Goal: Information Seeking & Learning: Learn about a topic

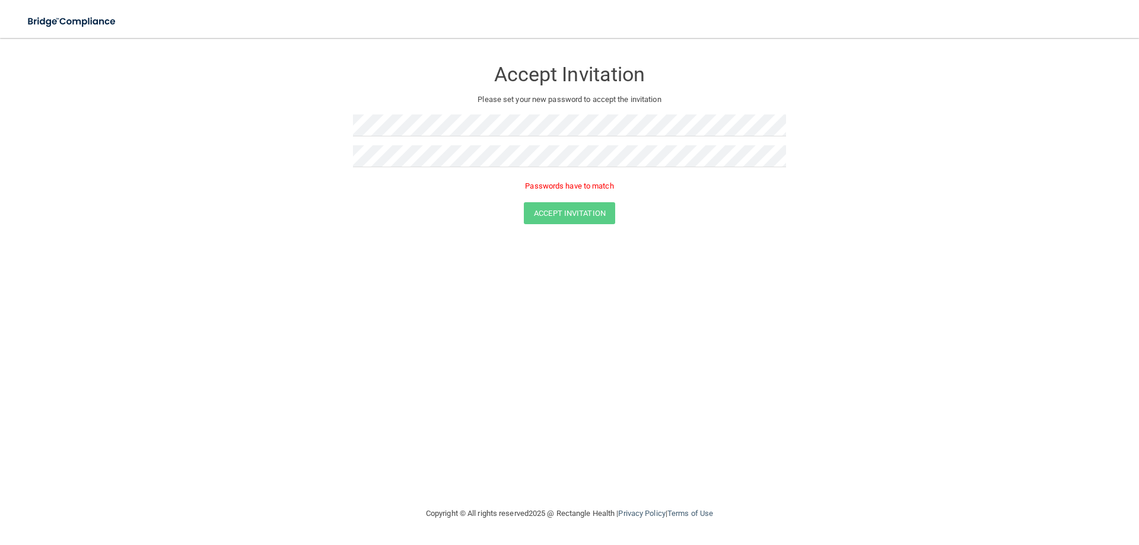
click at [586, 263] on div "Accept Invitation Please set your new password to accept the invitation Passwor…" at bounding box center [569, 272] width 1091 height 445
click at [299, 158] on form "Accept Invitation Please set your new password to accept the invitation Passwor…" at bounding box center [569, 144] width 1091 height 189
click at [503, 273] on div "Accept Invitation Please set your new password to accept the invitation Passwor…" at bounding box center [569, 272] width 1091 height 445
click at [285, 113] on form "Accept Invitation Please set your new password to accept the invitation Passwor…" at bounding box center [569, 144] width 1091 height 189
click at [279, 158] on form "Accept Invitation Please set your new password to accept the invitation Passwor…" at bounding box center [569, 144] width 1091 height 189
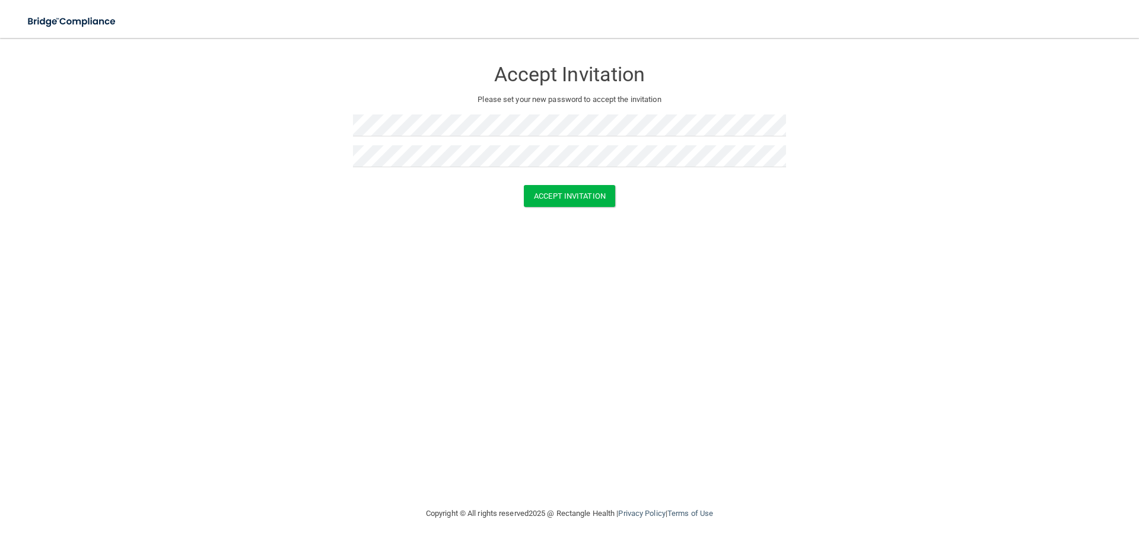
drag, startPoint x: 297, startPoint y: 254, endPoint x: 382, endPoint y: 243, distance: 86.1
click at [302, 254] on div "Accept Invitation Please set your new password to accept the invitation Accept …" at bounding box center [569, 272] width 1091 height 445
click at [569, 199] on button "Accept Invitation" at bounding box center [569, 196] width 91 height 22
click at [566, 187] on p "Token is invalid or blank." at bounding box center [569, 186] width 433 height 14
click at [569, 212] on button "Accept Invitation" at bounding box center [569, 213] width 91 height 22
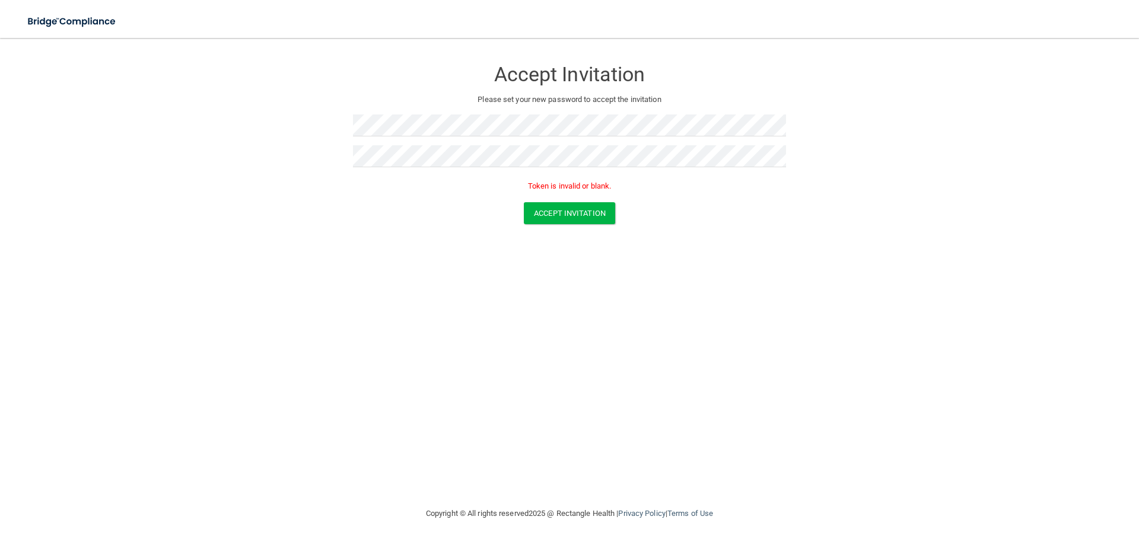
drag, startPoint x: 485, startPoint y: 195, endPoint x: 497, endPoint y: 196, distance: 11.9
click at [485, 195] on div "Token is invalid or blank." at bounding box center [569, 189] width 433 height 26
click at [550, 211] on button "Accept Invitation" at bounding box center [569, 213] width 91 height 22
click at [277, 88] on form "Accept Invitation Please set your new password to accept the invitation Token i…" at bounding box center [569, 144] width 1091 height 189
click at [572, 211] on button "Accept Invitation" at bounding box center [569, 213] width 91 height 22
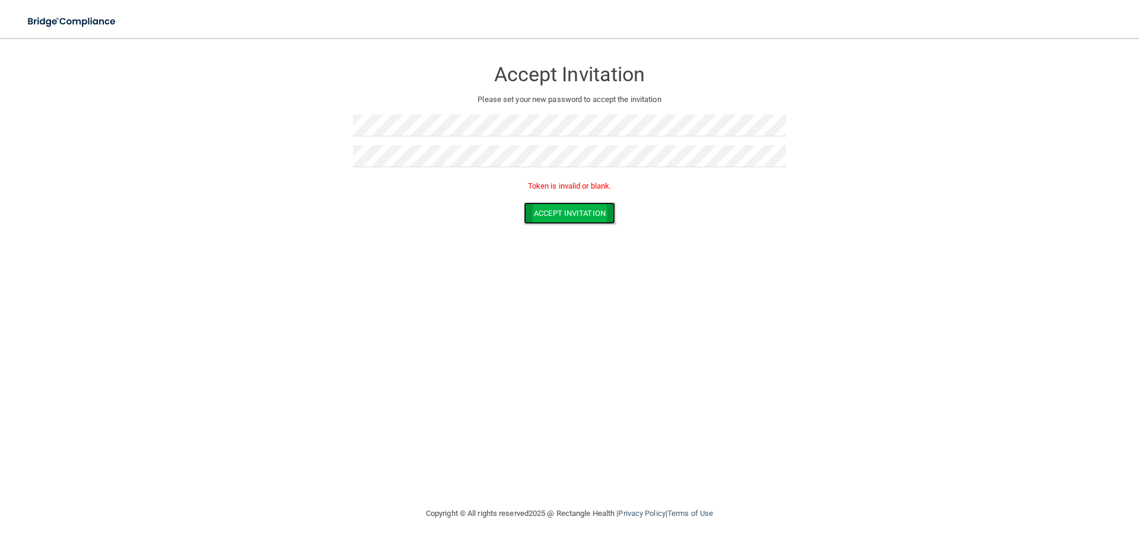
click at [572, 211] on button "Accept Invitation" at bounding box center [569, 213] width 91 height 22
drag, startPoint x: 461, startPoint y: 265, endPoint x: 469, endPoint y: 265, distance: 8.3
click at [469, 265] on div "Accept Invitation Please set your new password to accept the invitation Token i…" at bounding box center [569, 272] width 1091 height 445
click at [572, 214] on button "Accept Invitation" at bounding box center [569, 213] width 91 height 22
drag, startPoint x: 447, startPoint y: 240, endPoint x: 457, endPoint y: 248, distance: 13.1
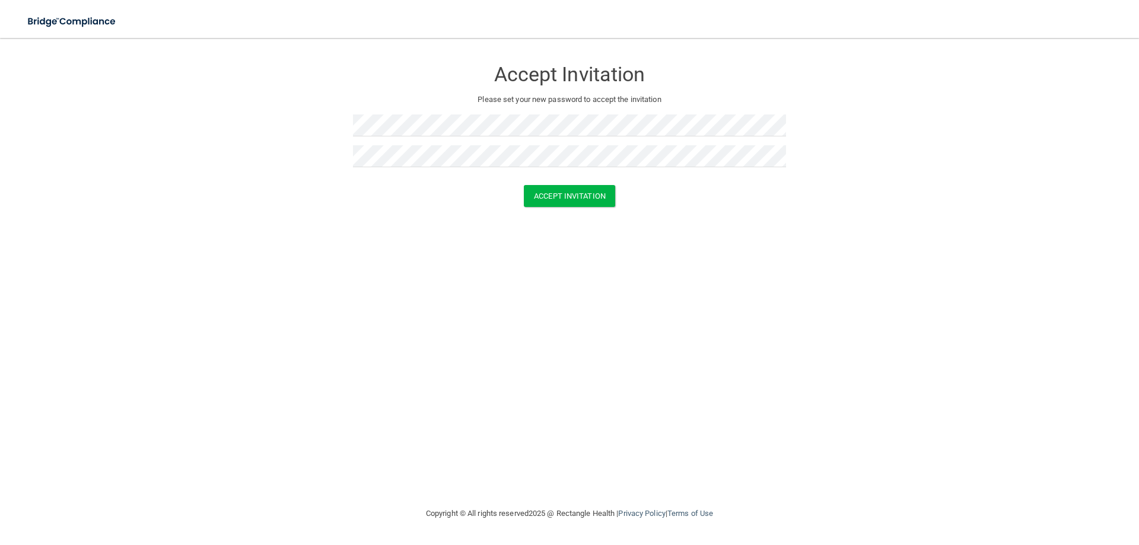
click at [448, 242] on div "Accept Invitation Please set your new password to accept the invitation Accept …" at bounding box center [569, 272] width 1091 height 445
click at [575, 193] on button "Accept Invitation" at bounding box center [569, 196] width 91 height 22
click at [447, 314] on div "Accept Invitation Please set your new password to accept the invitation Accept …" at bounding box center [569, 272] width 1091 height 445
click at [578, 200] on button "Accept Invitation" at bounding box center [569, 196] width 91 height 22
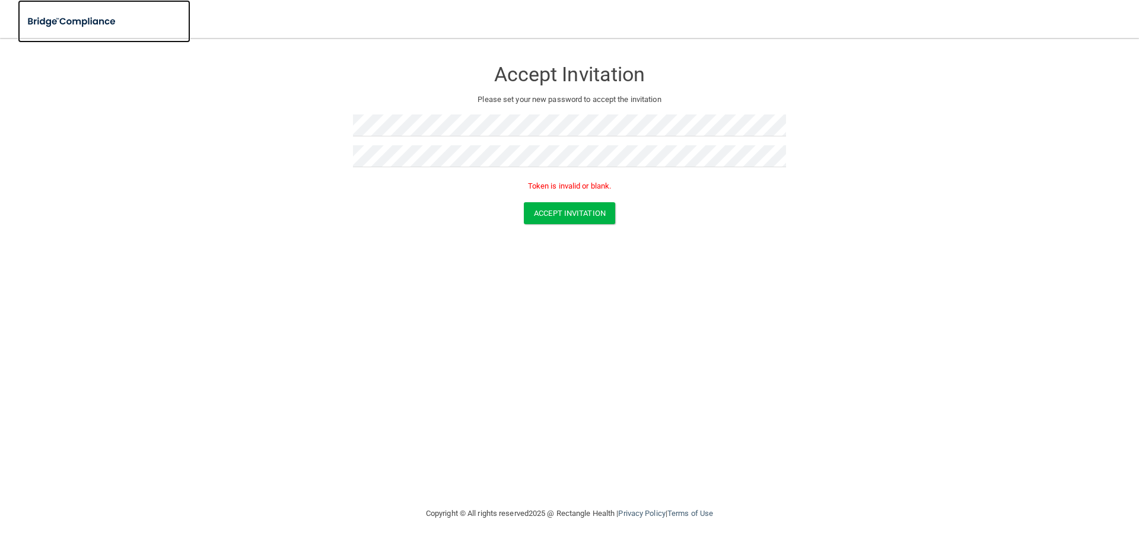
click at [72, 22] on img at bounding box center [72, 21] width 109 height 24
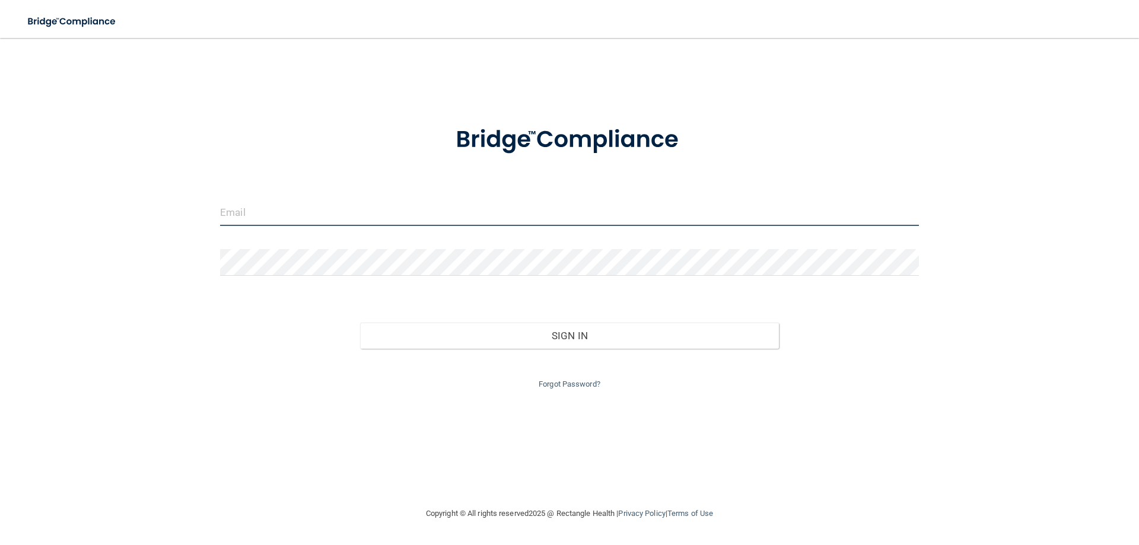
click at [273, 215] on input "email" at bounding box center [569, 212] width 699 height 27
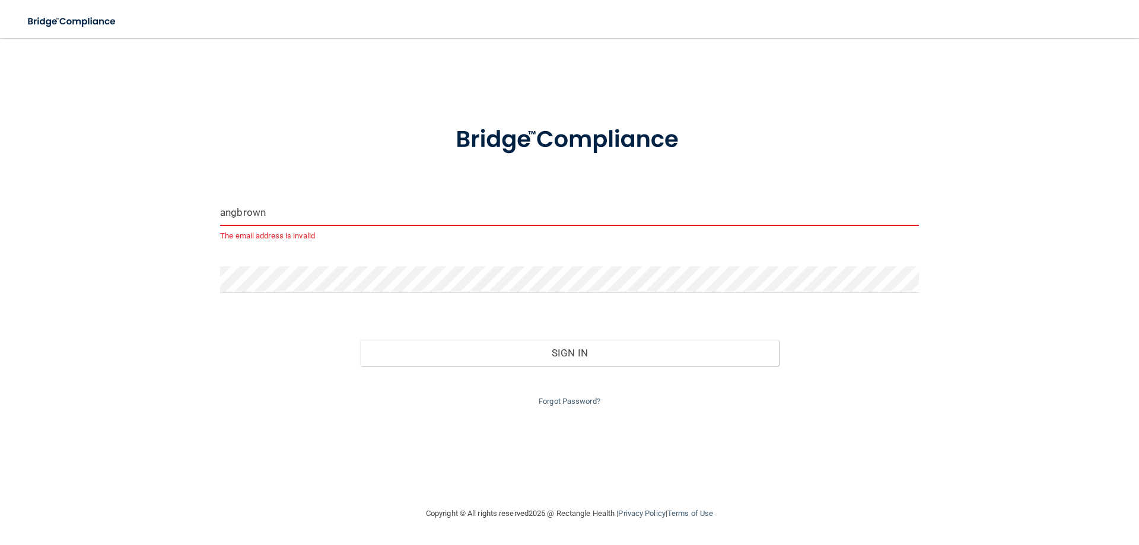
click at [273, 215] on input "angbrown" at bounding box center [569, 212] width 699 height 27
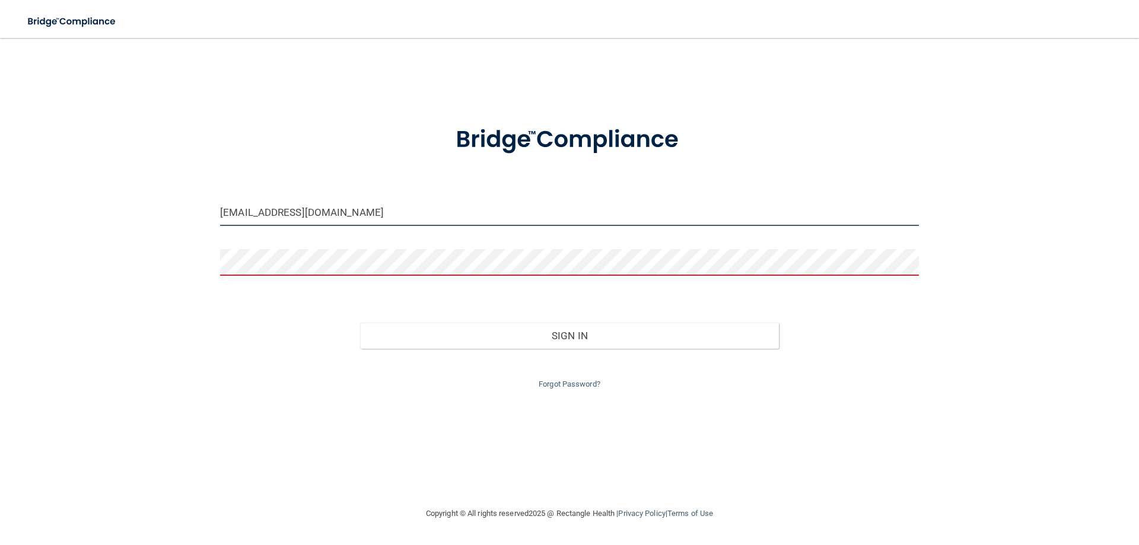
type input "angbrown727@gmail.com"
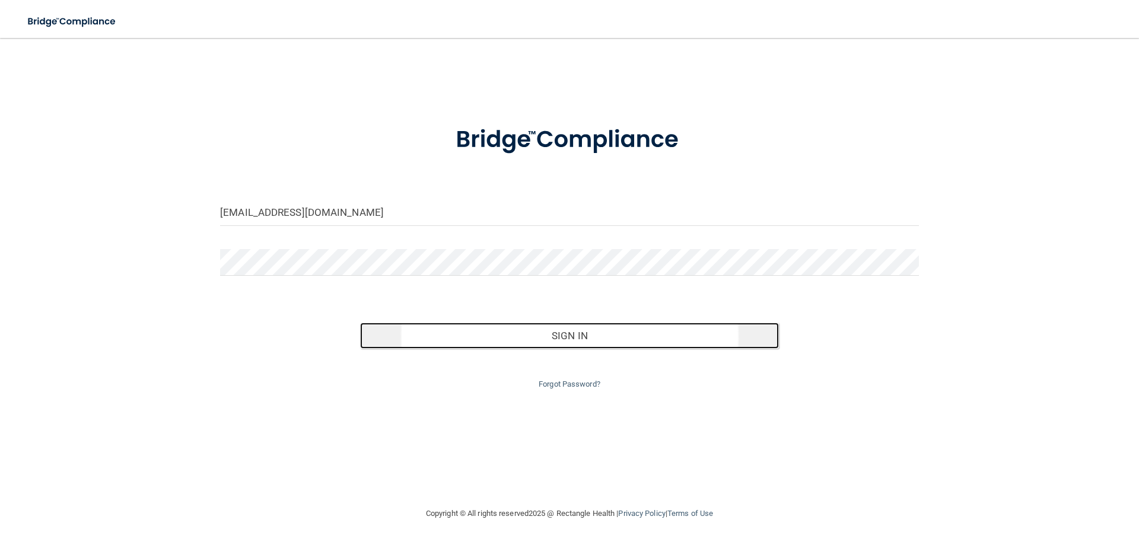
click at [555, 339] on button "Sign In" at bounding box center [569, 336] width 419 height 26
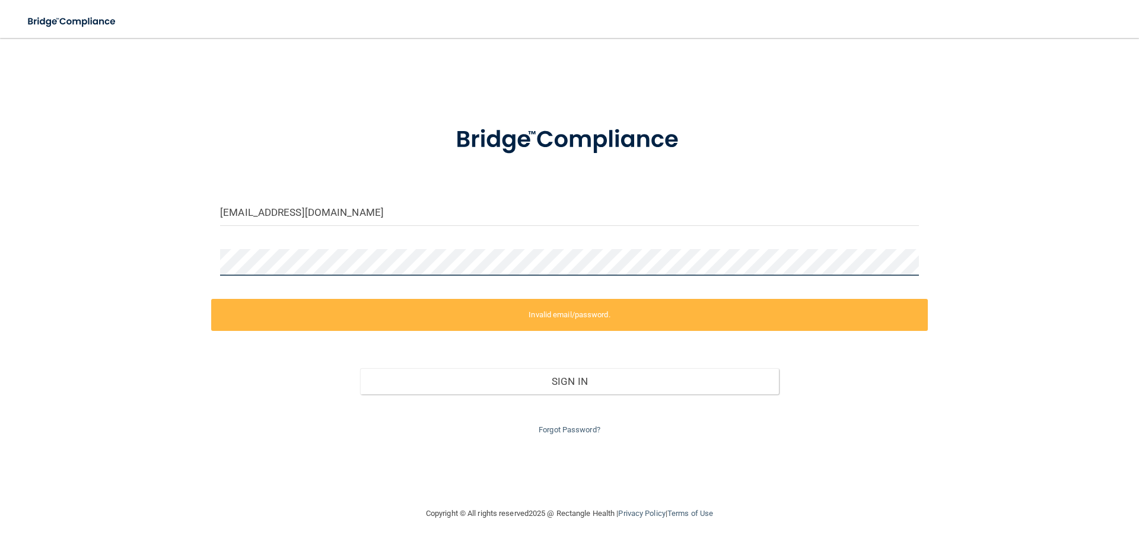
click at [224, 248] on form "angbrown727@gmail.com Invalid email/password. You don't have permission to acce…" at bounding box center [569, 273] width 699 height 328
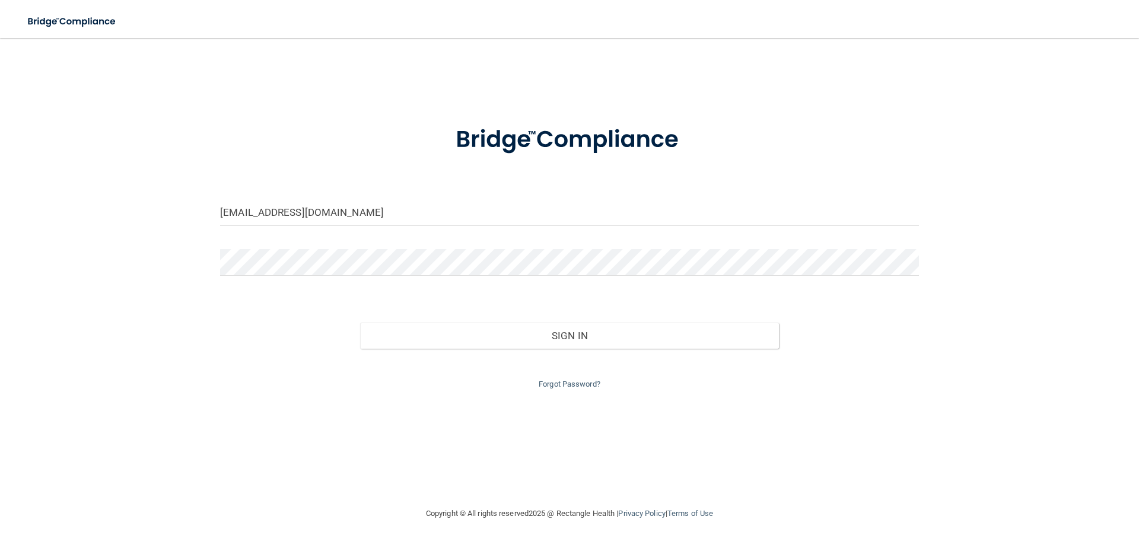
drag, startPoint x: 238, startPoint y: 364, endPoint x: 267, endPoint y: 368, distance: 29.4
click at [253, 368] on div "Forgot Password?" at bounding box center [569, 370] width 716 height 43
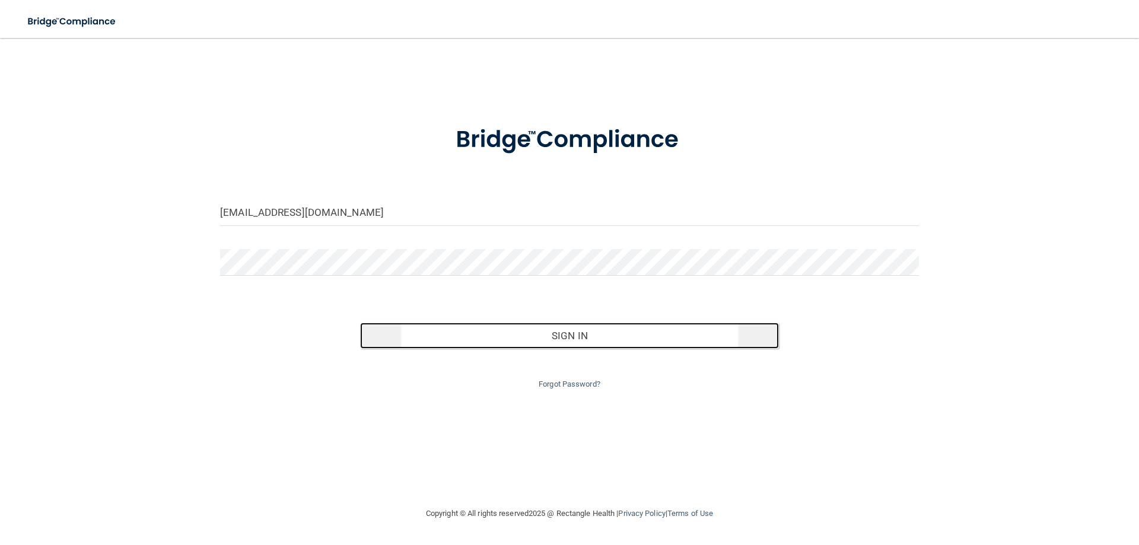
click at [522, 337] on button "Sign In" at bounding box center [569, 336] width 419 height 26
click at [498, 336] on button "Sign In" at bounding box center [569, 336] width 419 height 26
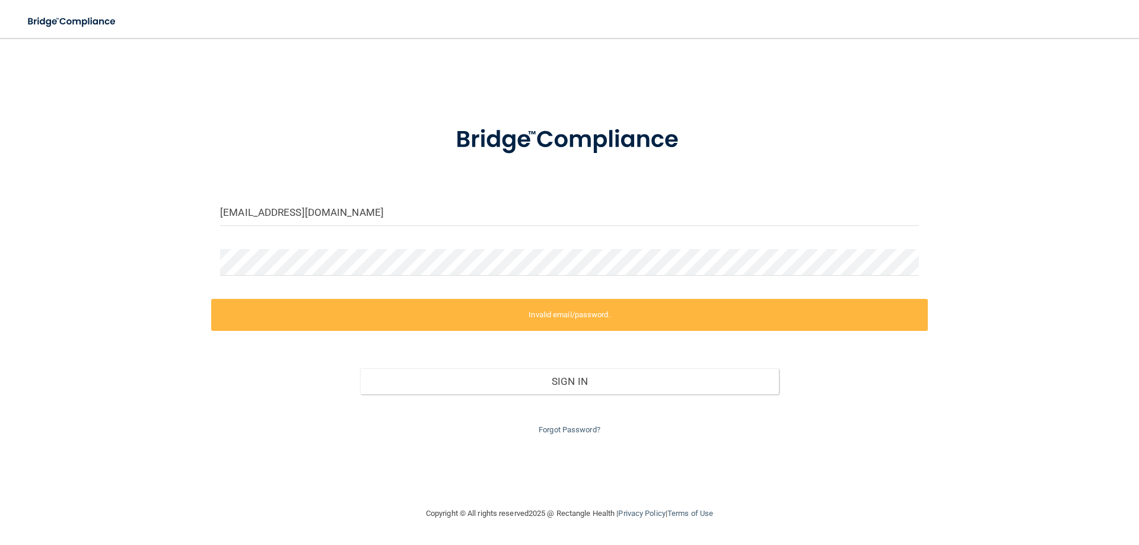
click at [489, 448] on div "angbrown727@gmail.com Invalid email/password. You don't have permission to acce…" at bounding box center [569, 272] width 1091 height 445
click at [565, 427] on link "Forgot Password?" at bounding box center [569, 429] width 62 height 9
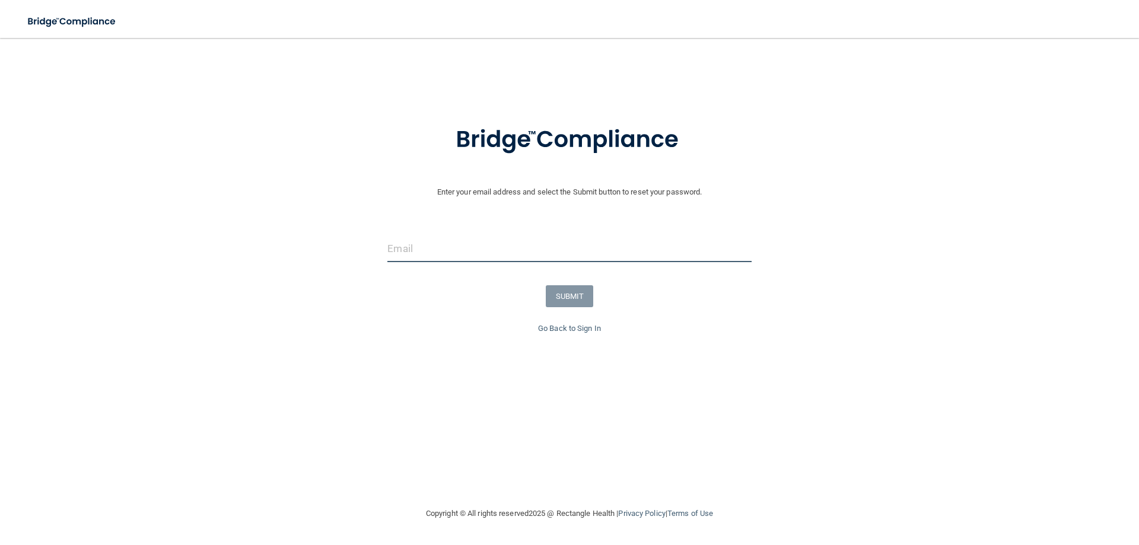
click at [424, 247] on input "email" at bounding box center [569, 248] width 364 height 27
type input "[EMAIL_ADDRESS][DOMAIN_NAME]"
click at [568, 296] on button "SUBMIT" at bounding box center [570, 296] width 48 height 22
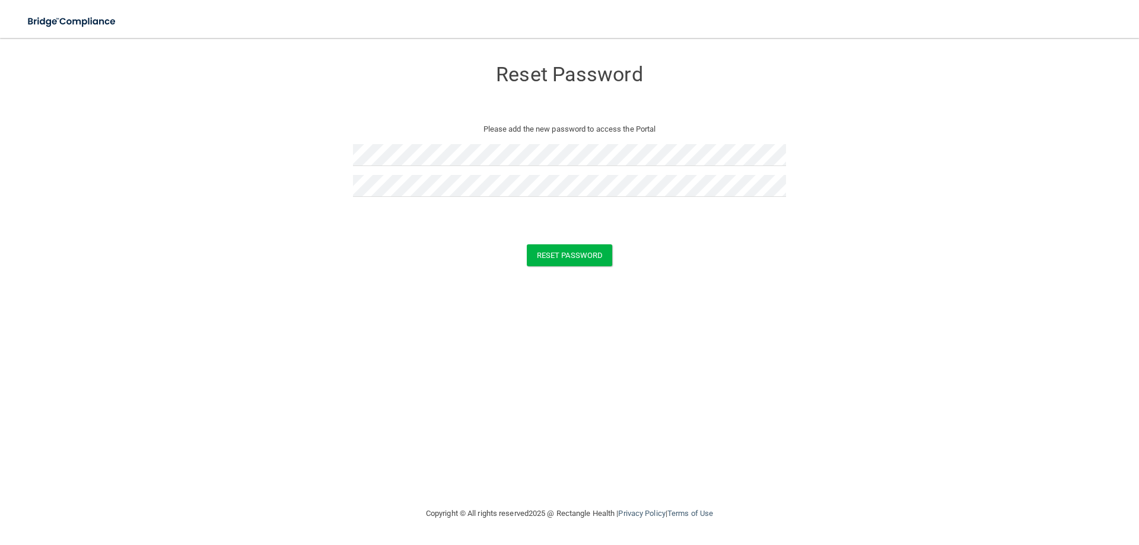
click at [461, 288] on div "Reset Password Please add the new password to access the Portal Reset Password …" at bounding box center [569, 272] width 1091 height 445
click at [573, 257] on button "Reset Password" at bounding box center [569, 255] width 85 height 22
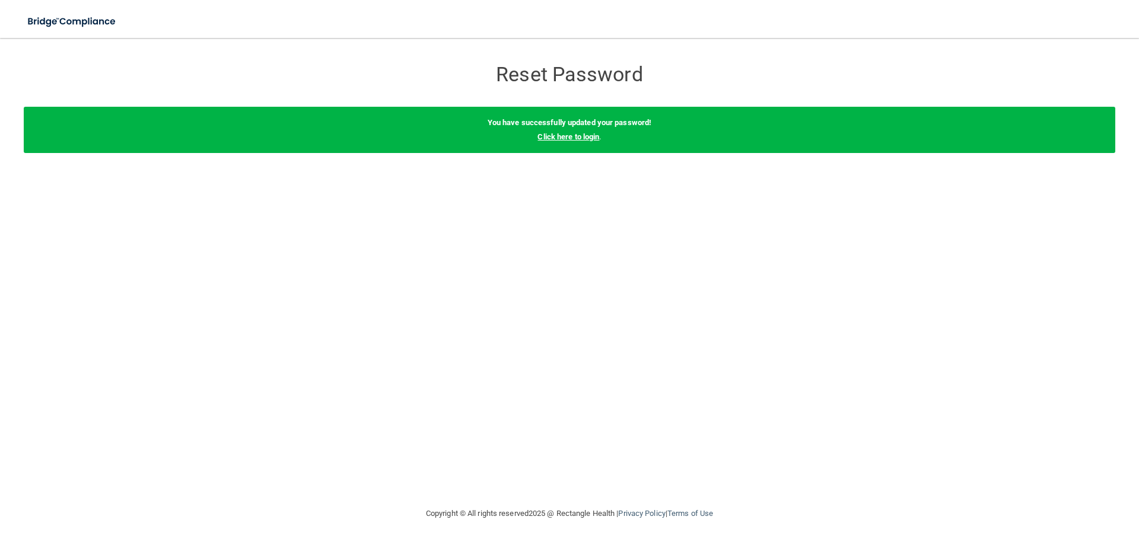
click at [572, 137] on link "Click here to login" at bounding box center [568, 136] width 62 height 9
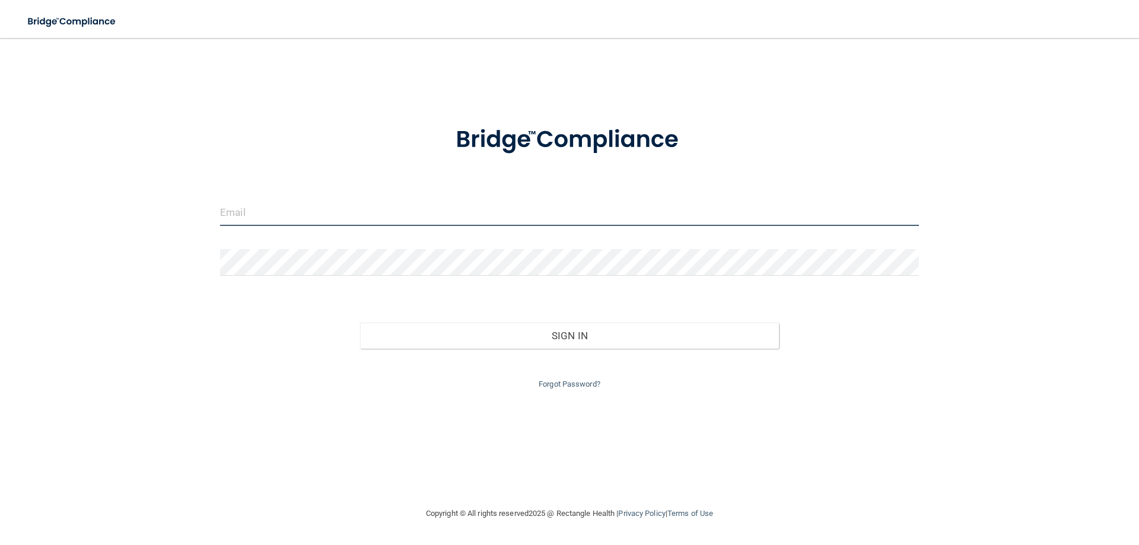
click at [391, 215] on input "email" at bounding box center [569, 212] width 699 height 27
type input "[EMAIL_ADDRESS][DOMAIN_NAME]"
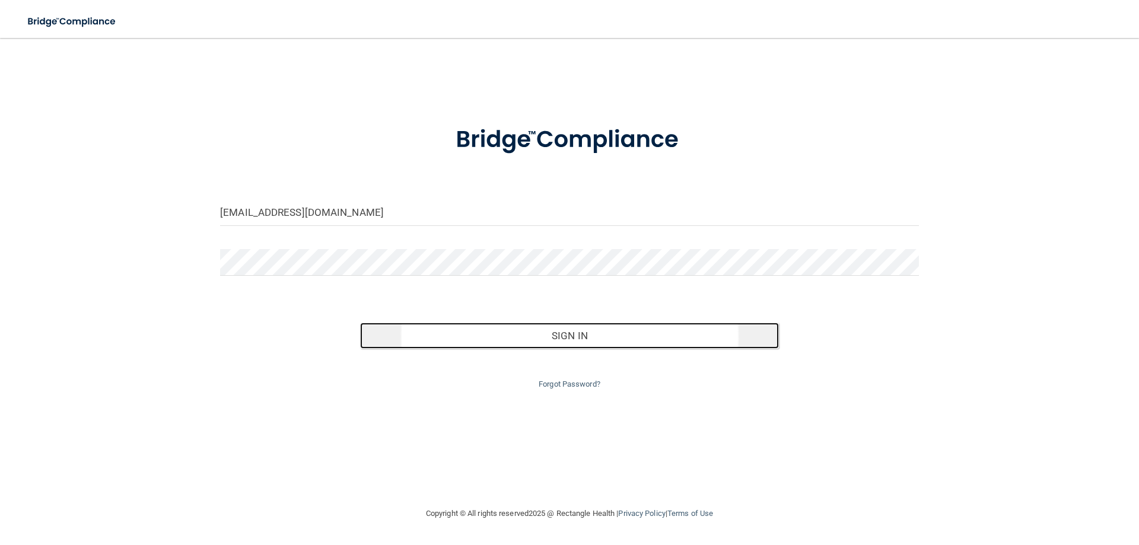
click at [575, 342] on button "Sign In" at bounding box center [569, 336] width 419 height 26
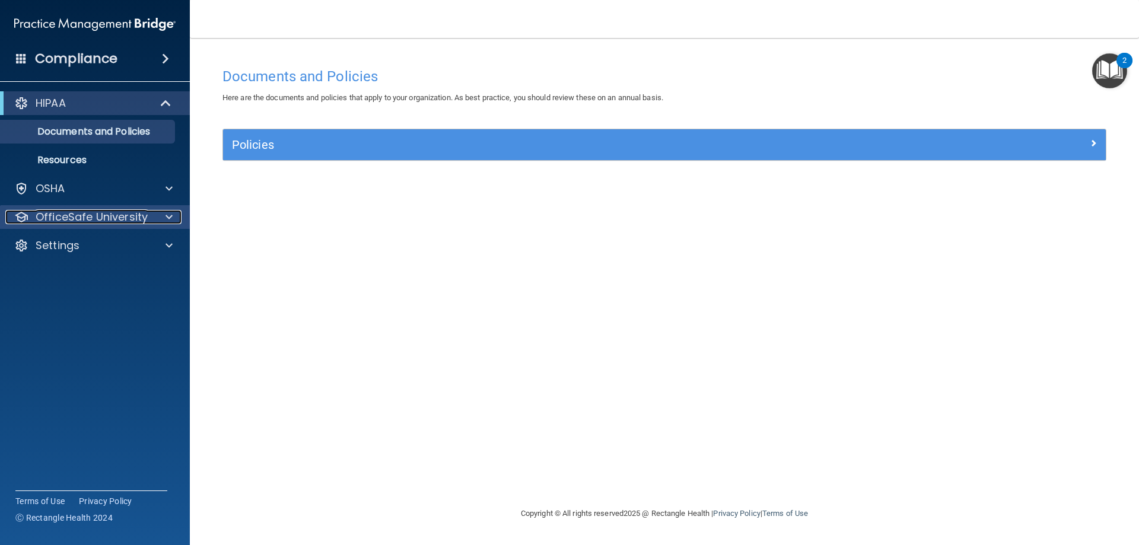
click at [169, 215] on span at bounding box center [168, 217] width 7 height 14
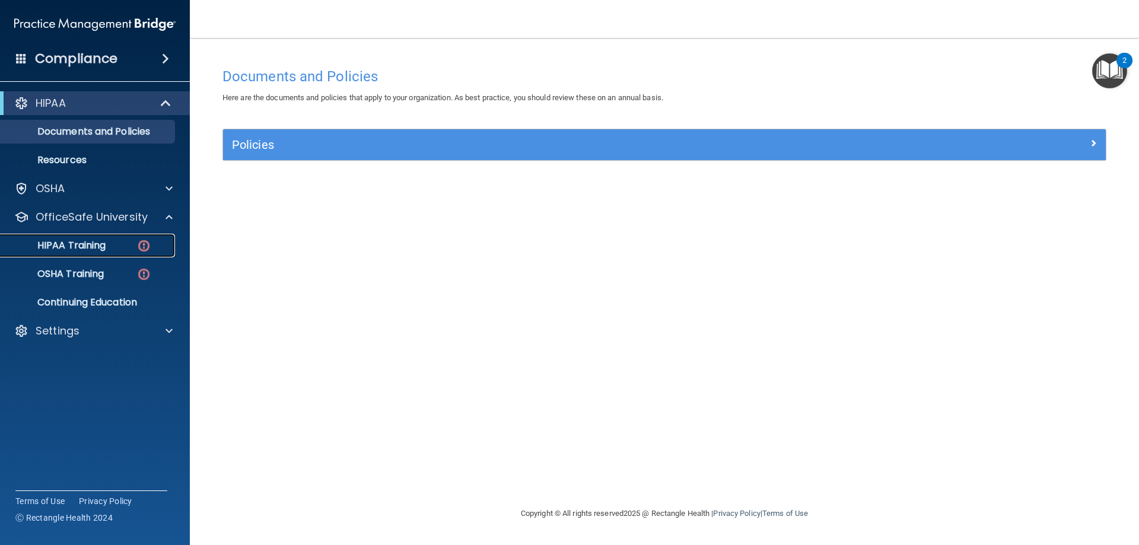
click at [121, 248] on div "HIPAA Training" at bounding box center [89, 246] width 162 height 12
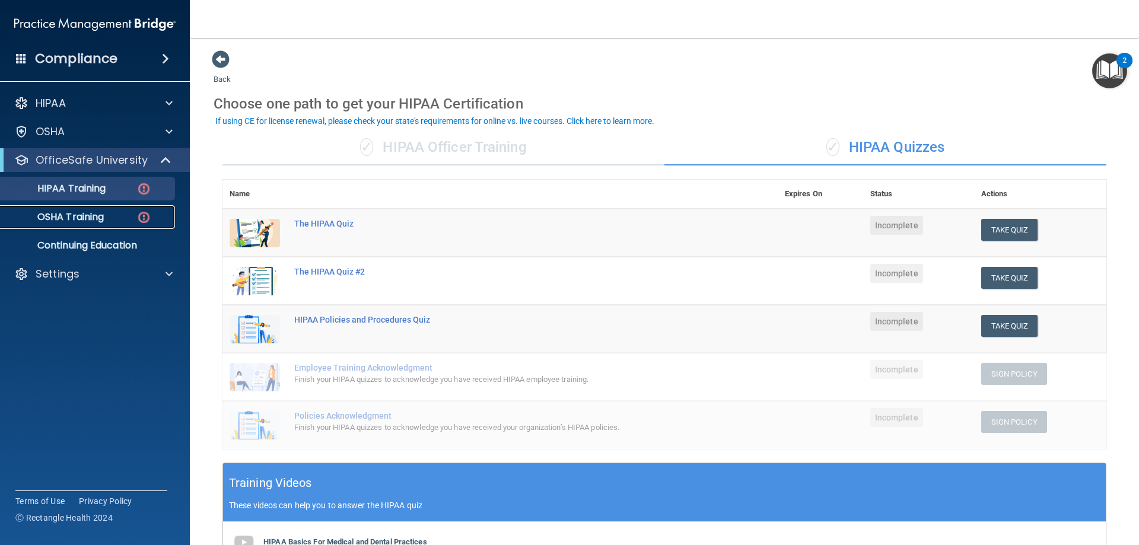
click at [89, 213] on p "OSHA Training" at bounding box center [56, 217] width 96 height 12
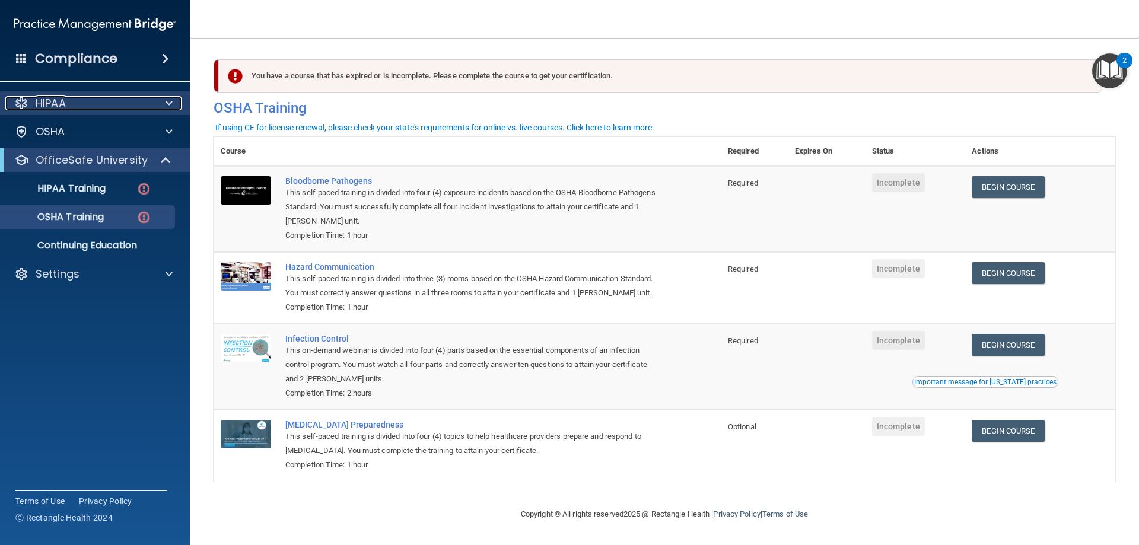
click at [135, 104] on div "HIPAA" at bounding box center [78, 103] width 147 height 14
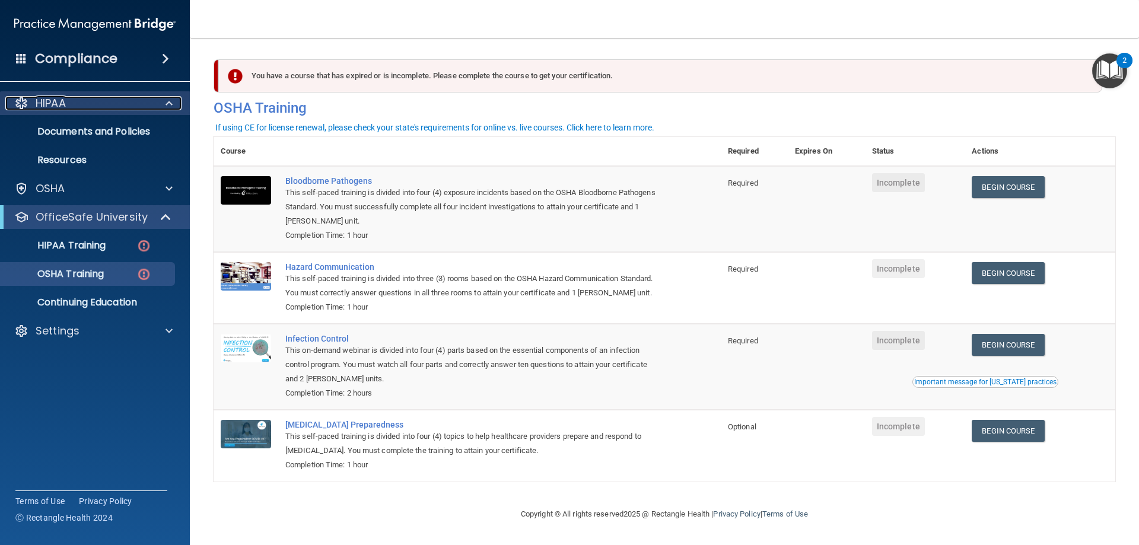
click at [79, 101] on div "HIPAA" at bounding box center [78, 103] width 147 height 14
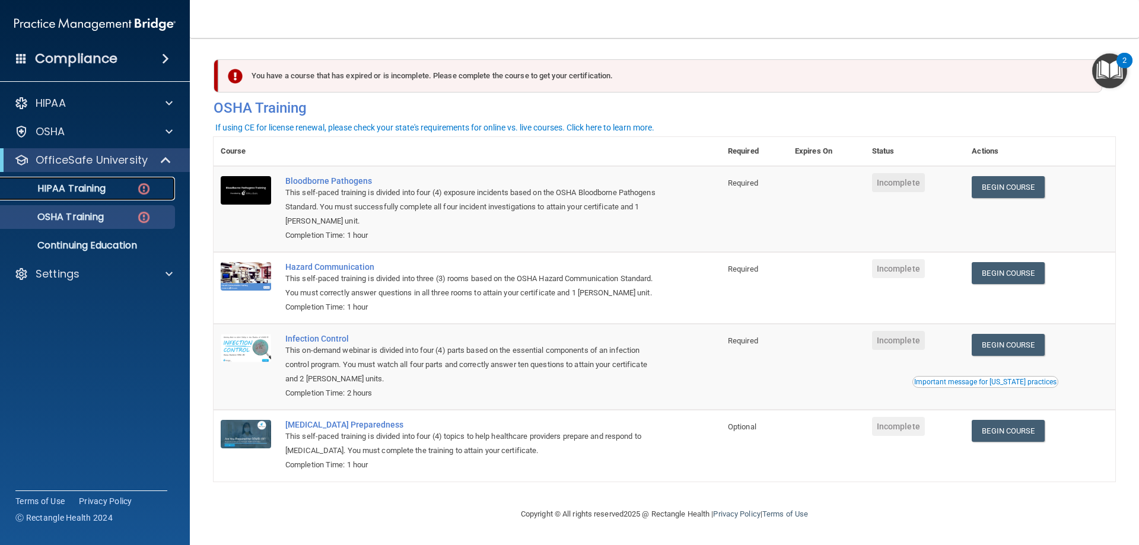
click at [78, 189] on p "HIPAA Training" at bounding box center [57, 189] width 98 height 12
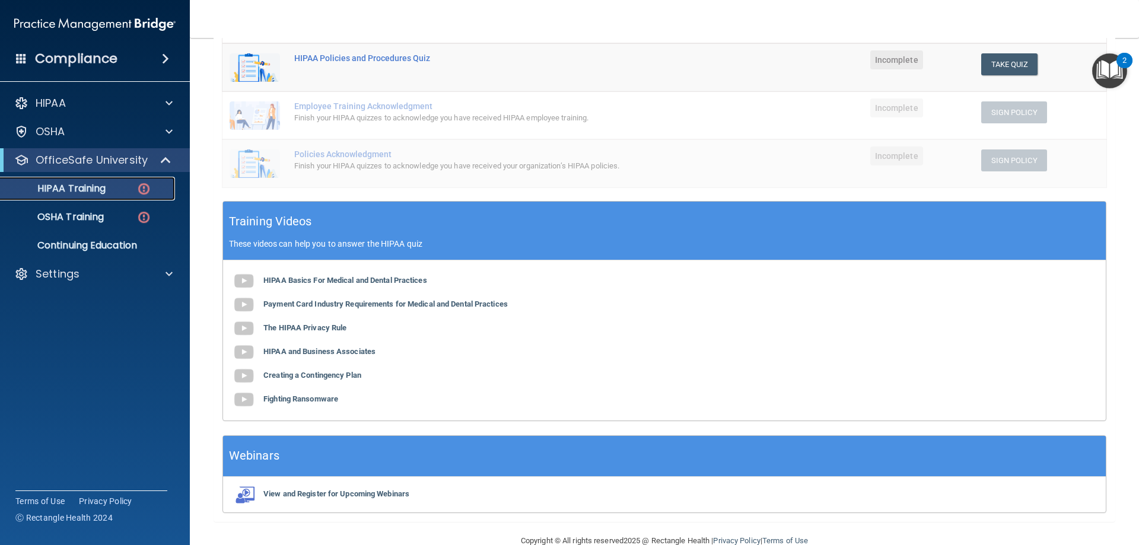
scroll to position [286, 0]
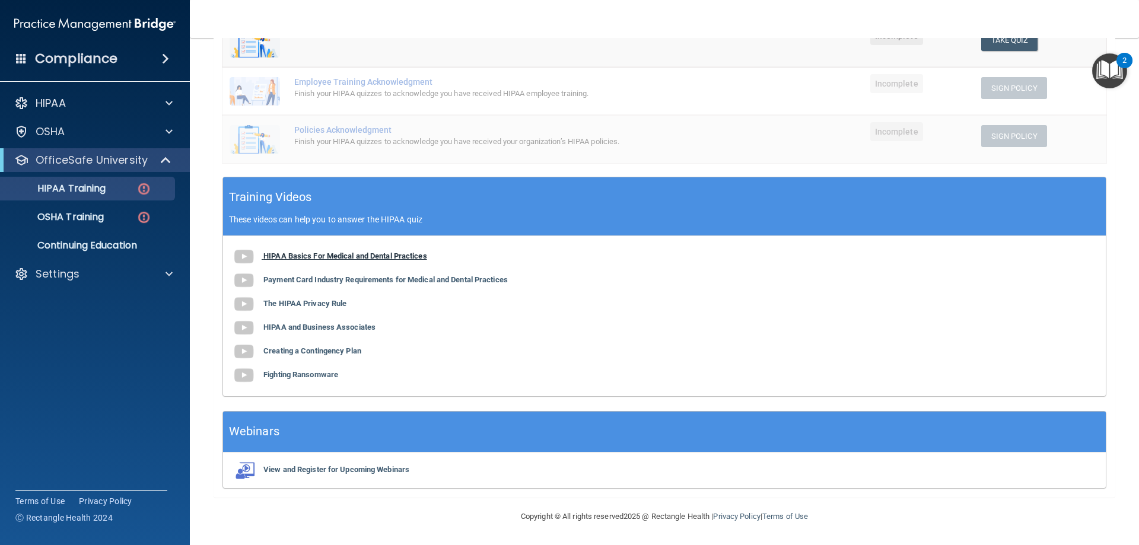
click at [324, 257] on b "HIPAA Basics For Medical and Dental Practices" at bounding box center [345, 255] width 164 height 9
click at [337, 281] on b "Payment Card Industry Requirements for Medical and Dental Practices" at bounding box center [385, 279] width 244 height 9
click at [330, 304] on b "The HIPAA Privacy Rule" at bounding box center [304, 303] width 83 height 9
click at [339, 327] on b "HIPAA and Business Associates" at bounding box center [319, 327] width 112 height 9
click at [340, 353] on b "Creating a Contingency Plan" at bounding box center [312, 350] width 98 height 9
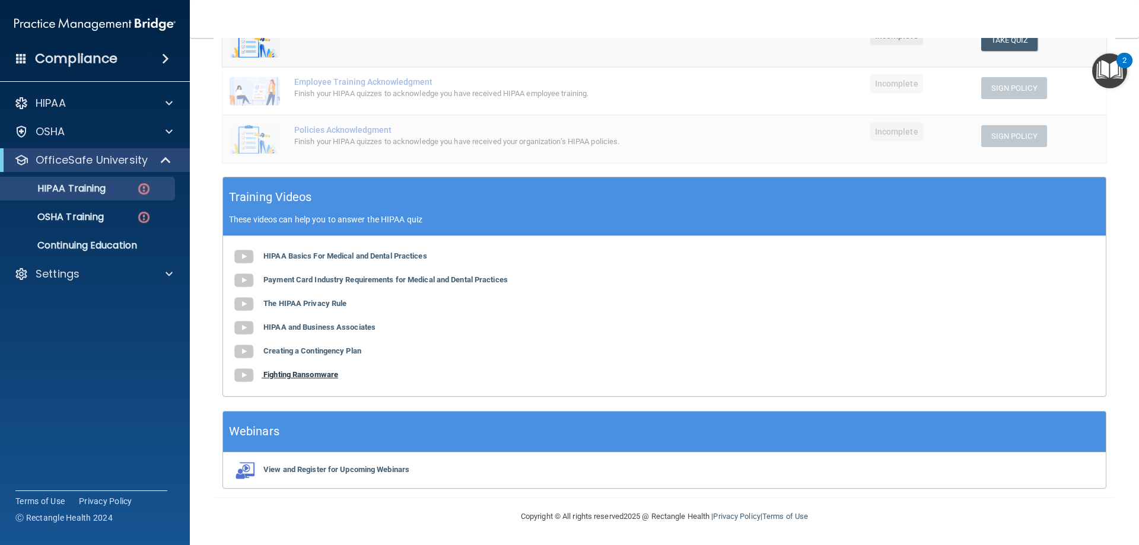
click at [326, 375] on b "Fighting Ransomware" at bounding box center [300, 374] width 75 height 9
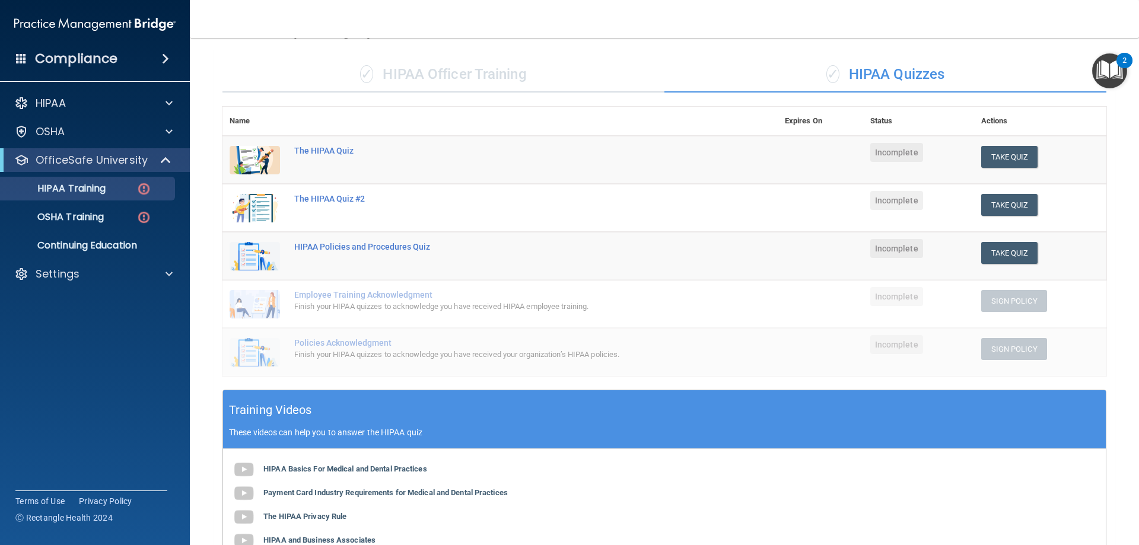
scroll to position [49, 0]
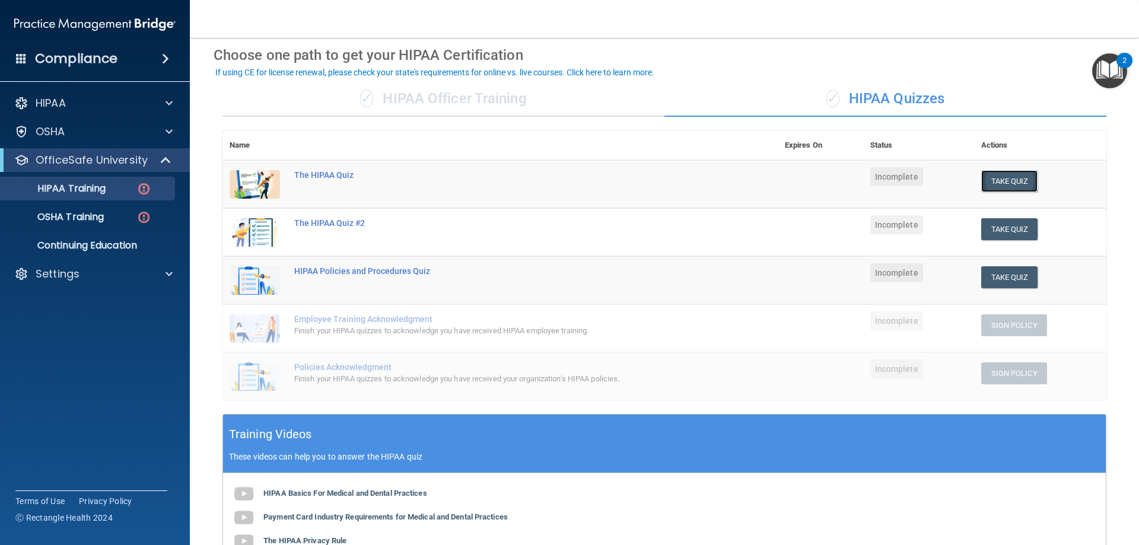
click at [988, 180] on button "Take Quiz" at bounding box center [1009, 181] width 57 height 22
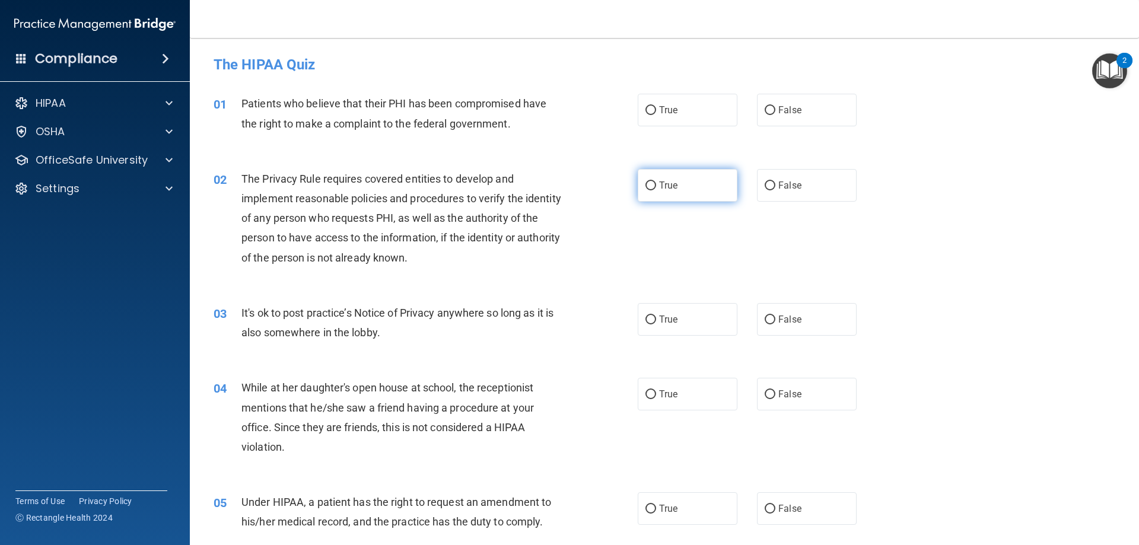
click at [645, 185] on input "True" at bounding box center [650, 185] width 11 height 9
radio input "true"
click at [646, 324] on input "True" at bounding box center [650, 319] width 11 height 9
radio input "true"
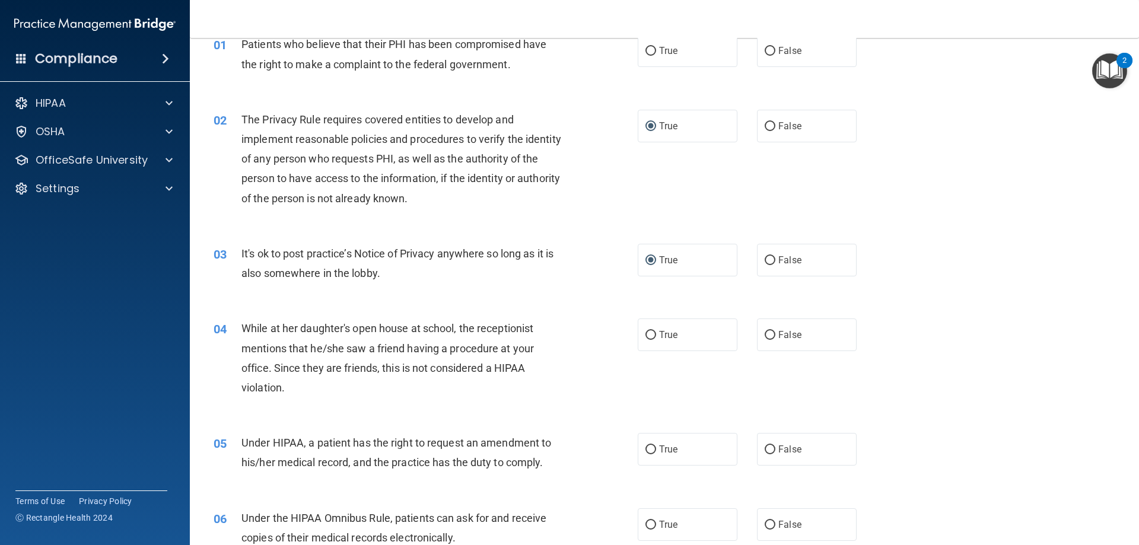
scroll to position [119, 0]
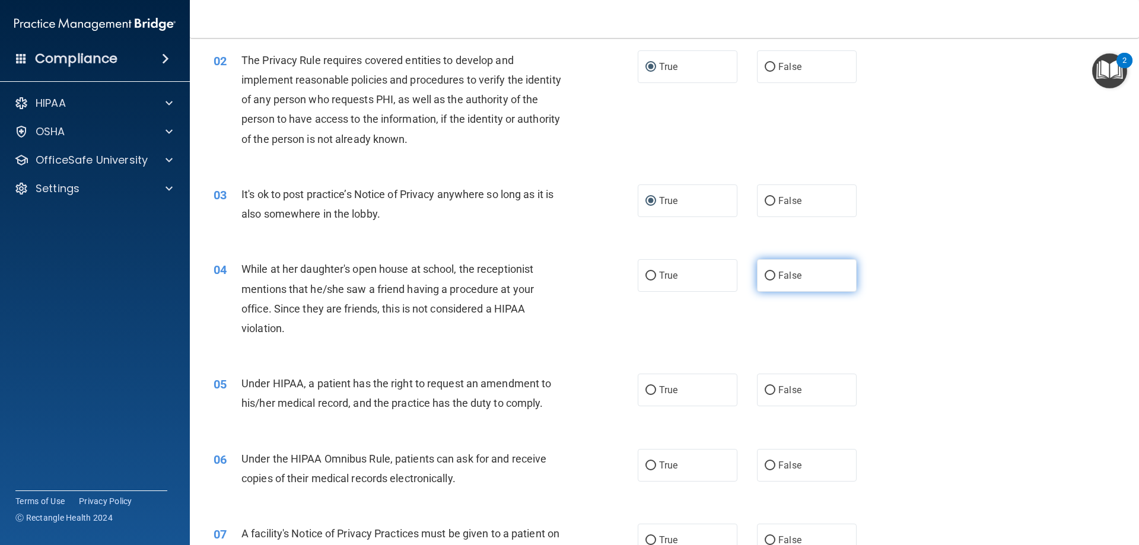
click at [765, 275] on input "False" at bounding box center [769, 276] width 11 height 9
radio input "true"
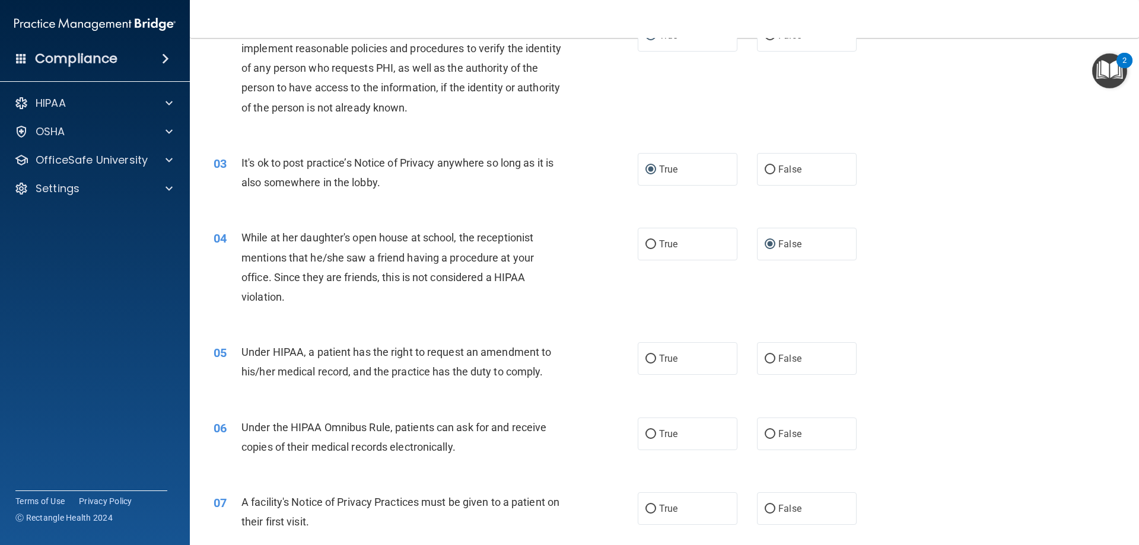
scroll to position [178, 0]
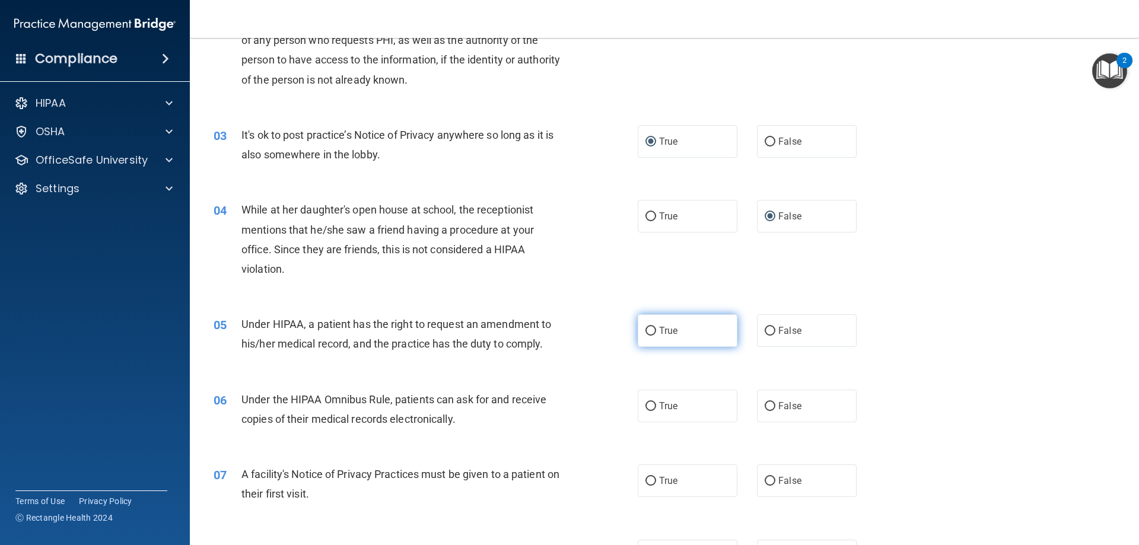
click at [648, 329] on input "True" at bounding box center [650, 331] width 11 height 9
radio input "true"
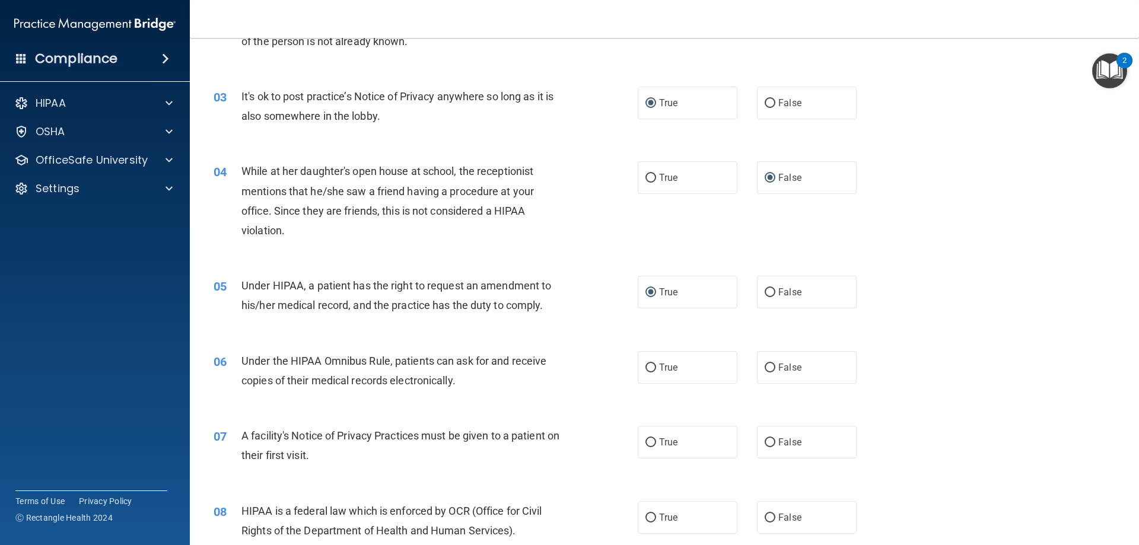
scroll to position [237, 0]
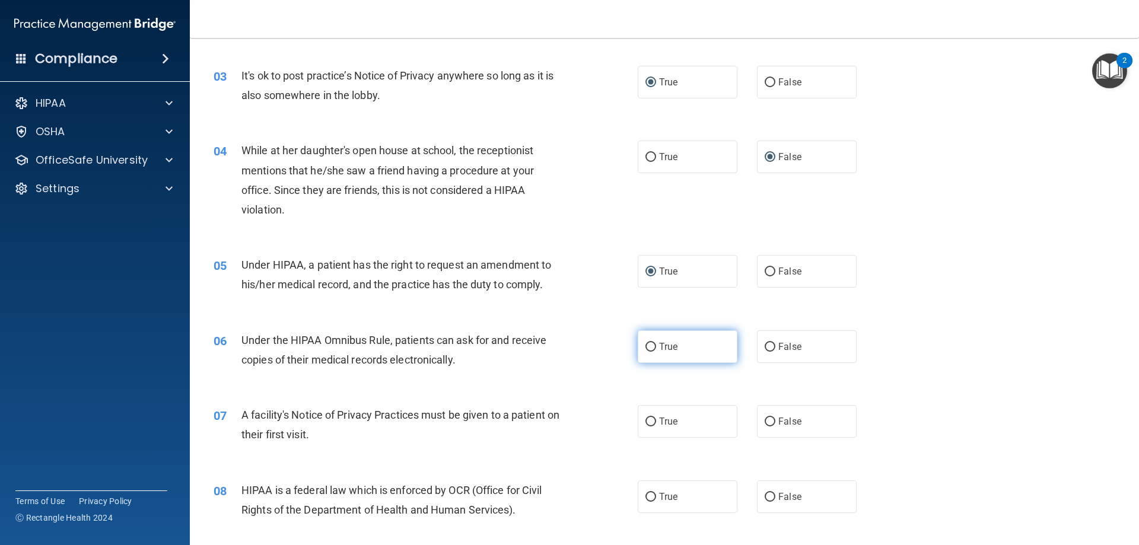
click at [648, 343] on input "True" at bounding box center [650, 347] width 11 height 9
radio input "true"
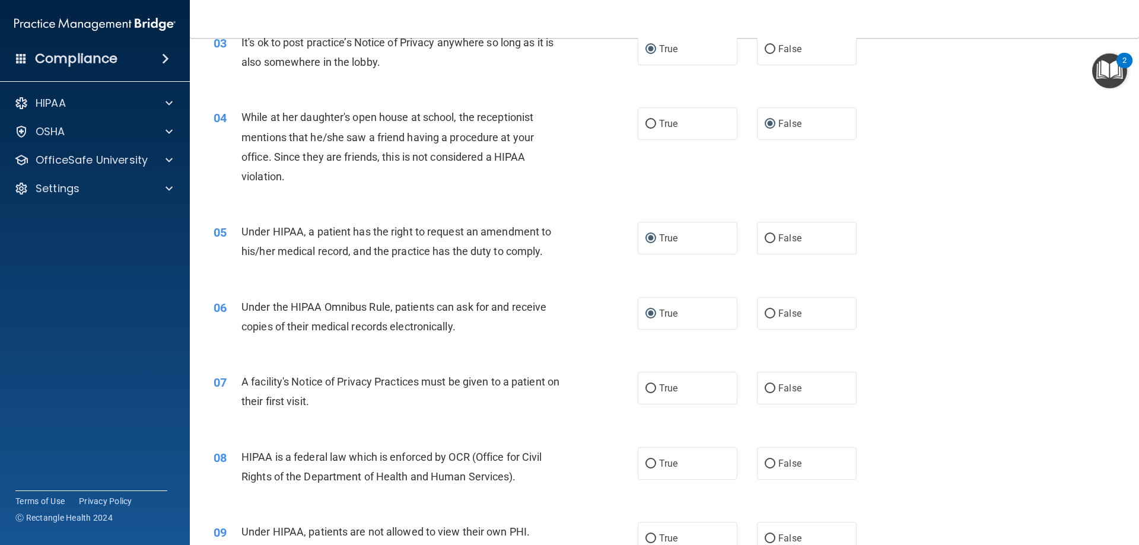
scroll to position [297, 0]
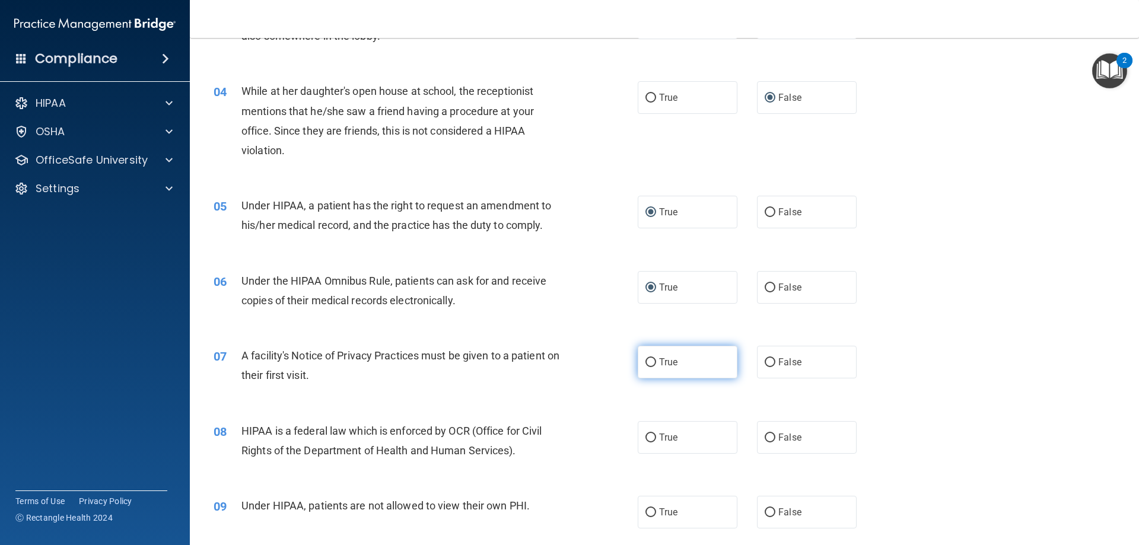
click at [645, 362] on input "True" at bounding box center [650, 362] width 11 height 9
radio input "true"
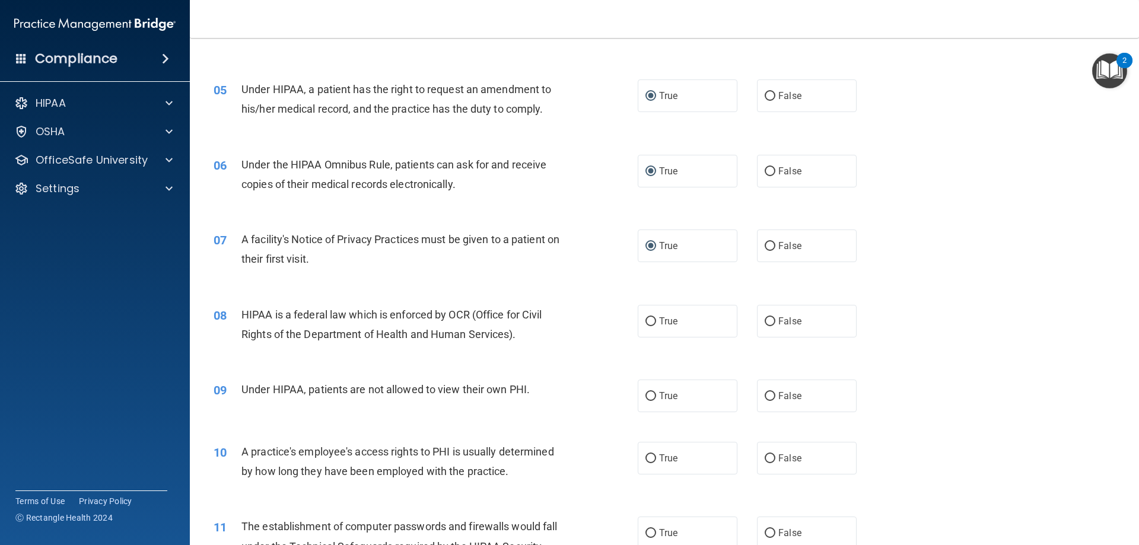
scroll to position [415, 0]
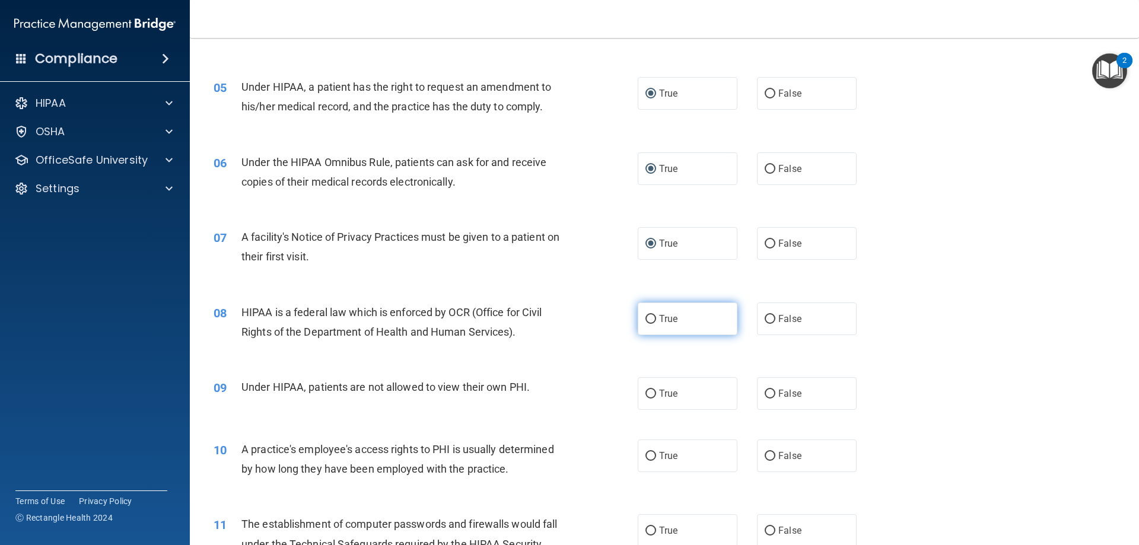
click at [646, 315] on input "True" at bounding box center [650, 319] width 11 height 9
radio input "true"
click at [764, 391] on input "False" at bounding box center [769, 394] width 11 height 9
radio input "true"
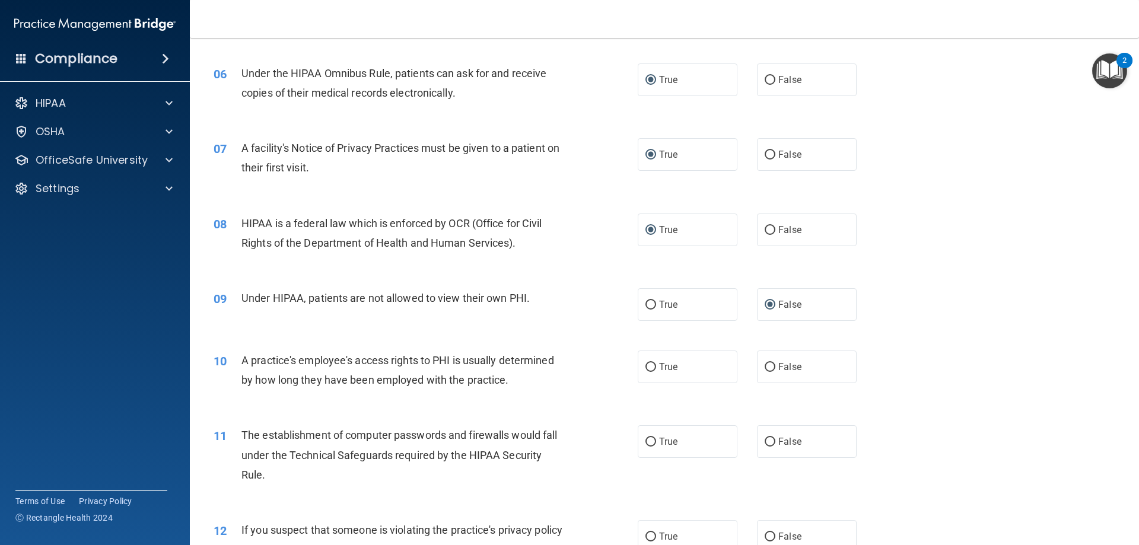
scroll to position [534, 0]
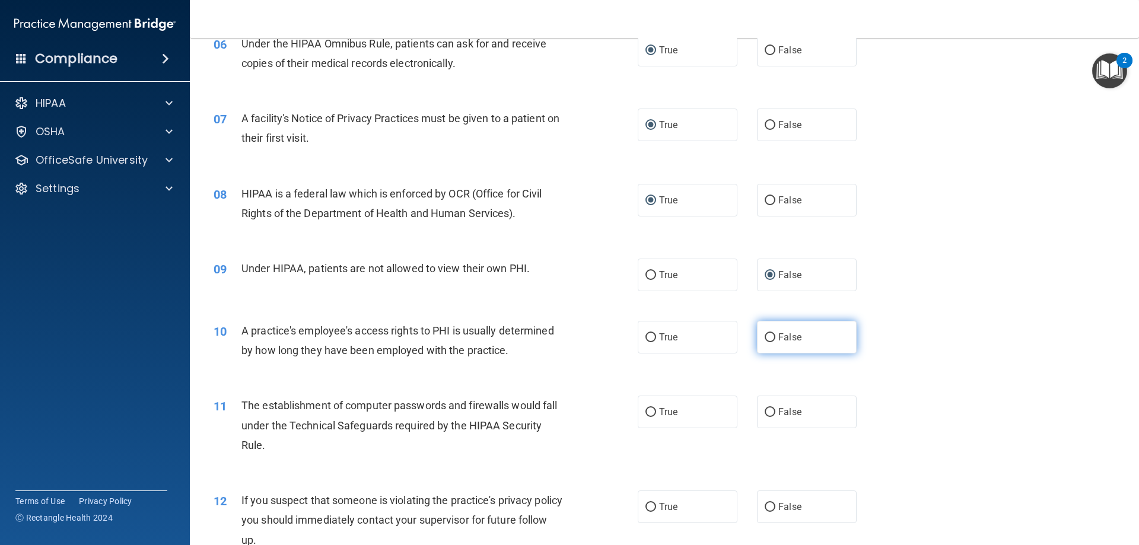
click at [766, 336] on input "False" at bounding box center [769, 337] width 11 height 9
radio input "true"
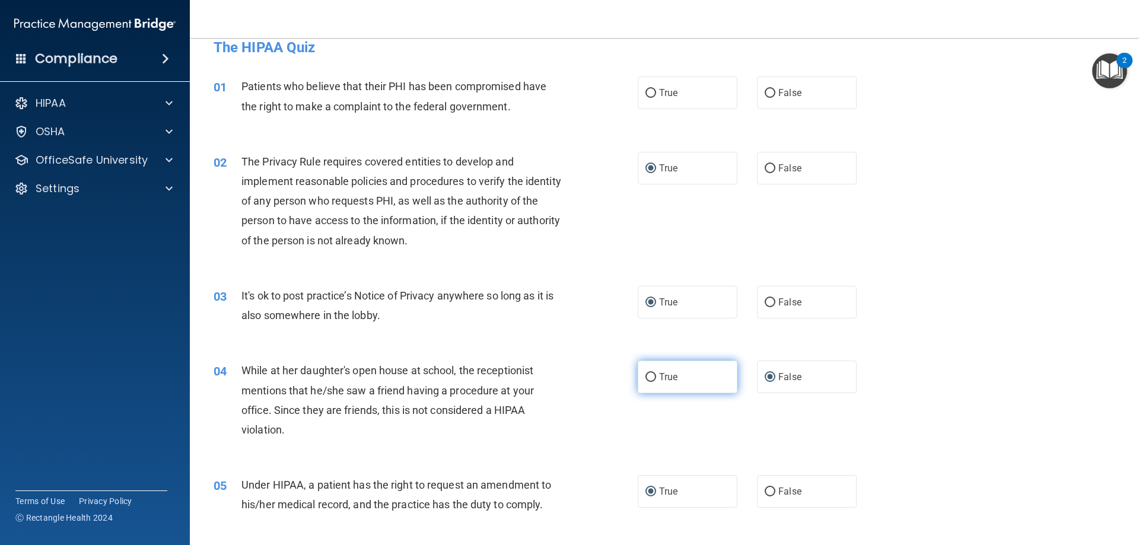
scroll to position [0, 0]
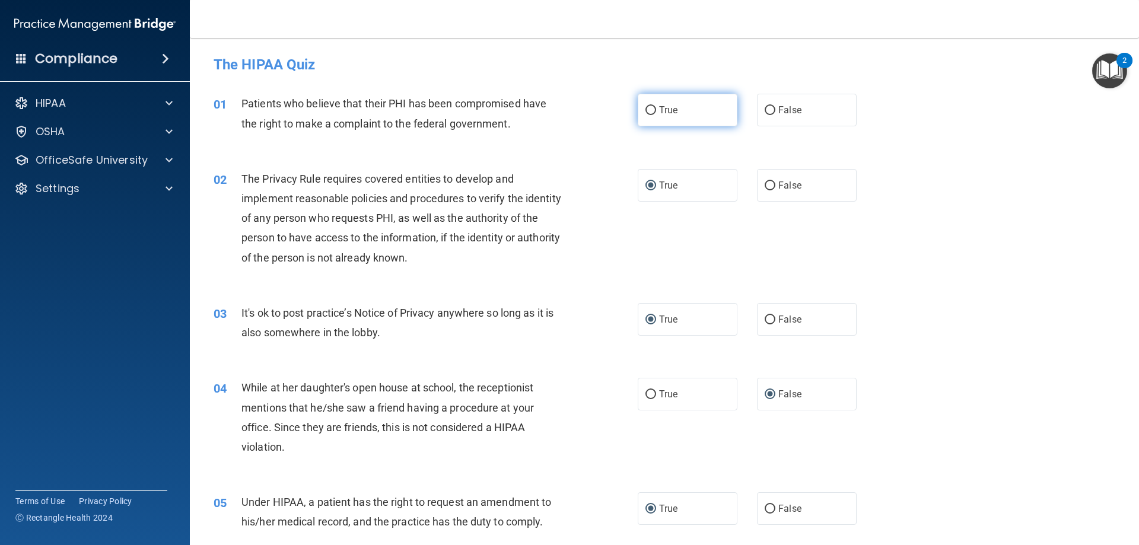
click at [645, 108] on input "True" at bounding box center [650, 110] width 11 height 9
radio input "true"
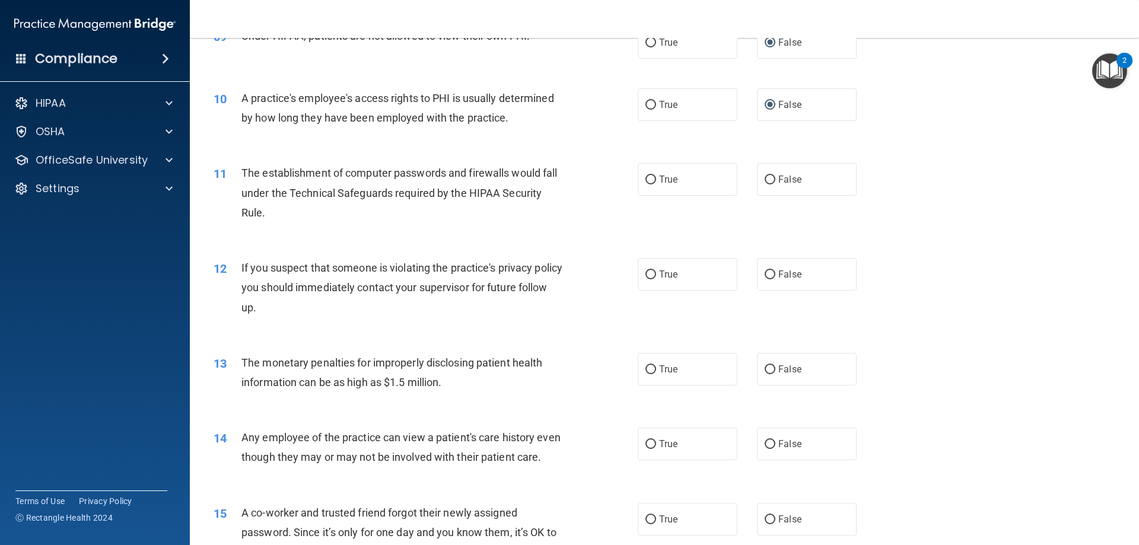
scroll to position [771, 0]
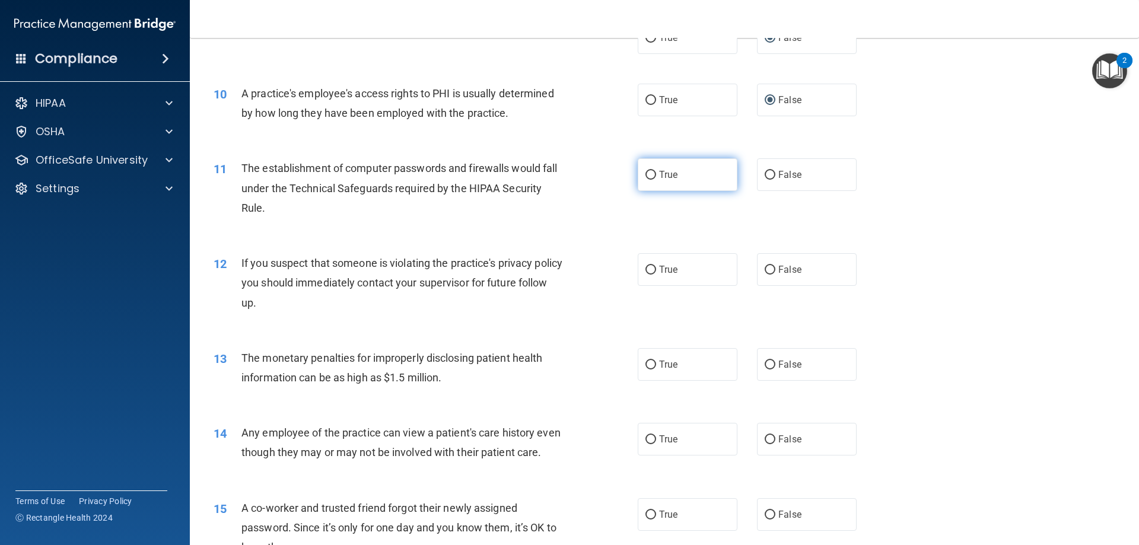
click at [646, 176] on input "True" at bounding box center [650, 175] width 11 height 9
radio input "true"
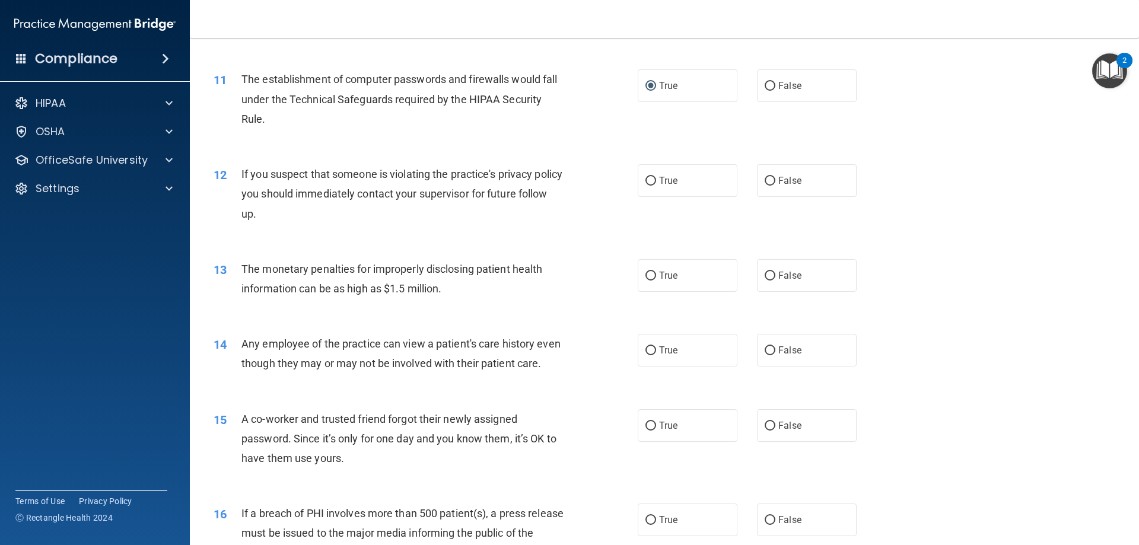
scroll to position [890, 0]
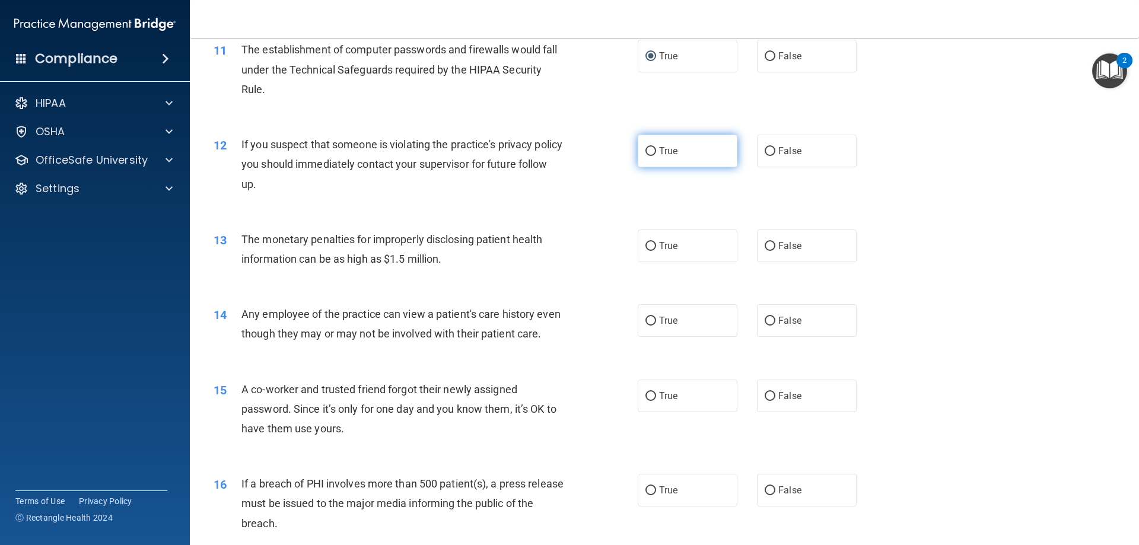
click at [647, 154] on input "True" at bounding box center [650, 151] width 11 height 9
radio input "true"
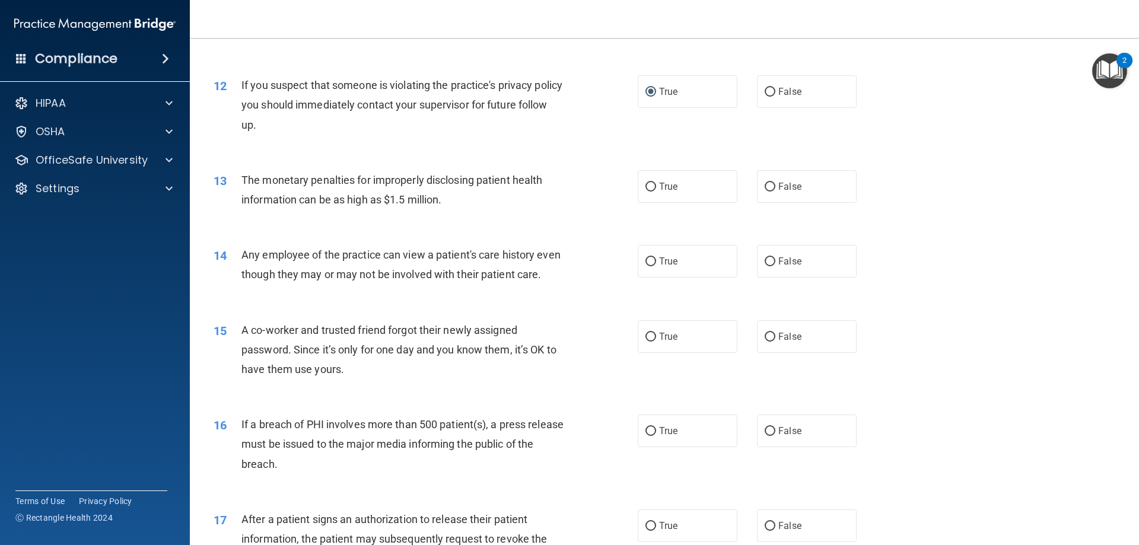
scroll to position [1008, 0]
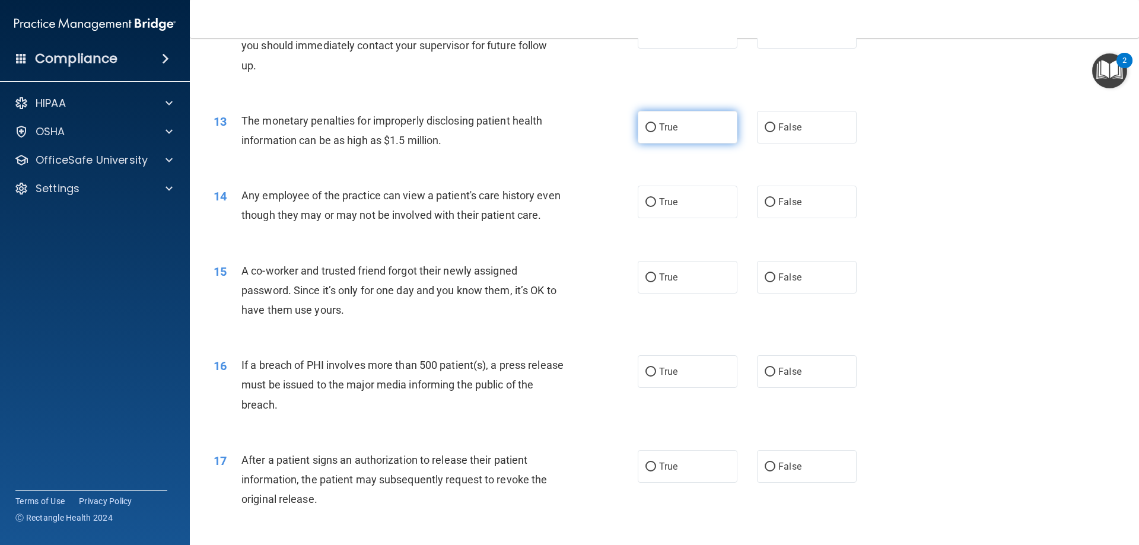
click at [646, 129] on input "True" at bounding box center [650, 127] width 11 height 9
radio input "true"
drag, startPoint x: 766, startPoint y: 202, endPoint x: 682, endPoint y: 245, distance: 94.2
click at [765, 202] on input "False" at bounding box center [769, 202] width 11 height 9
radio input "true"
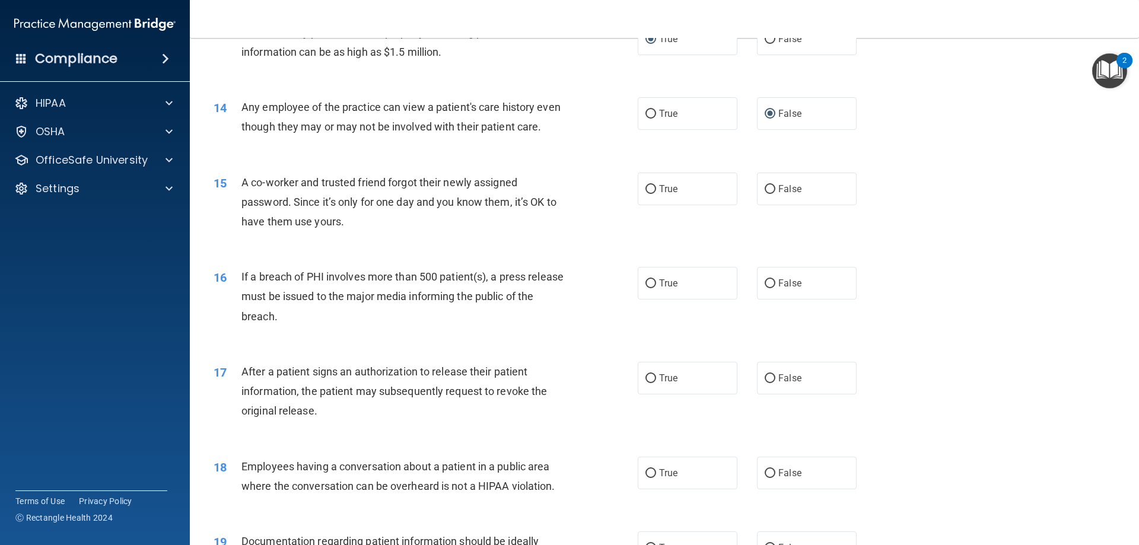
scroll to position [1127, 0]
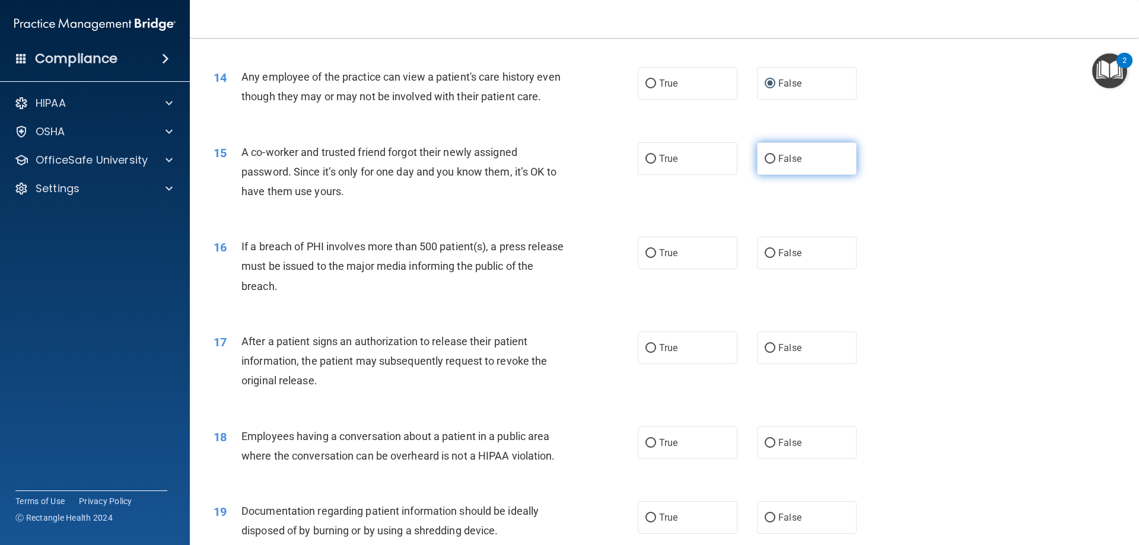
click at [764, 164] on input "False" at bounding box center [769, 159] width 11 height 9
radio input "true"
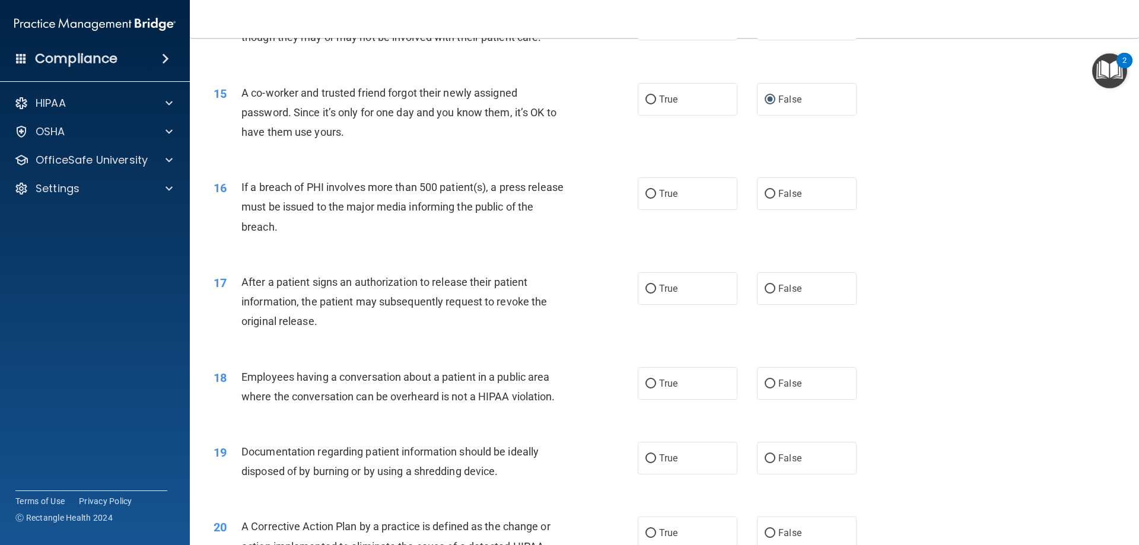
scroll to position [1245, 0]
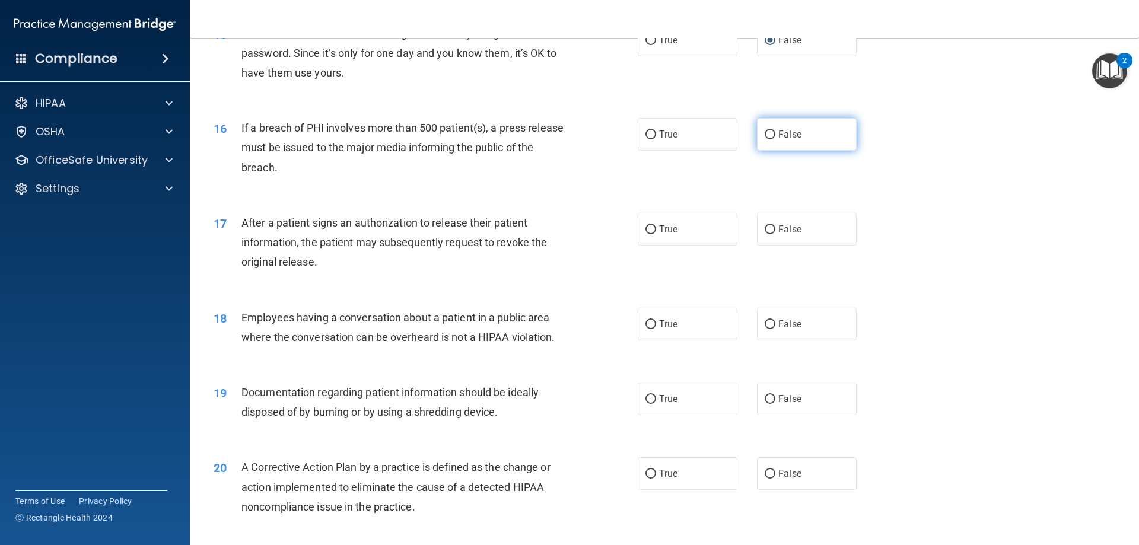
click at [767, 139] on input "False" at bounding box center [769, 134] width 11 height 9
radio input "true"
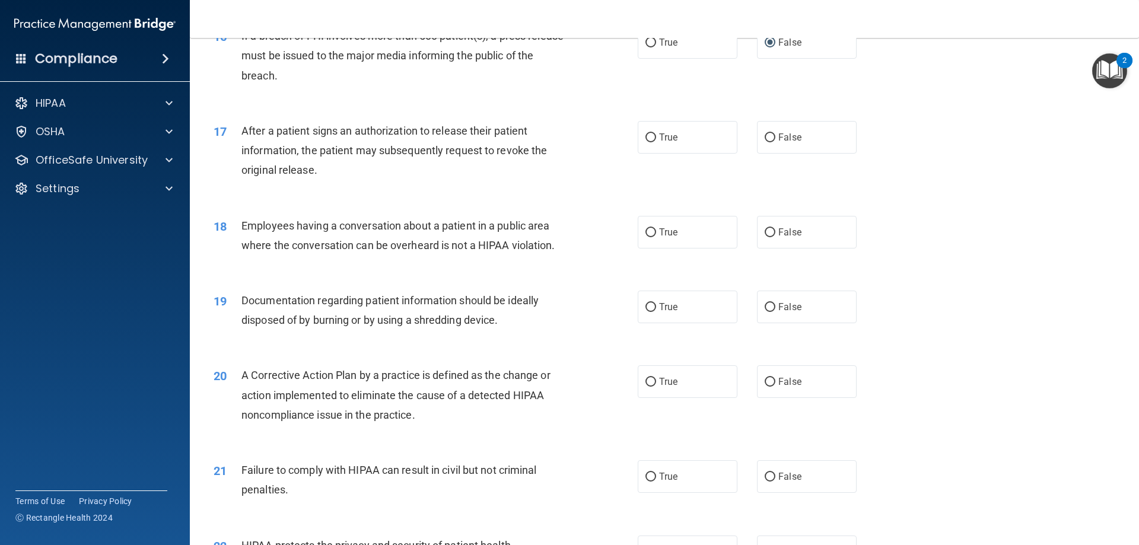
scroll to position [1364, 0]
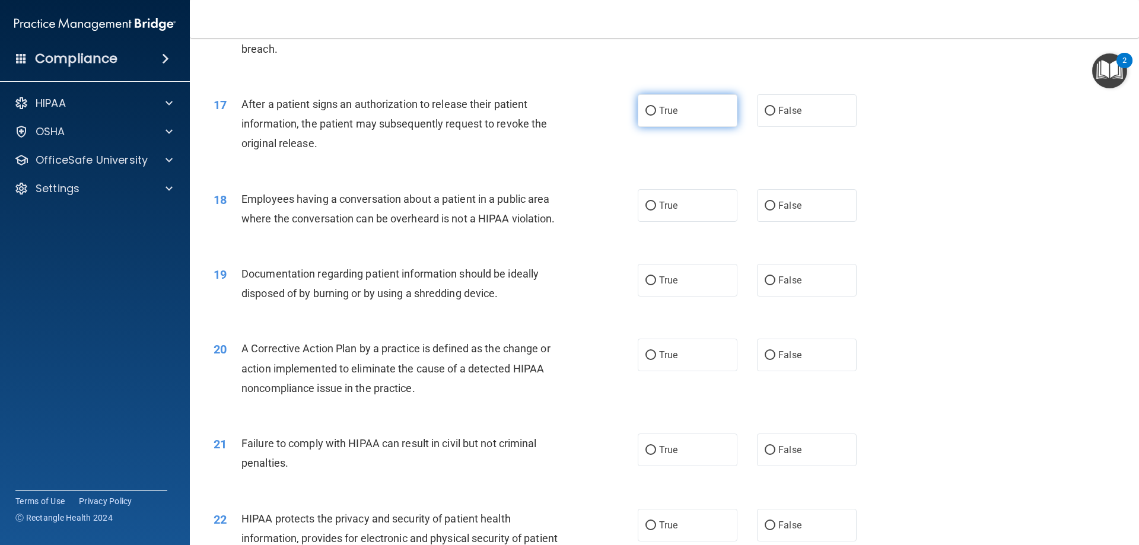
click at [649, 116] on input "True" at bounding box center [650, 111] width 11 height 9
radio input "true"
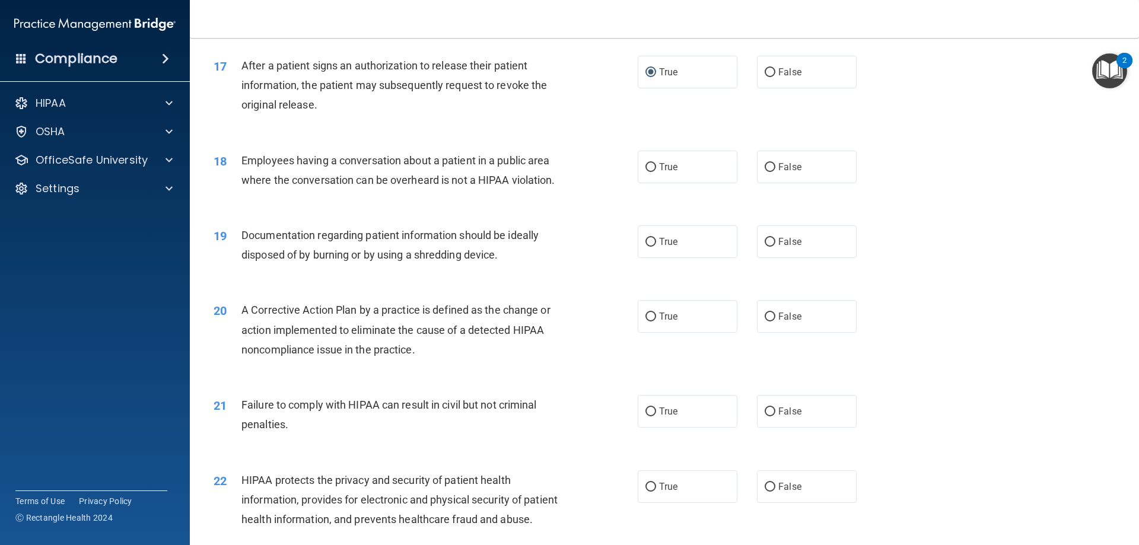
scroll to position [1423, 0]
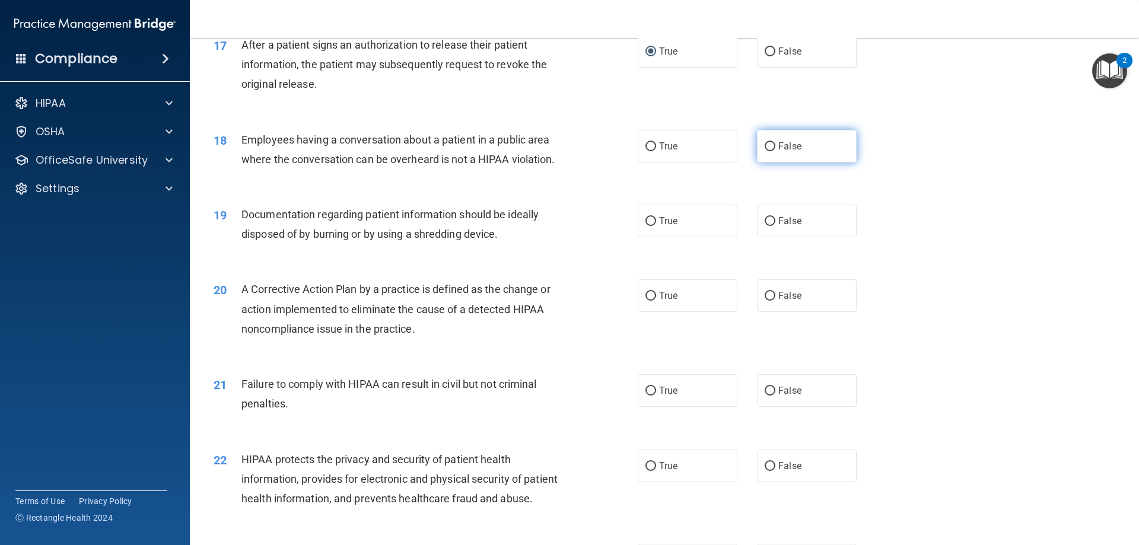
click at [764, 151] on input "False" at bounding box center [769, 146] width 11 height 9
radio input "true"
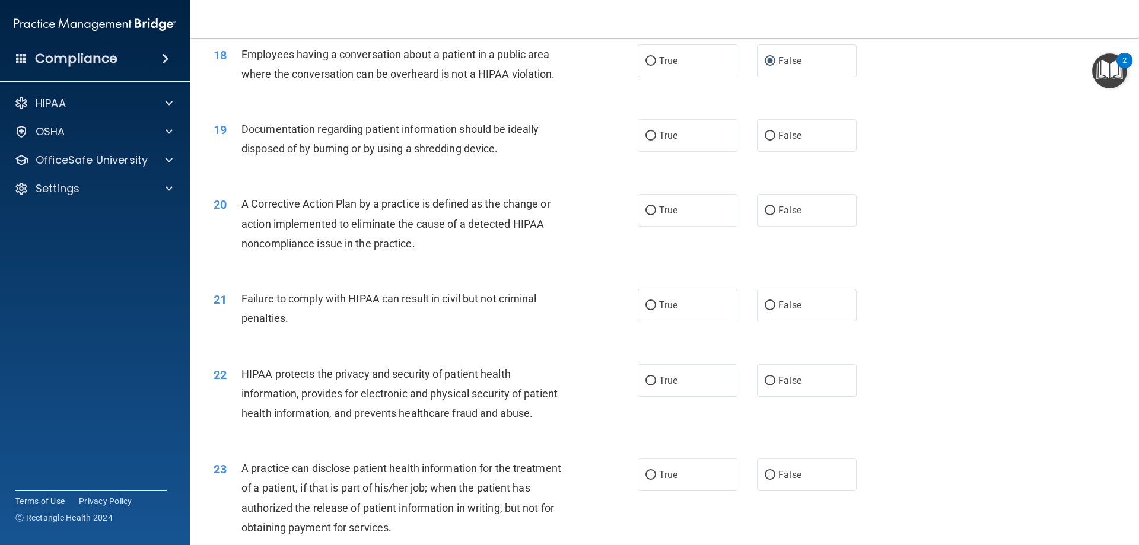
scroll to position [1542, 0]
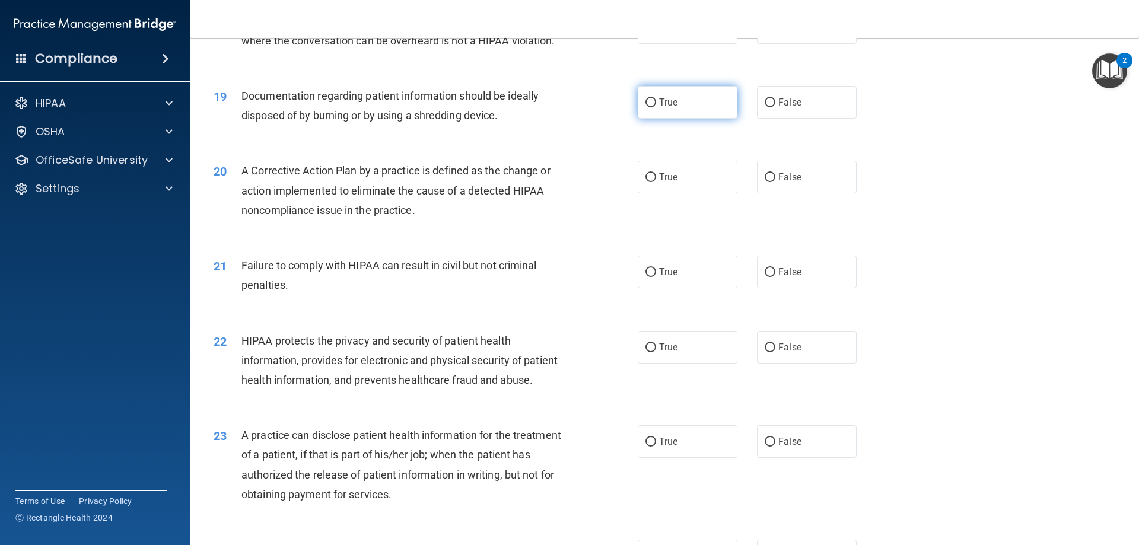
click at [645, 107] on input "True" at bounding box center [650, 102] width 11 height 9
radio input "true"
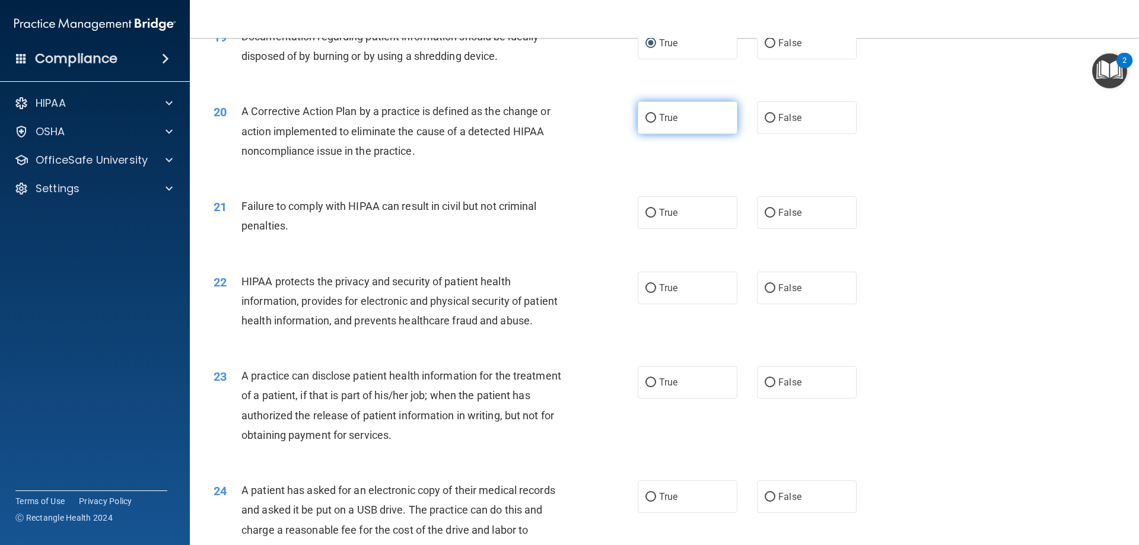
click at [647, 123] on input "True" at bounding box center [650, 118] width 11 height 9
radio input "true"
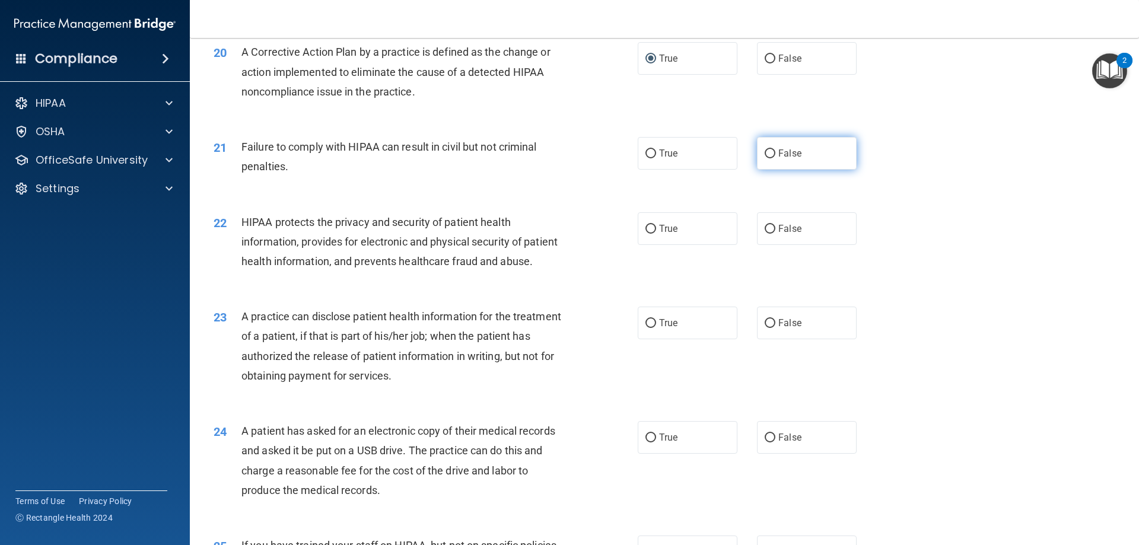
click at [764, 158] on input "False" at bounding box center [769, 153] width 11 height 9
radio input "true"
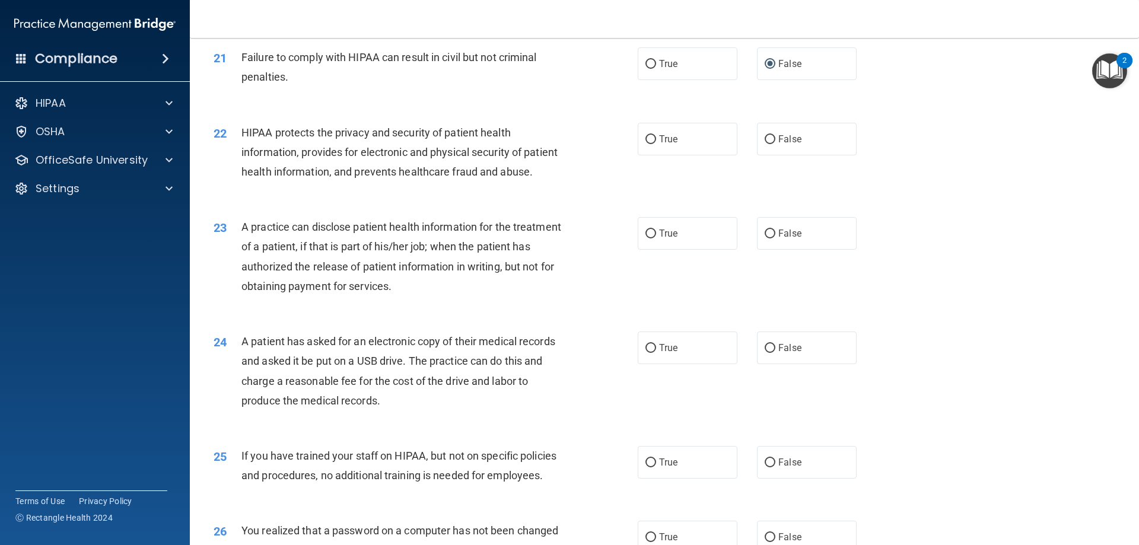
scroll to position [1779, 0]
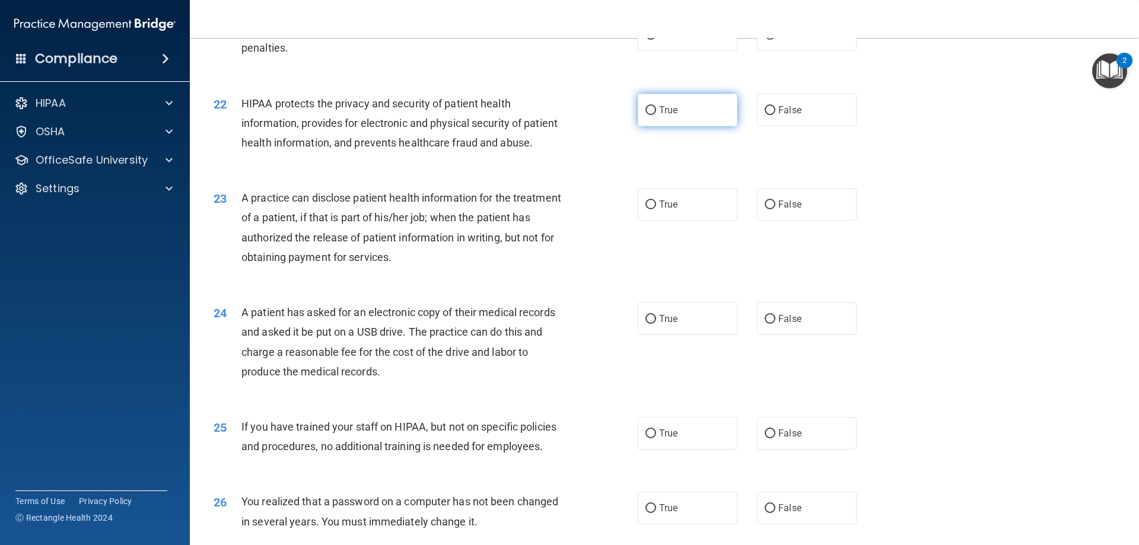
click at [647, 115] on input "True" at bounding box center [650, 110] width 11 height 9
radio input "true"
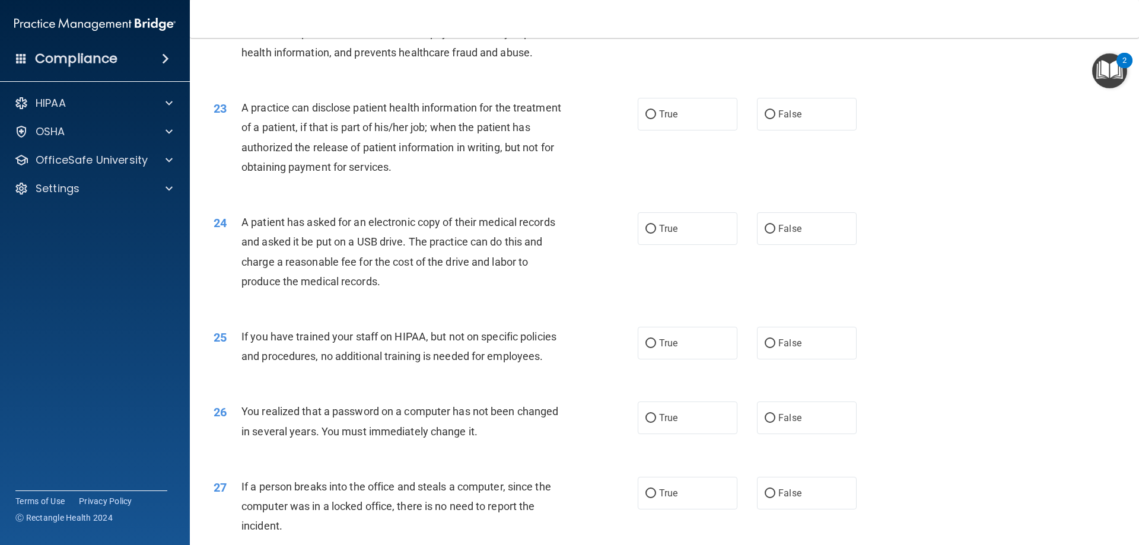
scroll to position [1898, 0]
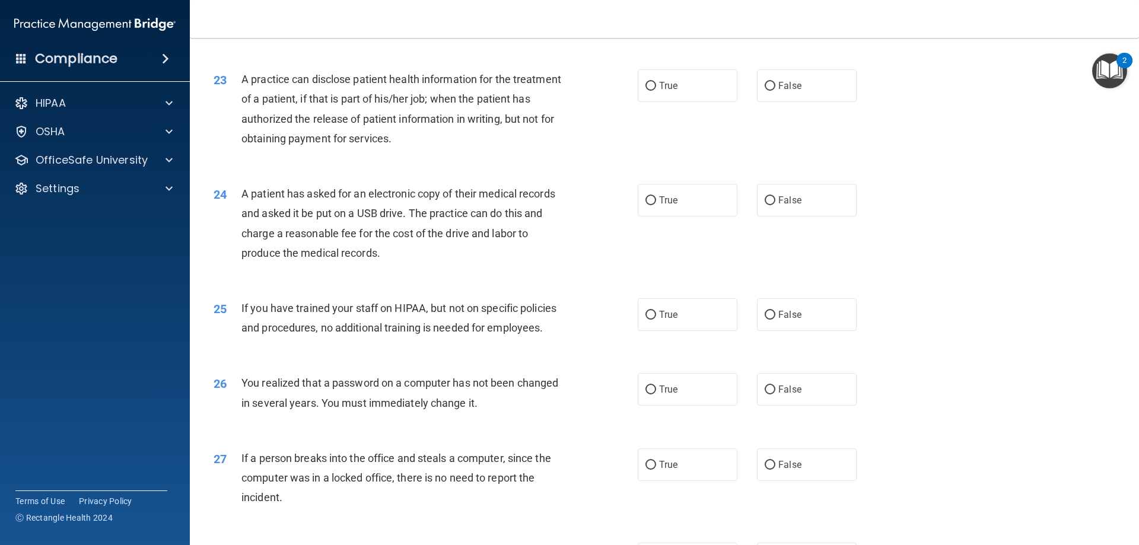
drag, startPoint x: 764, startPoint y: 125, endPoint x: 706, endPoint y: 164, distance: 70.6
click at [764, 91] on input "False" at bounding box center [769, 86] width 11 height 9
radio input "true"
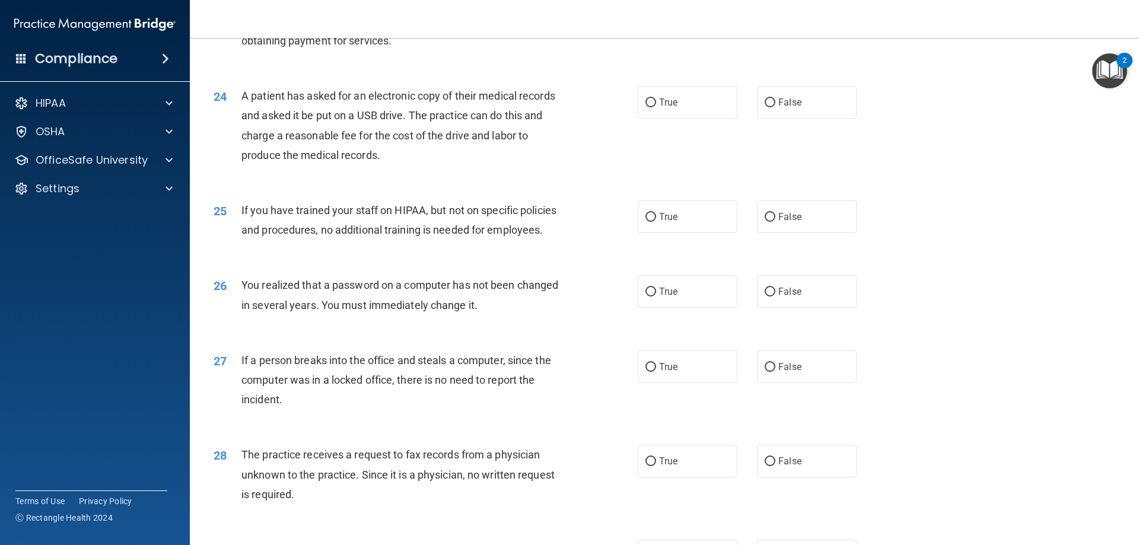
scroll to position [2016, 0]
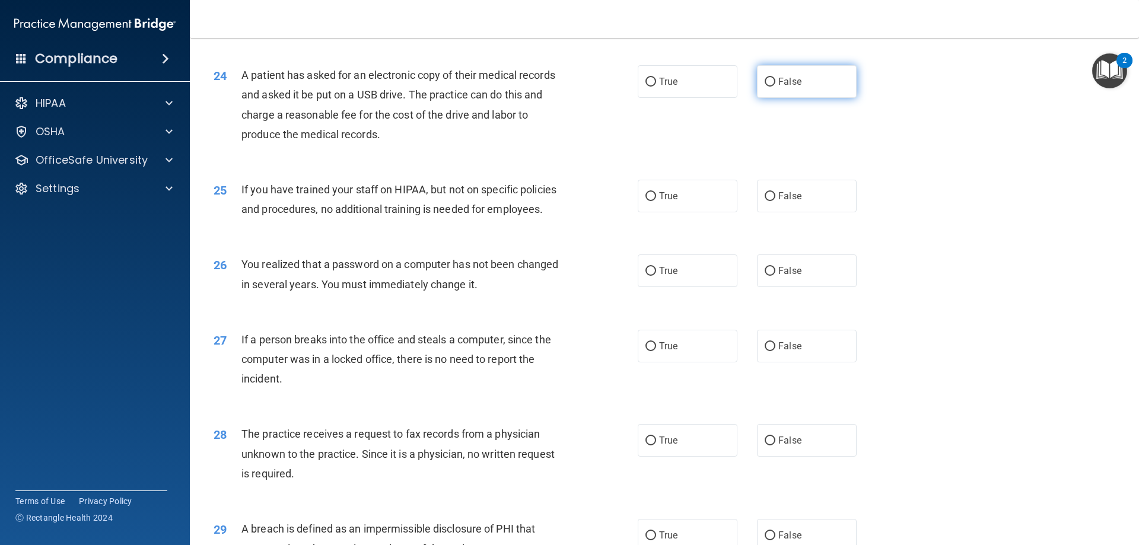
click at [764, 87] on input "False" at bounding box center [769, 82] width 11 height 9
radio input "true"
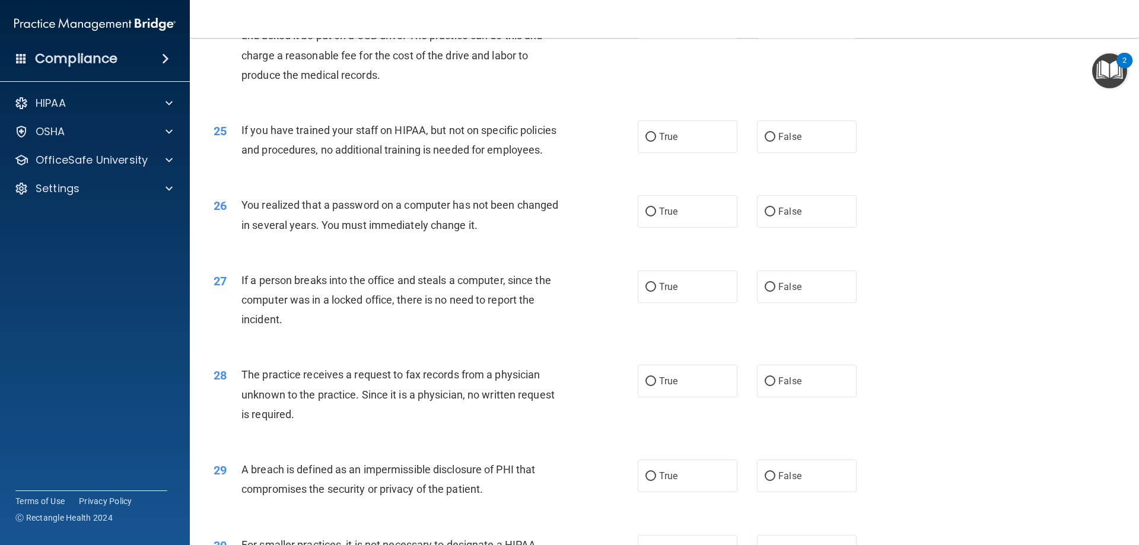
scroll to position [2135, 0]
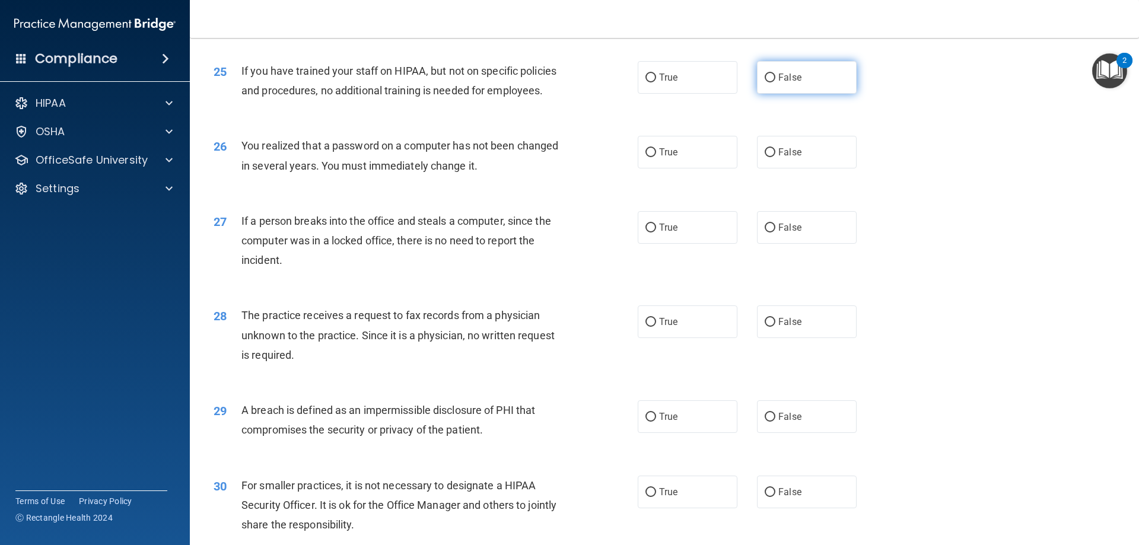
click at [778, 83] on span "False" at bounding box center [789, 77] width 23 height 11
click at [774, 82] on input "False" at bounding box center [769, 78] width 11 height 9
radio input "true"
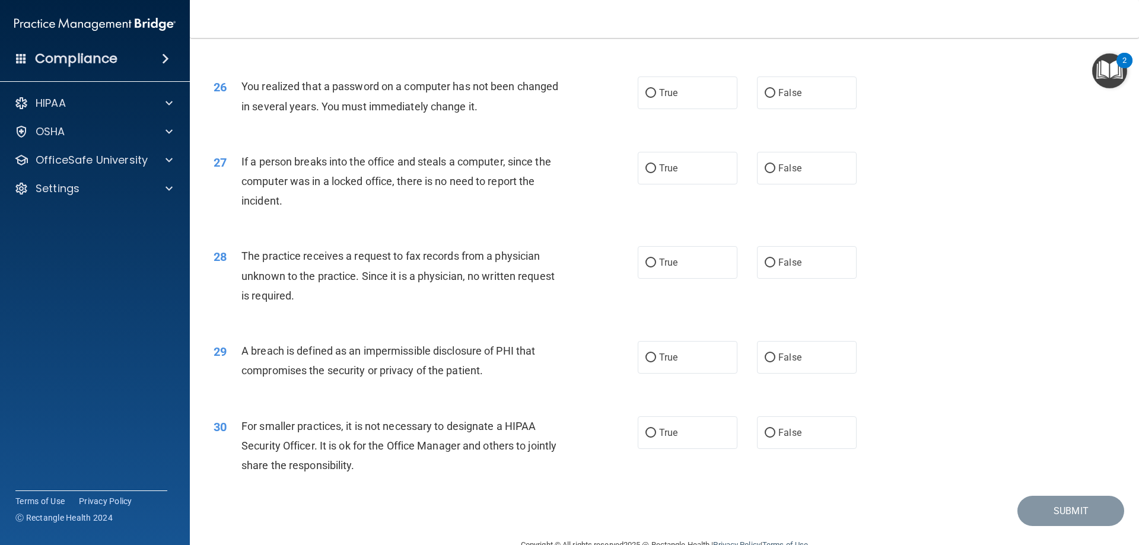
scroll to position [2253, 0]
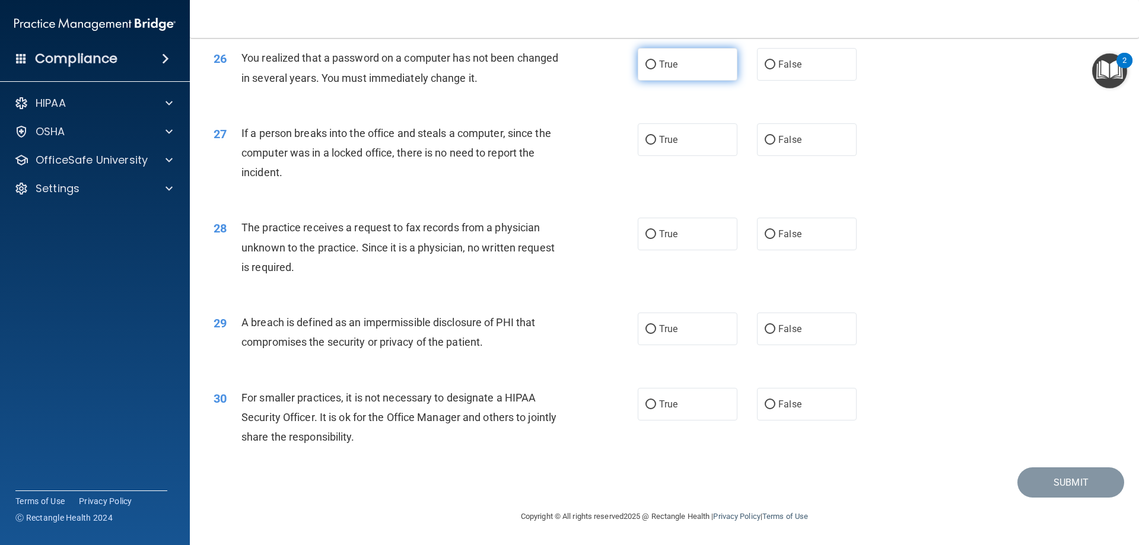
click at [648, 69] on input "True" at bounding box center [650, 64] width 11 height 9
radio input "true"
click at [764, 145] on input "False" at bounding box center [769, 140] width 11 height 9
radio input "true"
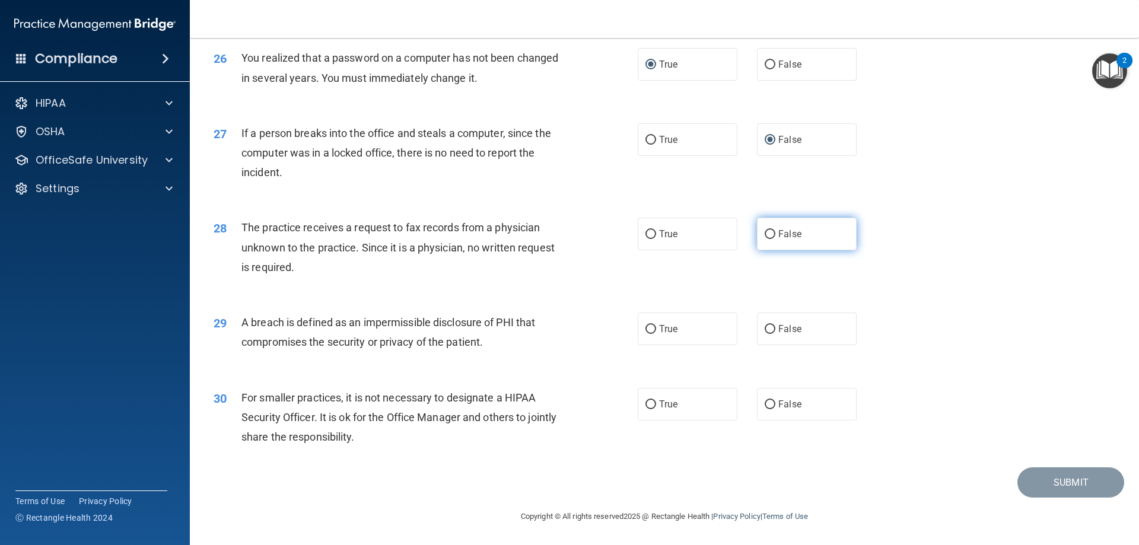
click at [767, 234] on input "False" at bounding box center [769, 234] width 11 height 9
radio input "true"
click at [645, 327] on input "True" at bounding box center [650, 329] width 11 height 9
radio input "true"
drag, startPoint x: 772, startPoint y: 401, endPoint x: 780, endPoint y: 410, distance: 12.6
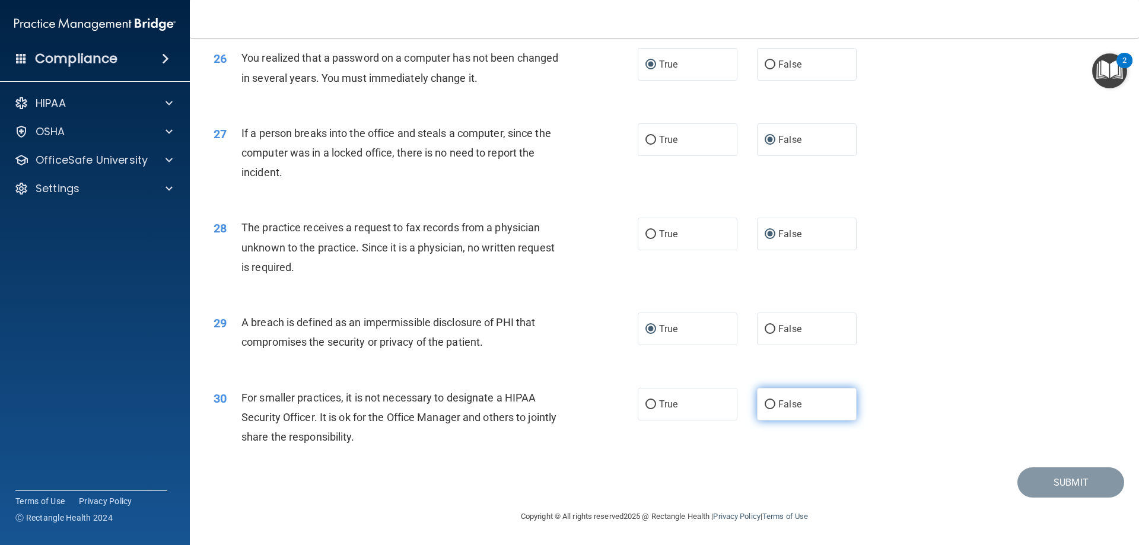
click at [773, 401] on label "False" at bounding box center [807, 404] width 100 height 33
click at [773, 401] on input "False" at bounding box center [769, 404] width 11 height 9
radio input "true"
click at [1037, 483] on button "Submit" at bounding box center [1070, 482] width 107 height 30
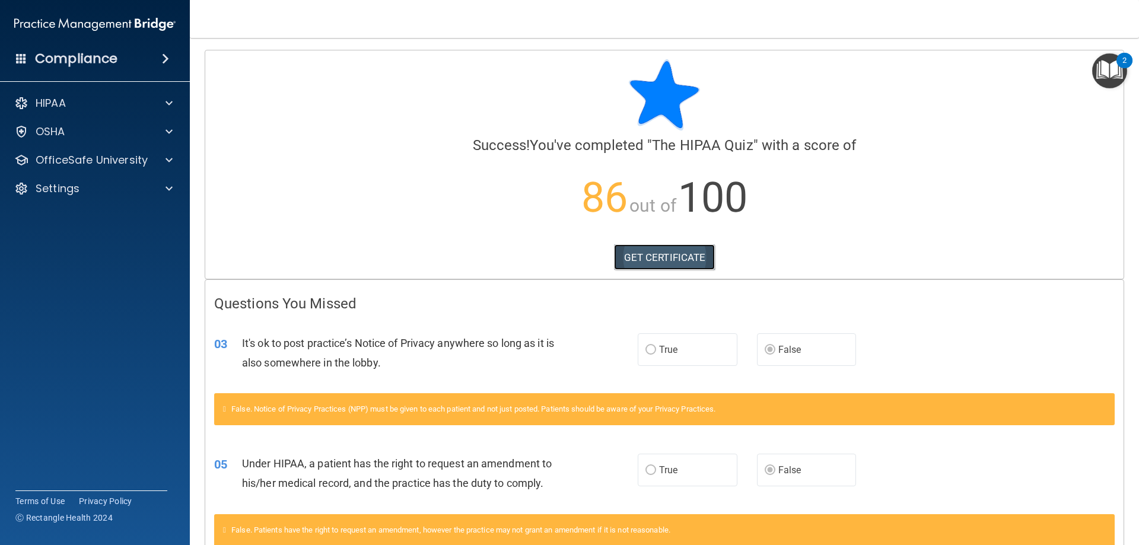
click at [690, 263] on link "GET CERTIFICATE" at bounding box center [664, 257] width 101 height 26
click at [159, 104] on div at bounding box center [167, 103] width 30 height 14
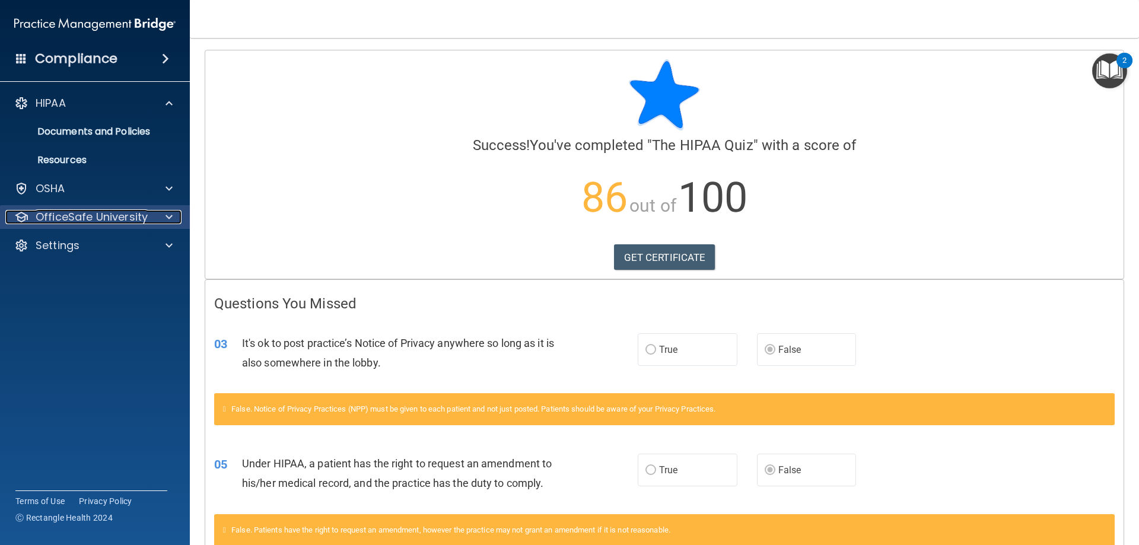
click at [113, 219] on p "OfficeSafe University" at bounding box center [92, 217] width 112 height 14
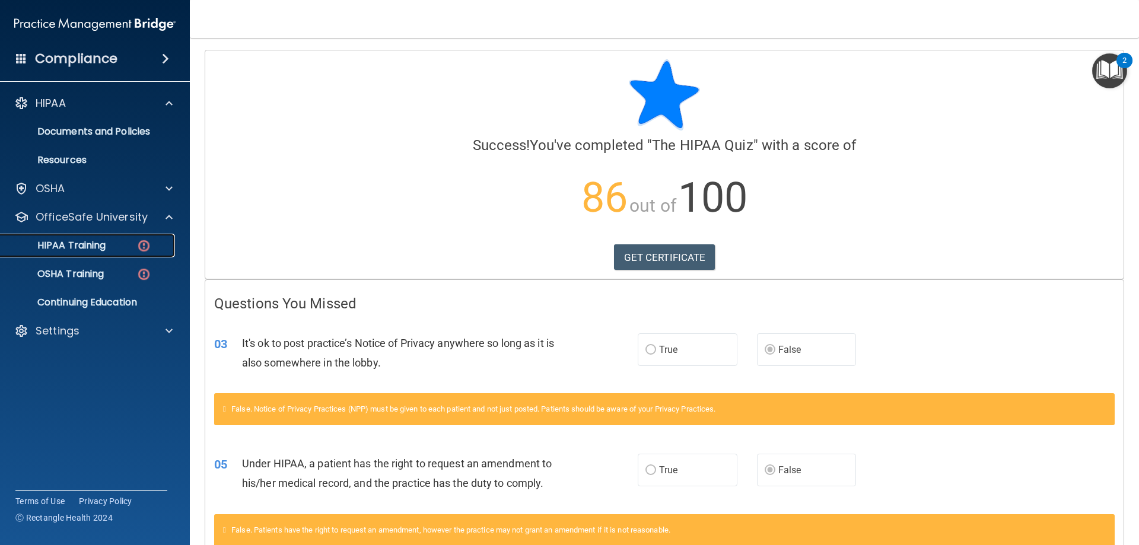
click at [111, 246] on div "HIPAA Training" at bounding box center [89, 246] width 162 height 12
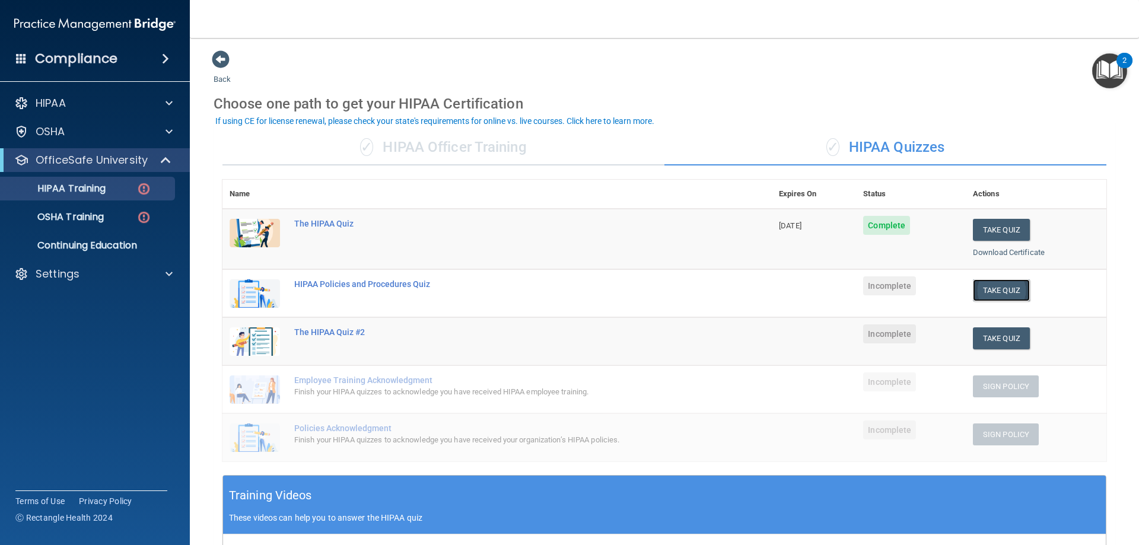
click at [994, 289] on button "Take Quiz" at bounding box center [1001, 290] width 57 height 22
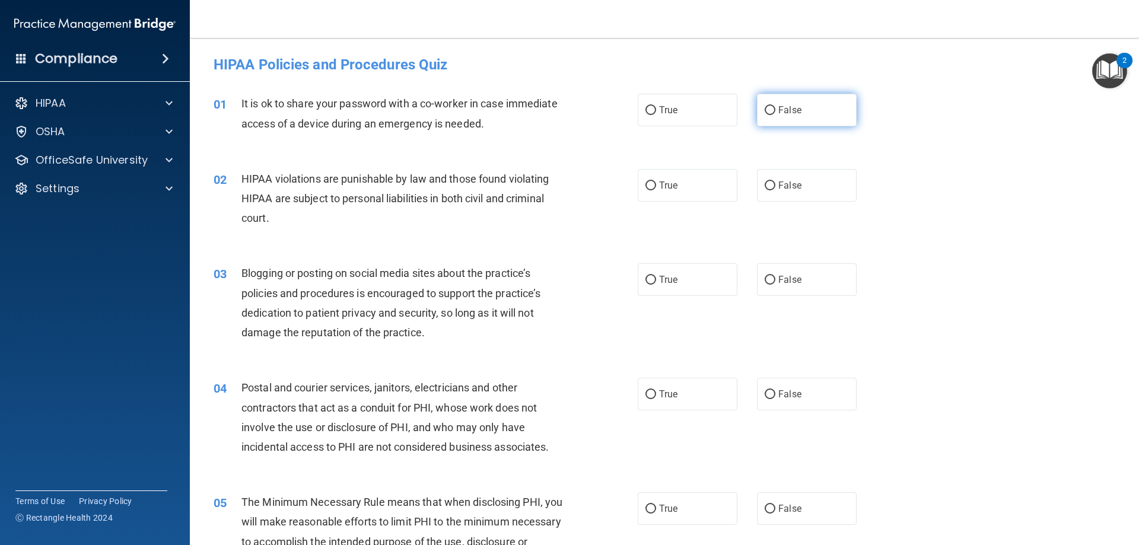
click at [778, 116] on label "False" at bounding box center [807, 110] width 100 height 33
click at [775, 115] on input "False" at bounding box center [769, 110] width 11 height 9
radio input "true"
click at [668, 193] on label "True" at bounding box center [687, 185] width 100 height 33
click at [656, 190] on input "True" at bounding box center [650, 185] width 11 height 9
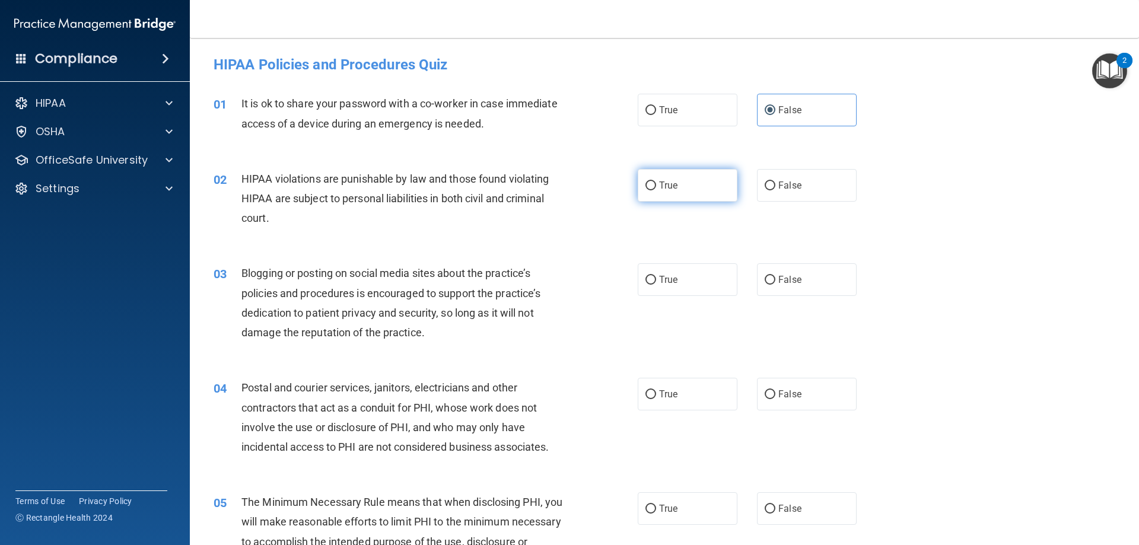
radio input "true"
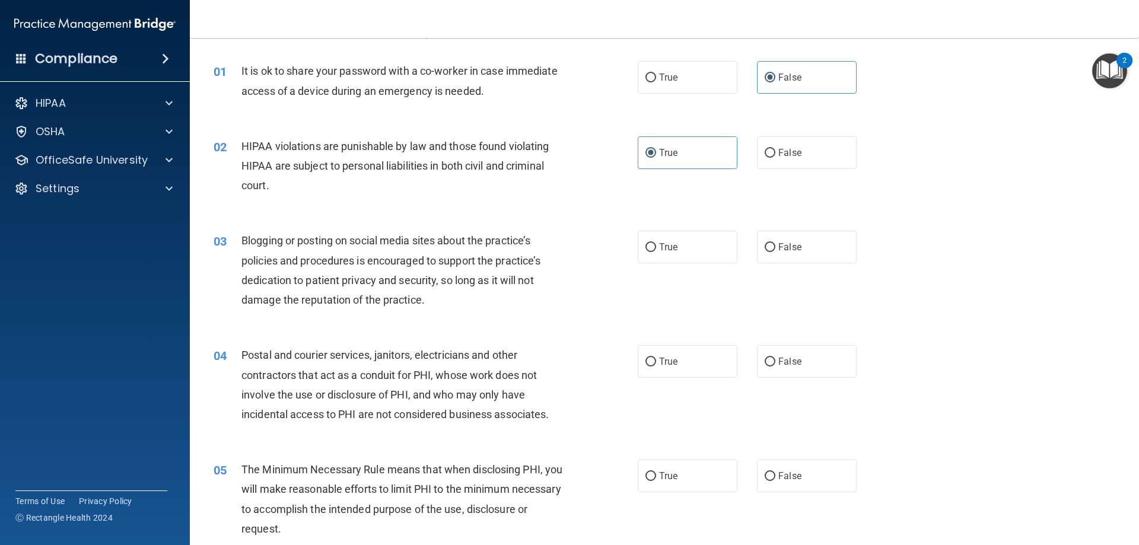
scroll to position [59, 0]
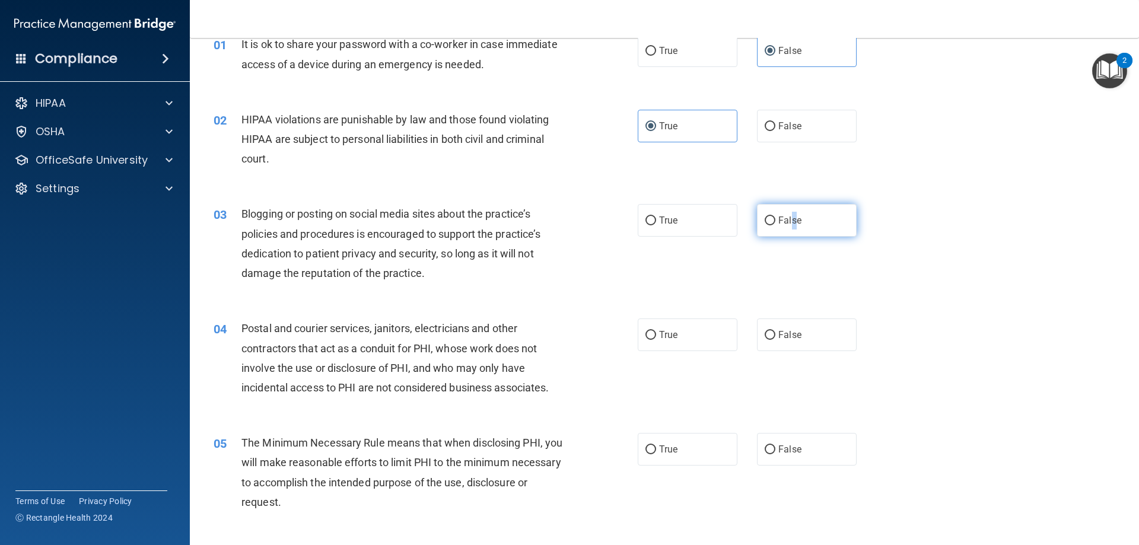
drag, startPoint x: 788, startPoint y: 222, endPoint x: 785, endPoint y: 230, distance: 8.1
click at [789, 224] on span "False" at bounding box center [789, 220] width 23 height 11
click at [766, 224] on input "False" at bounding box center [769, 220] width 11 height 9
radio input "true"
click at [815, 266] on div "03 Blogging or posting on social media sites about the practice’s policies and …" at bounding box center [664, 246] width 919 height 114
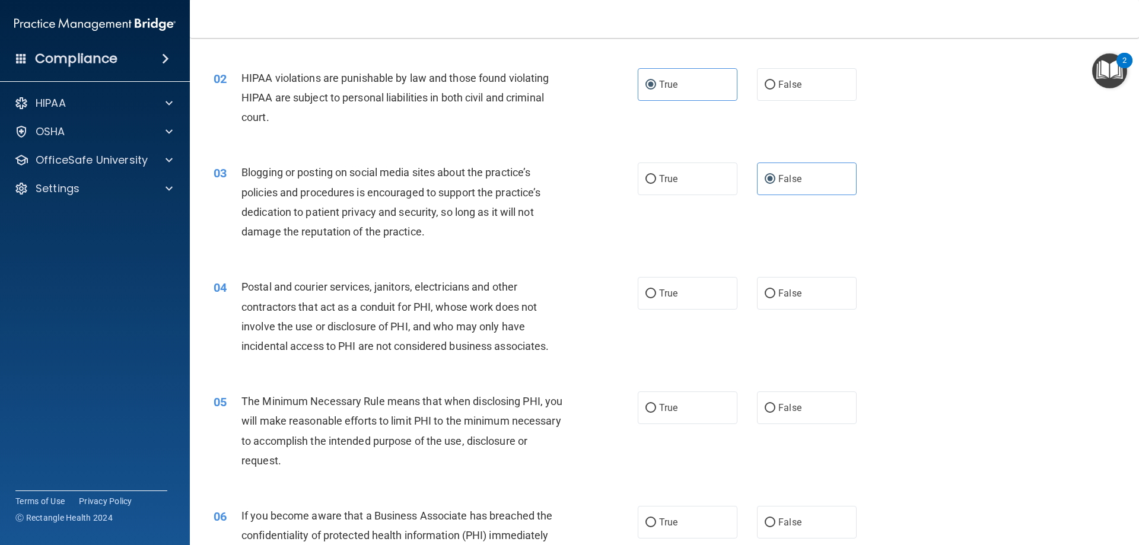
scroll to position [178, 0]
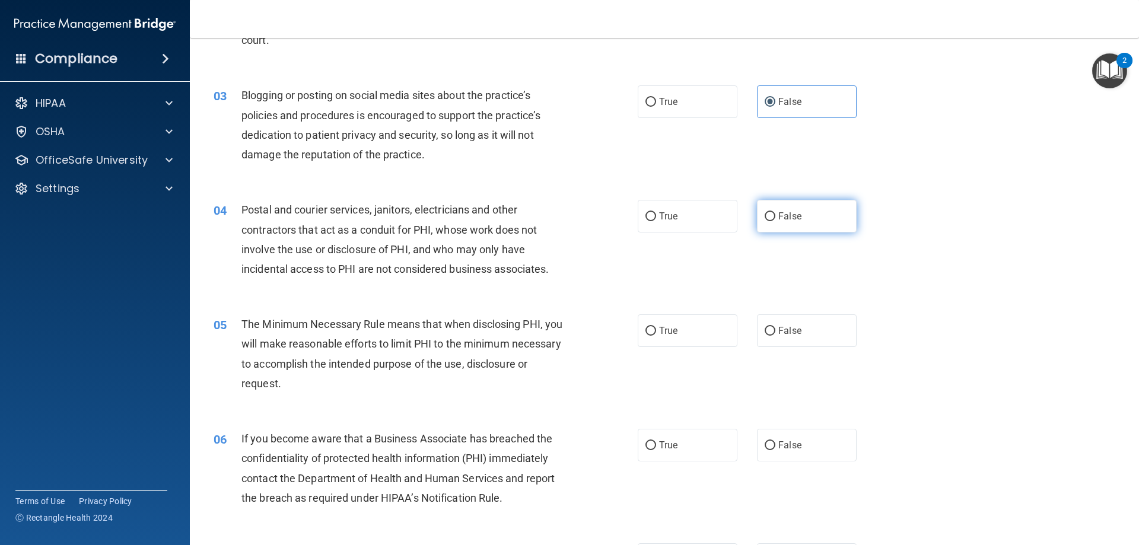
click at [764, 215] on input "False" at bounding box center [769, 216] width 11 height 9
radio input "true"
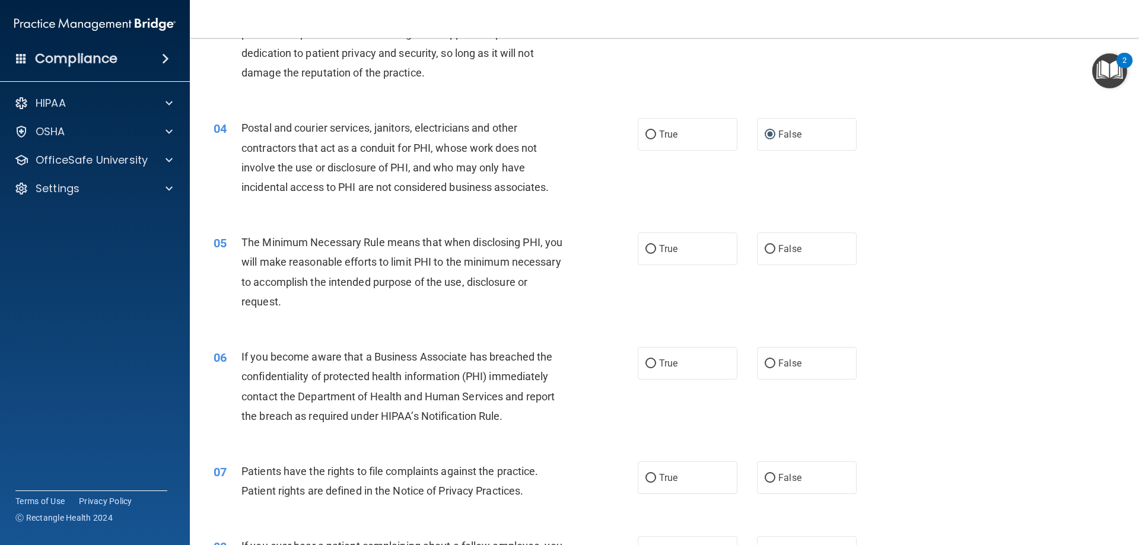
scroll to position [297, 0]
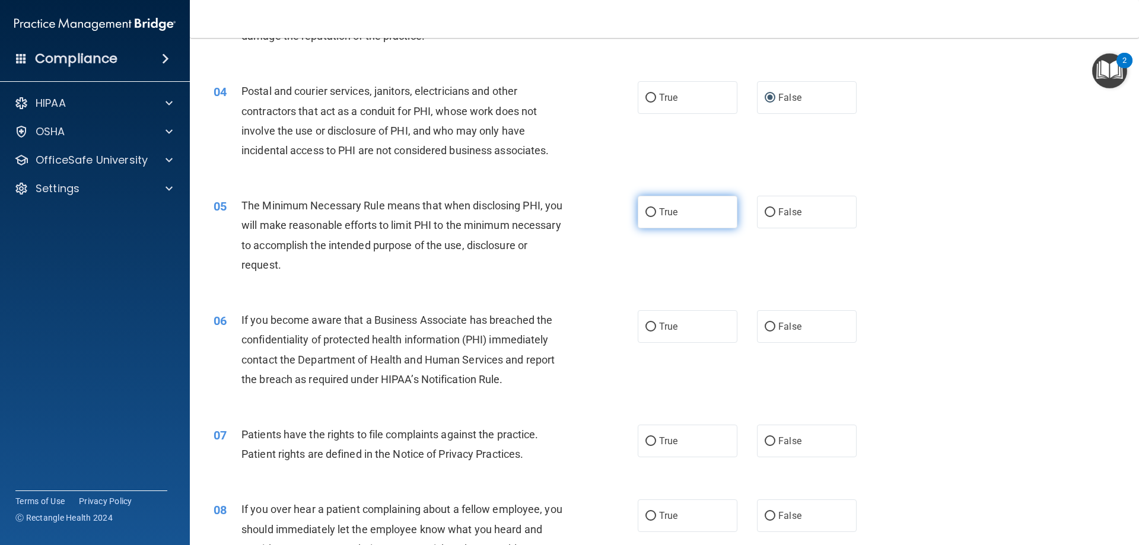
click at [659, 213] on span "True" at bounding box center [668, 211] width 18 height 11
click at [656, 213] on input "True" at bounding box center [650, 212] width 11 height 9
radio input "true"
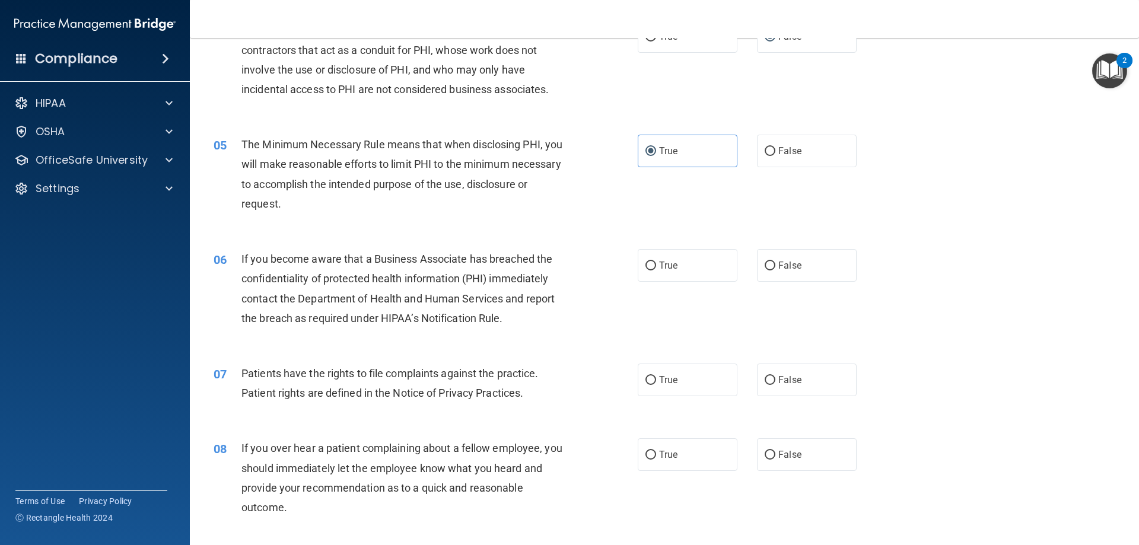
scroll to position [415, 0]
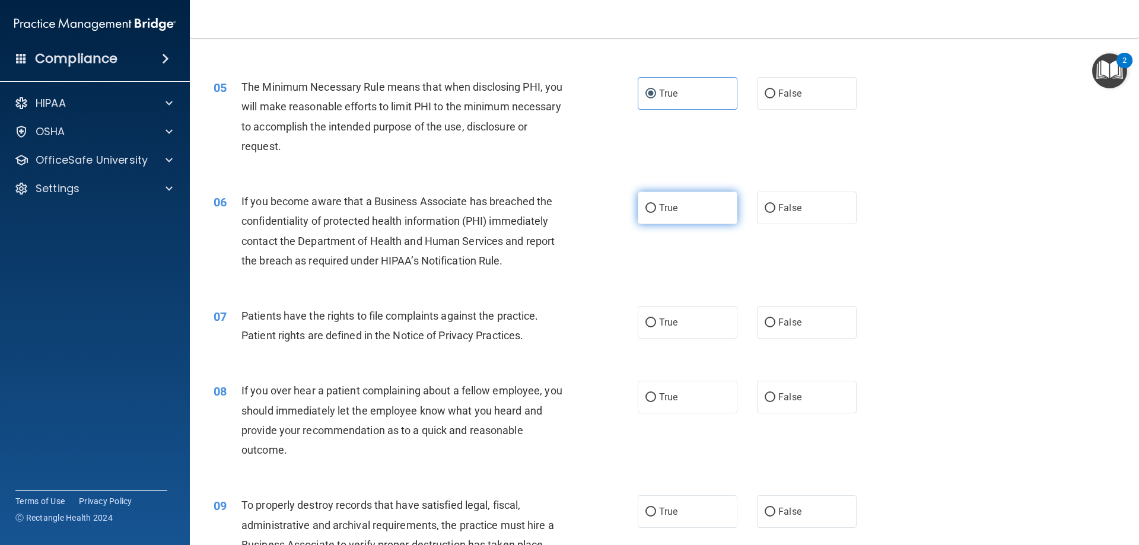
click at [660, 209] on span "True" at bounding box center [668, 207] width 18 height 11
click at [656, 209] on input "True" at bounding box center [650, 208] width 11 height 9
radio input "true"
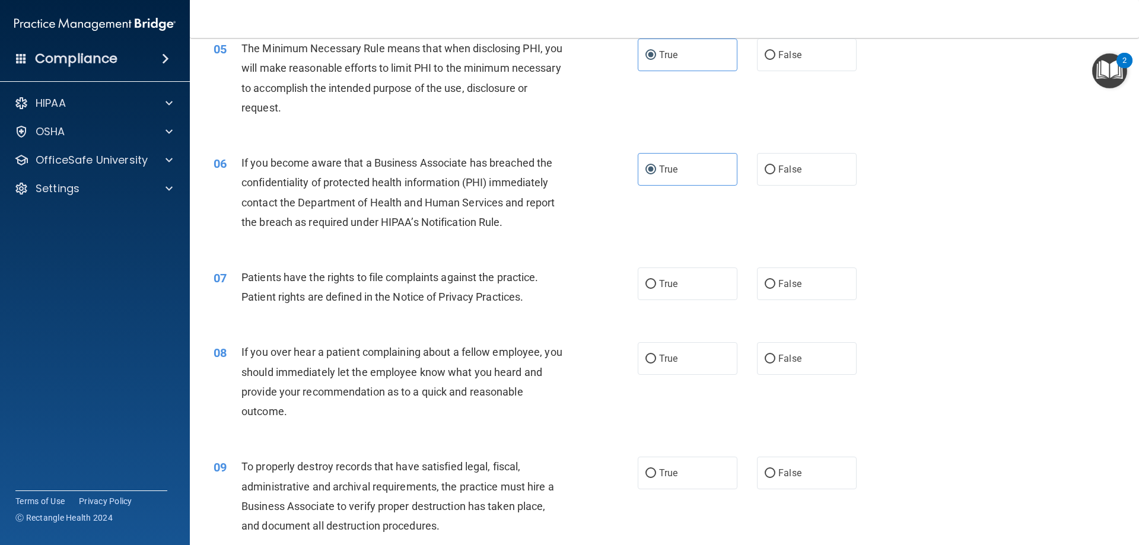
scroll to position [474, 0]
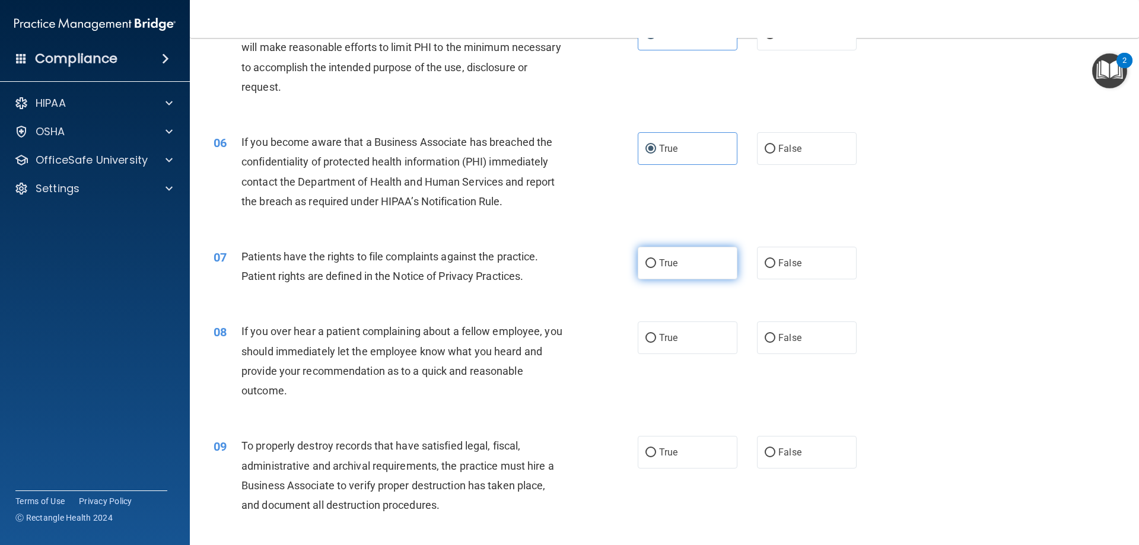
click at [656, 269] on label "True" at bounding box center [687, 263] width 100 height 33
click at [656, 268] on input "True" at bounding box center [650, 263] width 11 height 9
radio input "true"
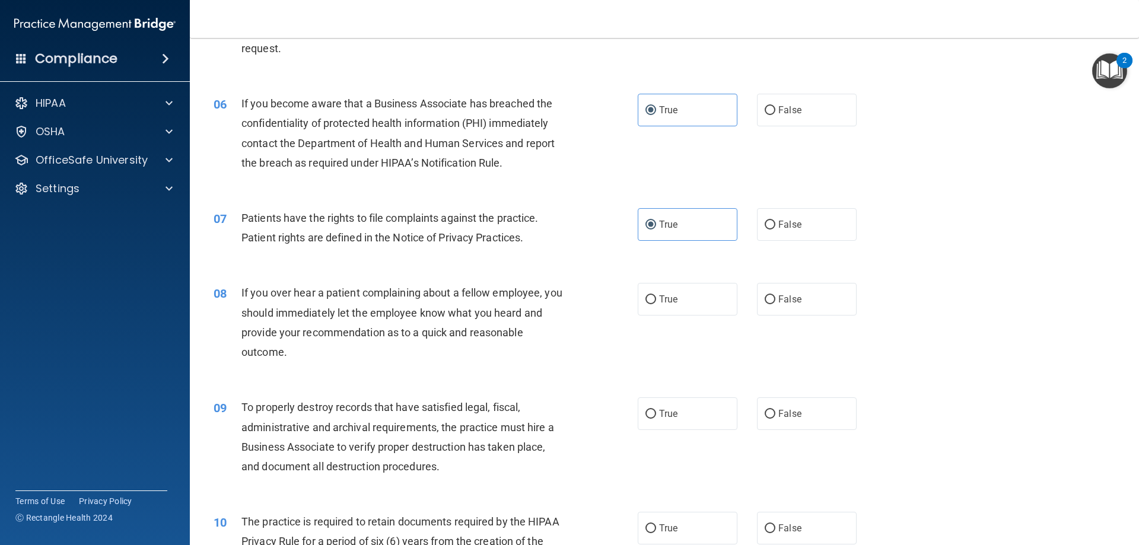
scroll to position [534, 0]
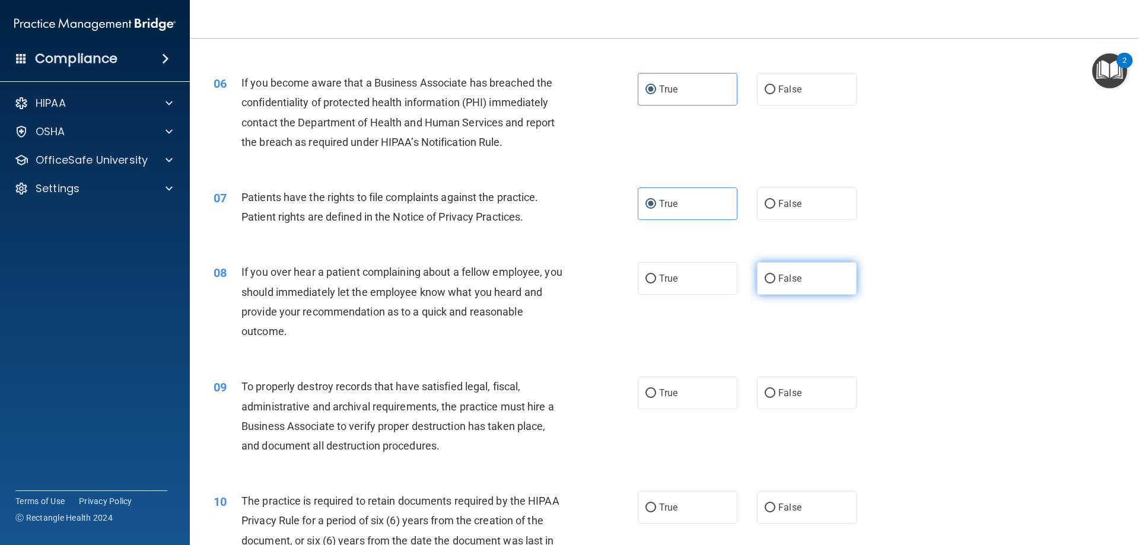
drag, startPoint x: 757, startPoint y: 279, endPoint x: 751, endPoint y: 284, distance: 8.0
click at [757, 279] on label "False" at bounding box center [807, 278] width 100 height 33
click at [764, 279] on input "False" at bounding box center [769, 279] width 11 height 9
radio input "true"
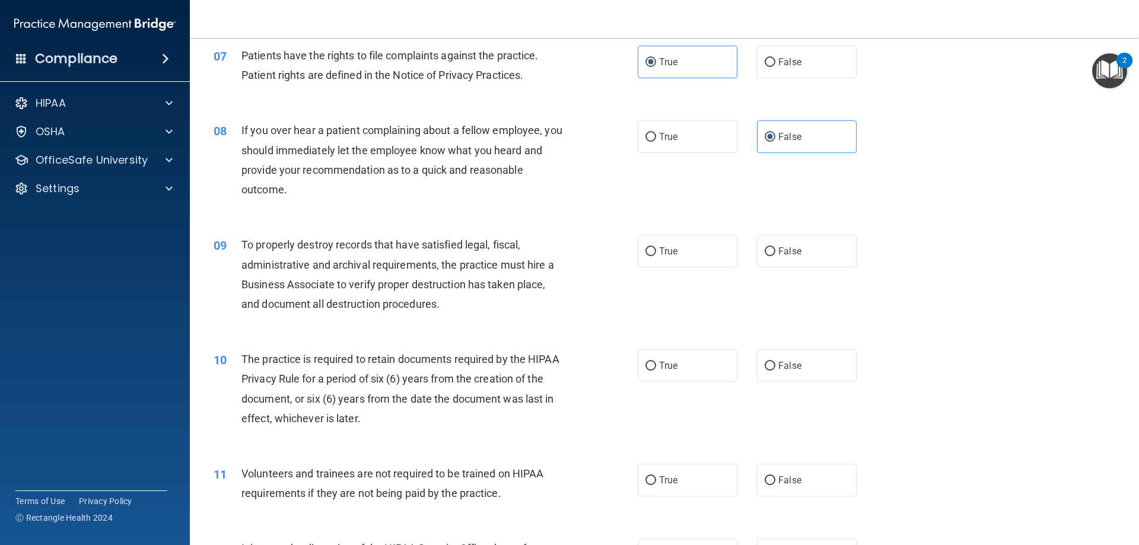
scroll to position [712, 0]
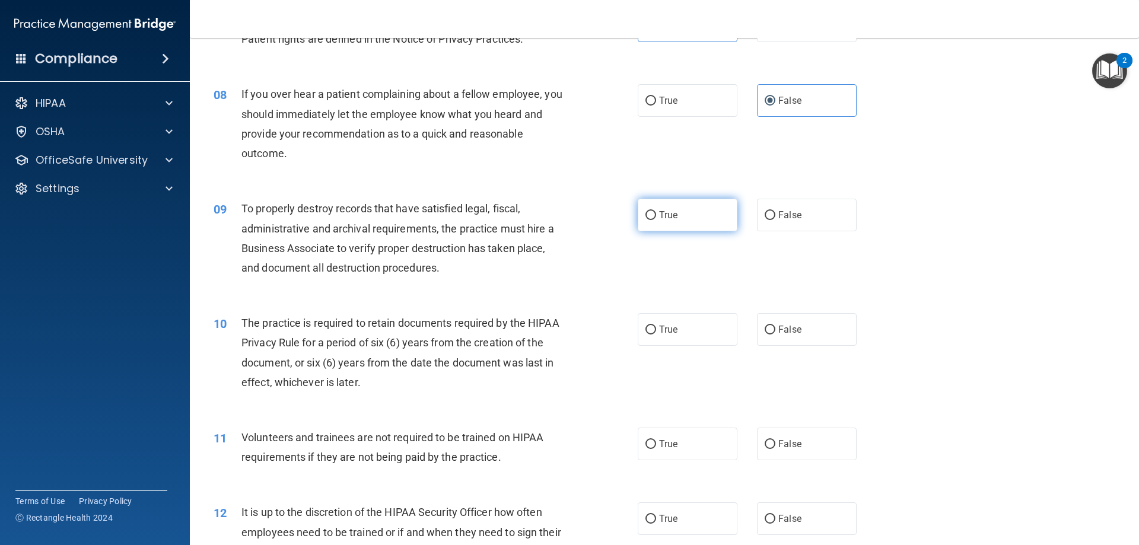
click at [650, 218] on input "True" at bounding box center [650, 215] width 11 height 9
radio input "true"
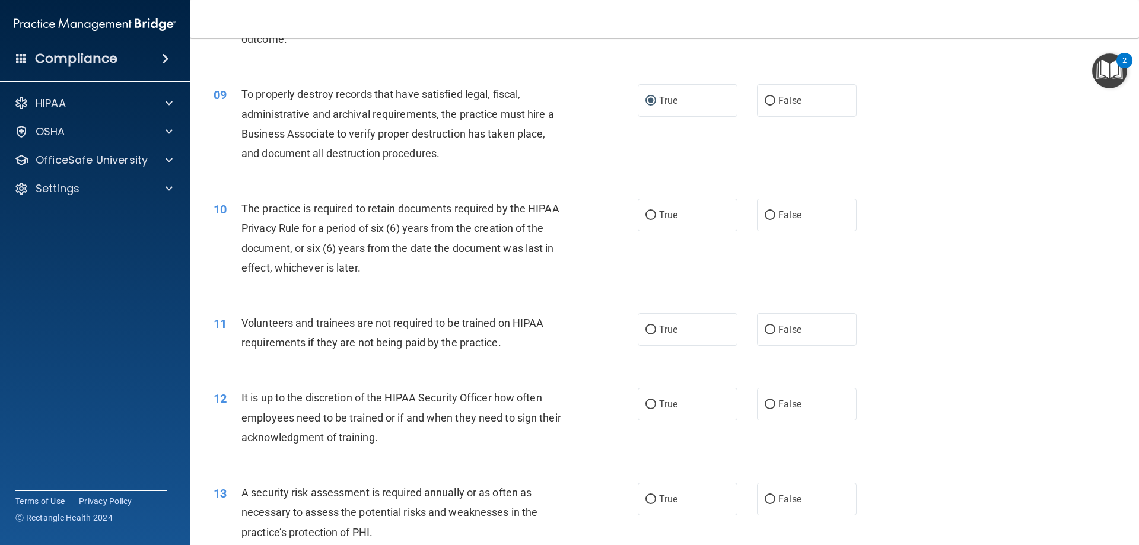
scroll to position [830, 0]
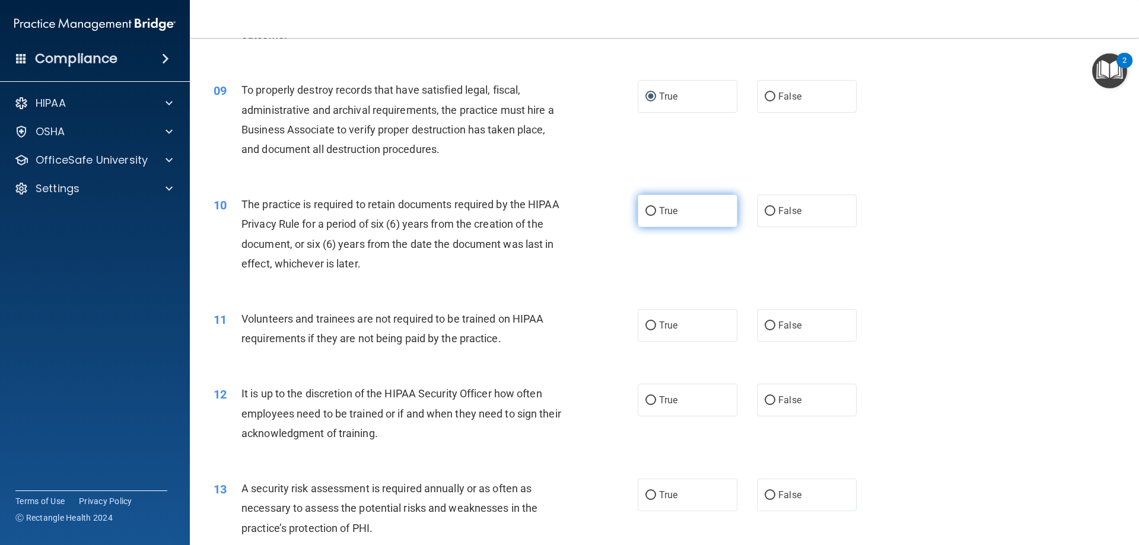
click at [682, 199] on label "True" at bounding box center [687, 211] width 100 height 33
click at [656, 207] on input "True" at bounding box center [650, 211] width 11 height 9
radio input "true"
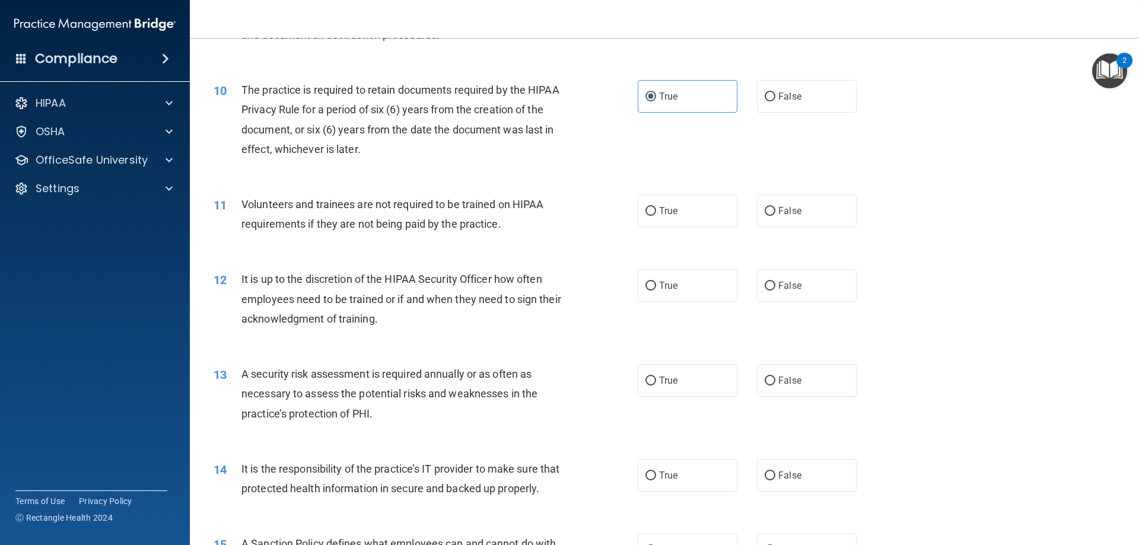
scroll to position [949, 0]
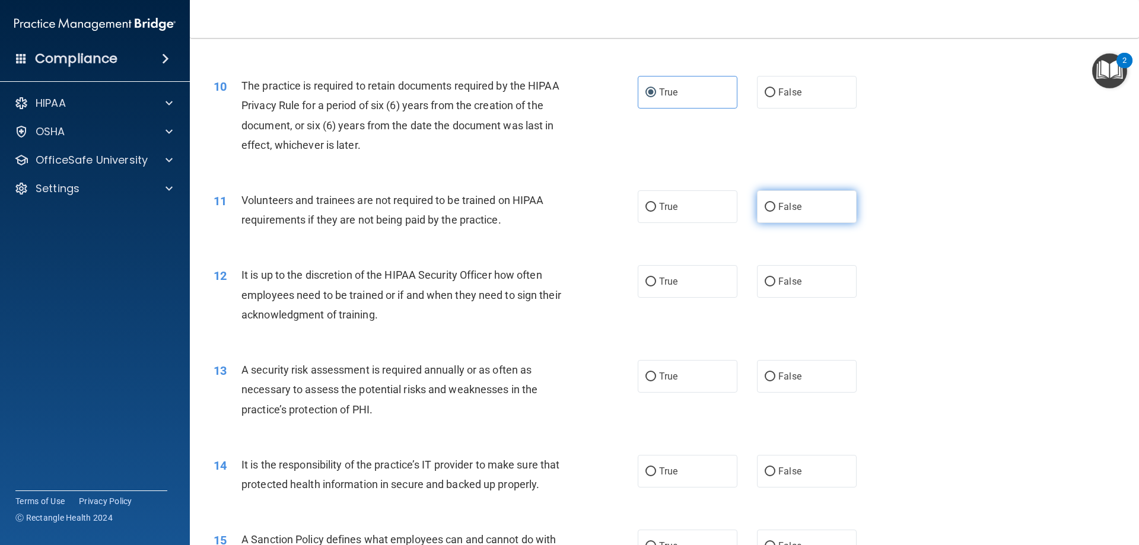
click at [801, 215] on label "False" at bounding box center [807, 206] width 100 height 33
click at [775, 212] on input "False" at bounding box center [769, 207] width 11 height 9
radio input "true"
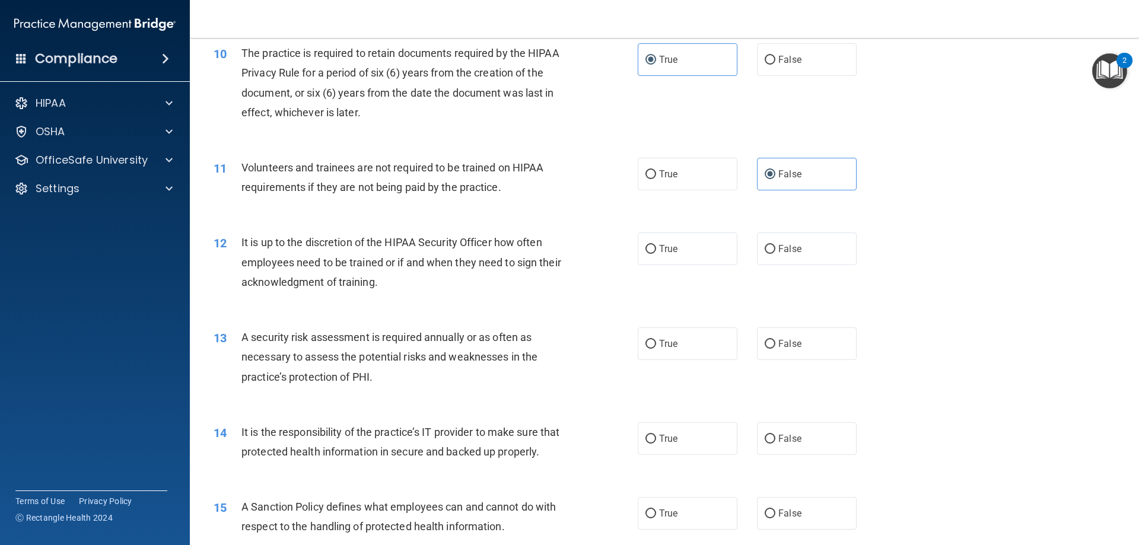
scroll to position [1008, 0]
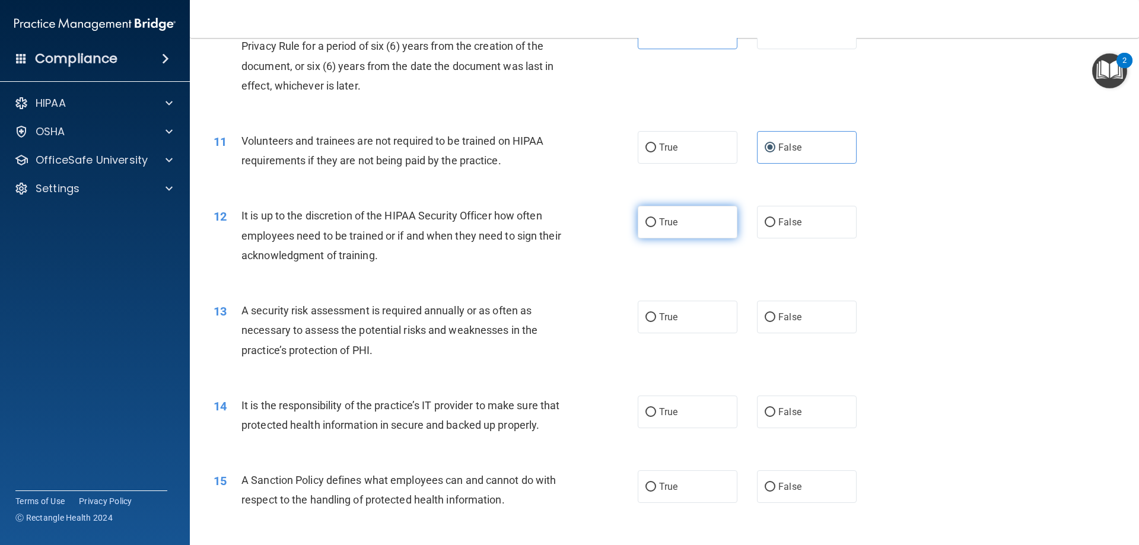
click at [687, 228] on label "True" at bounding box center [687, 222] width 100 height 33
click at [656, 227] on input "True" at bounding box center [650, 222] width 11 height 9
radio input "true"
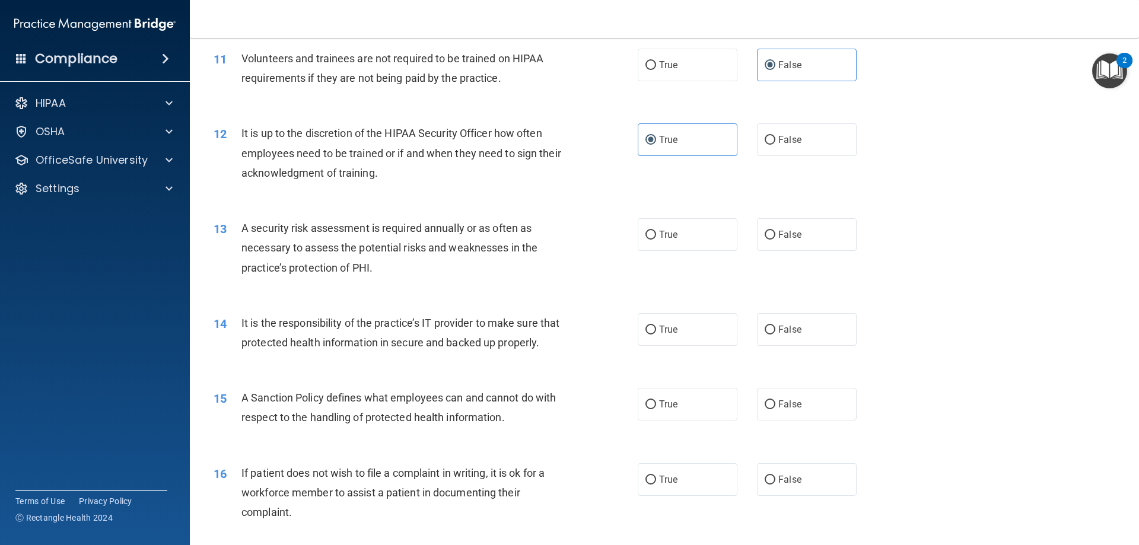
scroll to position [1127, 0]
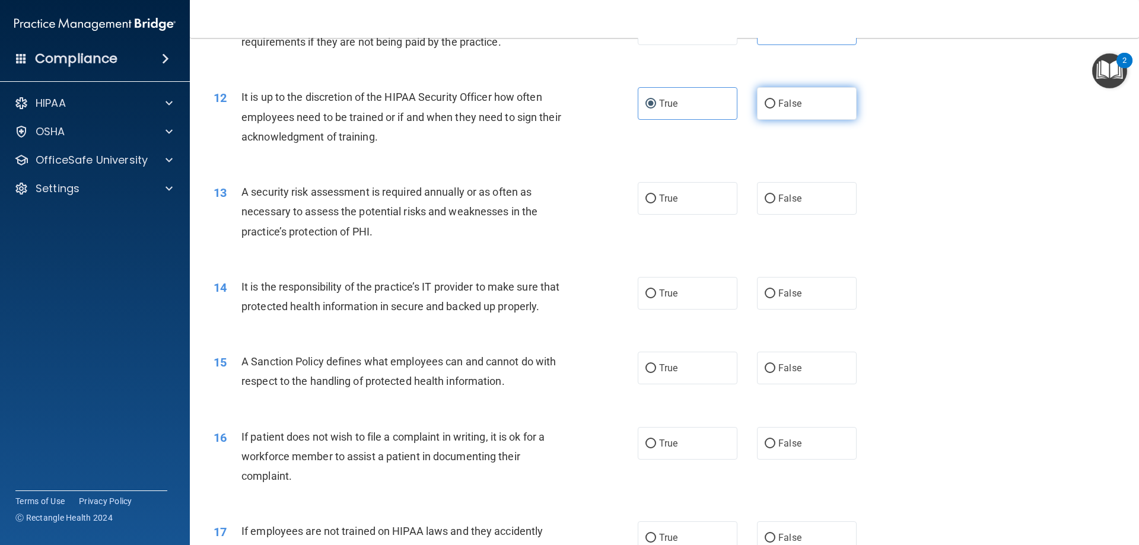
click at [782, 111] on label "False" at bounding box center [807, 103] width 100 height 33
click at [775, 109] on input "False" at bounding box center [769, 104] width 11 height 9
radio input "true"
click at [699, 95] on label "True" at bounding box center [687, 103] width 100 height 33
click at [656, 100] on input "True" at bounding box center [650, 104] width 11 height 9
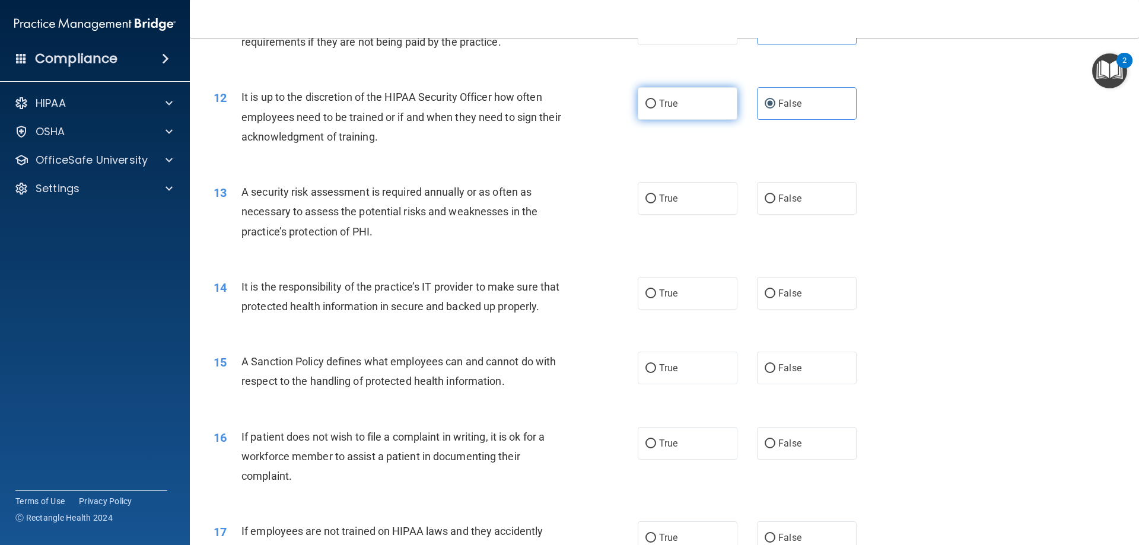
radio input "true"
radio input "false"
click at [687, 201] on label "True" at bounding box center [687, 198] width 100 height 33
click at [656, 201] on input "True" at bounding box center [650, 199] width 11 height 9
radio input "true"
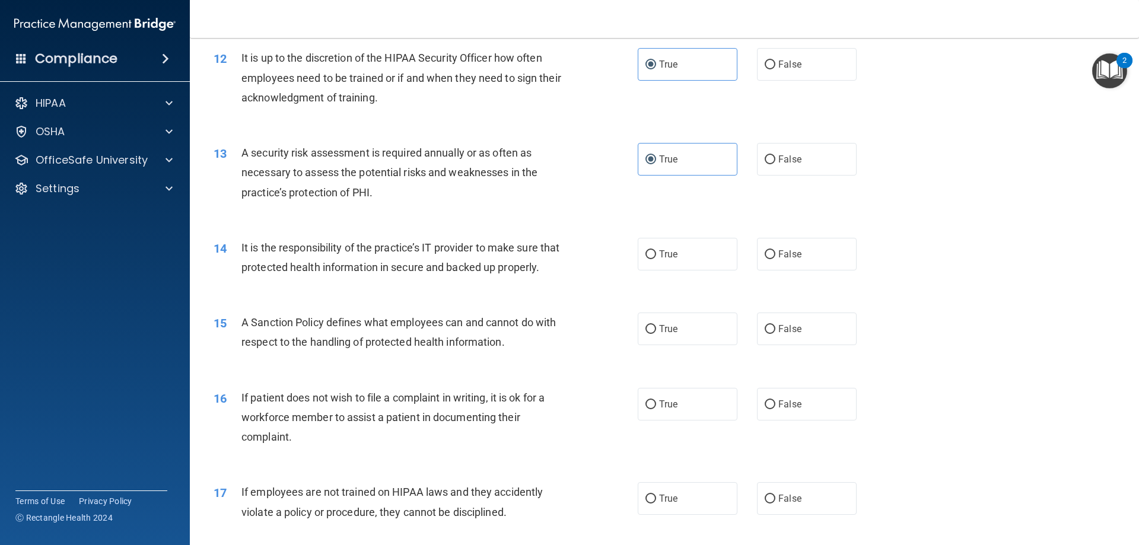
scroll to position [1245, 0]
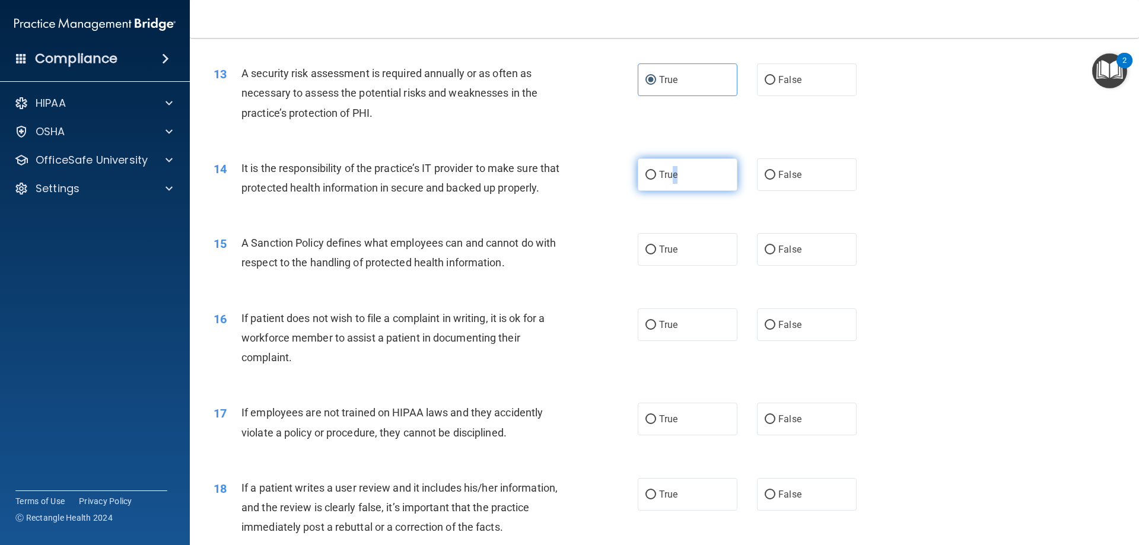
click at [672, 177] on span "True" at bounding box center [668, 174] width 18 height 11
click at [695, 183] on label "True" at bounding box center [687, 174] width 100 height 33
click at [656, 180] on input "True" at bounding box center [650, 175] width 11 height 9
radio input "true"
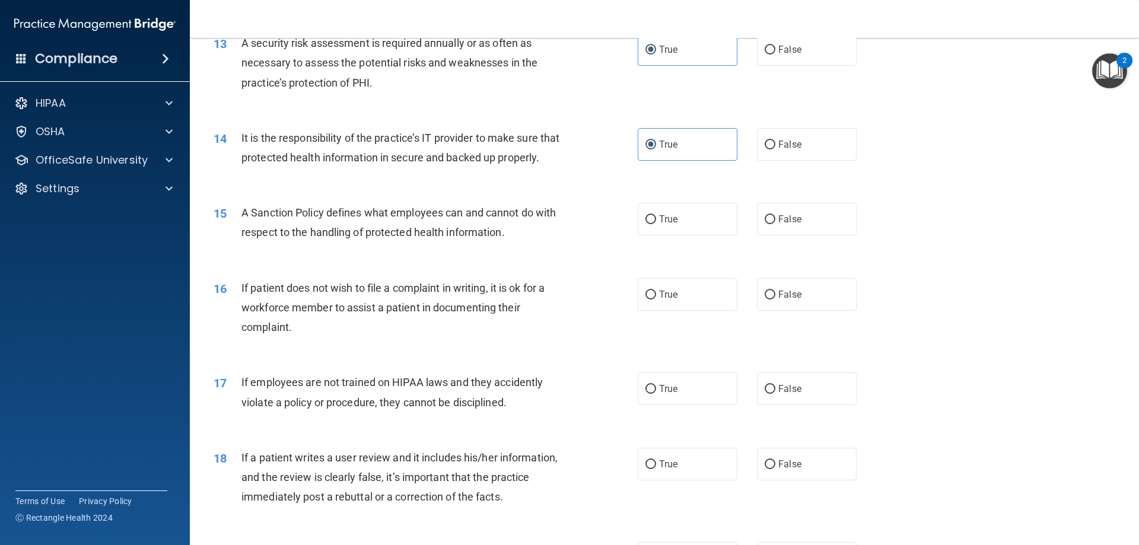
scroll to position [1305, 0]
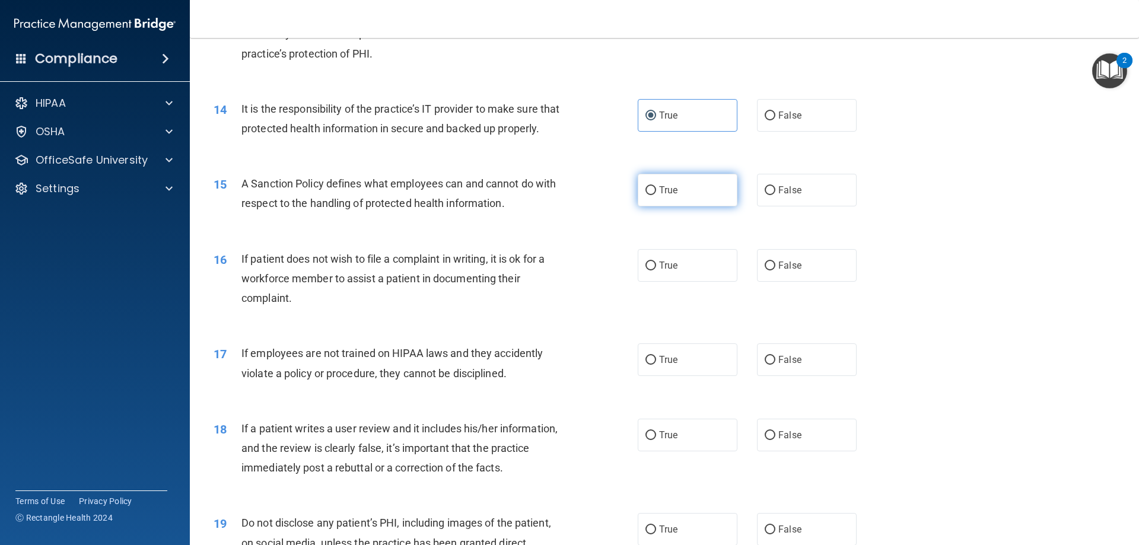
click at [700, 206] on label "True" at bounding box center [687, 190] width 100 height 33
click at [656, 195] on input "True" at bounding box center [650, 190] width 11 height 9
radio input "true"
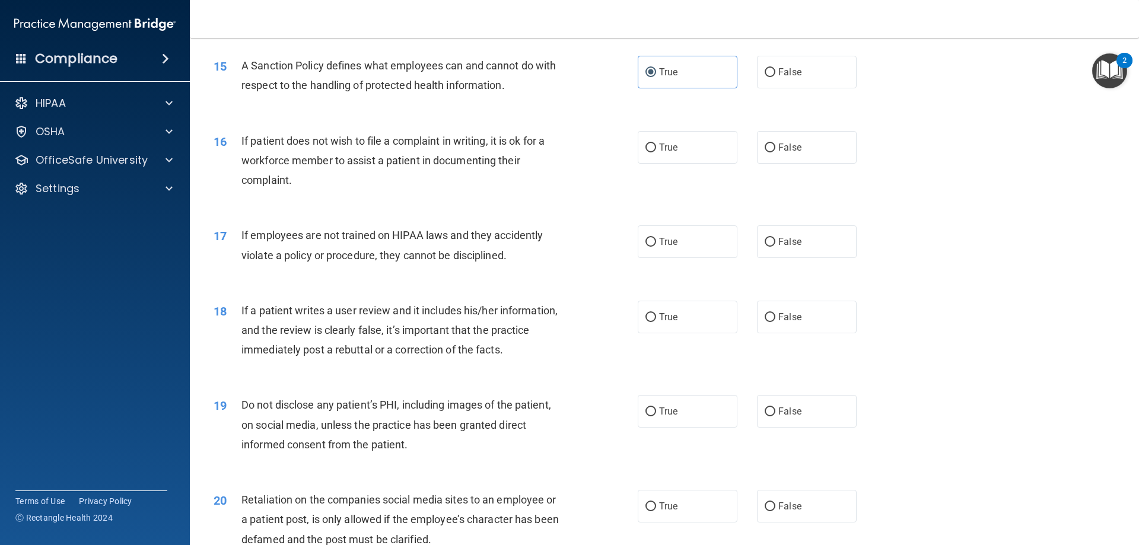
scroll to position [1423, 0]
click at [818, 163] on label "False" at bounding box center [807, 146] width 100 height 33
click at [775, 152] on input "False" at bounding box center [769, 147] width 11 height 9
radio input "true"
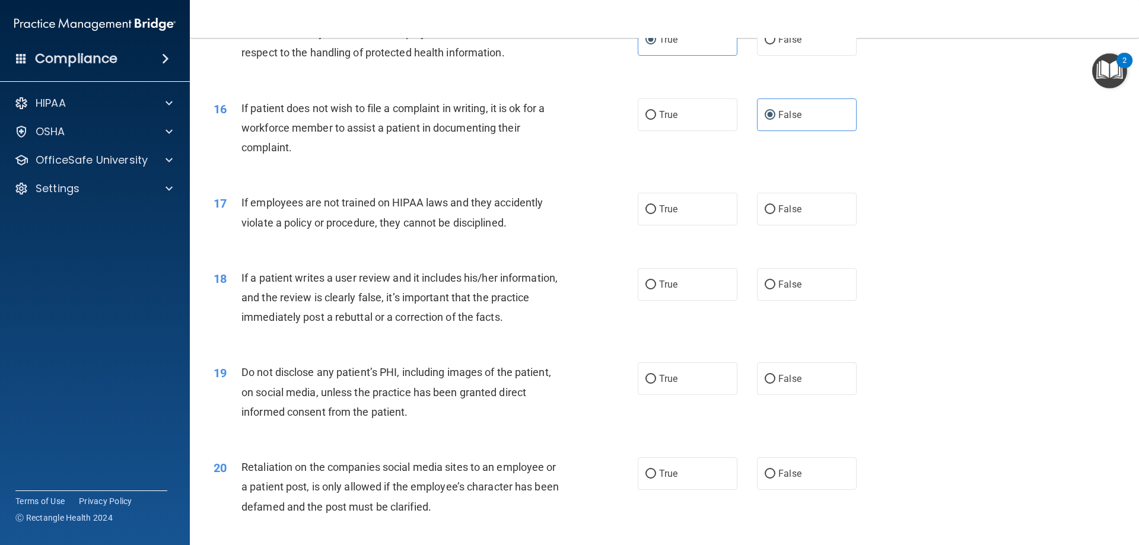
scroll to position [1483, 0]
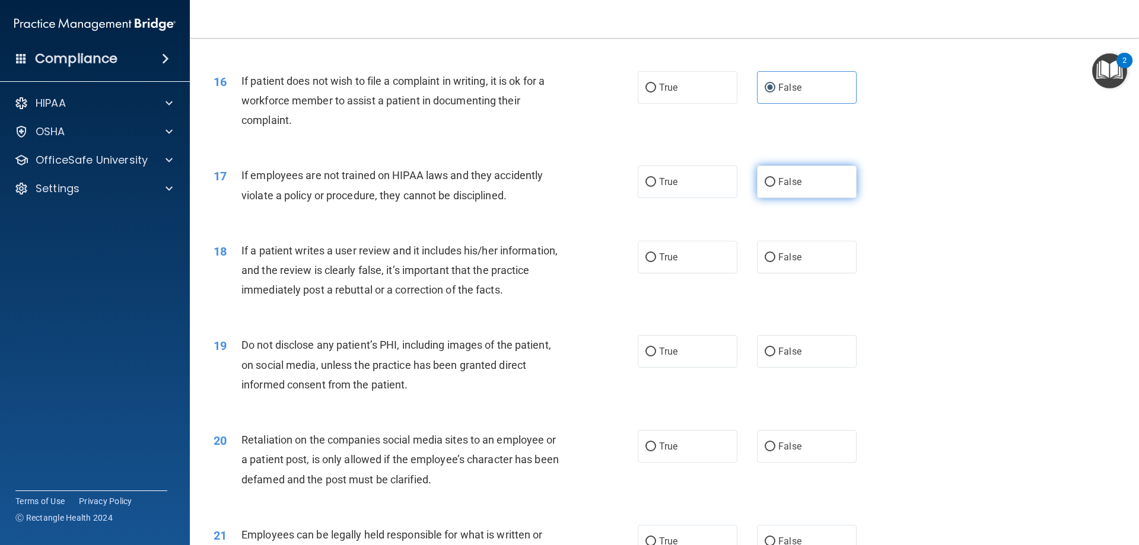
click at [770, 198] on label "False" at bounding box center [807, 181] width 100 height 33
click at [770, 187] on input "False" at bounding box center [769, 182] width 11 height 9
radio input "true"
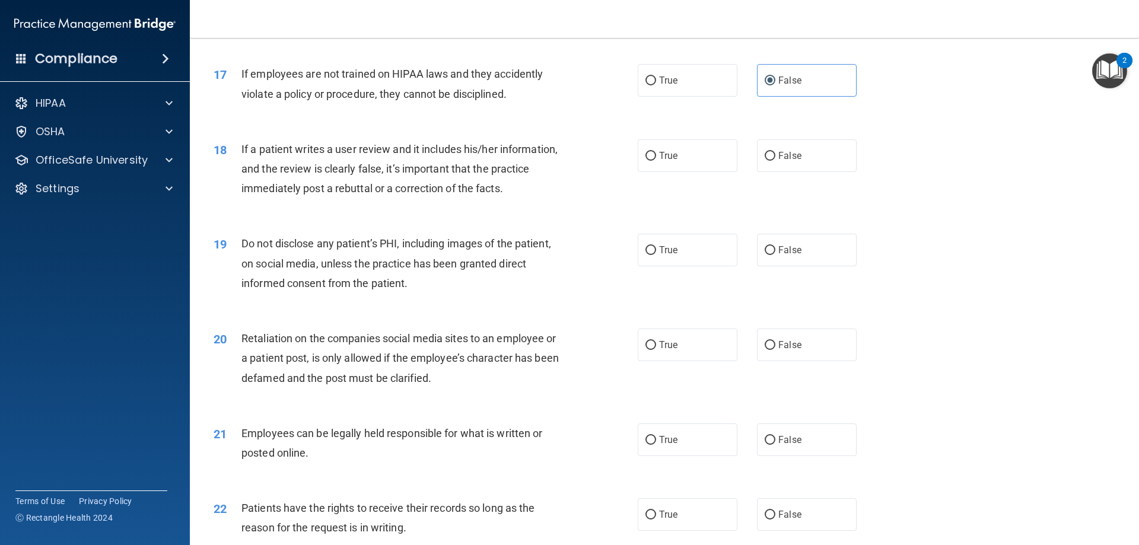
scroll to position [1601, 0]
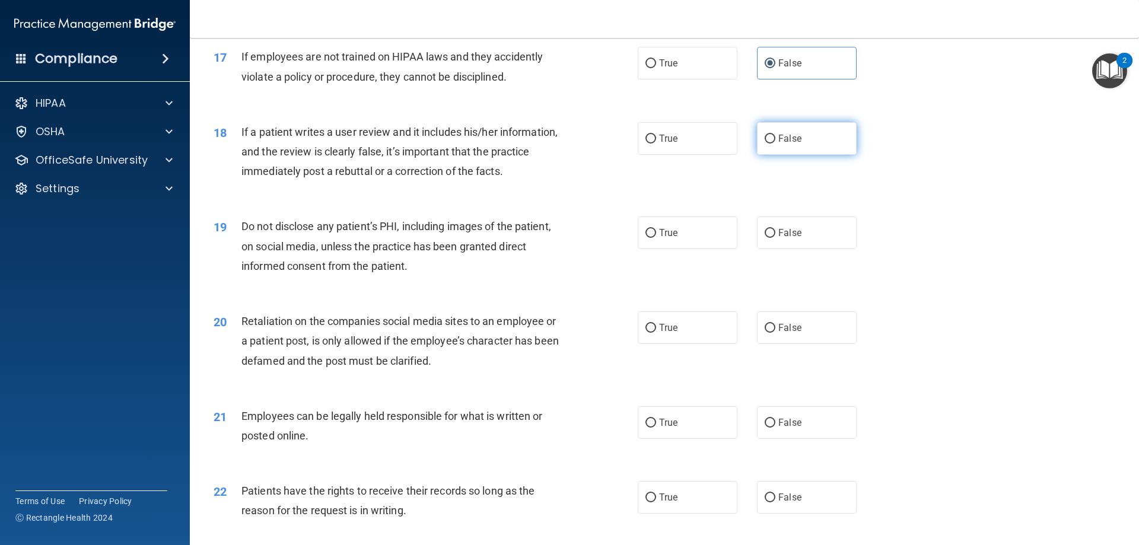
click at [770, 155] on label "False" at bounding box center [807, 138] width 100 height 33
click at [770, 144] on input "False" at bounding box center [769, 139] width 11 height 9
radio input "true"
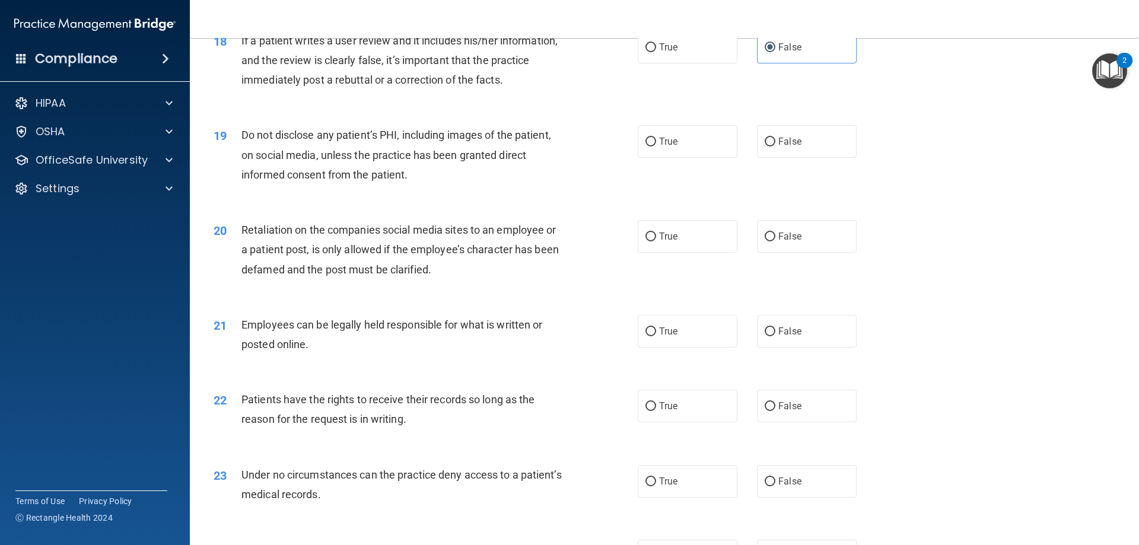
scroll to position [1720, 0]
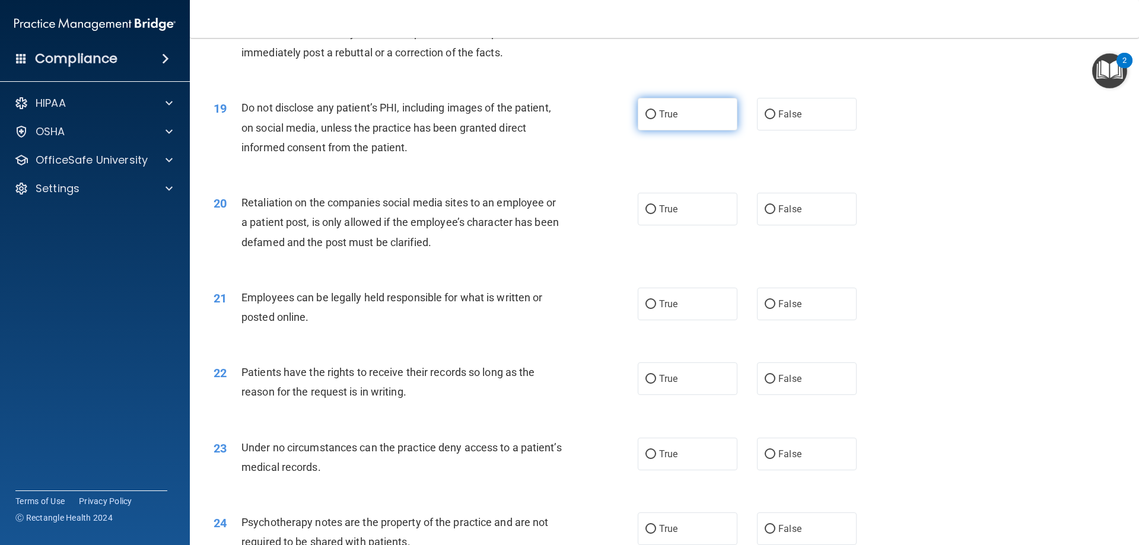
click at [668, 120] on span "True" at bounding box center [668, 114] width 18 height 11
click at [656, 119] on input "True" at bounding box center [650, 114] width 11 height 9
radio input "true"
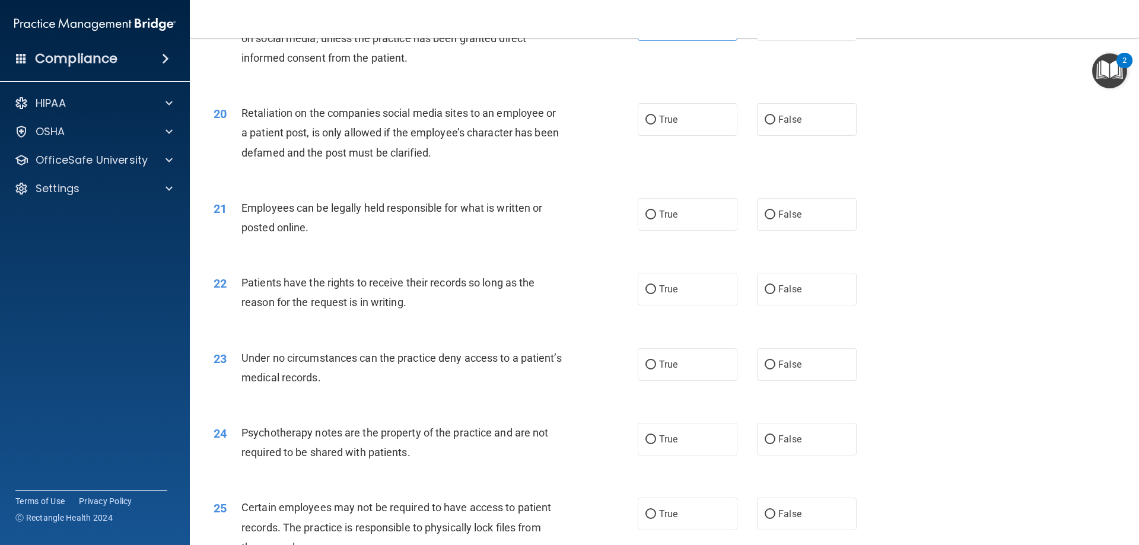
scroll to position [1838, 0]
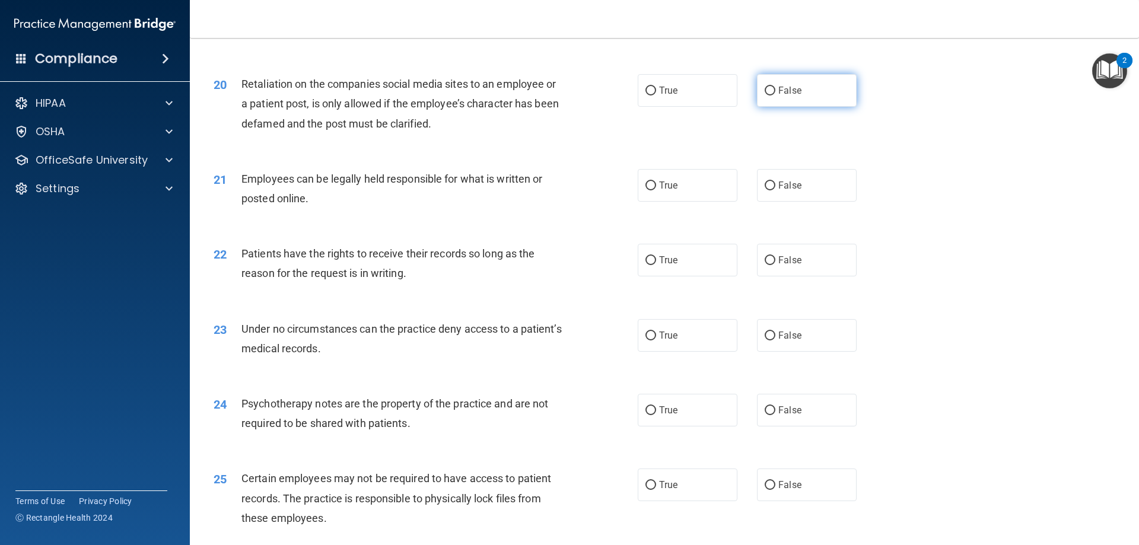
click at [794, 96] on span "False" at bounding box center [789, 90] width 23 height 11
click at [775, 95] on input "False" at bounding box center [769, 91] width 11 height 9
radio input "true"
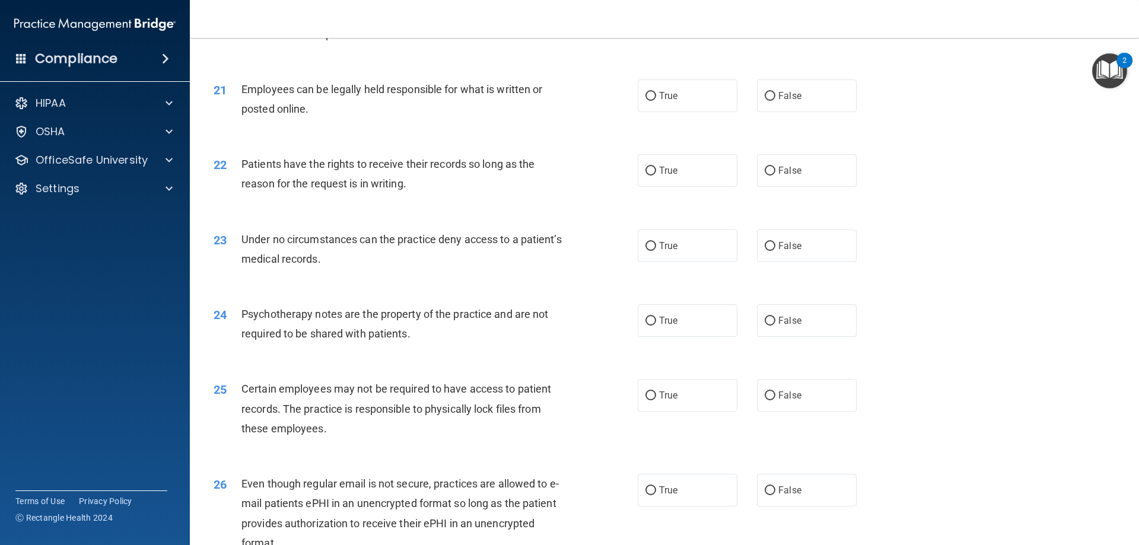
scroll to position [1957, 0]
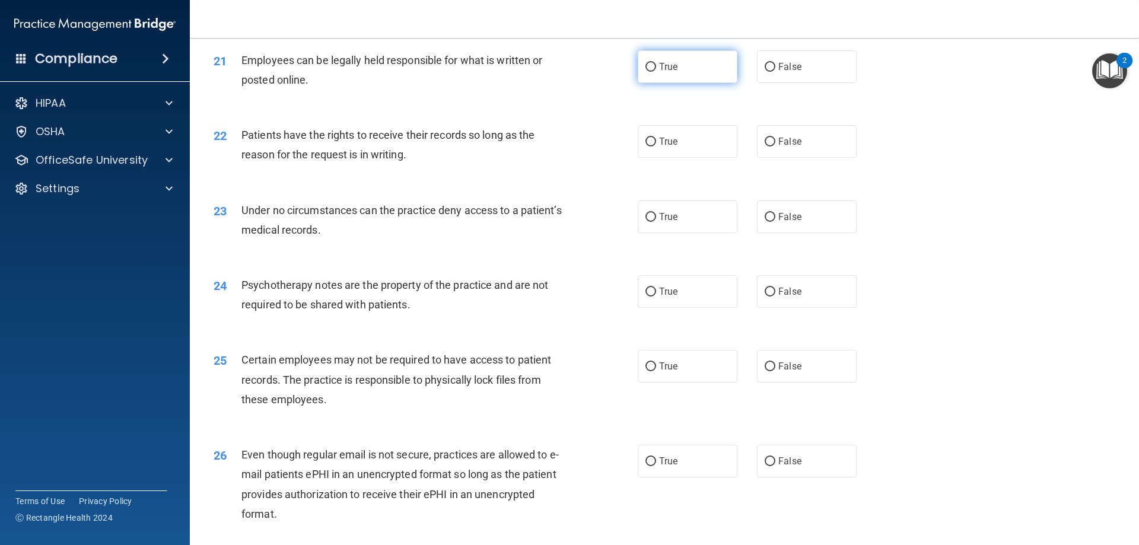
click at [664, 83] on label "True" at bounding box center [687, 66] width 100 height 33
click at [656, 72] on input "True" at bounding box center [650, 67] width 11 height 9
radio input "true"
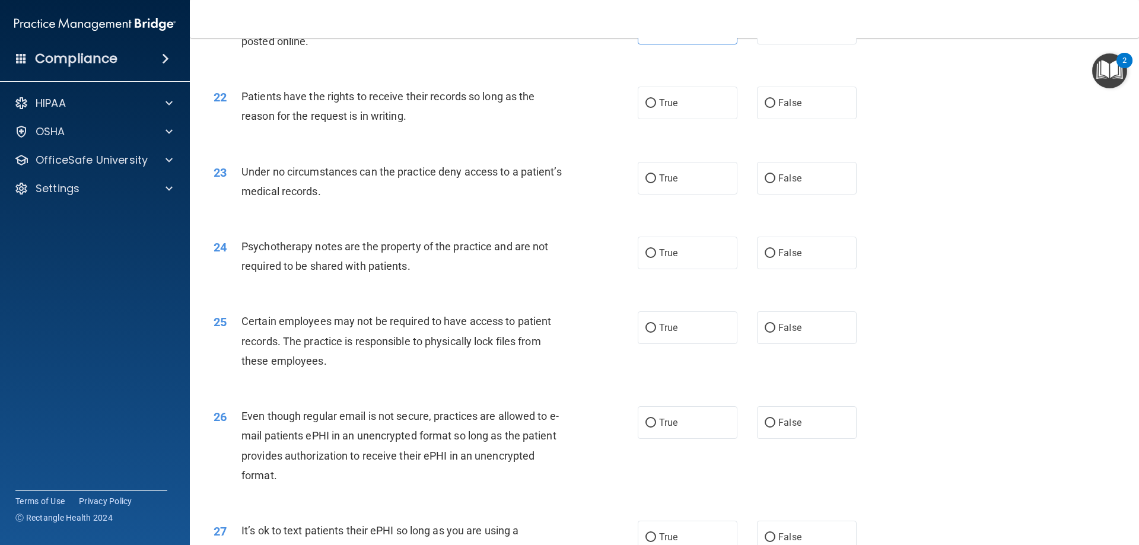
scroll to position [2016, 0]
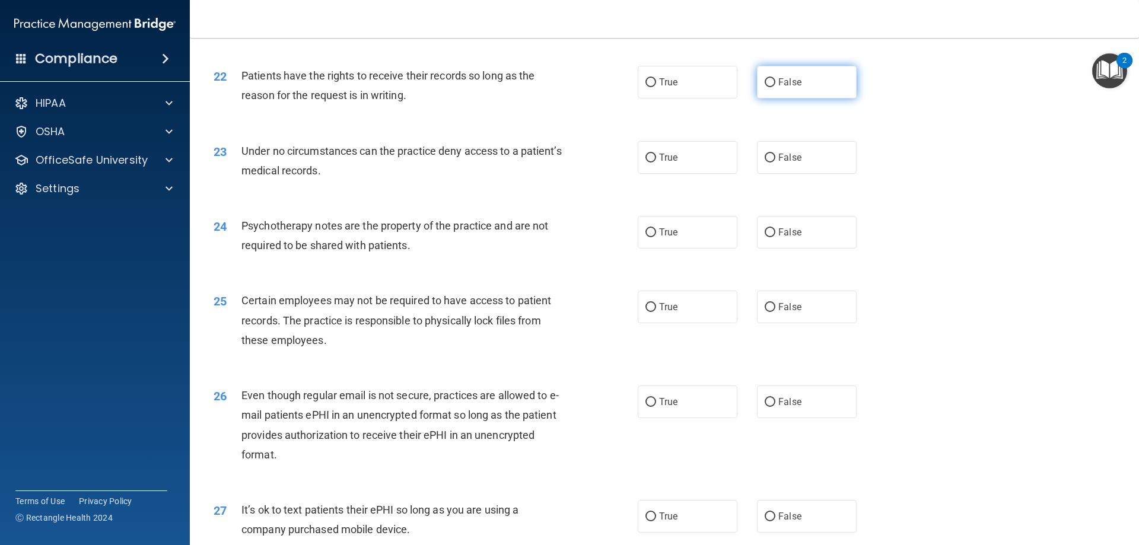
click at [770, 98] on label "False" at bounding box center [807, 82] width 100 height 33
click at [770, 87] on input "False" at bounding box center [769, 82] width 11 height 9
radio input "true"
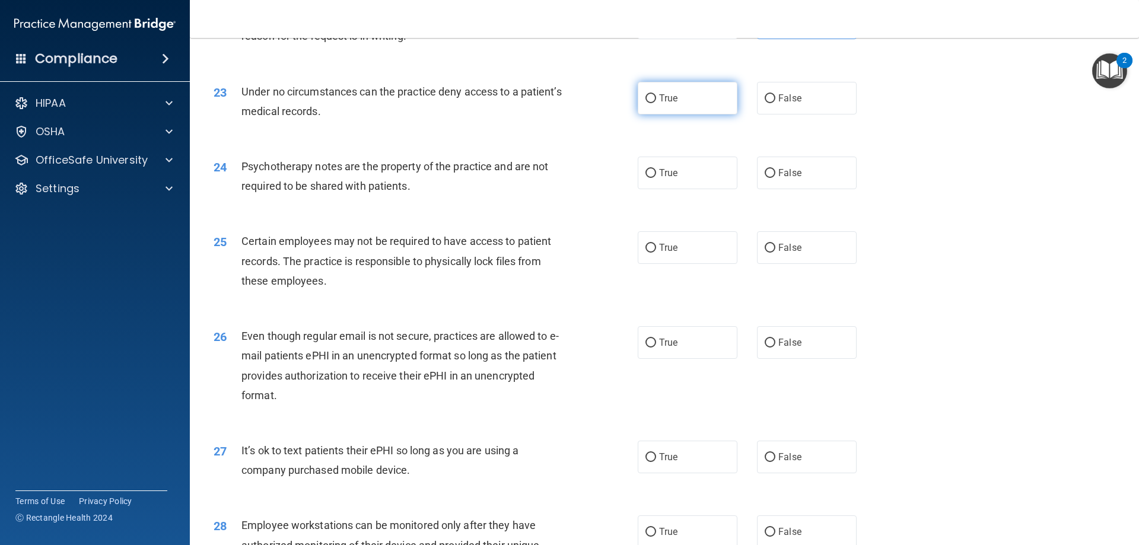
click at [684, 114] on label "True" at bounding box center [687, 98] width 100 height 33
click at [656, 103] on input "True" at bounding box center [650, 98] width 11 height 9
radio input "true"
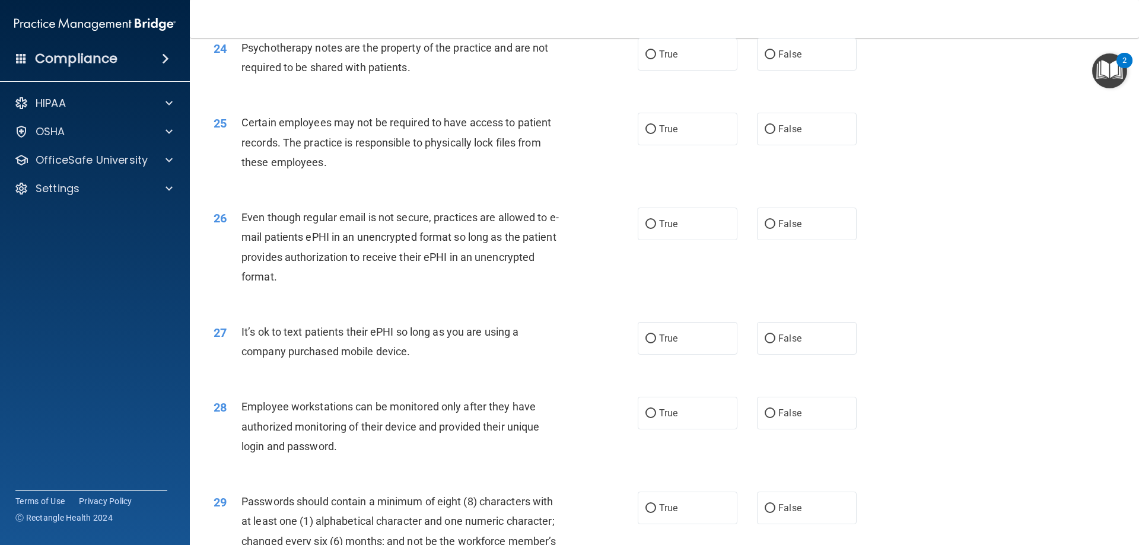
scroll to position [2135, 0]
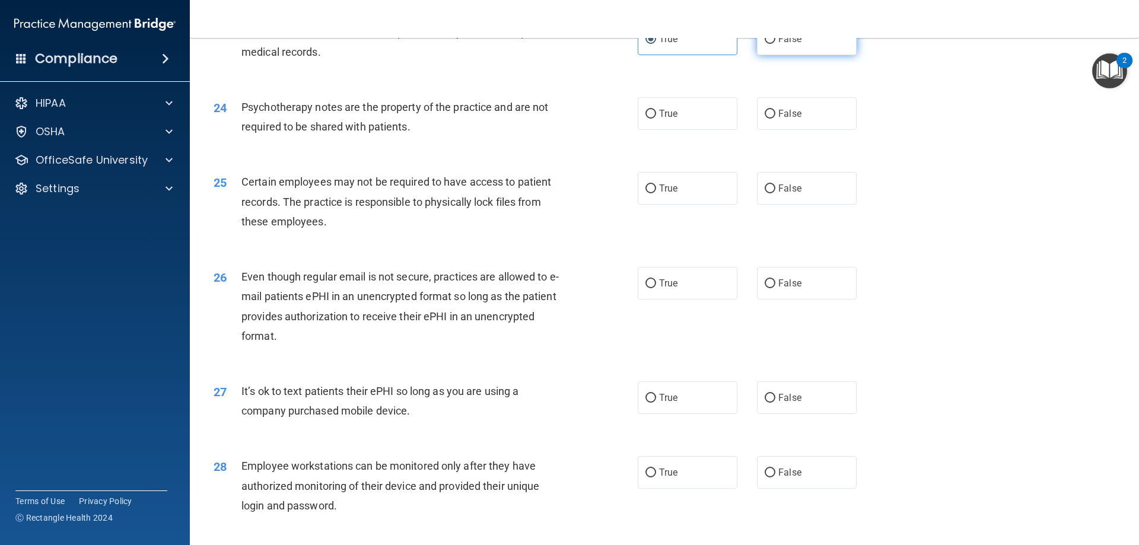
click at [785, 44] on span "False" at bounding box center [789, 38] width 23 height 11
click at [775, 44] on input "False" at bounding box center [769, 39] width 11 height 9
radio input "true"
radio input "false"
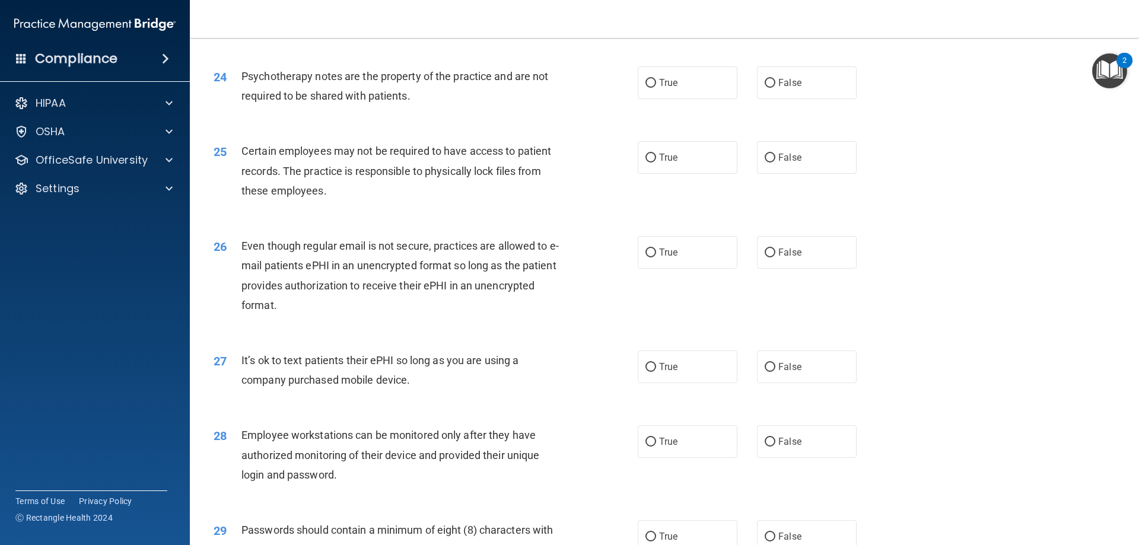
scroll to position [2194, 0]
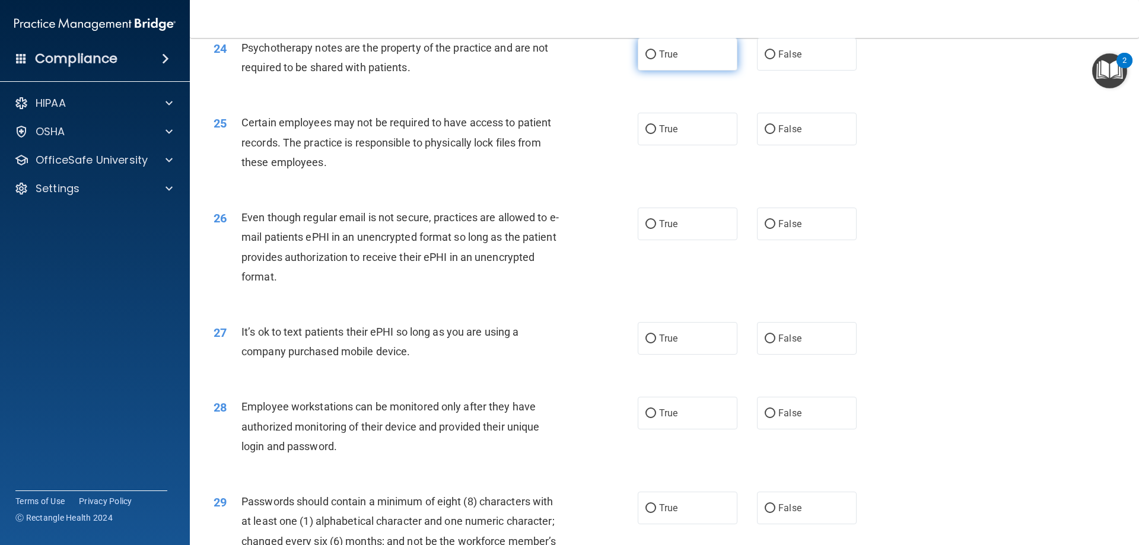
click at [718, 71] on label "True" at bounding box center [687, 54] width 100 height 33
click at [656, 59] on input "True" at bounding box center [650, 54] width 11 height 9
radio input "true"
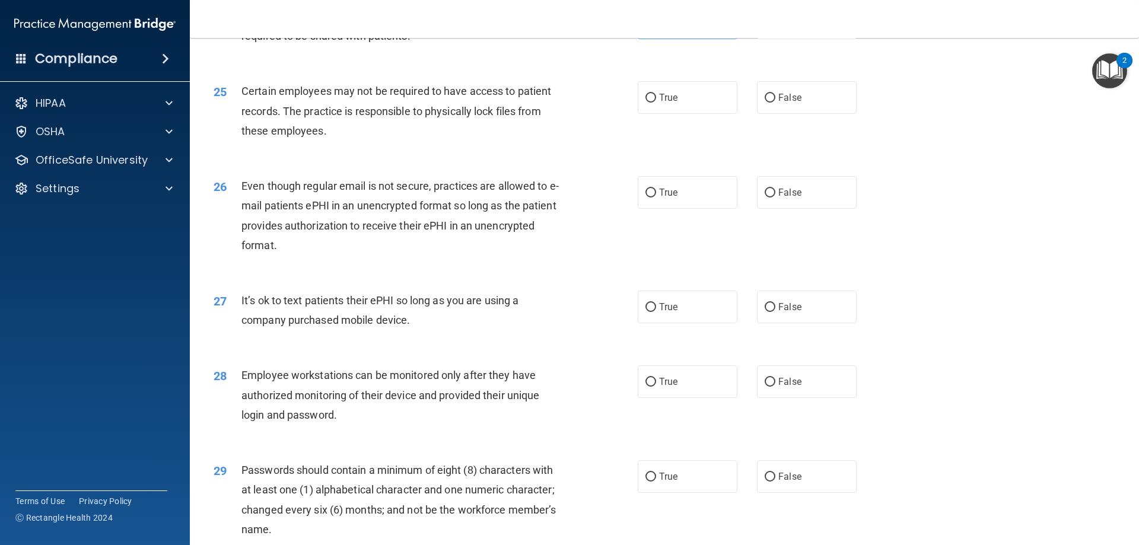
scroll to position [2253, 0]
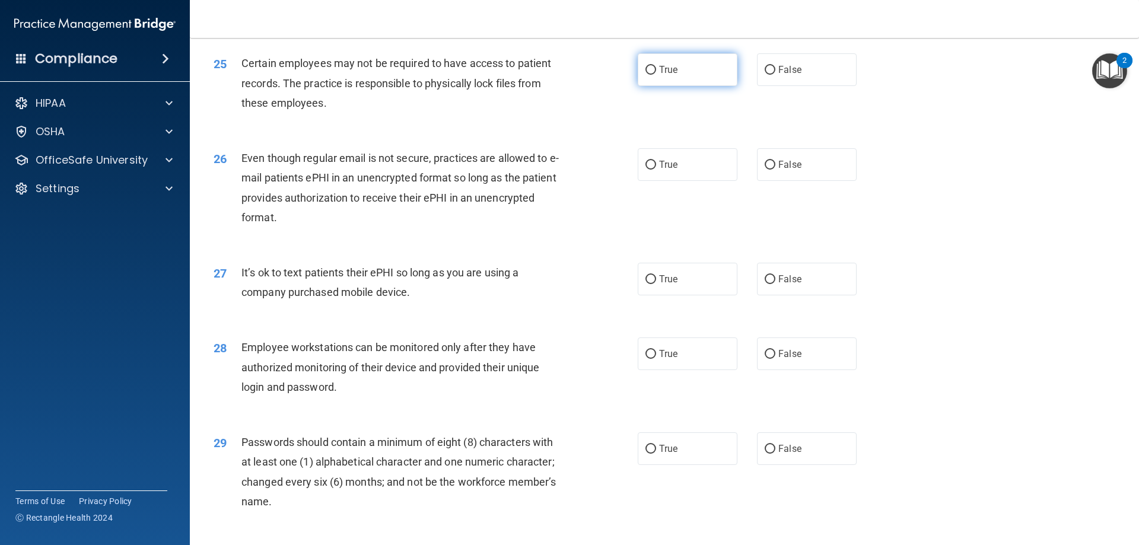
click at [658, 86] on label "True" at bounding box center [687, 69] width 100 height 33
click at [656, 75] on input "True" at bounding box center [650, 70] width 11 height 9
radio input "true"
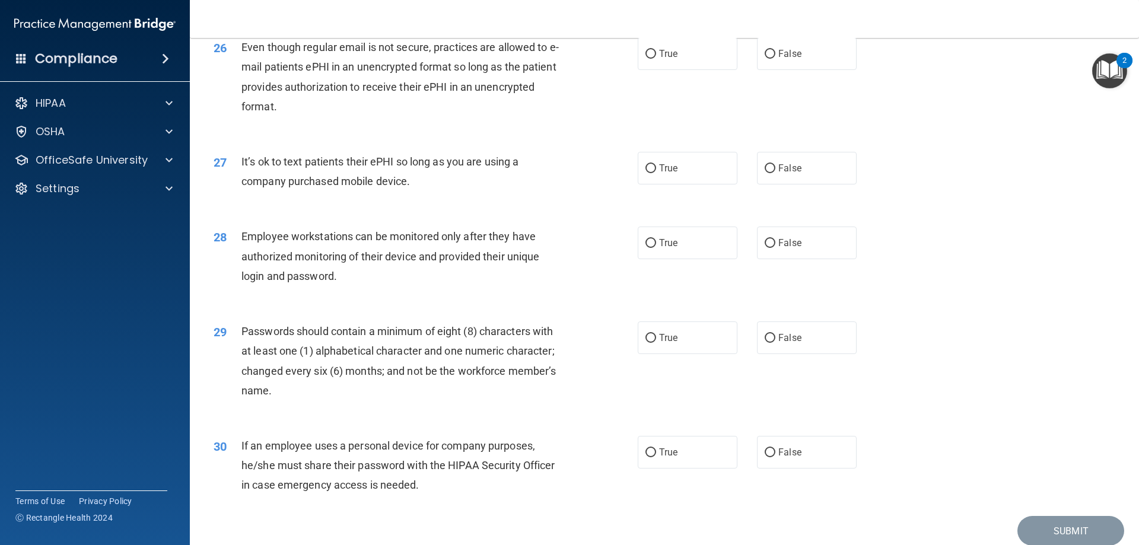
scroll to position [2372, 0]
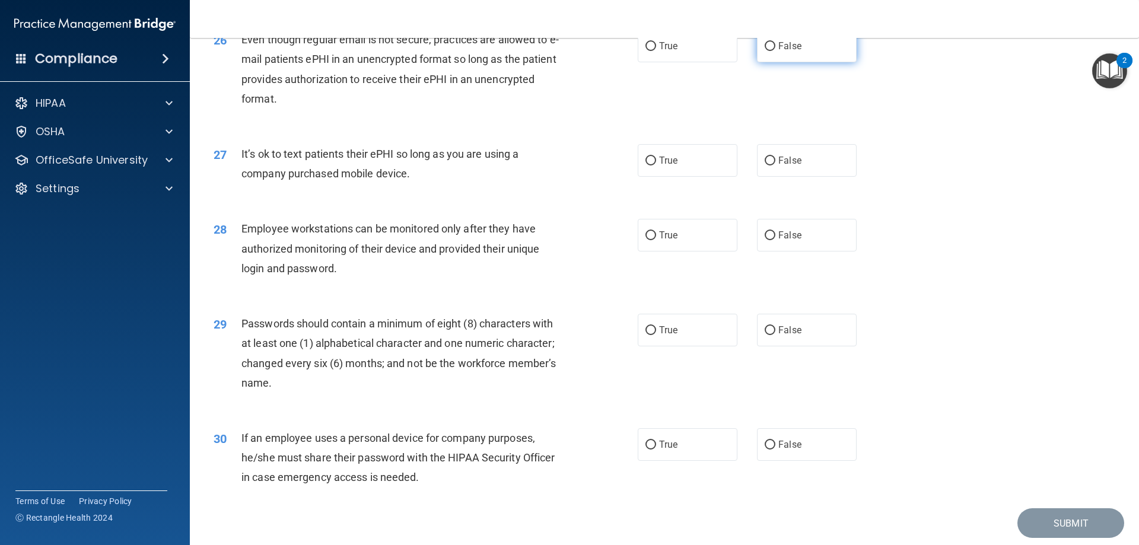
click at [799, 62] on label "False" at bounding box center [807, 46] width 100 height 33
click at [775, 51] on input "False" at bounding box center [769, 46] width 11 height 9
radio input "true"
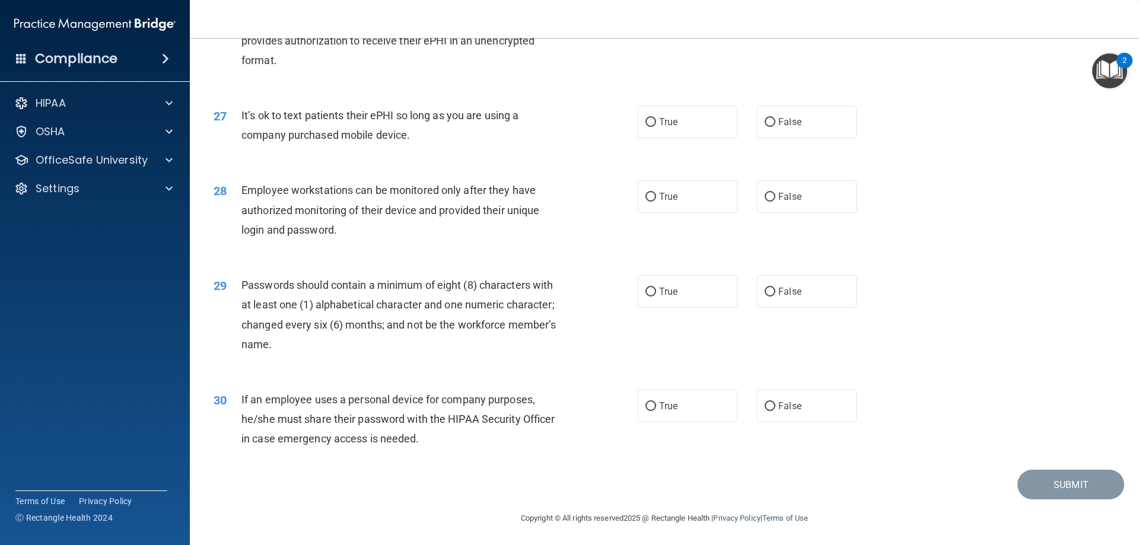
scroll to position [2431, 0]
drag, startPoint x: 774, startPoint y: 120, endPoint x: 766, endPoint y: 130, distance: 12.6
click at [778, 120] on span "False" at bounding box center [789, 119] width 23 height 11
click at [774, 120] on input "False" at bounding box center [769, 120] width 11 height 9
radio input "true"
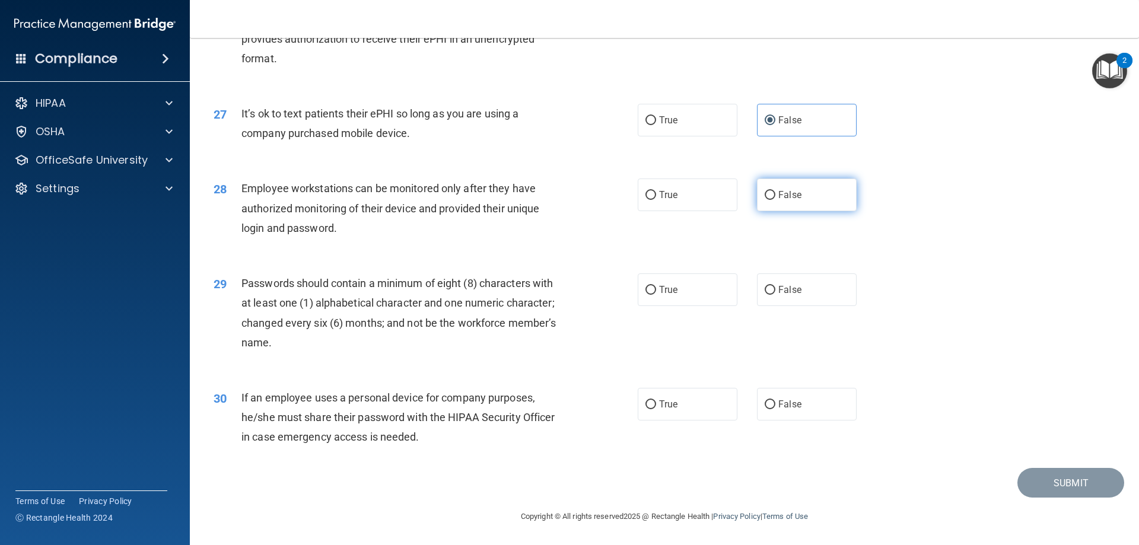
click at [778, 198] on span "False" at bounding box center [789, 194] width 23 height 11
click at [775, 198] on input "False" at bounding box center [769, 195] width 11 height 9
radio input "true"
click at [678, 295] on label "True" at bounding box center [687, 289] width 100 height 33
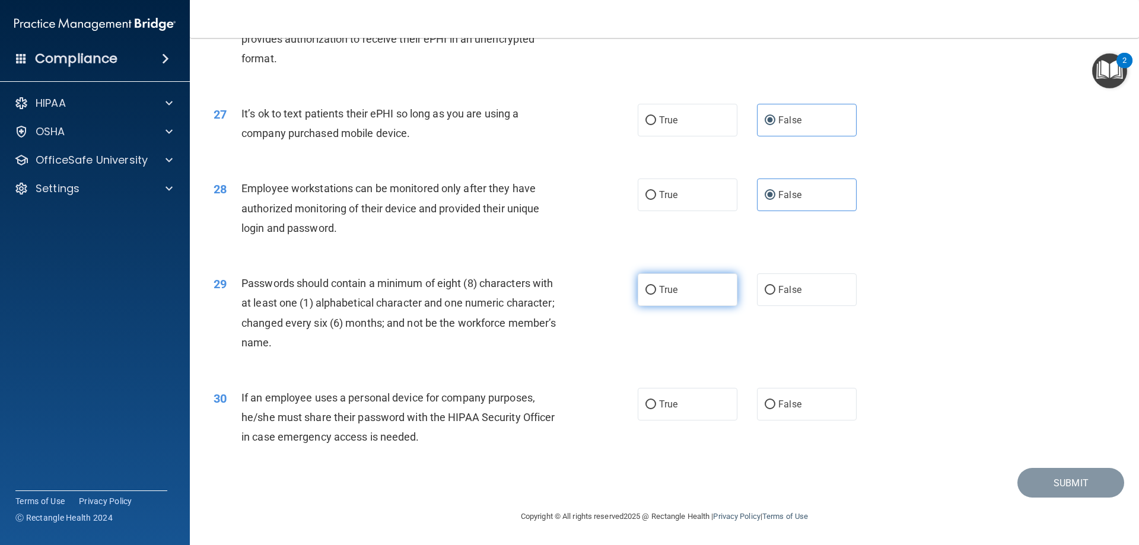
click at [656, 295] on input "True" at bounding box center [650, 290] width 11 height 9
radio input "true"
drag, startPoint x: 793, startPoint y: 412, endPoint x: 799, endPoint y: 415, distance: 6.4
click at [795, 413] on label "False" at bounding box center [807, 404] width 100 height 33
click at [775, 409] on input "False" at bounding box center [769, 404] width 11 height 9
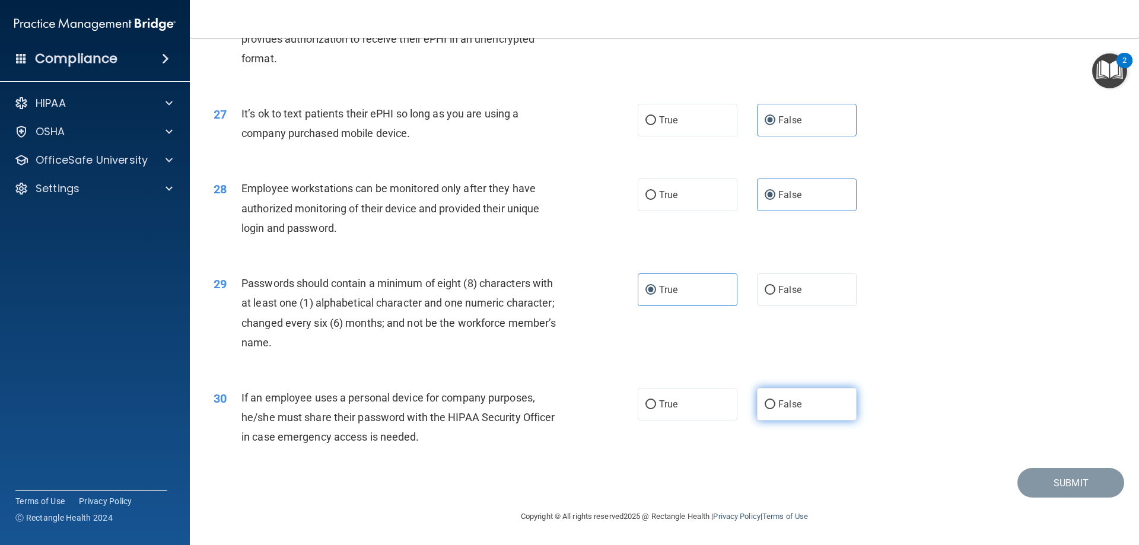
radio input "true"
click at [1057, 489] on button "Submit" at bounding box center [1070, 483] width 107 height 30
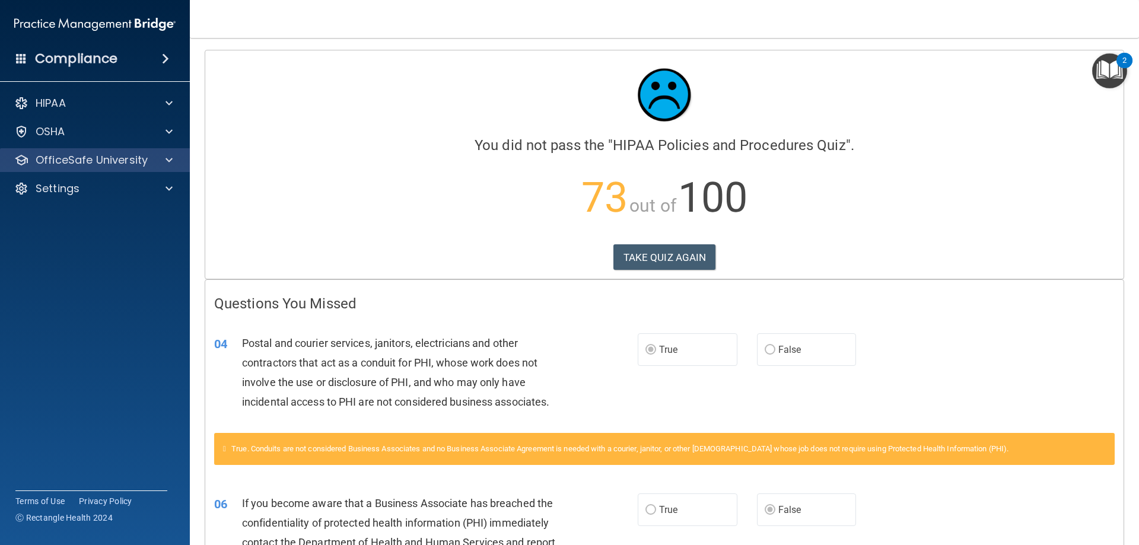
click at [56, 167] on div "OfficeSafe University" at bounding box center [95, 160] width 190 height 24
click at [101, 165] on p "OfficeSafe University" at bounding box center [92, 160] width 112 height 14
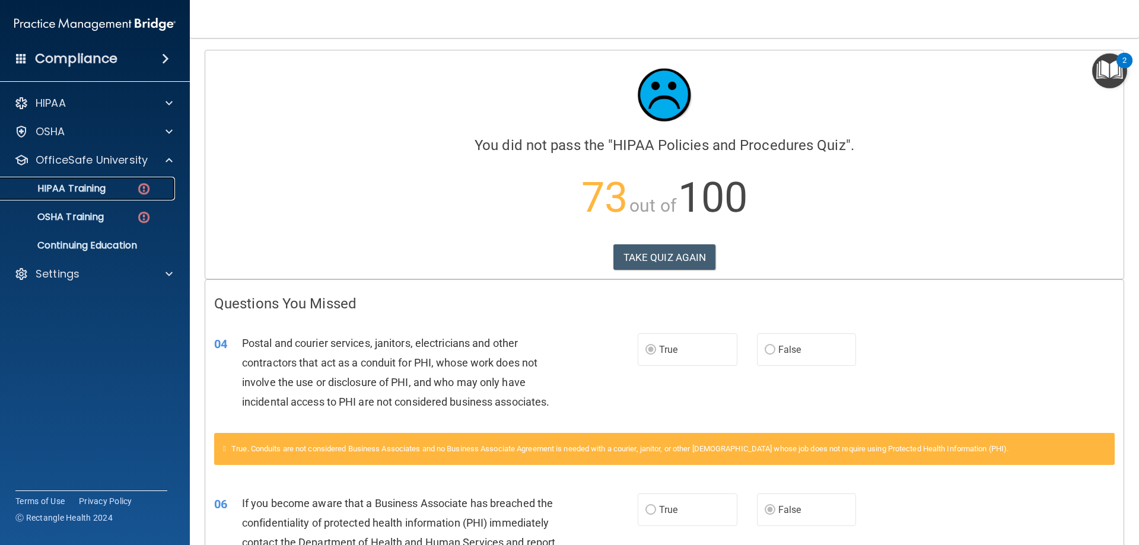
click at [106, 194] on p "HIPAA Training" at bounding box center [57, 189] width 98 height 12
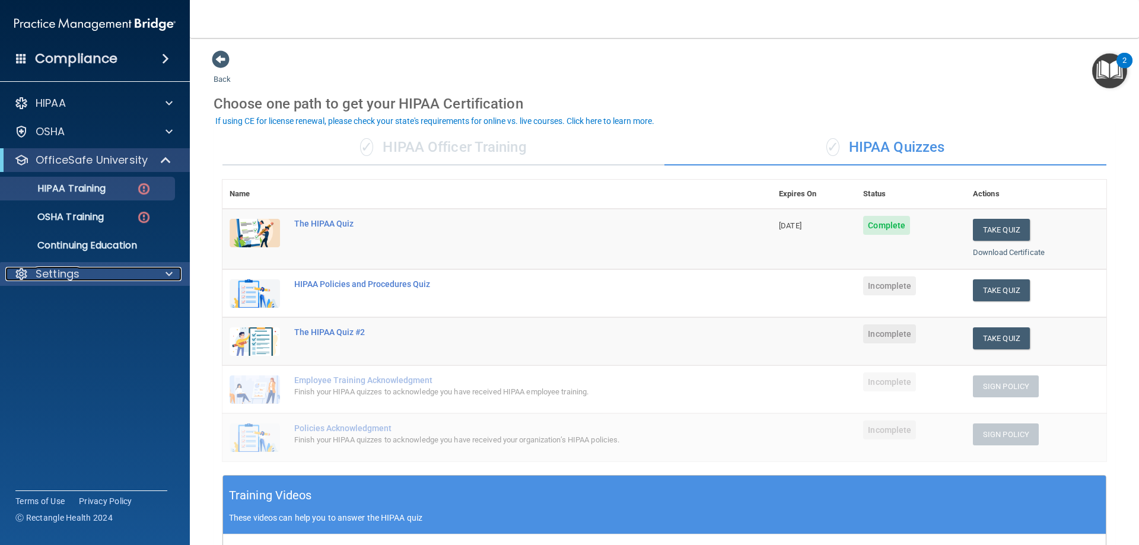
click at [105, 276] on div "Settings" at bounding box center [78, 274] width 147 height 14
click at [73, 330] on p "Sign Out" at bounding box center [89, 331] width 162 height 12
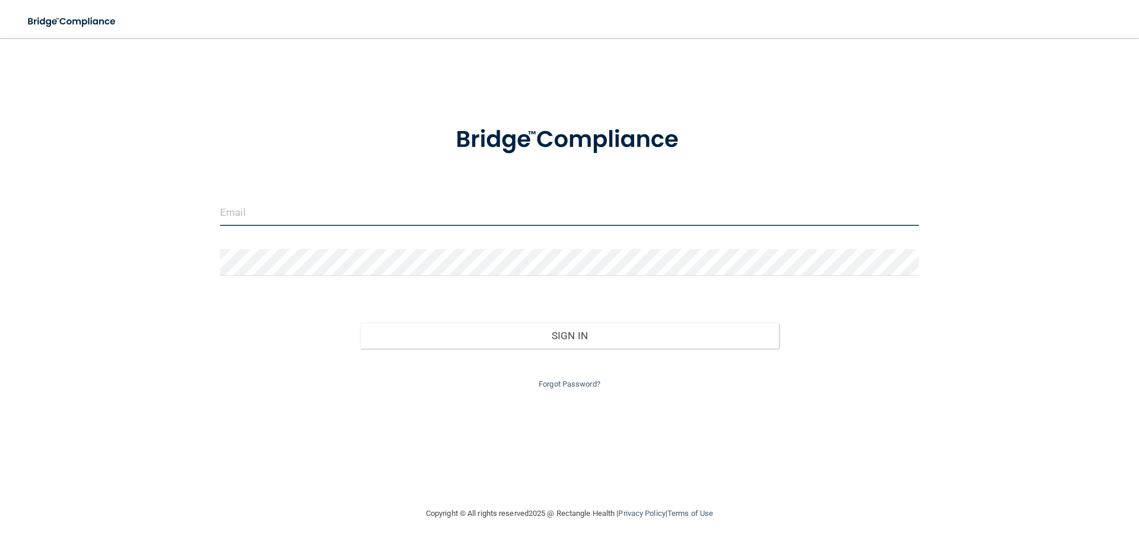
click at [284, 216] on input "email" at bounding box center [569, 212] width 699 height 27
type input "[EMAIL_ADDRESS][DOMAIN_NAME]"
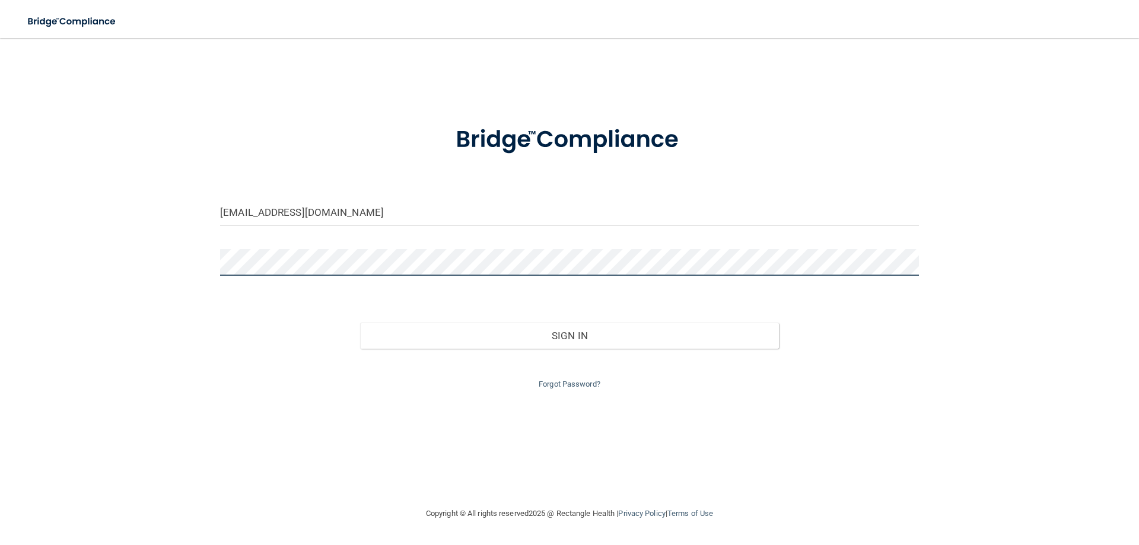
click at [360, 323] on button "Sign In" at bounding box center [569, 336] width 419 height 26
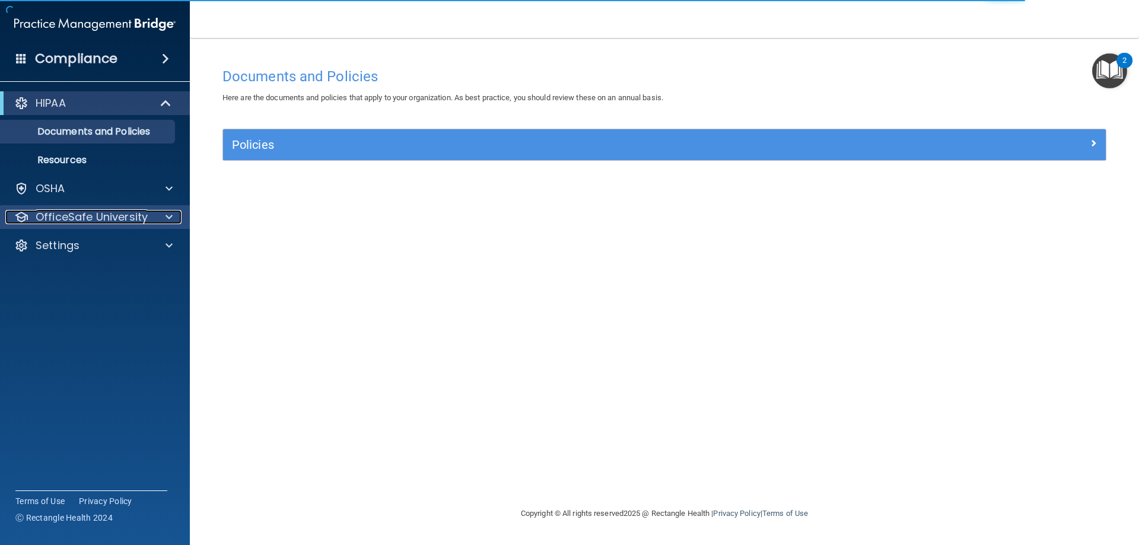
click at [82, 219] on p "OfficeSafe University" at bounding box center [92, 217] width 112 height 14
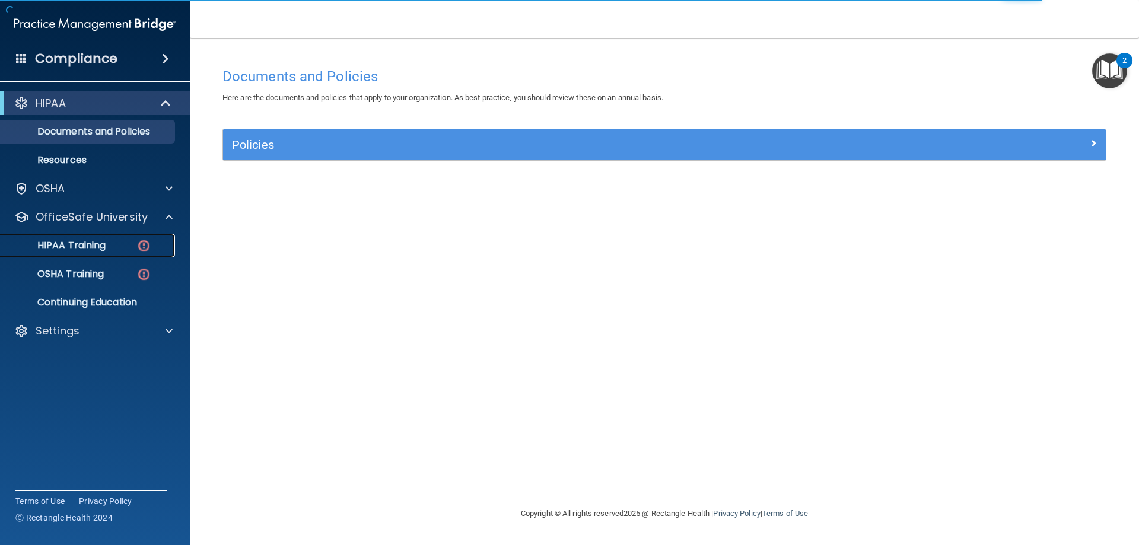
click at [87, 244] on p "HIPAA Training" at bounding box center [57, 246] width 98 height 12
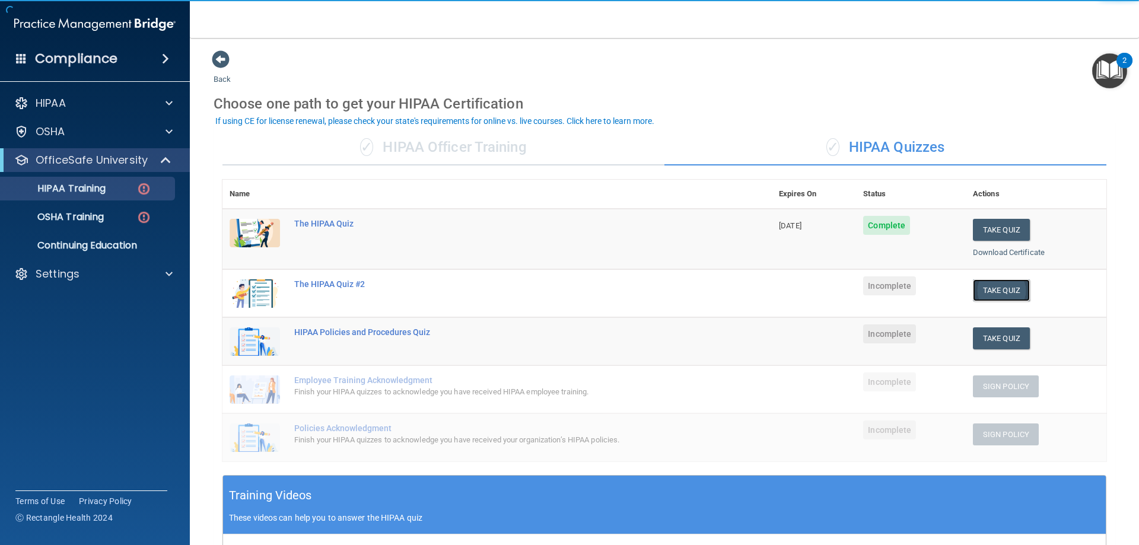
click at [1000, 289] on button "Take Quiz" at bounding box center [1001, 290] width 57 height 22
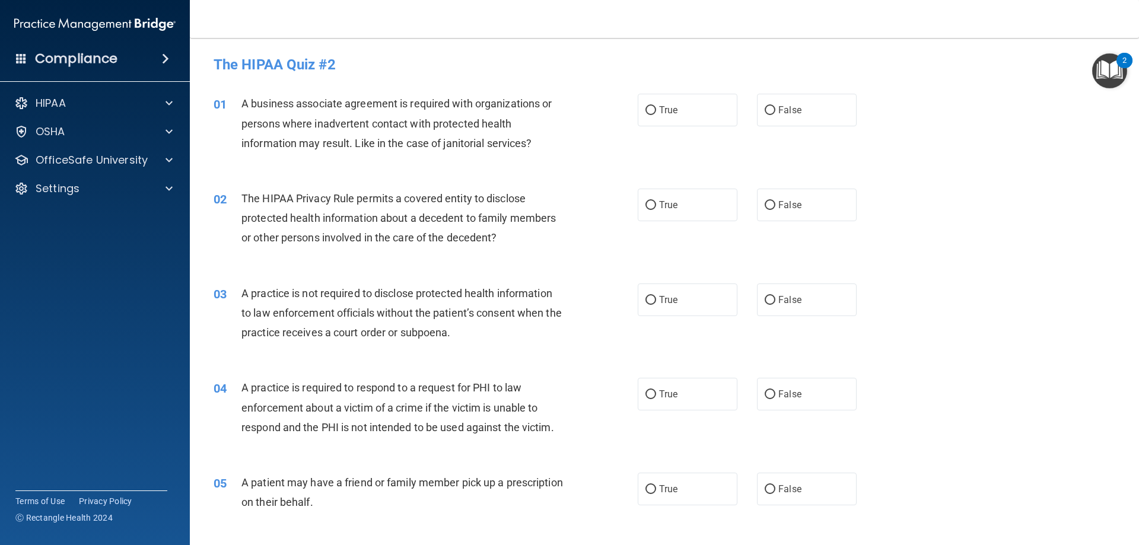
drag, startPoint x: 827, startPoint y: 112, endPoint x: 816, endPoint y: 129, distance: 19.7
click at [827, 113] on label "False" at bounding box center [807, 110] width 100 height 33
click at [775, 113] on input "False" at bounding box center [769, 110] width 11 height 9
radio input "true"
click at [693, 107] on label "True" at bounding box center [687, 110] width 100 height 33
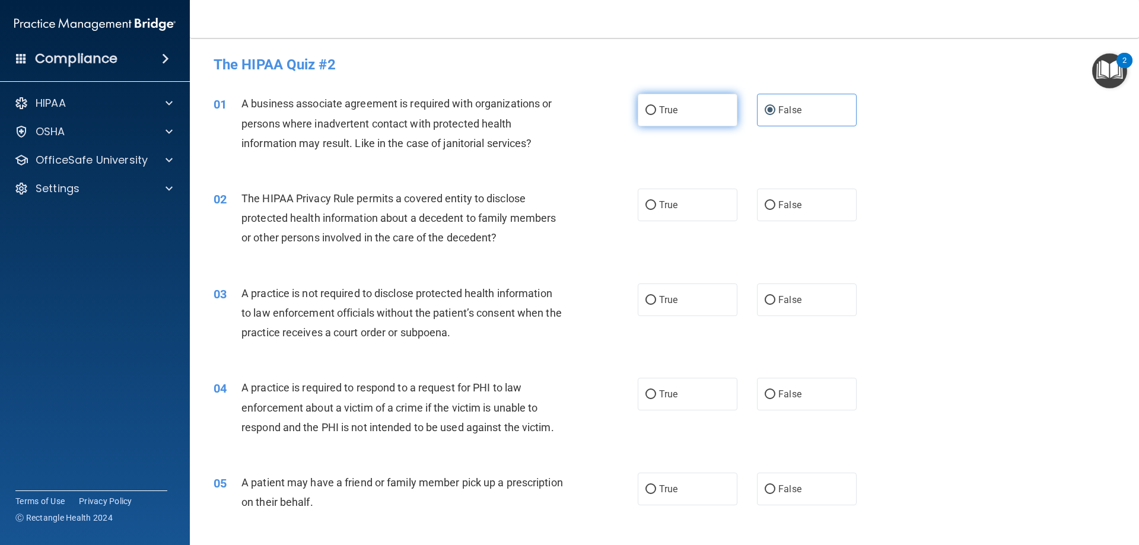
click at [656, 107] on input "True" at bounding box center [650, 110] width 11 height 9
radio input "true"
radio input "false"
click at [672, 203] on span "True" at bounding box center [668, 204] width 18 height 11
click at [656, 203] on input "True" at bounding box center [650, 205] width 11 height 9
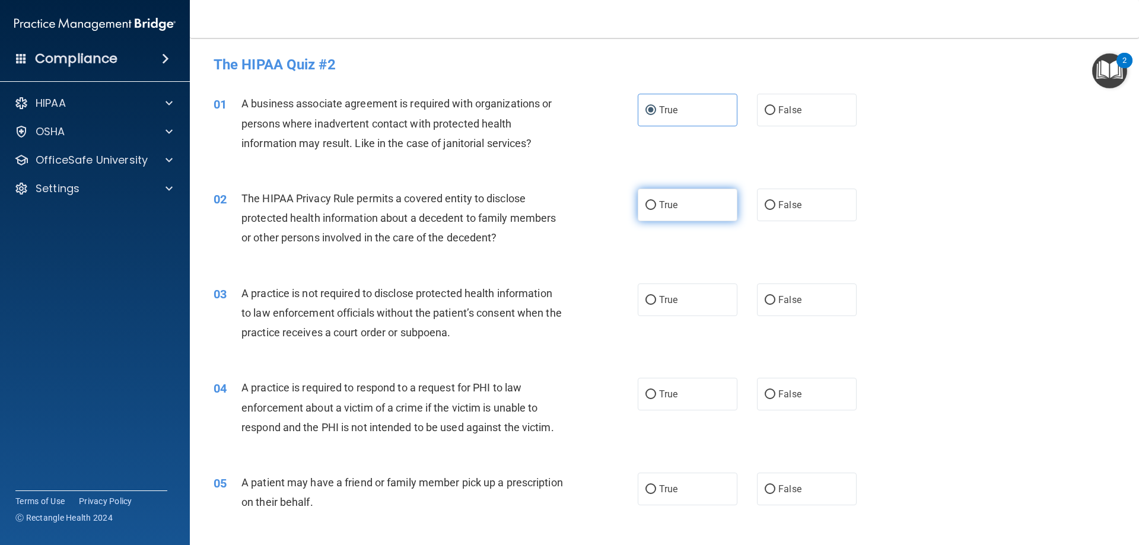
radio input "true"
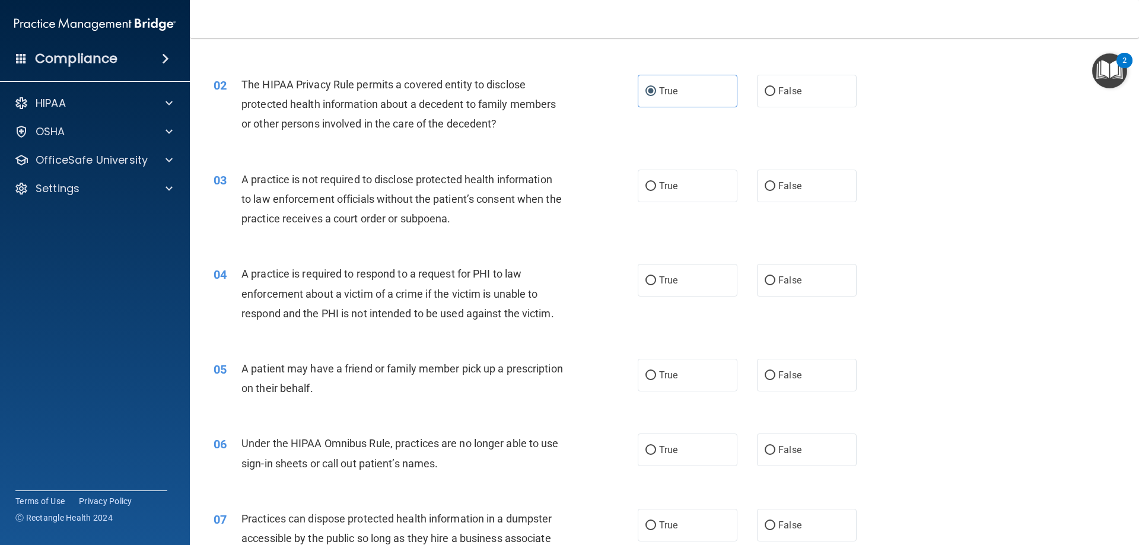
scroll to position [119, 0]
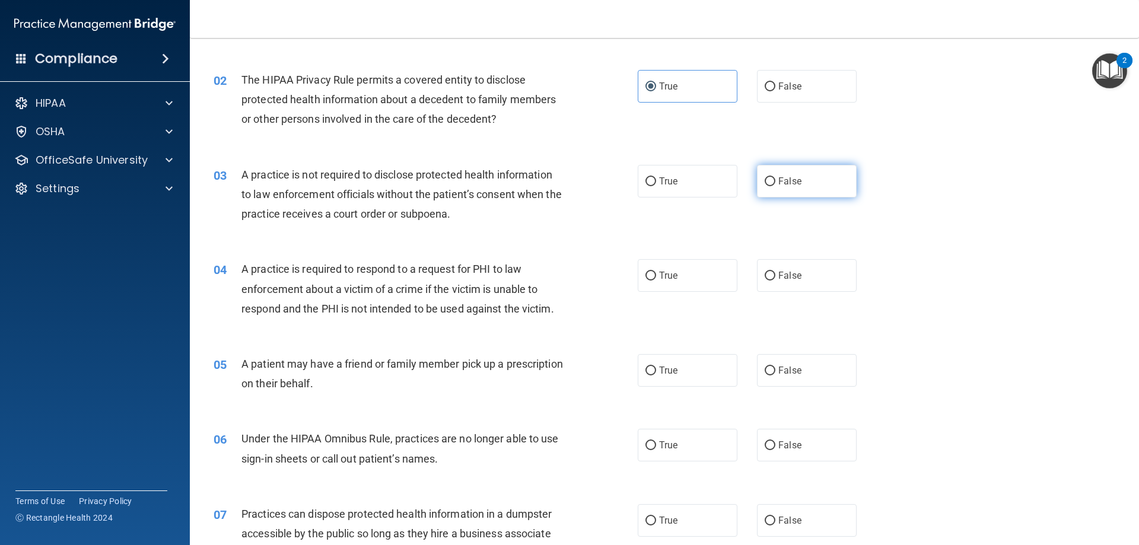
click at [760, 189] on label "False" at bounding box center [807, 181] width 100 height 33
click at [764, 186] on input "False" at bounding box center [769, 181] width 11 height 9
radio input "true"
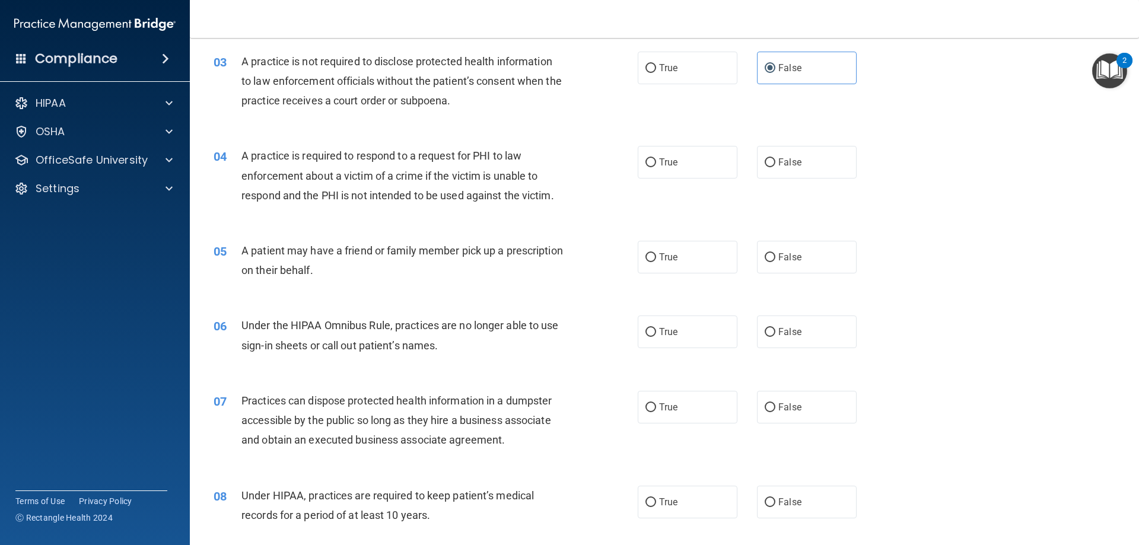
scroll to position [237, 0]
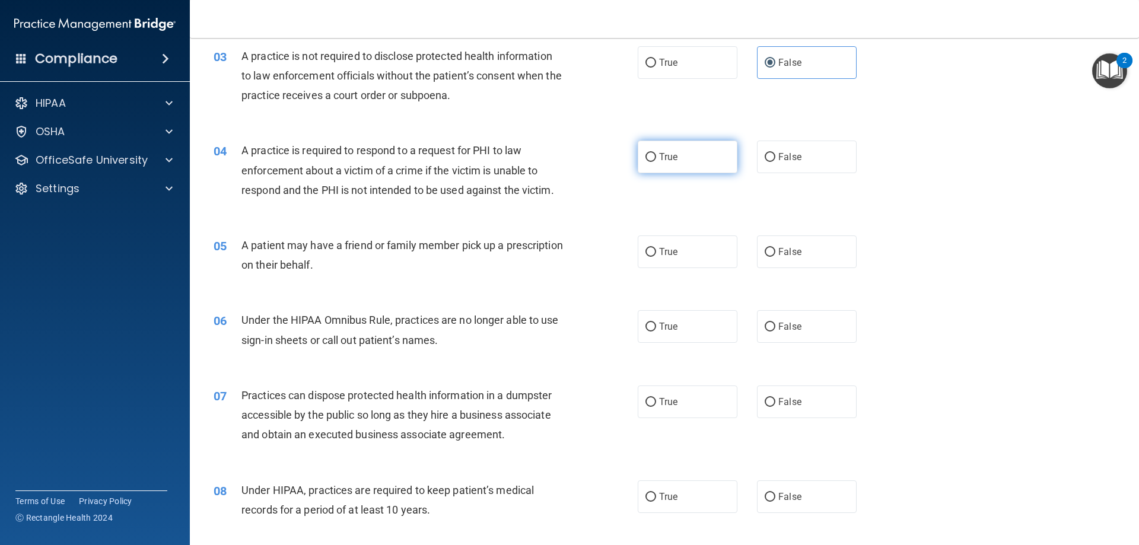
click at [659, 160] on span "True" at bounding box center [668, 156] width 18 height 11
click at [656, 160] on input "True" at bounding box center [650, 157] width 11 height 9
radio input "true"
click at [664, 256] on span "True" at bounding box center [668, 251] width 18 height 11
click at [656, 256] on input "True" at bounding box center [650, 252] width 11 height 9
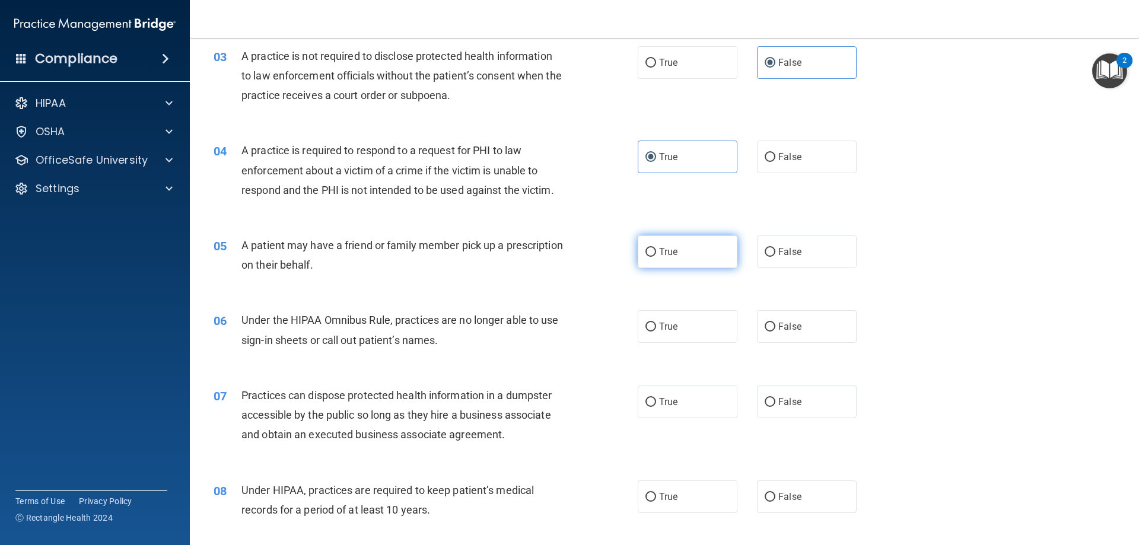
radio input "true"
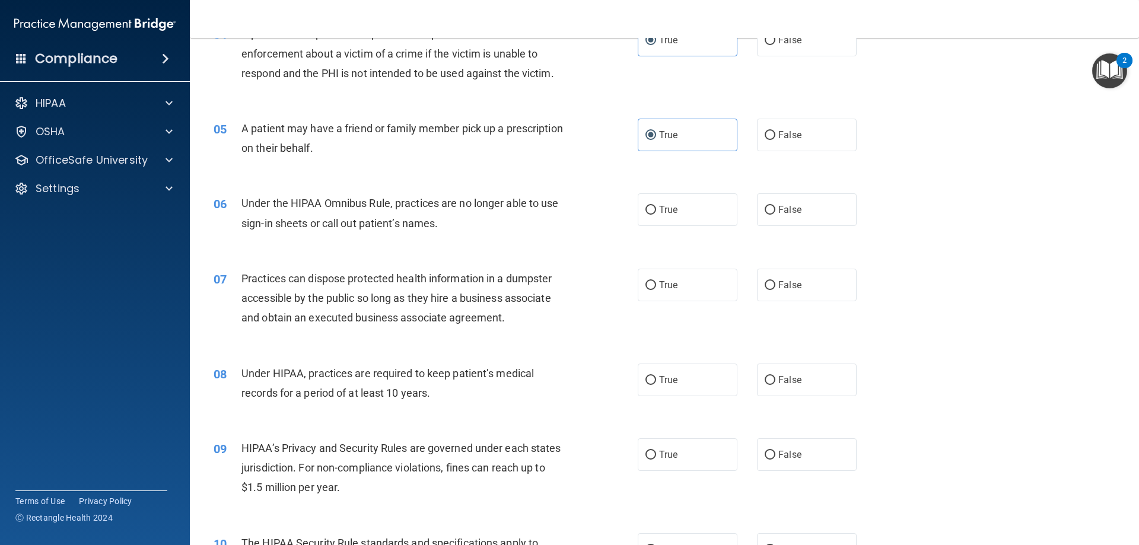
scroll to position [356, 0]
click at [770, 216] on label "False" at bounding box center [807, 208] width 100 height 33
click at [770, 213] on input "False" at bounding box center [769, 208] width 11 height 9
radio input "true"
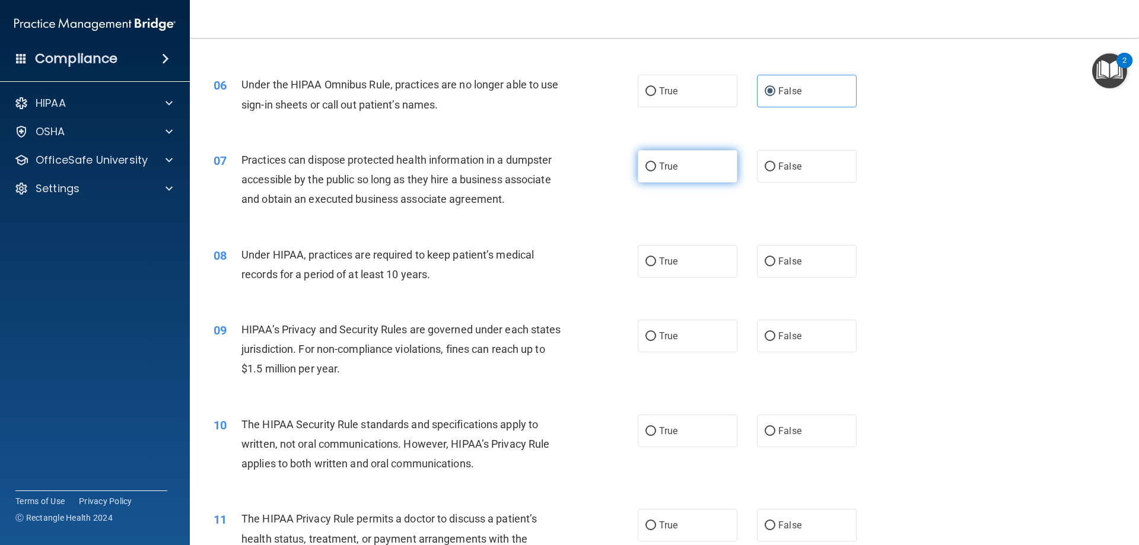
scroll to position [474, 0]
click at [790, 166] on span "False" at bounding box center [789, 164] width 23 height 11
click at [775, 166] on input "False" at bounding box center [769, 165] width 11 height 9
radio input "true"
click at [675, 262] on label "True" at bounding box center [687, 259] width 100 height 33
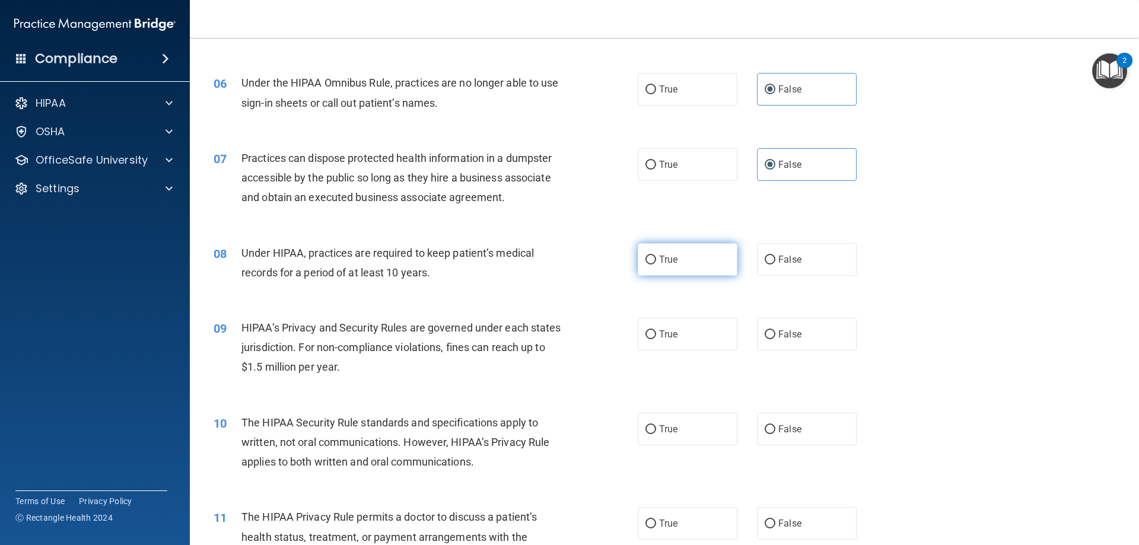
click at [656, 262] on input "True" at bounding box center [650, 260] width 11 height 9
radio input "true"
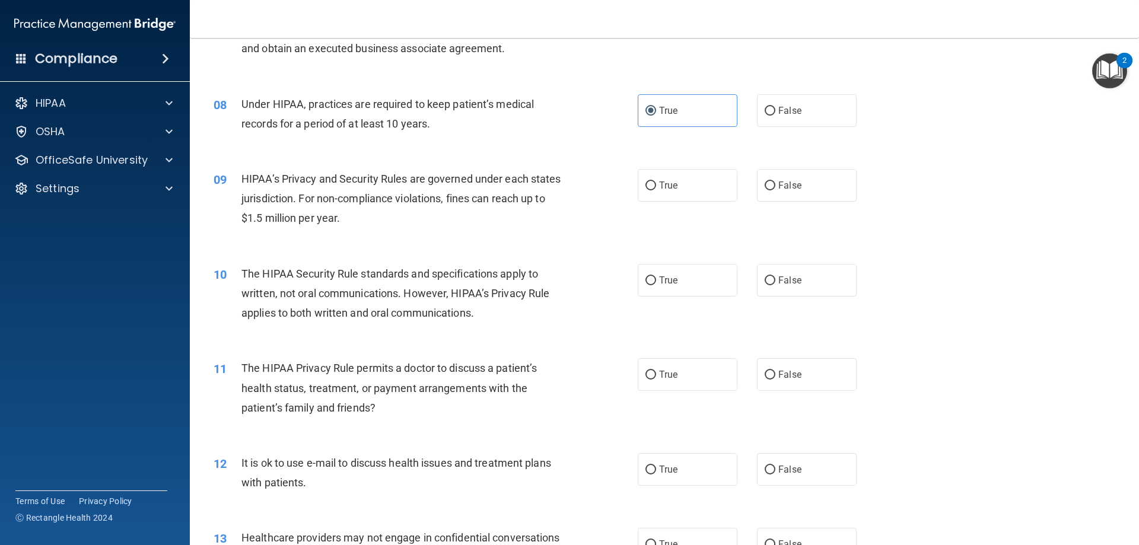
scroll to position [652, 0]
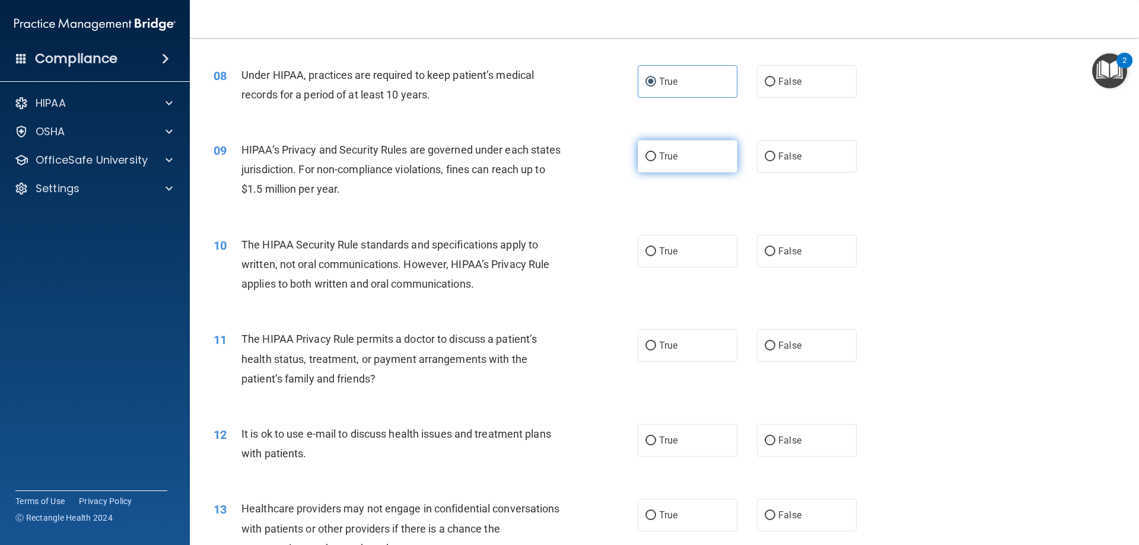
click at [680, 170] on label "True" at bounding box center [687, 156] width 100 height 33
click at [656, 161] on input "True" at bounding box center [650, 156] width 11 height 9
radio input "true"
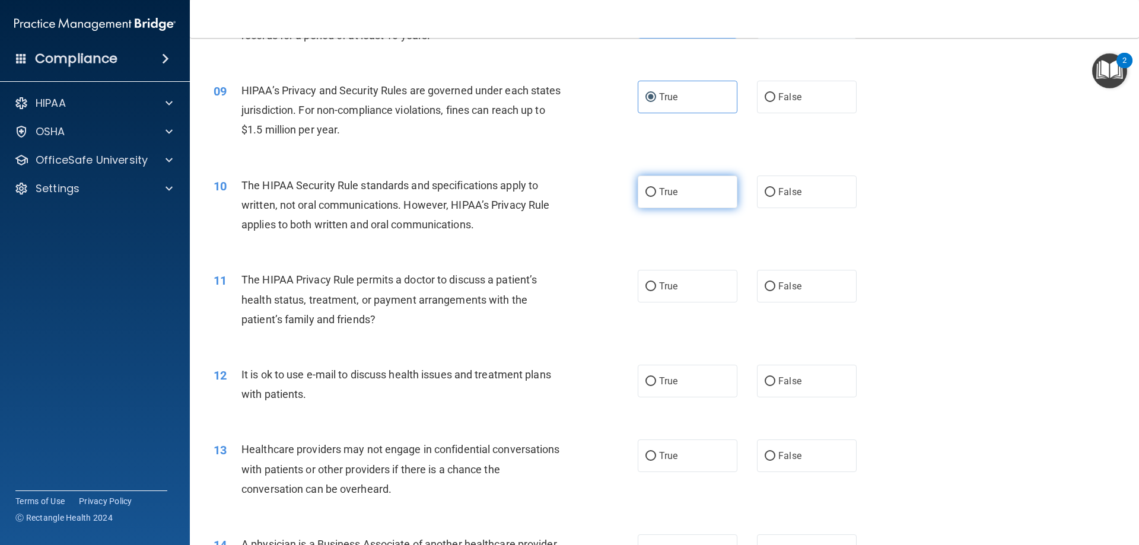
click at [713, 195] on label "True" at bounding box center [687, 192] width 100 height 33
click at [656, 195] on input "True" at bounding box center [650, 192] width 11 height 9
radio input "true"
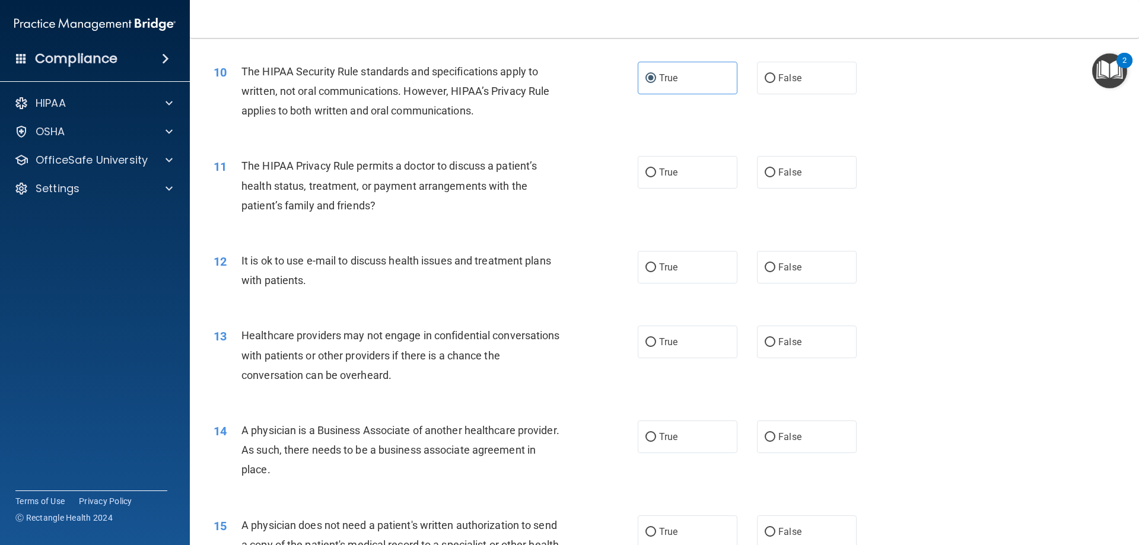
scroll to position [830, 0]
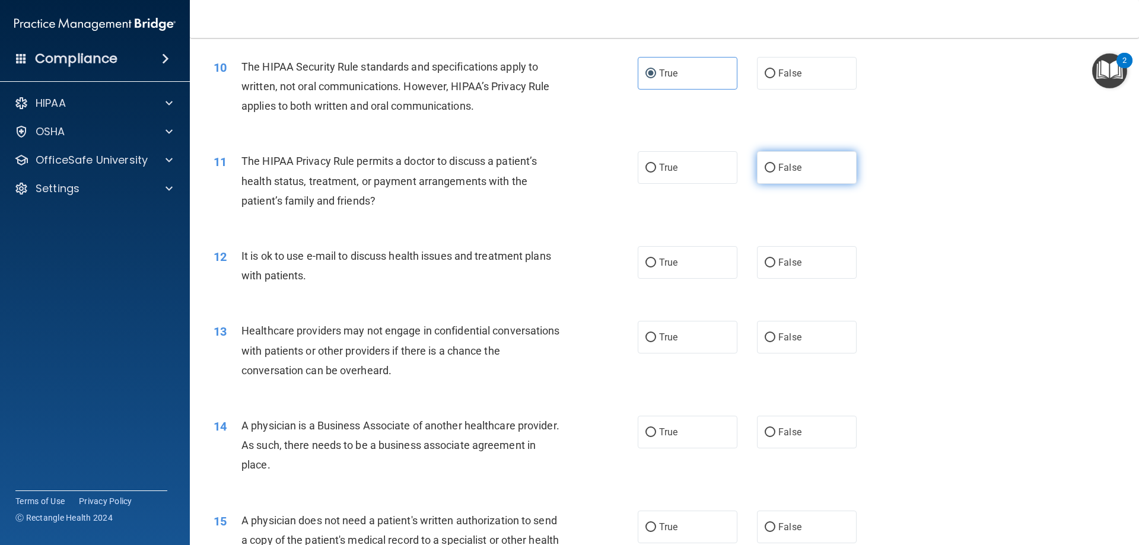
click at [778, 165] on span "False" at bounding box center [789, 167] width 23 height 11
click at [775, 165] on input "False" at bounding box center [769, 168] width 11 height 9
radio input "true"
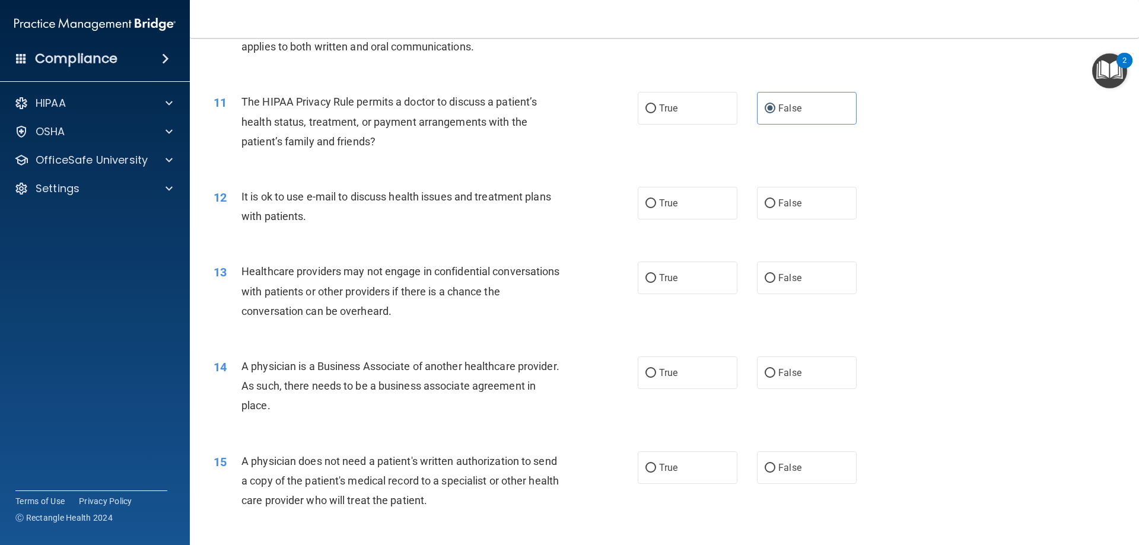
scroll to position [949, 0]
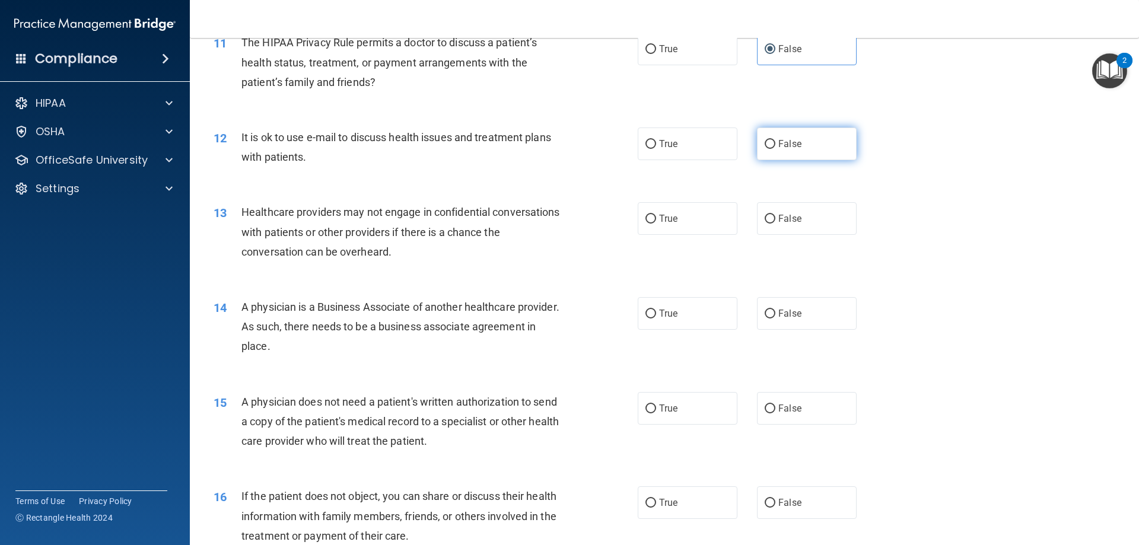
click at [770, 151] on label "False" at bounding box center [807, 143] width 100 height 33
click at [770, 149] on input "False" at bounding box center [769, 144] width 11 height 9
radio input "true"
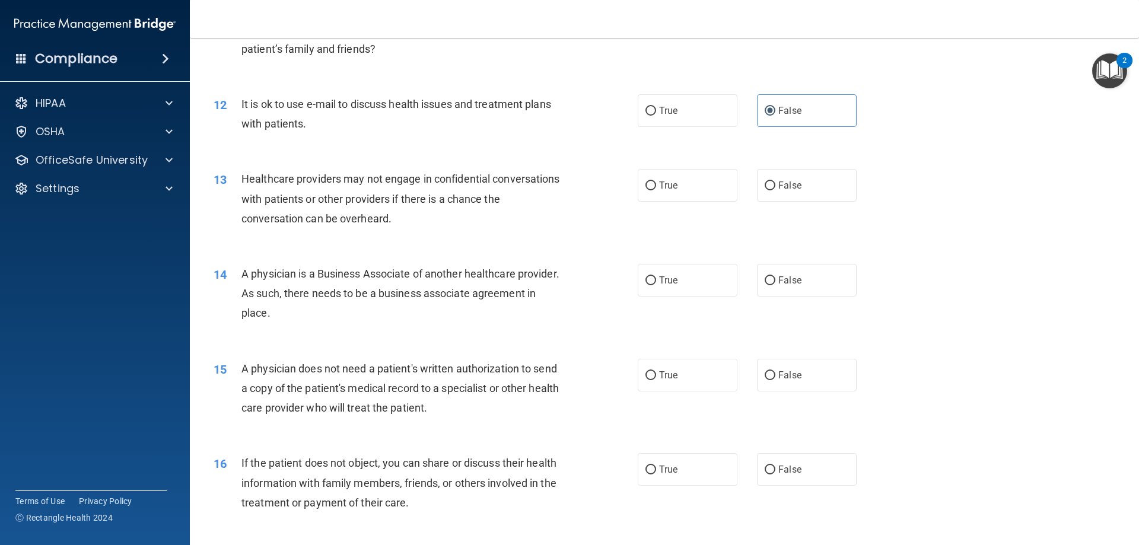
scroll to position [1008, 0]
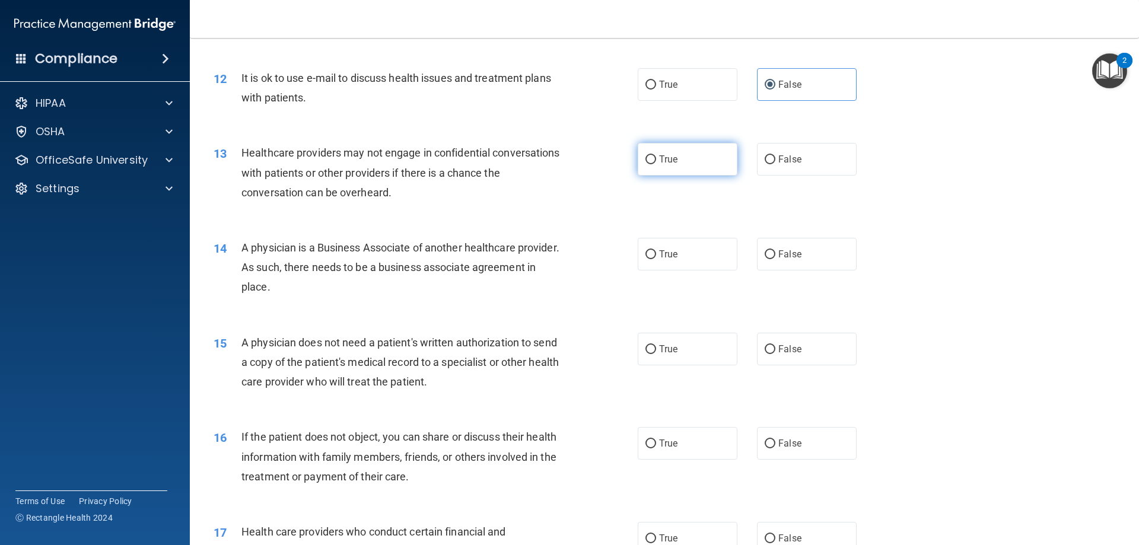
click at [669, 153] on label "True" at bounding box center [687, 159] width 100 height 33
click at [656, 155] on input "True" at bounding box center [650, 159] width 11 height 9
radio input "true"
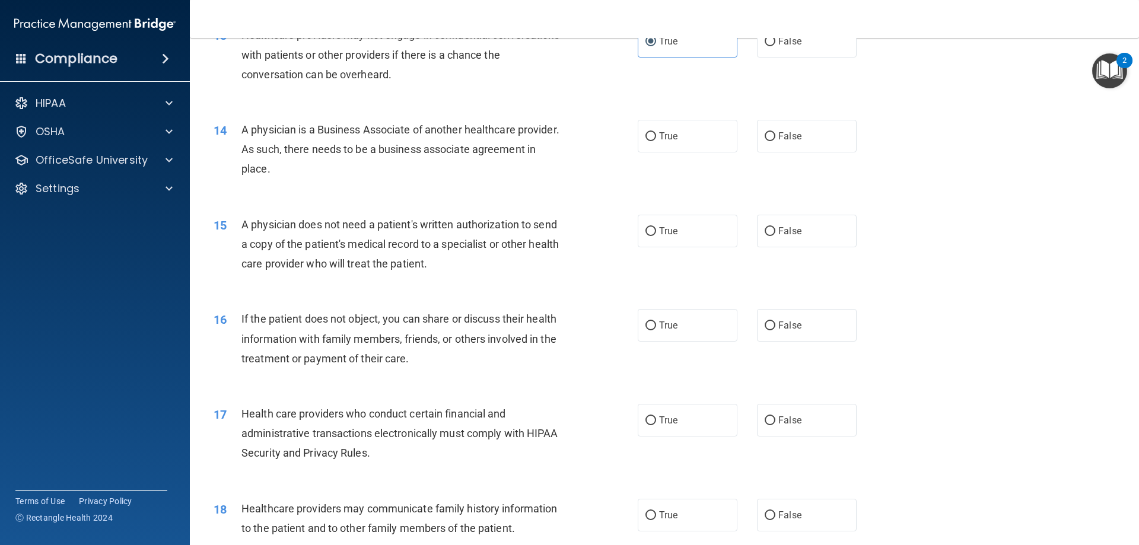
scroll to position [1127, 0]
click at [778, 135] on span "False" at bounding box center [789, 135] width 23 height 11
click at [773, 135] on input "False" at bounding box center [769, 136] width 11 height 9
radio input "true"
click at [658, 144] on label "True" at bounding box center [687, 135] width 100 height 33
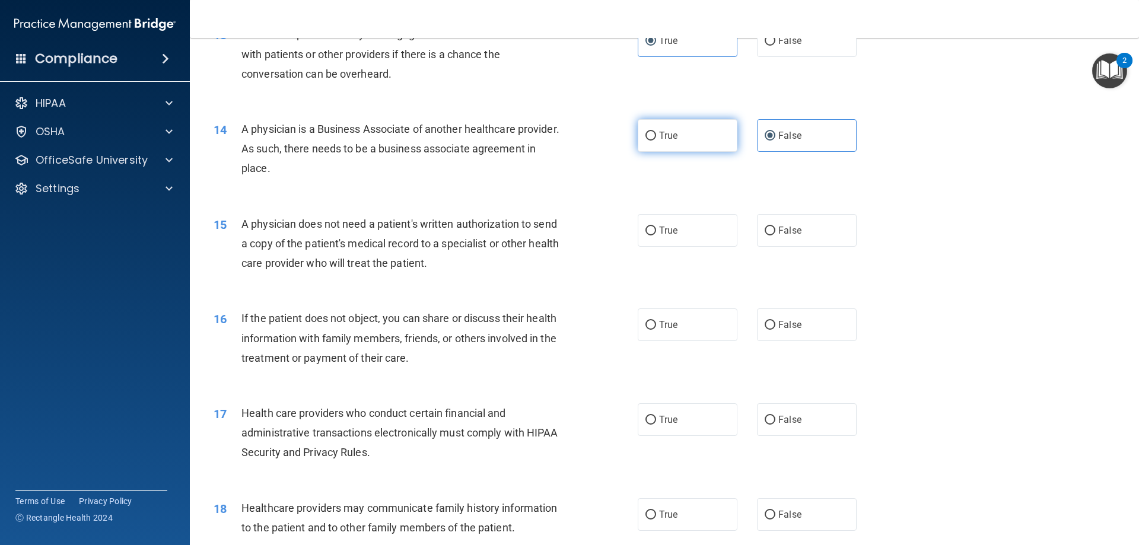
click at [656, 141] on input "True" at bounding box center [650, 136] width 11 height 9
radio input "true"
radio input "false"
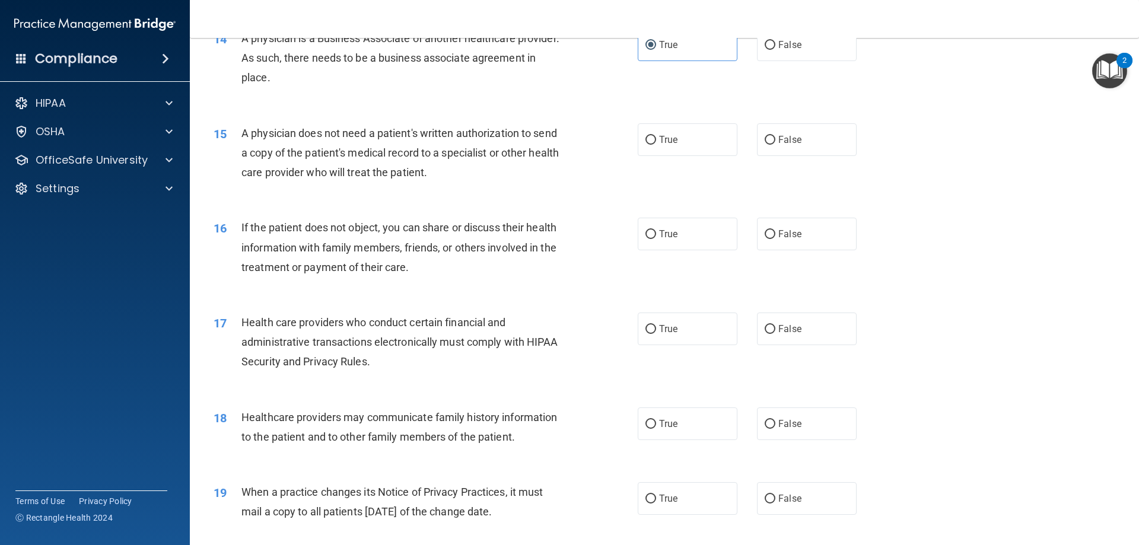
scroll to position [1245, 0]
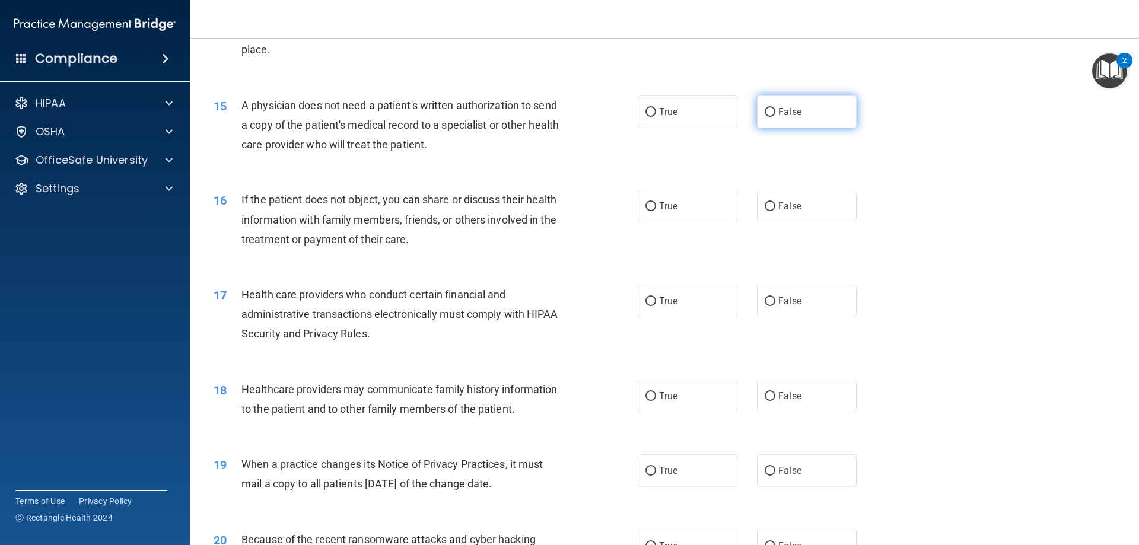
click at [759, 122] on label "False" at bounding box center [807, 111] width 100 height 33
click at [764, 117] on input "False" at bounding box center [769, 112] width 11 height 9
radio input "true"
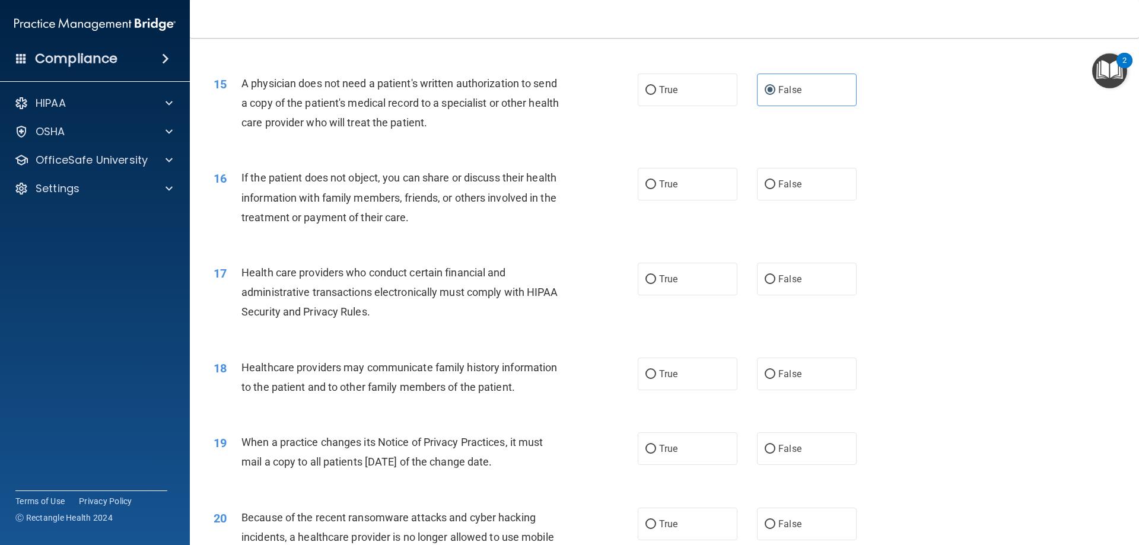
scroll to position [1305, 0]
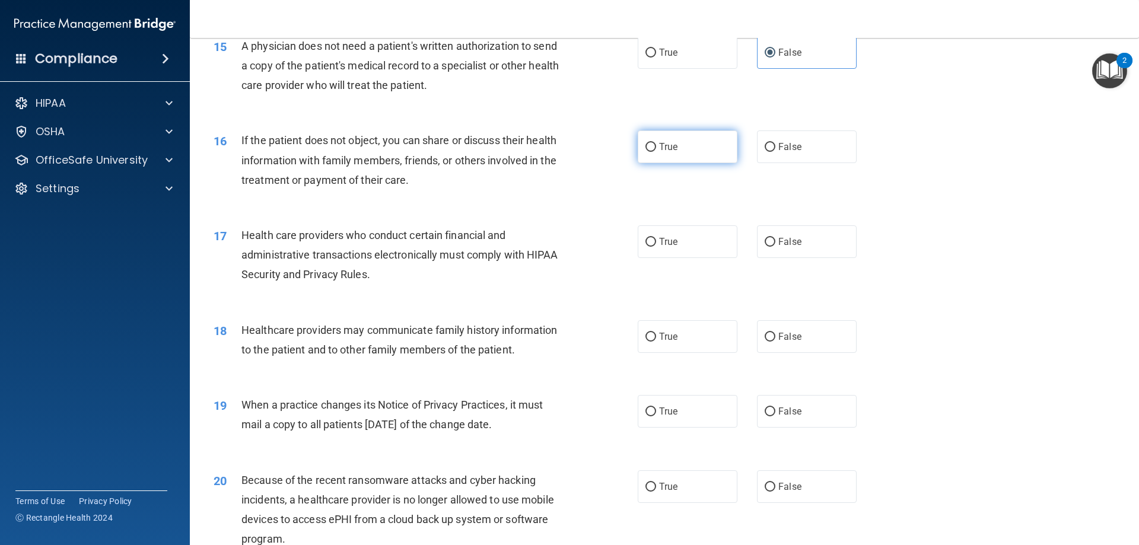
click at [659, 150] on span "True" at bounding box center [668, 146] width 18 height 11
click at [656, 150] on input "True" at bounding box center [650, 147] width 11 height 9
radio input "true"
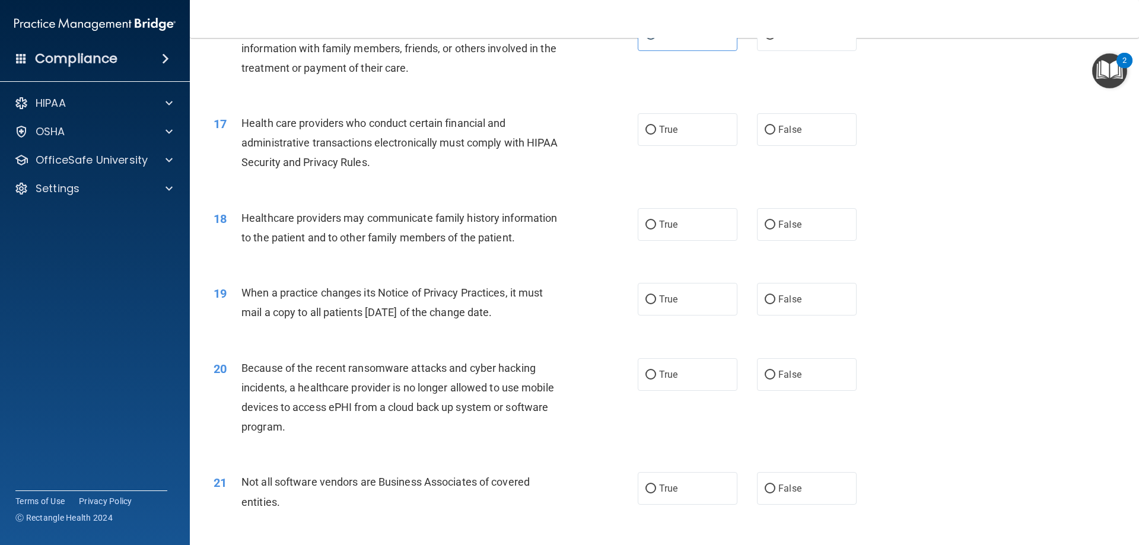
scroll to position [1423, 0]
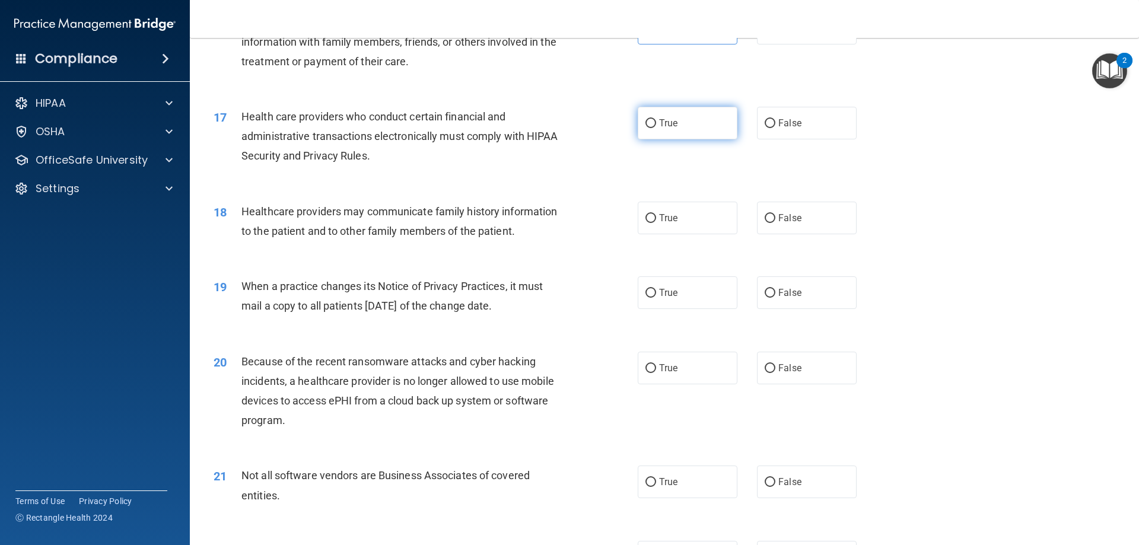
click at [653, 121] on label "True" at bounding box center [687, 123] width 100 height 33
click at [653, 121] on input "True" at bounding box center [650, 123] width 11 height 9
radio input "true"
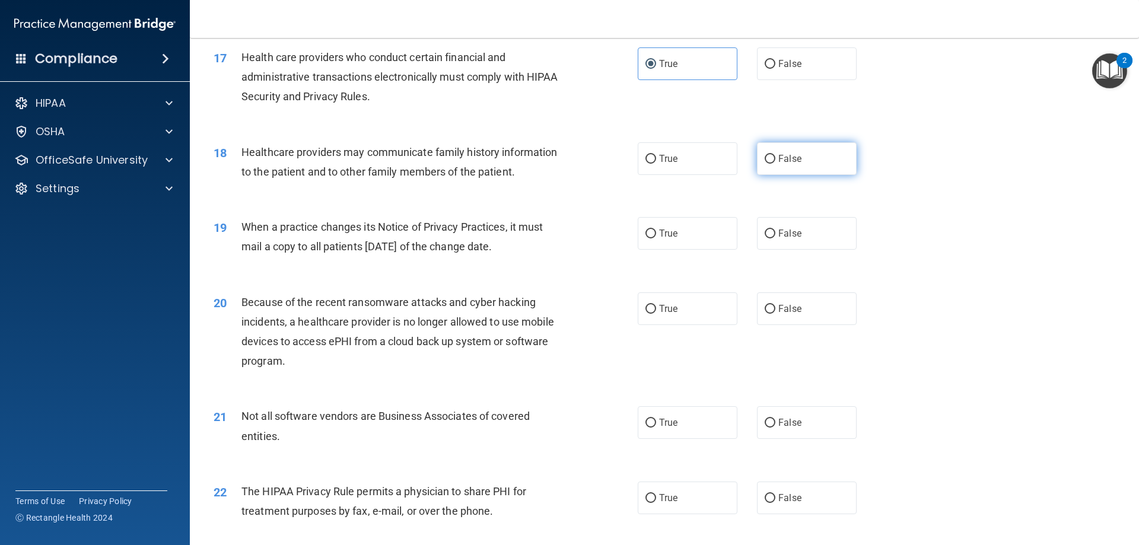
click at [780, 162] on span "False" at bounding box center [789, 158] width 23 height 11
click at [775, 162] on input "False" at bounding box center [769, 159] width 11 height 9
radio input "true"
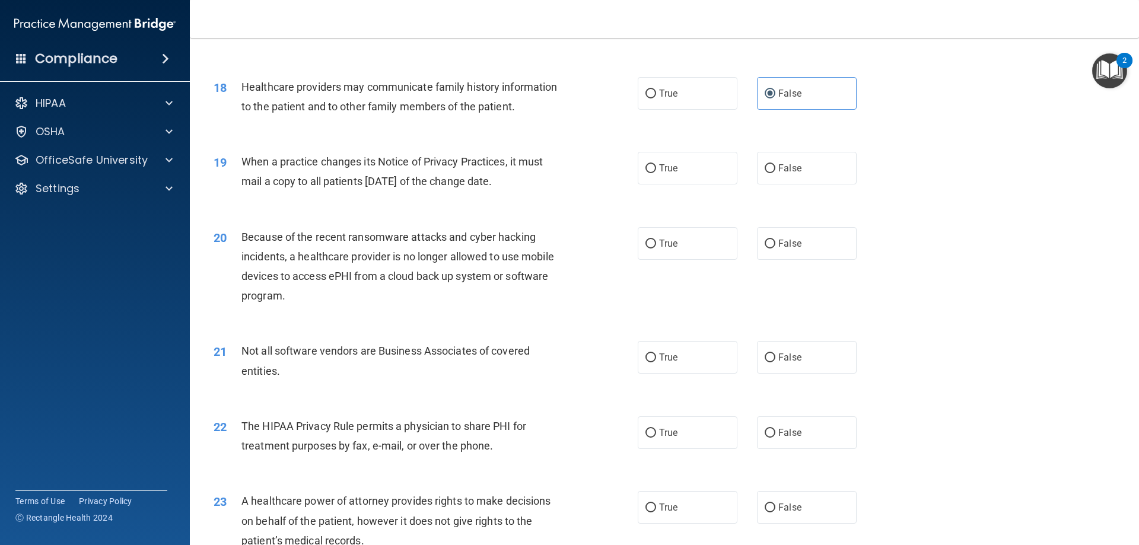
scroll to position [1601, 0]
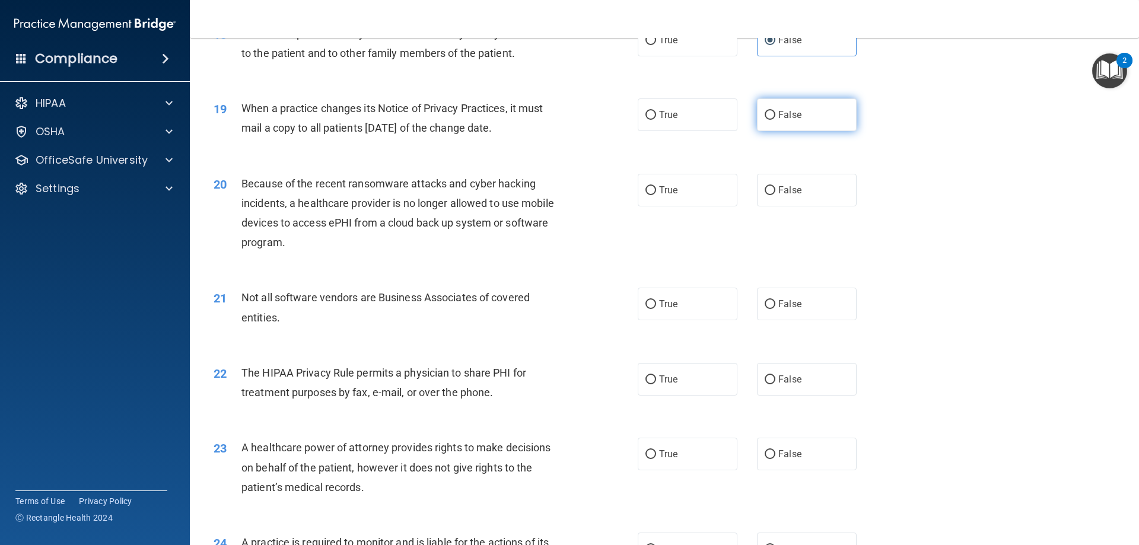
click at [779, 122] on label "False" at bounding box center [807, 114] width 100 height 33
click at [775, 120] on input "False" at bounding box center [769, 115] width 11 height 9
radio input "true"
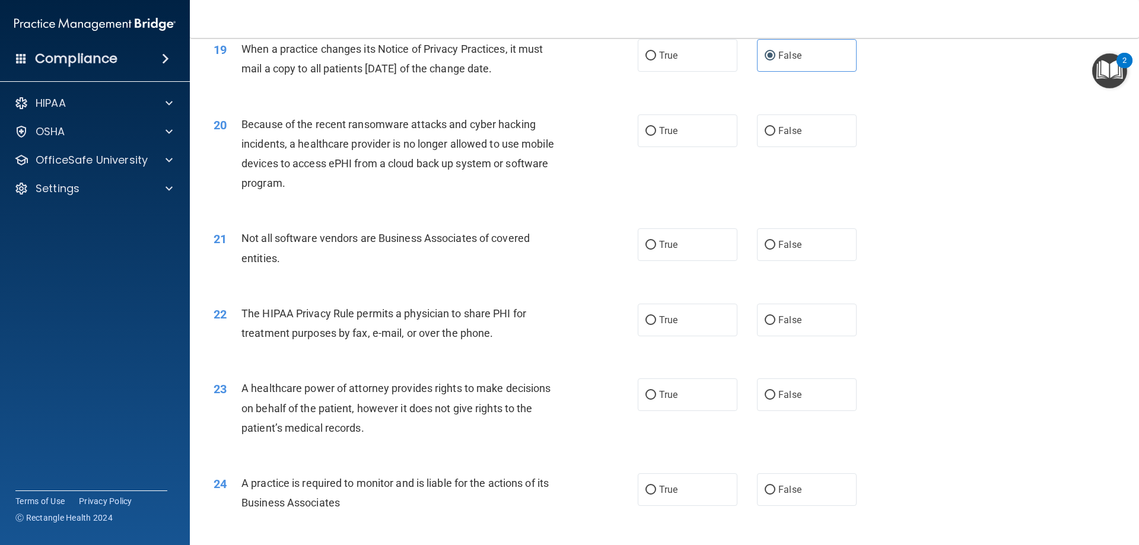
scroll to position [1720, 0]
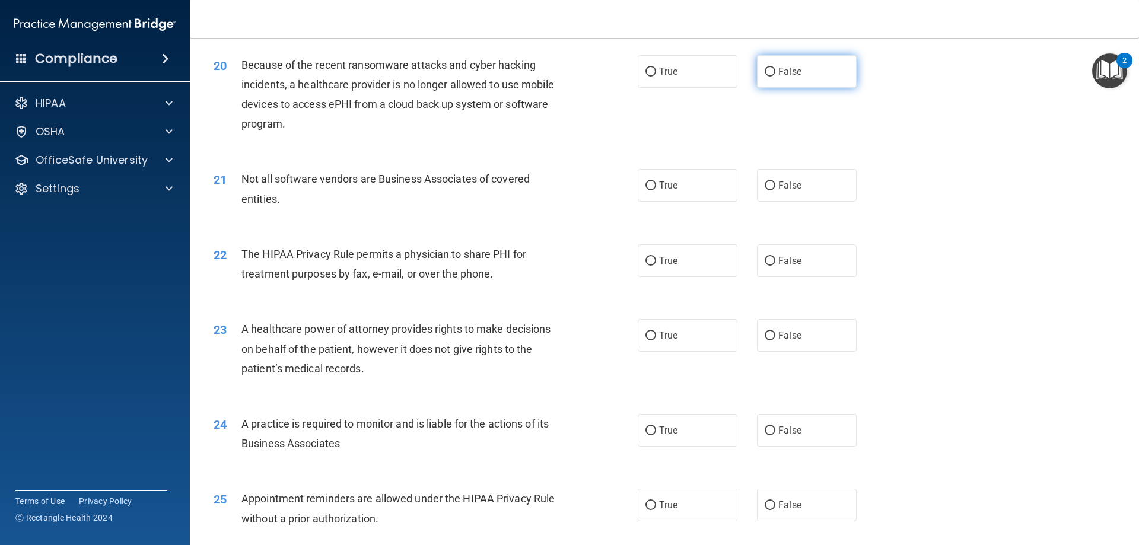
drag, startPoint x: 773, startPoint y: 71, endPoint x: 764, endPoint y: 88, distance: 18.6
click at [778, 71] on span "False" at bounding box center [789, 71] width 23 height 11
click at [773, 71] on input "False" at bounding box center [769, 72] width 11 height 9
radio input "true"
click at [663, 191] on label "True" at bounding box center [687, 185] width 100 height 33
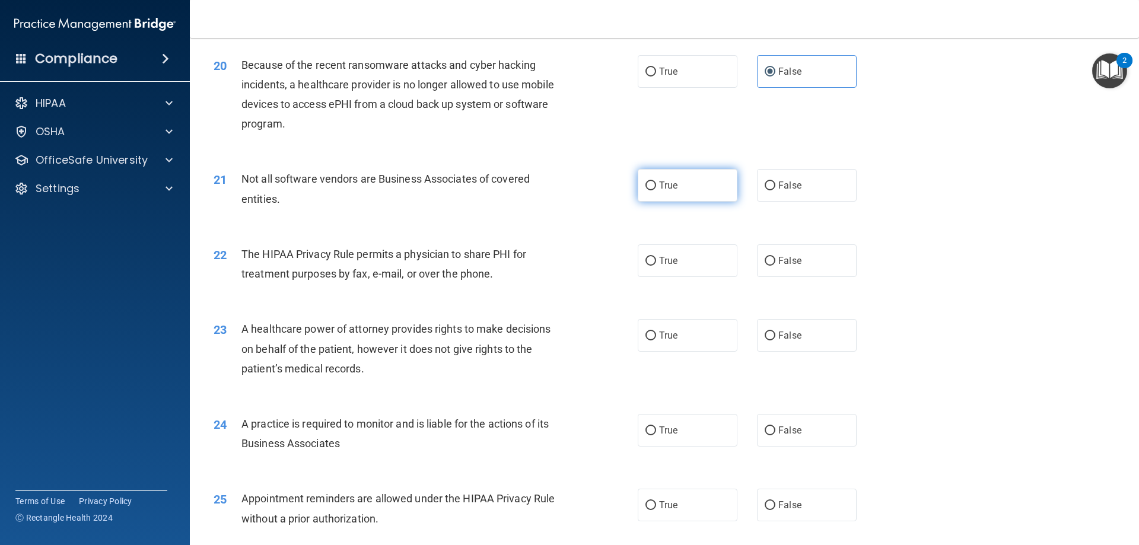
click at [656, 190] on input "True" at bounding box center [650, 185] width 11 height 9
radio input "true"
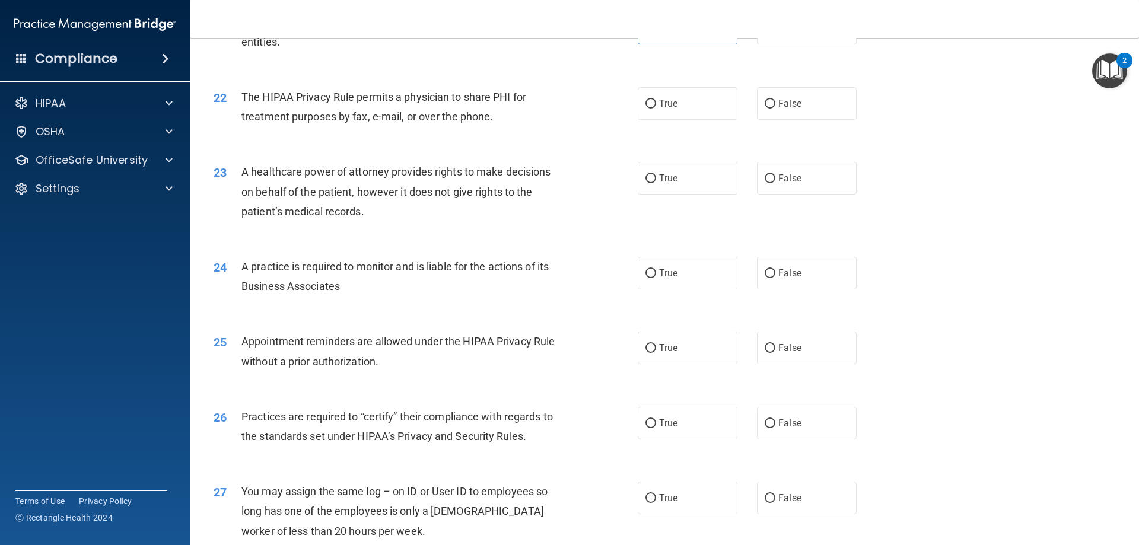
scroll to position [1898, 0]
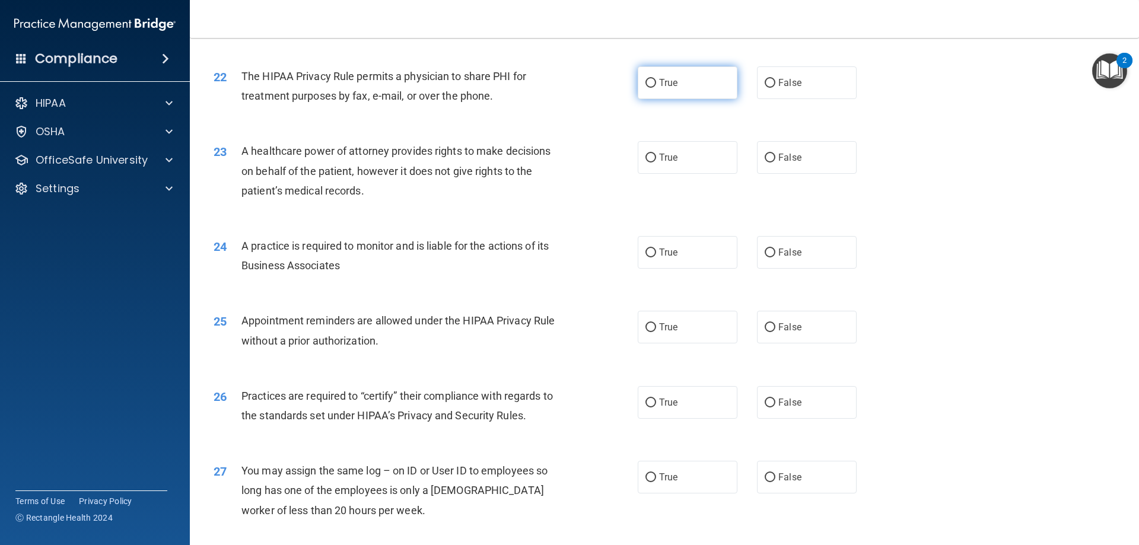
click at [688, 87] on label "True" at bounding box center [687, 82] width 100 height 33
click at [656, 87] on input "True" at bounding box center [650, 83] width 11 height 9
radio input "true"
click at [670, 162] on span "True" at bounding box center [668, 157] width 18 height 11
click at [656, 162] on input "True" at bounding box center [650, 158] width 11 height 9
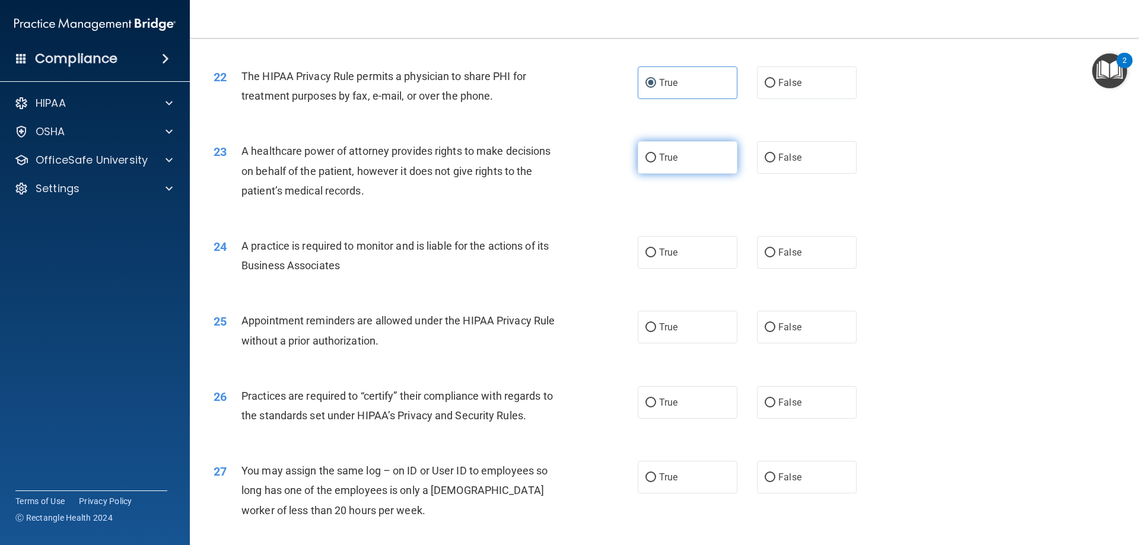
radio input "true"
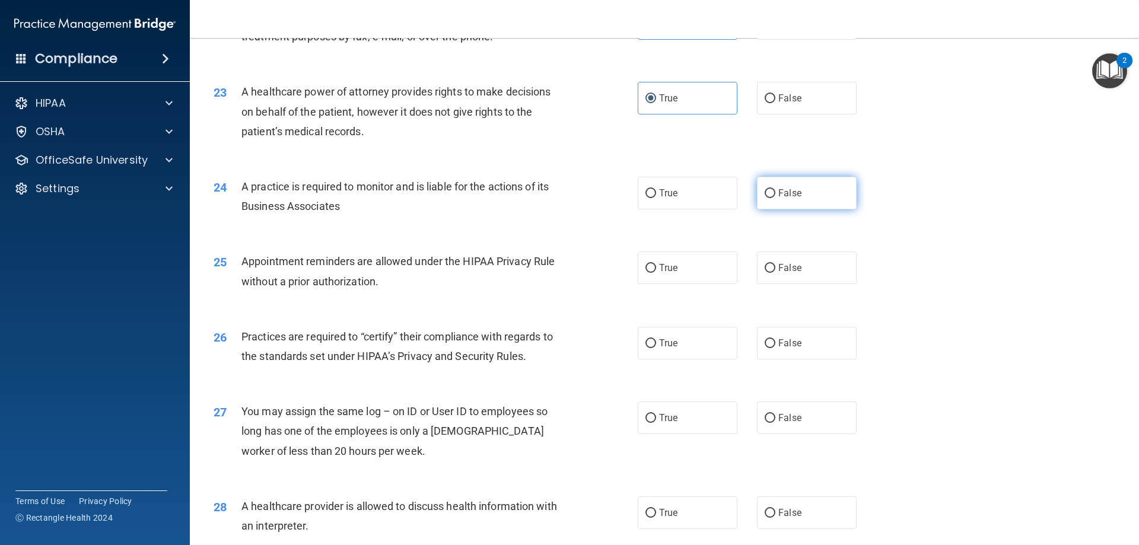
click at [778, 196] on span "False" at bounding box center [789, 192] width 23 height 11
click at [774, 196] on input "False" at bounding box center [769, 193] width 11 height 9
radio input "true"
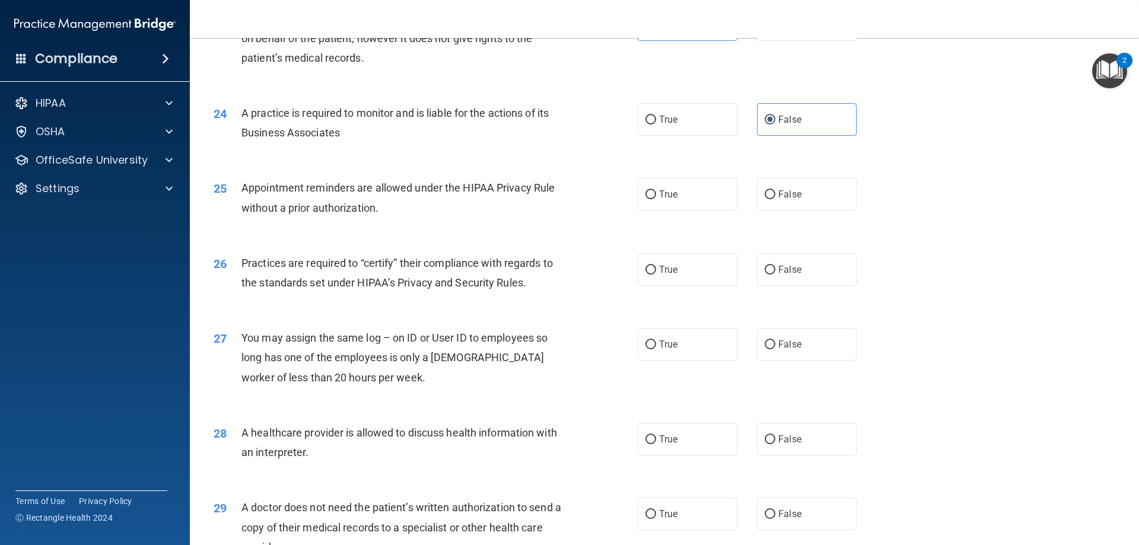
scroll to position [2076, 0]
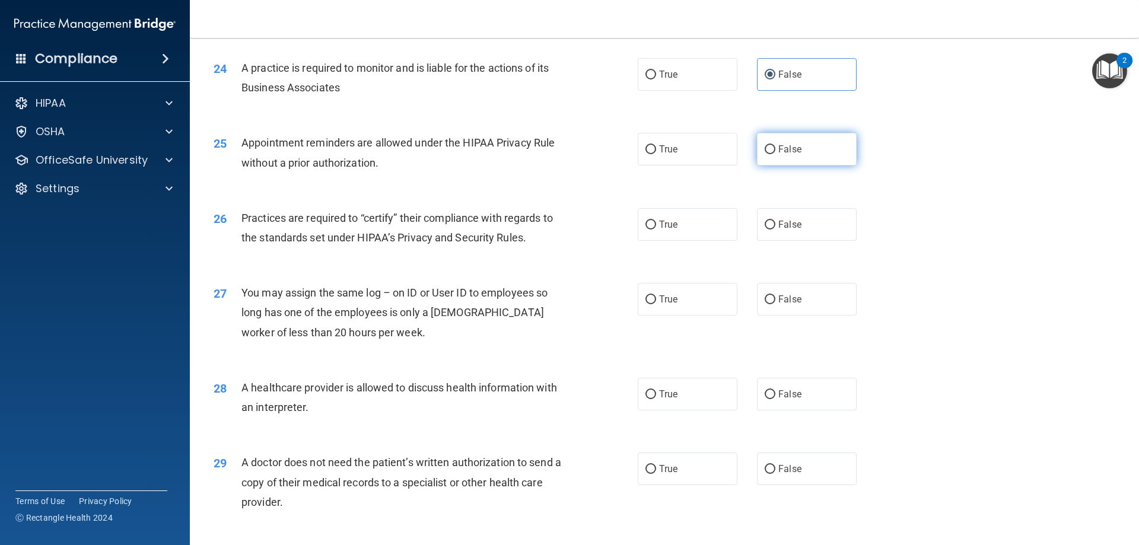
click at [761, 157] on label "False" at bounding box center [807, 149] width 100 height 33
click at [764, 154] on input "False" at bounding box center [769, 149] width 11 height 9
radio input "true"
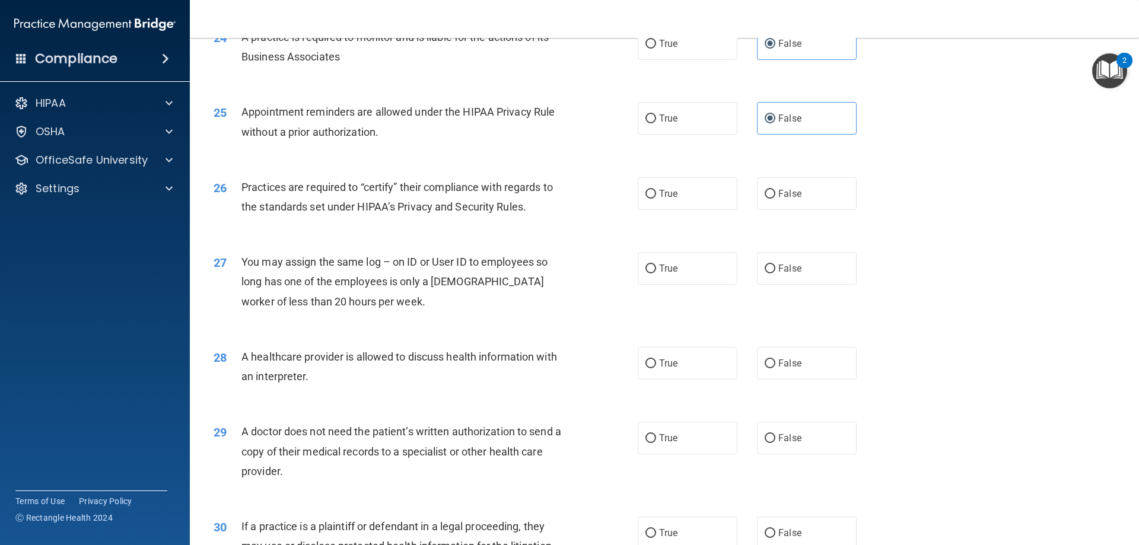
scroll to position [2135, 0]
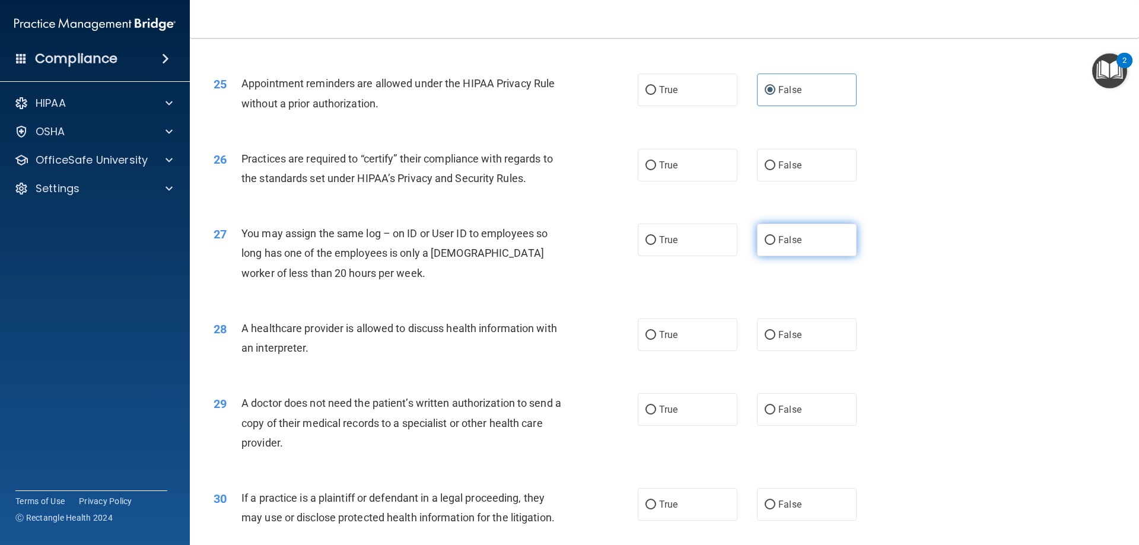
click at [801, 247] on label "False" at bounding box center [807, 240] width 100 height 33
click at [775, 245] on input "False" at bounding box center [769, 240] width 11 height 9
radio input "true"
click at [702, 175] on label "True" at bounding box center [687, 165] width 100 height 33
click at [656, 170] on input "True" at bounding box center [650, 165] width 11 height 9
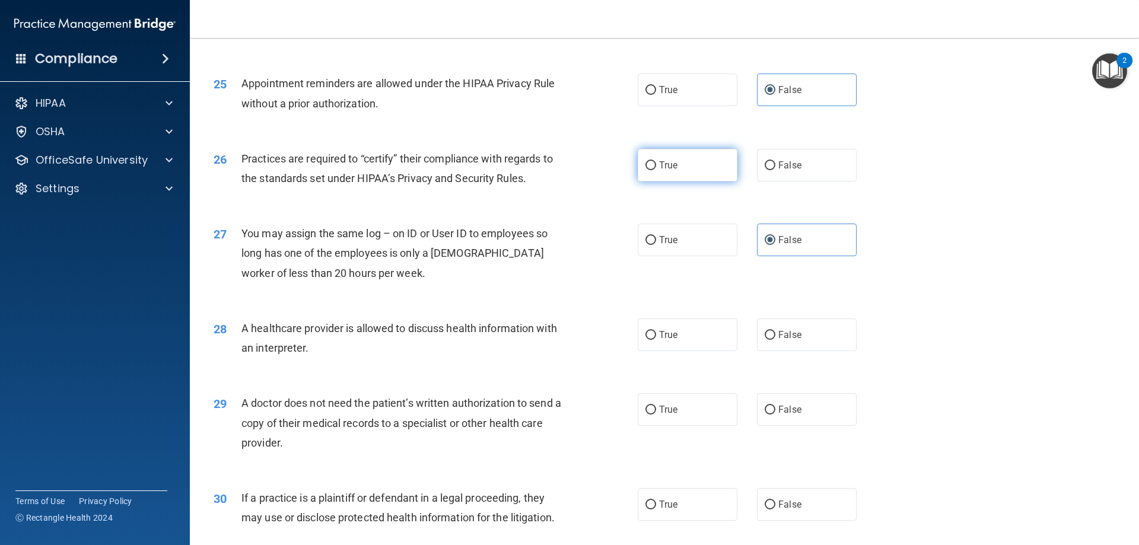
radio input "true"
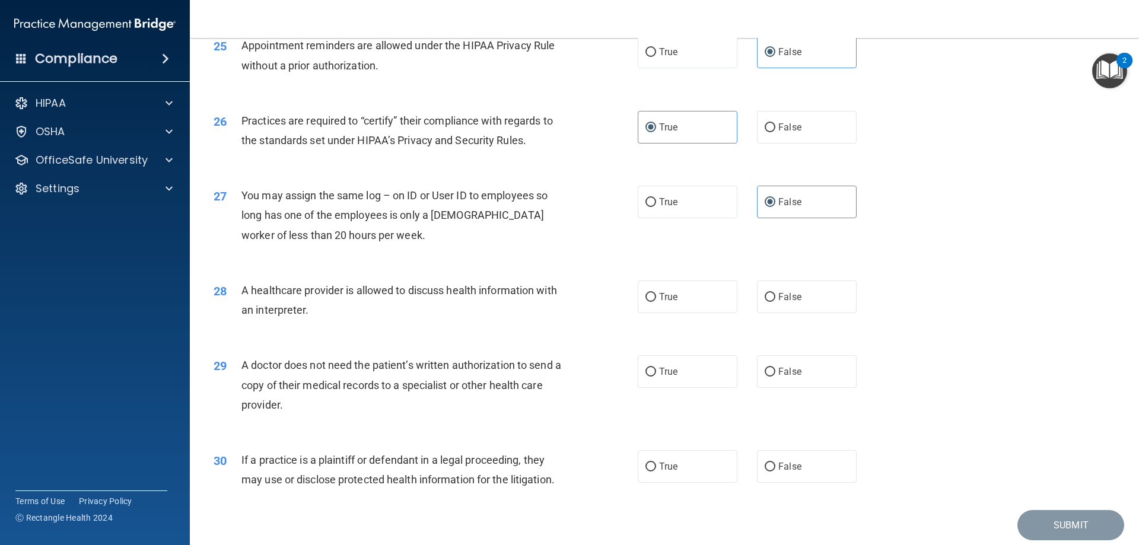
scroll to position [2216, 0]
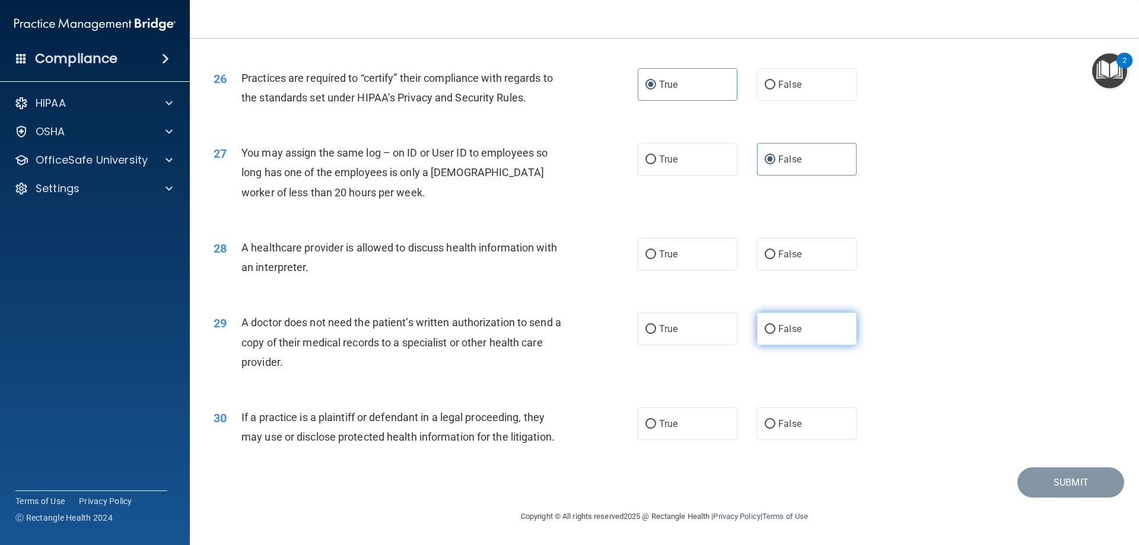
drag, startPoint x: 792, startPoint y: 317, endPoint x: 789, endPoint y: 329, distance: 11.5
click at [793, 320] on label "False" at bounding box center [807, 329] width 100 height 33
click at [786, 335] on label "False" at bounding box center [807, 329] width 100 height 33
click at [775, 334] on input "False" at bounding box center [769, 329] width 11 height 9
radio input "true"
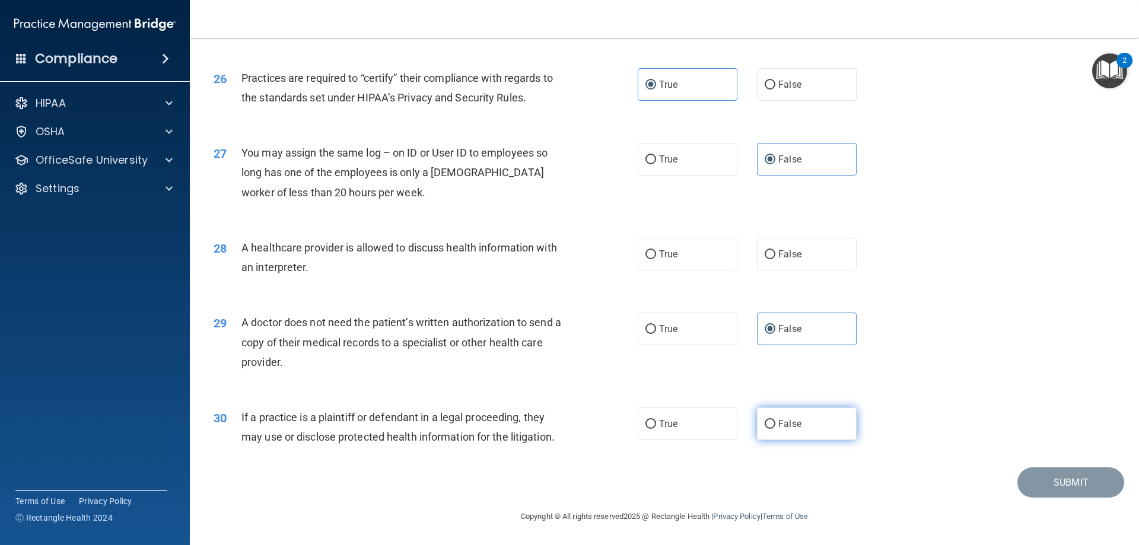
click at [778, 425] on span "False" at bounding box center [789, 423] width 23 height 11
click at [773, 425] on input "False" at bounding box center [769, 424] width 11 height 9
radio input "true"
drag, startPoint x: 677, startPoint y: 257, endPoint x: 672, endPoint y: 270, distance: 13.7
click at [678, 257] on label "True" at bounding box center [687, 254] width 100 height 33
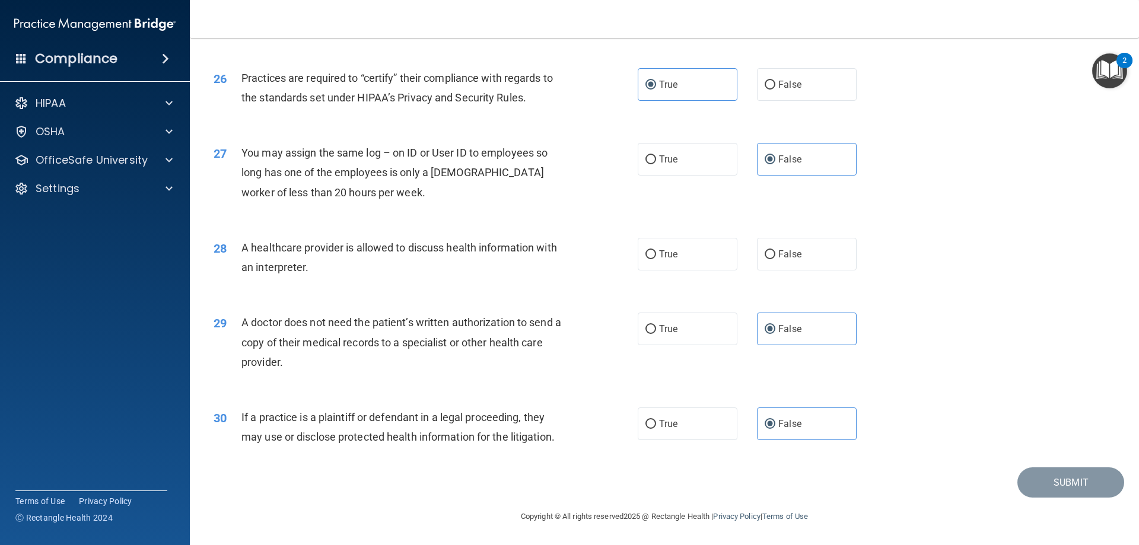
click at [656, 257] on input "True" at bounding box center [650, 254] width 11 height 9
radio input "true"
click at [1052, 481] on button "Submit" at bounding box center [1070, 482] width 107 height 30
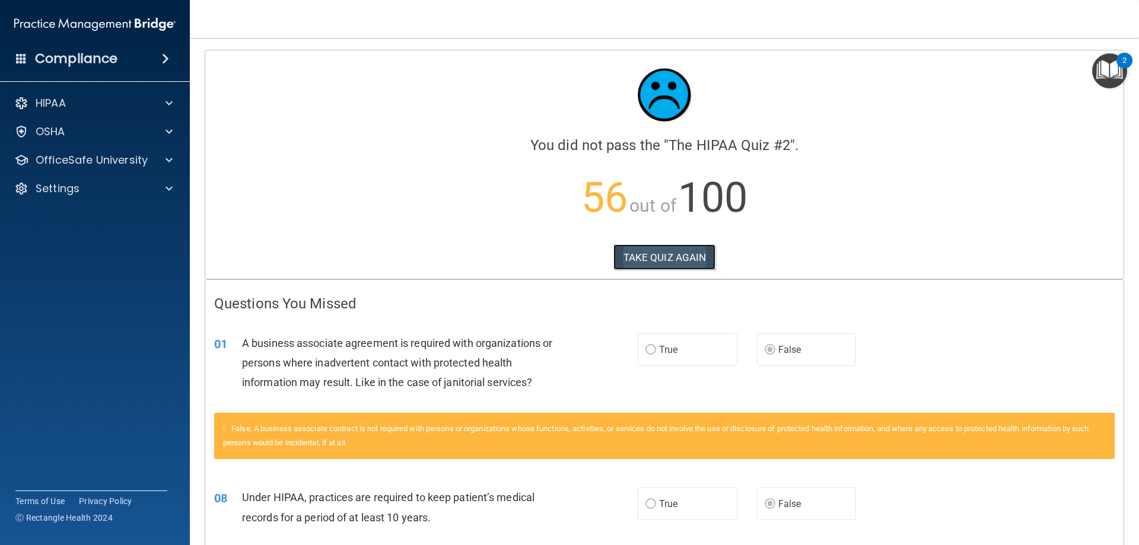
click at [666, 256] on button "TAKE QUIZ AGAIN" at bounding box center [664, 257] width 103 height 26
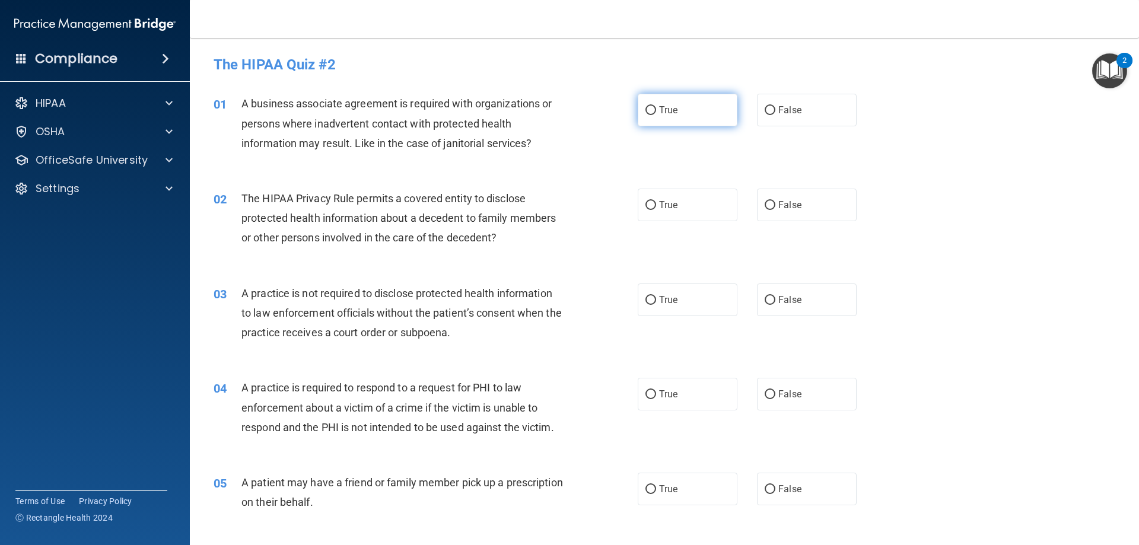
drag, startPoint x: 671, startPoint y: 109, endPoint x: 668, endPoint y: 118, distance: 9.2
click at [671, 109] on span "True" at bounding box center [668, 109] width 18 height 11
click at [645, 111] on input "True" at bounding box center [650, 110] width 11 height 9
radio input "true"
click at [611, 154] on div "01 A business associate agreement is required with organizations or persons whe…" at bounding box center [426, 126] width 460 height 65
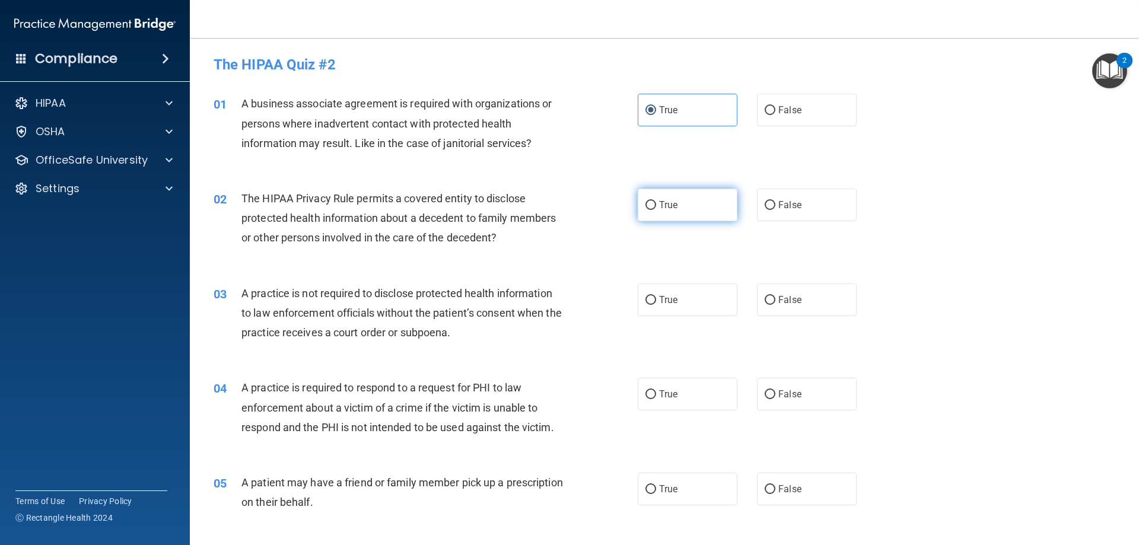
click at [674, 208] on label "True" at bounding box center [687, 205] width 100 height 33
click at [656, 208] on input "True" at bounding box center [650, 205] width 11 height 9
radio input "true"
click at [787, 301] on span "False" at bounding box center [789, 299] width 23 height 11
click at [775, 301] on input "False" at bounding box center [769, 300] width 11 height 9
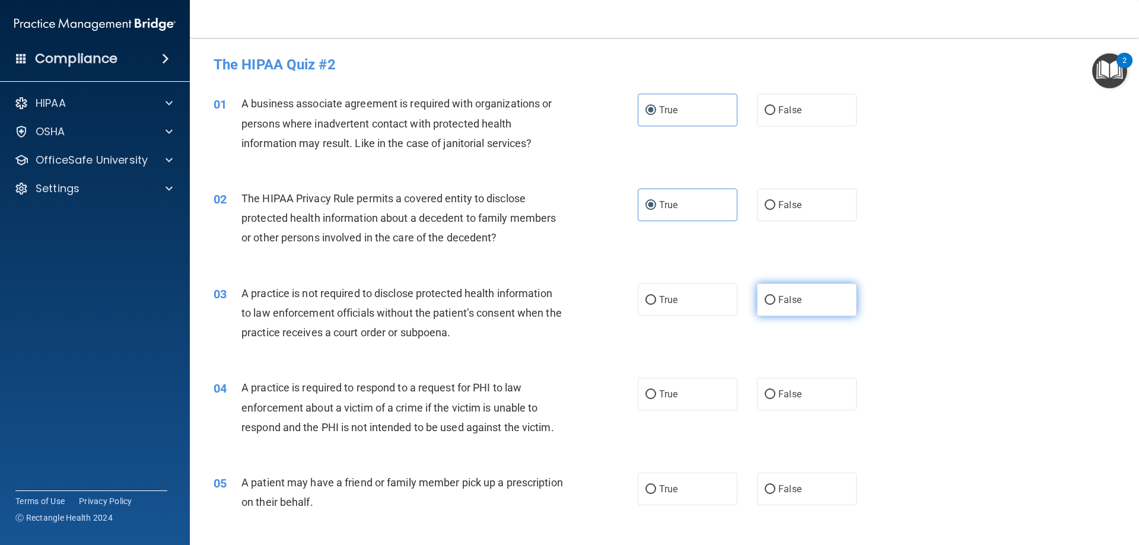
radio input "true"
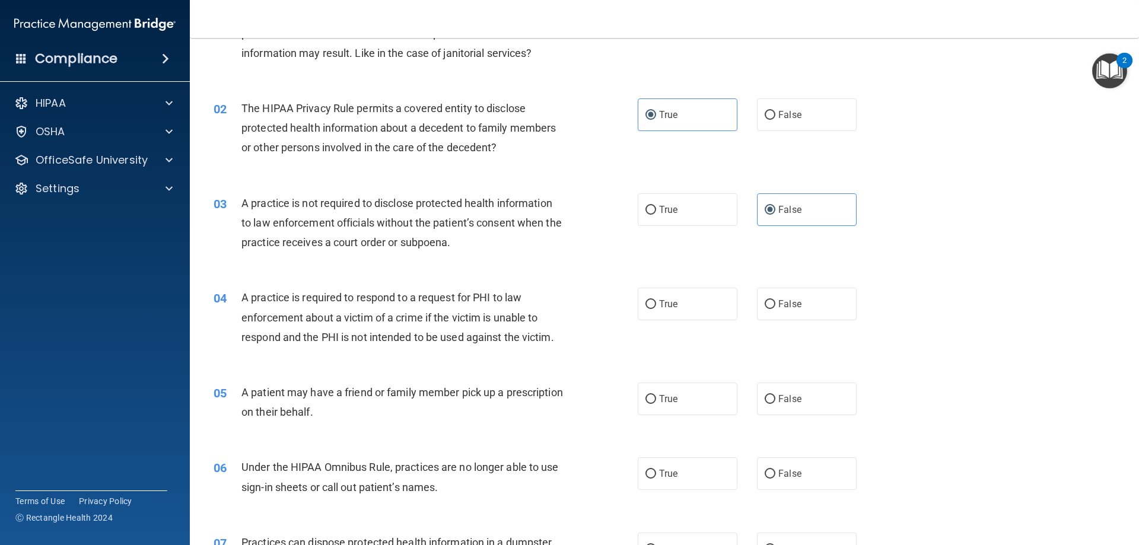
scroll to position [119, 0]
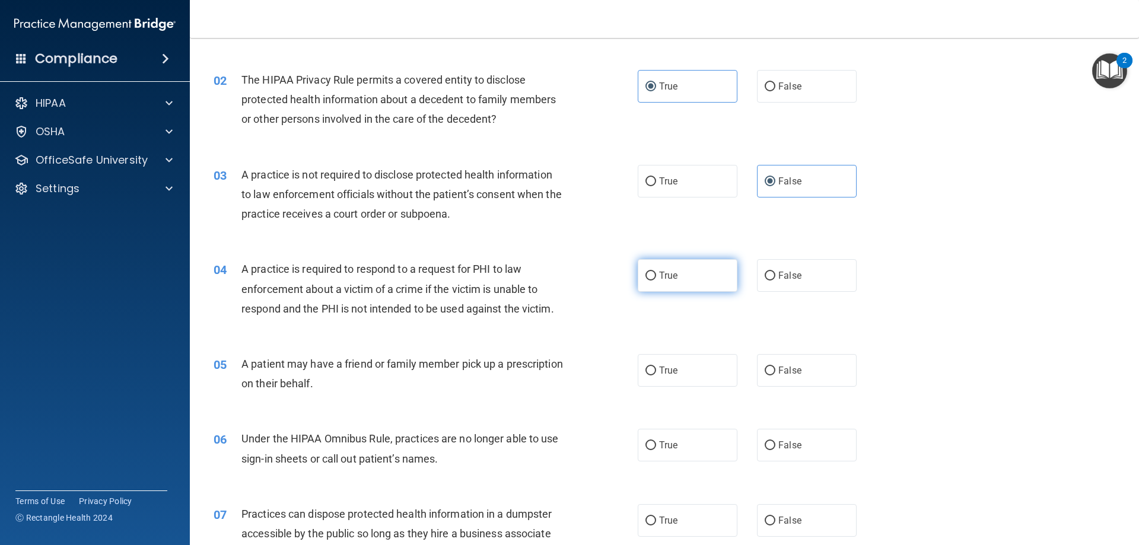
click at [664, 279] on span "True" at bounding box center [668, 275] width 18 height 11
click at [656, 279] on input "True" at bounding box center [650, 276] width 11 height 9
radio input "true"
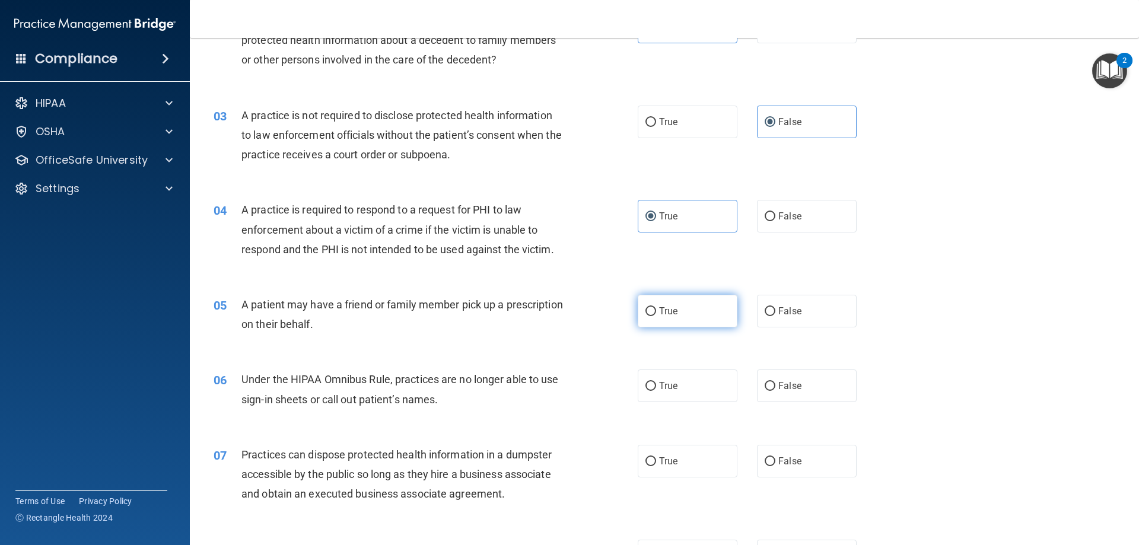
click at [675, 313] on label "True" at bounding box center [687, 311] width 100 height 33
click at [656, 313] on input "True" at bounding box center [650, 311] width 11 height 9
radio input "true"
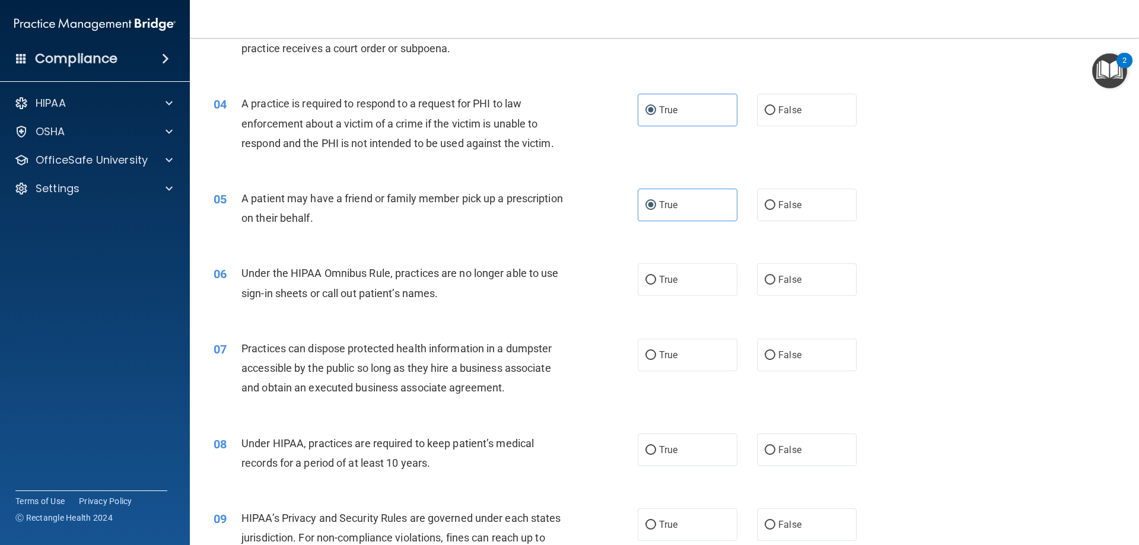
scroll to position [297, 0]
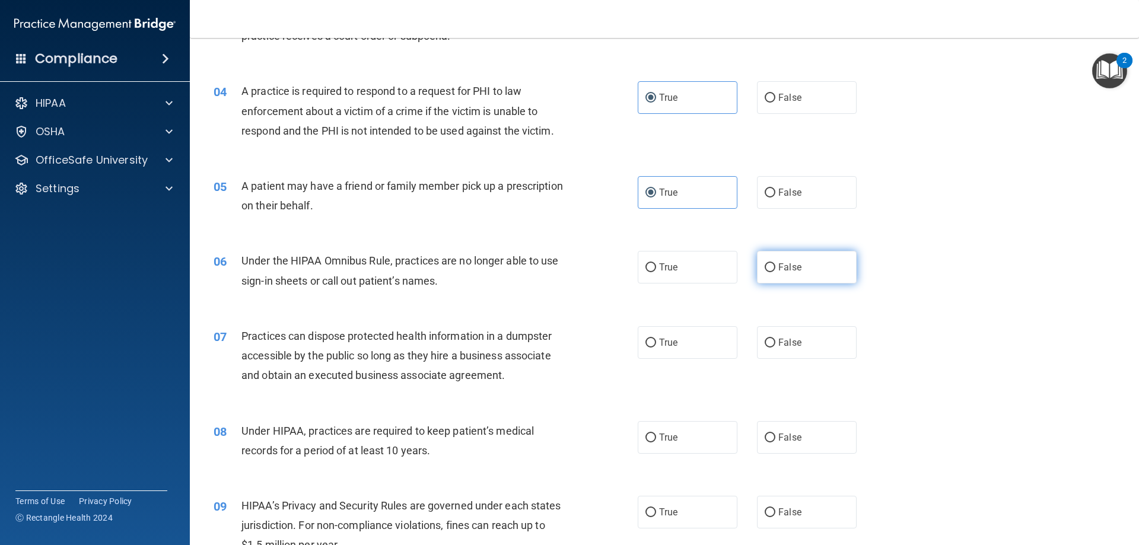
click at [778, 266] on span "False" at bounding box center [789, 267] width 23 height 11
click at [775, 266] on input "False" at bounding box center [769, 267] width 11 height 9
radio input "true"
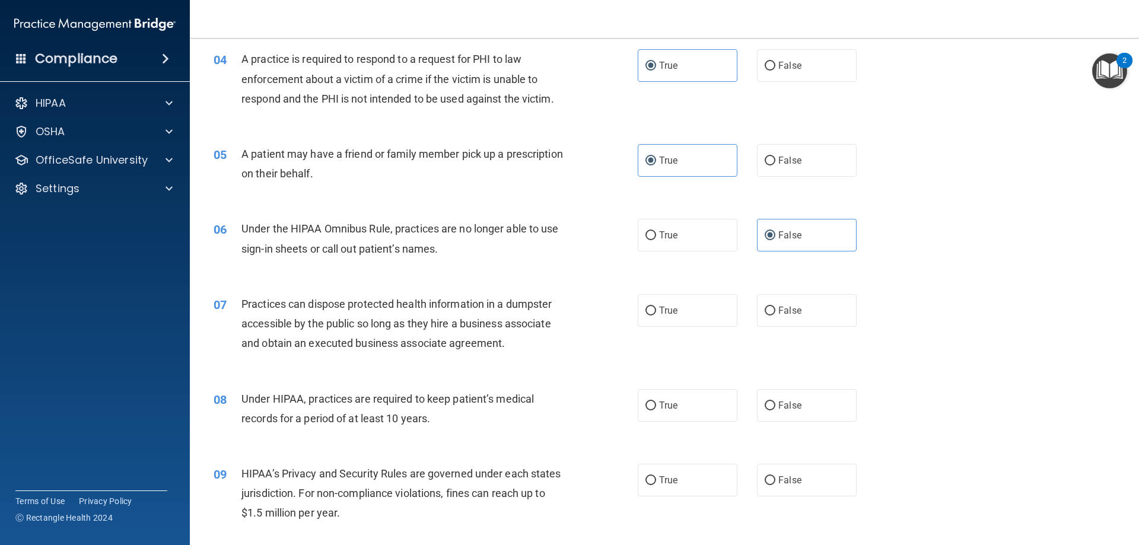
scroll to position [356, 0]
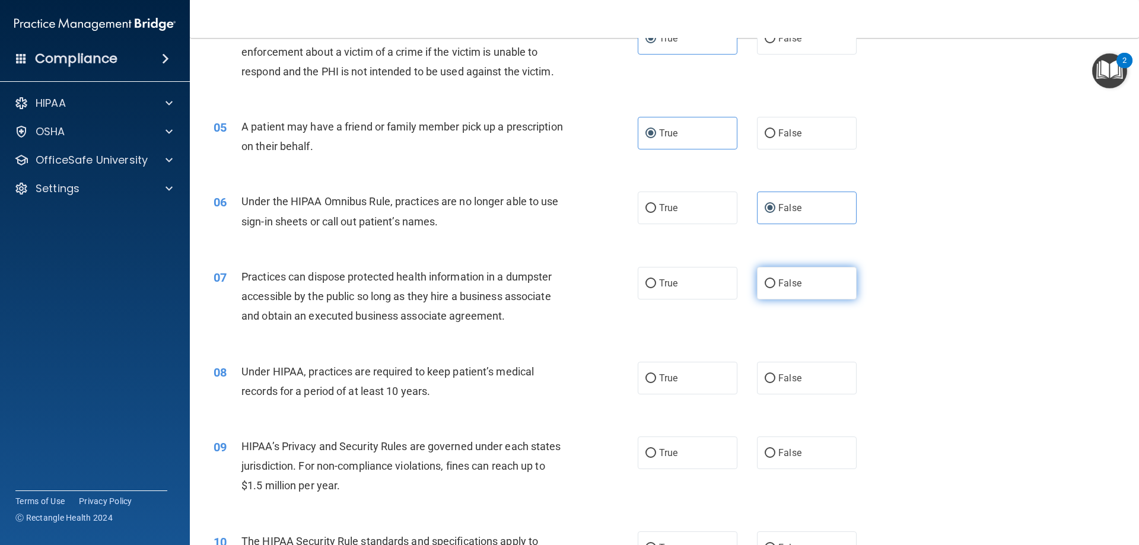
drag, startPoint x: 769, startPoint y: 285, endPoint x: 766, endPoint y: 291, distance: 6.9
click at [770, 284] on label "False" at bounding box center [807, 283] width 100 height 33
click at [770, 284] on input "False" at bounding box center [769, 283] width 11 height 9
radio input "true"
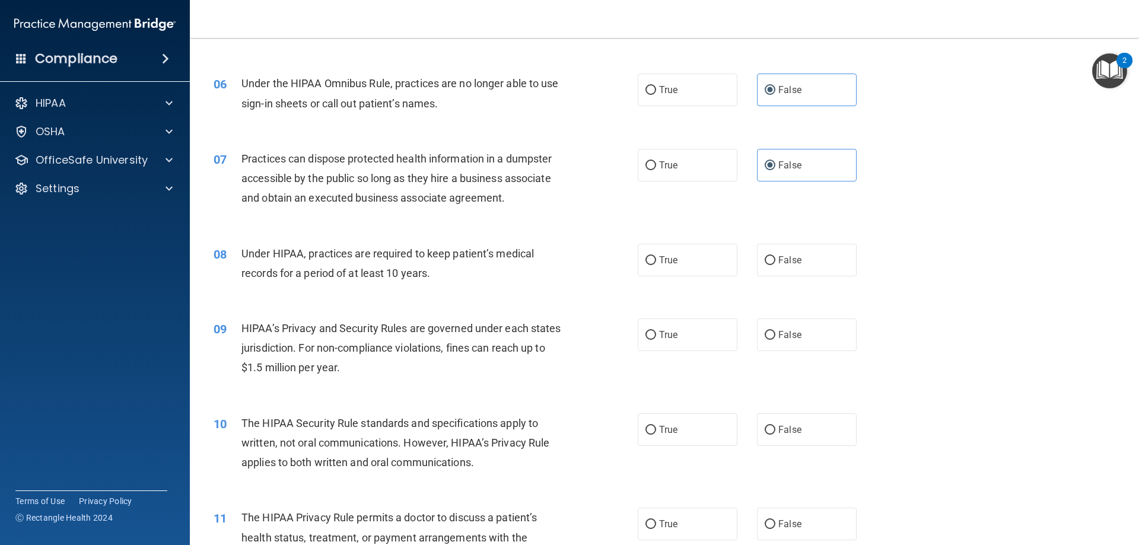
scroll to position [474, 0]
click at [766, 259] on input "False" at bounding box center [769, 260] width 11 height 9
radio input "true"
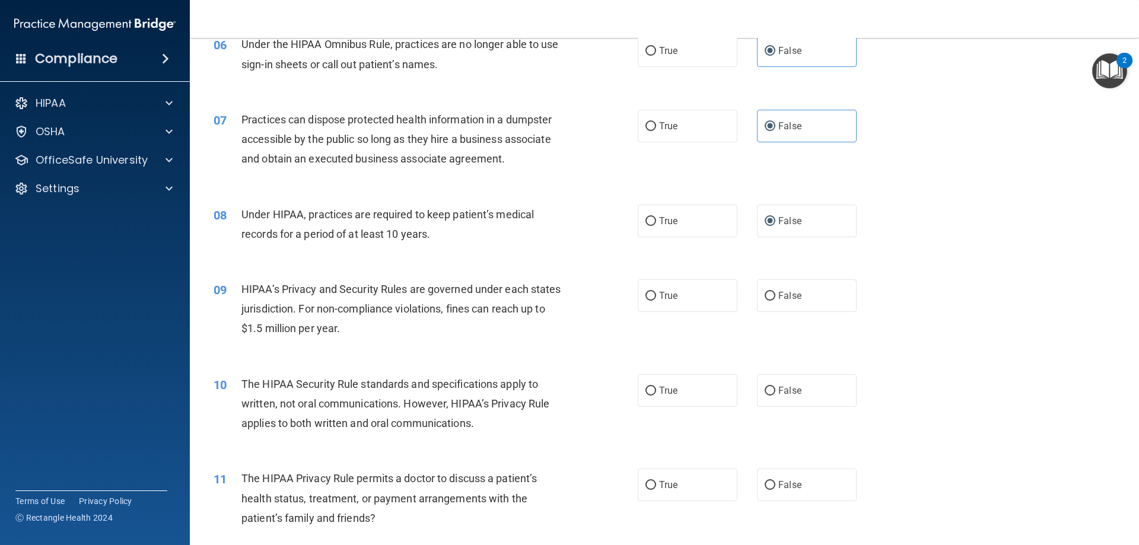
scroll to position [534, 0]
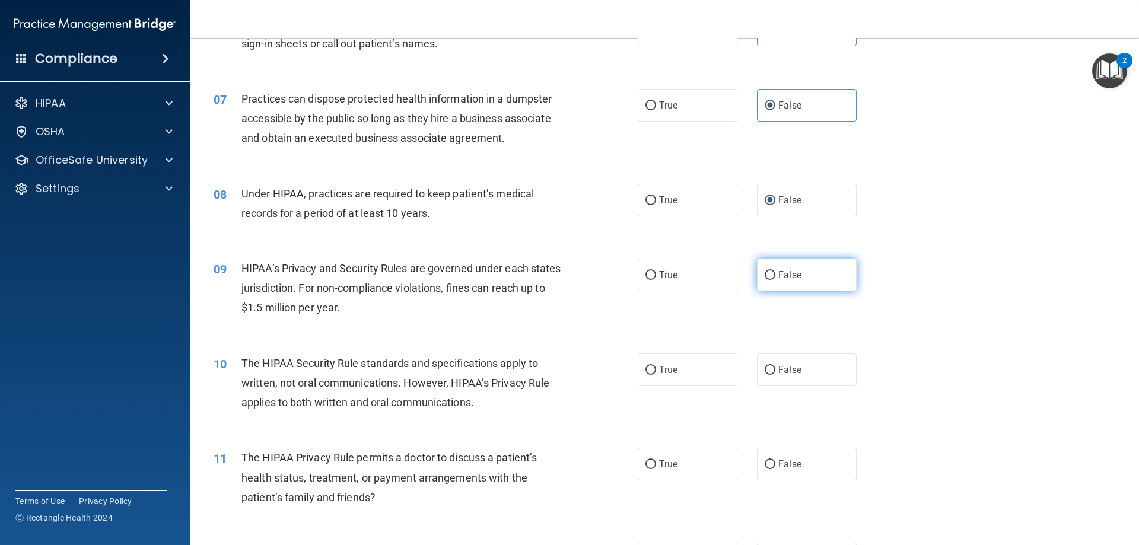
click at [759, 282] on label "False" at bounding box center [807, 275] width 100 height 33
click at [764, 280] on input "False" at bounding box center [769, 275] width 11 height 9
radio input "true"
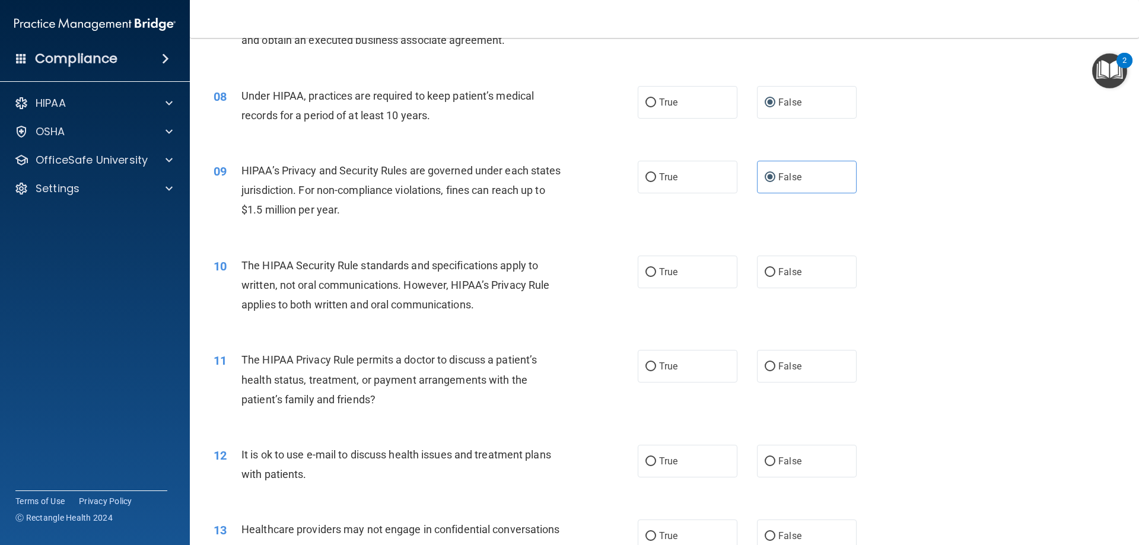
scroll to position [652, 0]
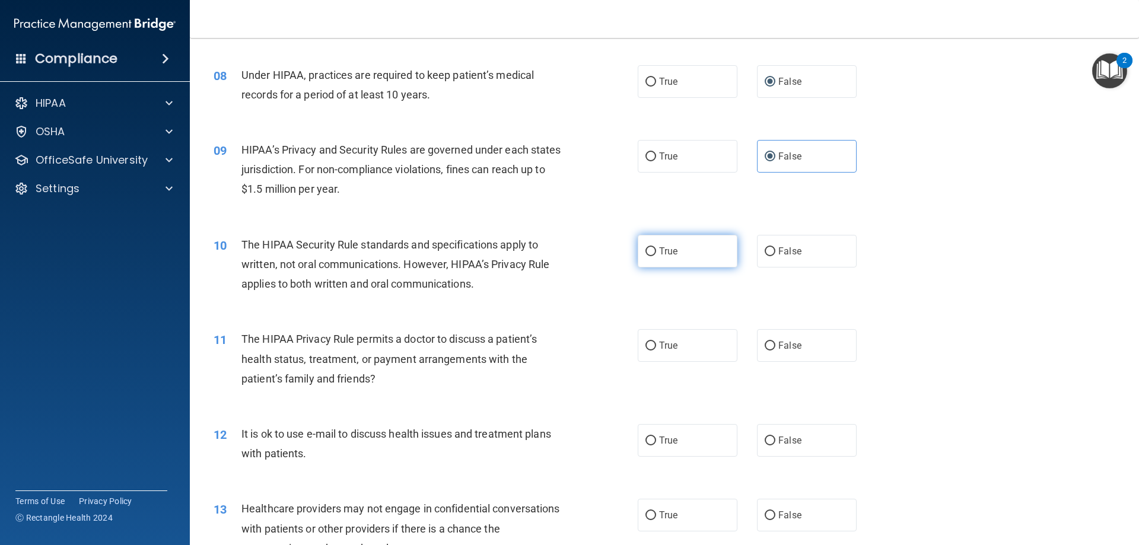
click at [690, 257] on label "True" at bounding box center [687, 251] width 100 height 33
click at [656, 256] on input "True" at bounding box center [650, 251] width 11 height 9
radio input "true"
drag, startPoint x: 648, startPoint y: 345, endPoint x: 644, endPoint y: 366, distance: 21.6
click at [649, 345] on input "True" at bounding box center [650, 346] width 11 height 9
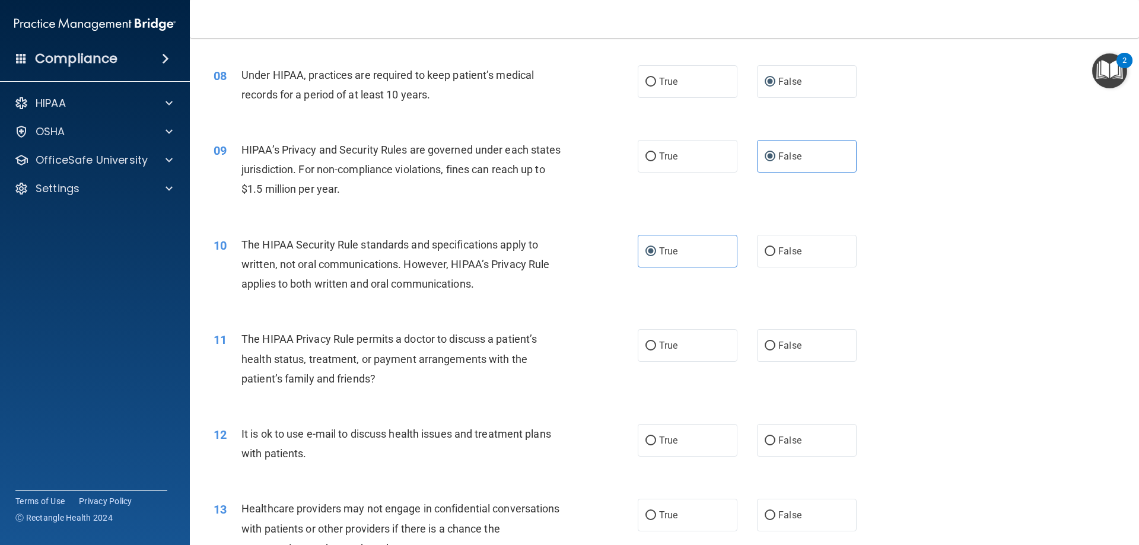
radio input "true"
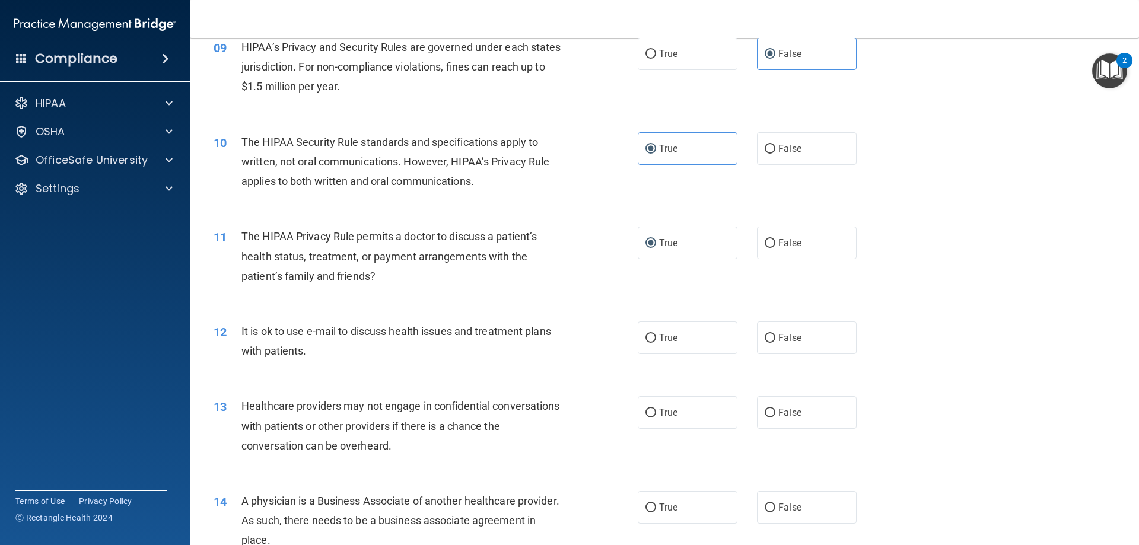
scroll to position [771, 0]
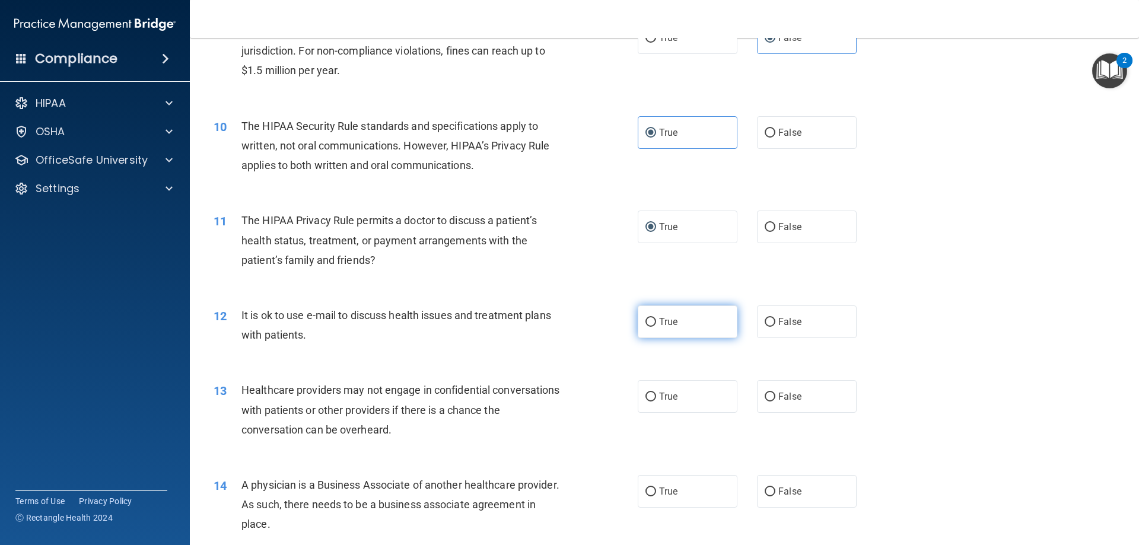
click at [693, 324] on label "True" at bounding box center [687, 321] width 100 height 33
click at [656, 324] on input "True" at bounding box center [650, 322] width 11 height 9
radio input "true"
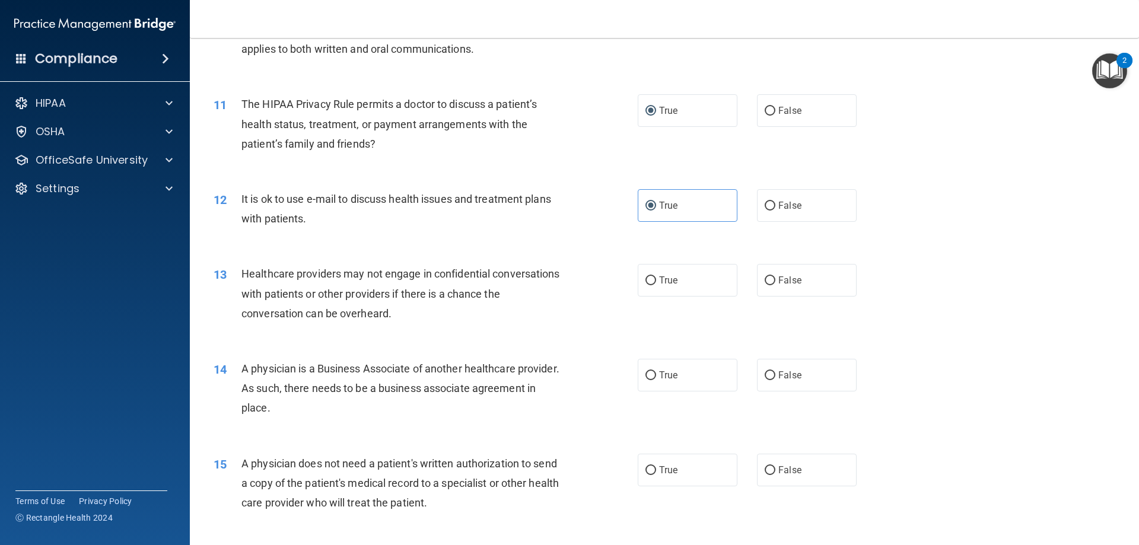
scroll to position [890, 0]
click at [679, 289] on label "True" at bounding box center [687, 278] width 100 height 33
click at [656, 283] on input "True" at bounding box center [650, 278] width 11 height 9
radio input "true"
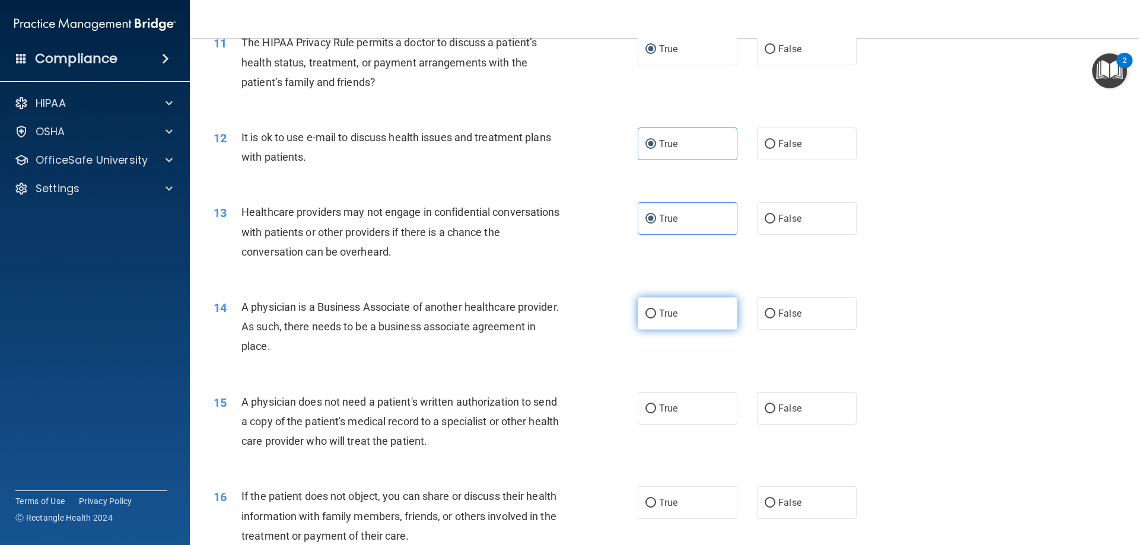
click at [640, 315] on label "True" at bounding box center [687, 313] width 100 height 33
click at [689, 317] on label "True" at bounding box center [687, 313] width 100 height 33
click at [656, 317] on input "True" at bounding box center [650, 314] width 11 height 9
radio input "true"
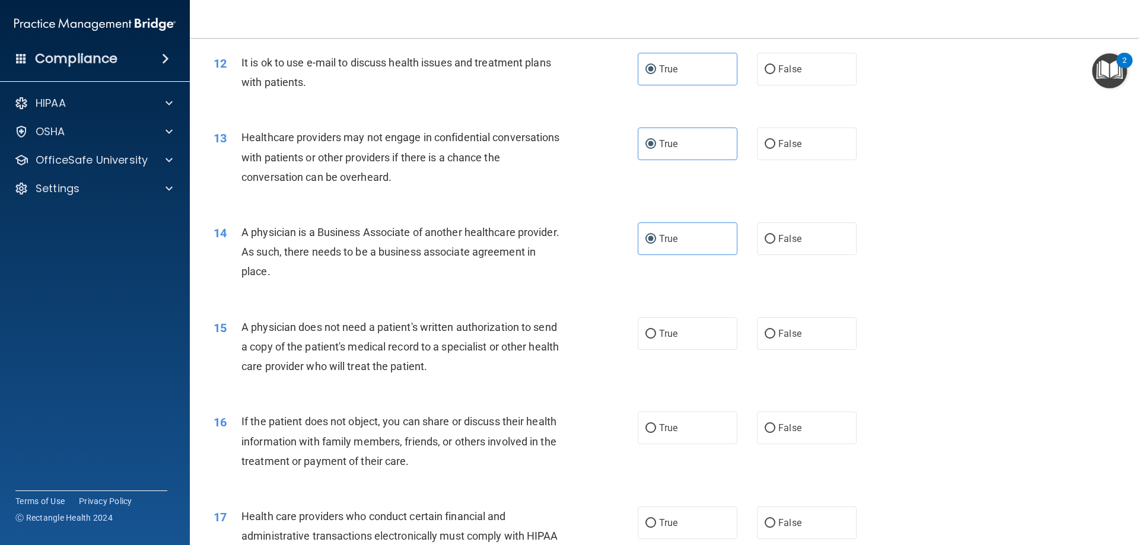
scroll to position [1067, 0]
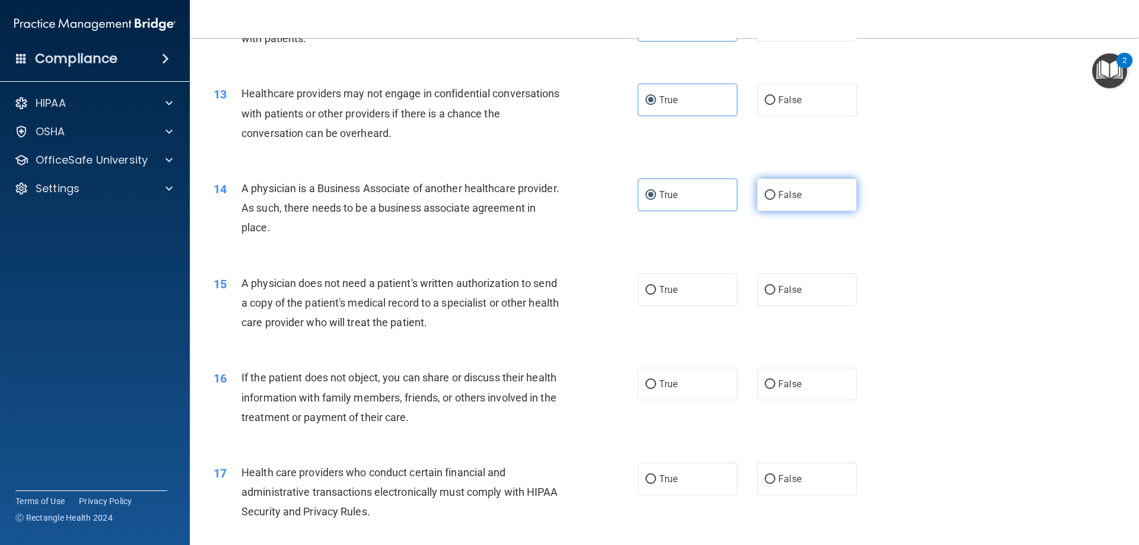
click at [796, 191] on label "False" at bounding box center [807, 194] width 100 height 33
click at [775, 191] on input "False" at bounding box center [769, 195] width 11 height 9
radio input "true"
radio input "false"
click at [699, 295] on label "True" at bounding box center [687, 289] width 100 height 33
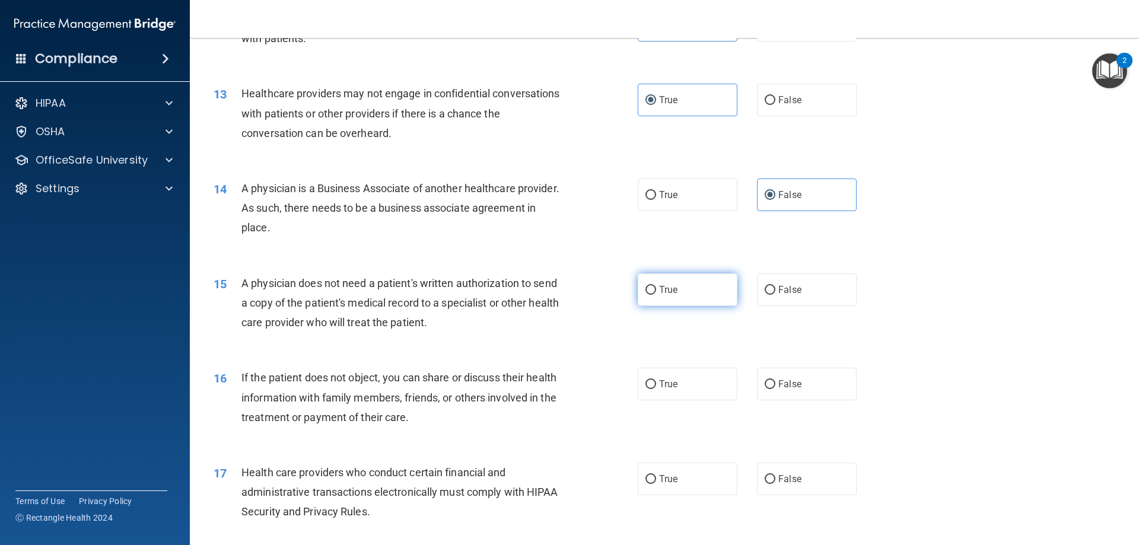
click at [656, 295] on input "True" at bounding box center [650, 290] width 11 height 9
radio input "true"
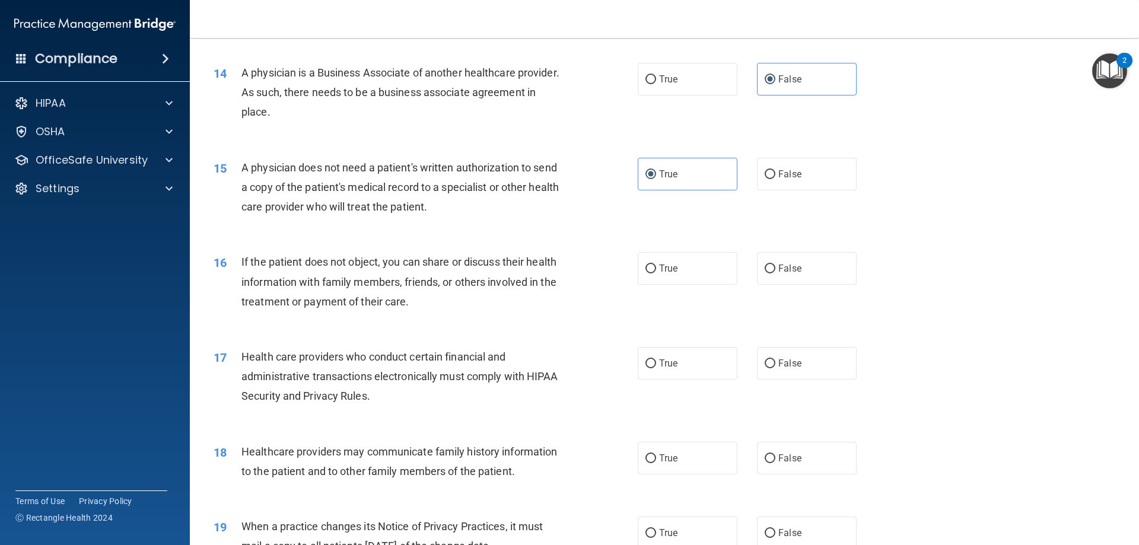
scroll to position [1186, 0]
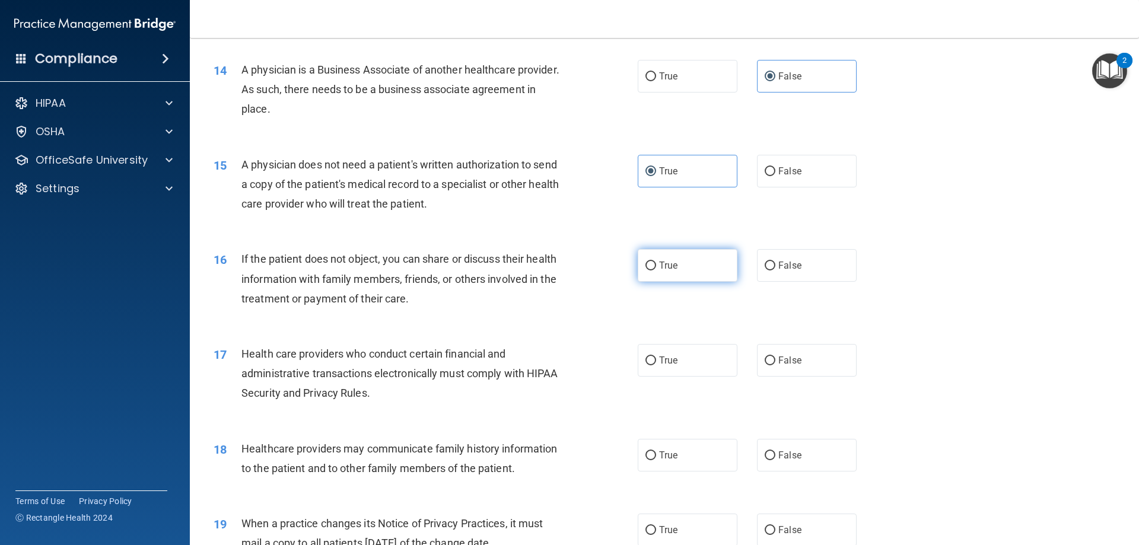
click at [669, 270] on span "True" at bounding box center [668, 265] width 18 height 11
click at [656, 270] on input "True" at bounding box center [650, 266] width 11 height 9
radio input "true"
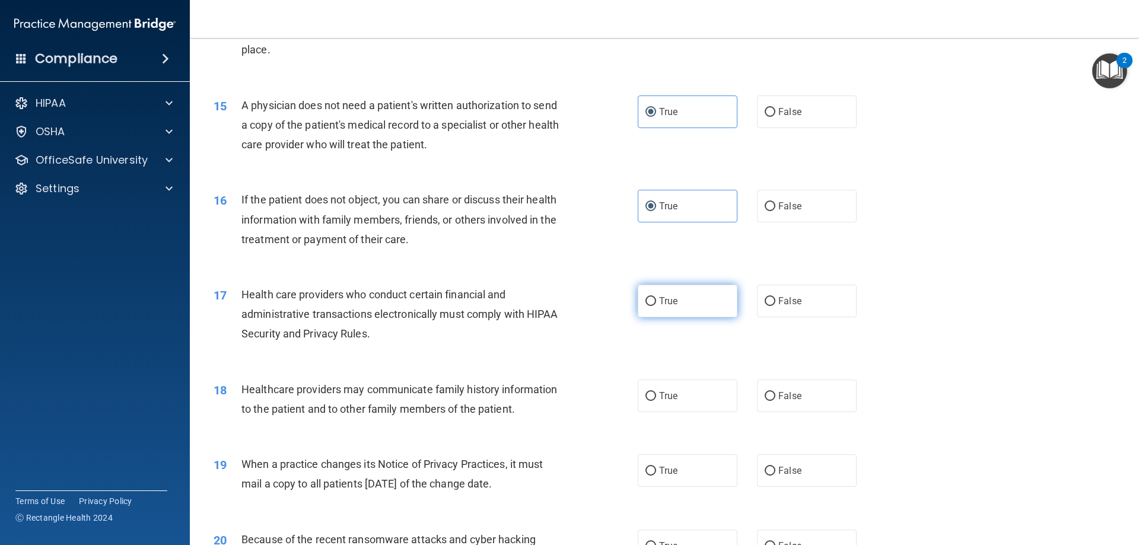
click at [654, 305] on label "True" at bounding box center [687, 301] width 100 height 33
click at [654, 305] on input "True" at bounding box center [650, 301] width 11 height 9
radio input "true"
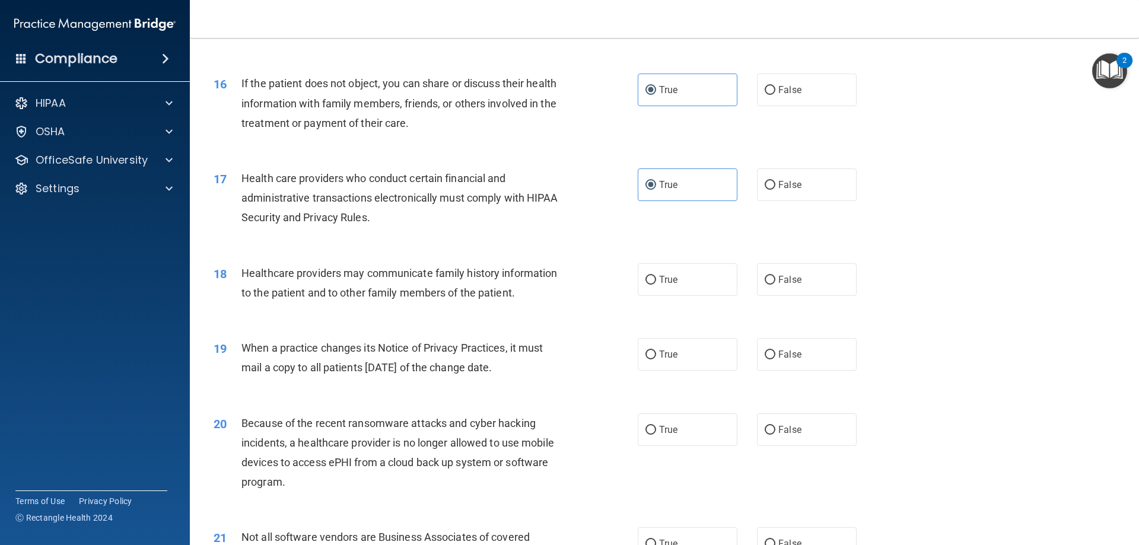
scroll to position [1364, 0]
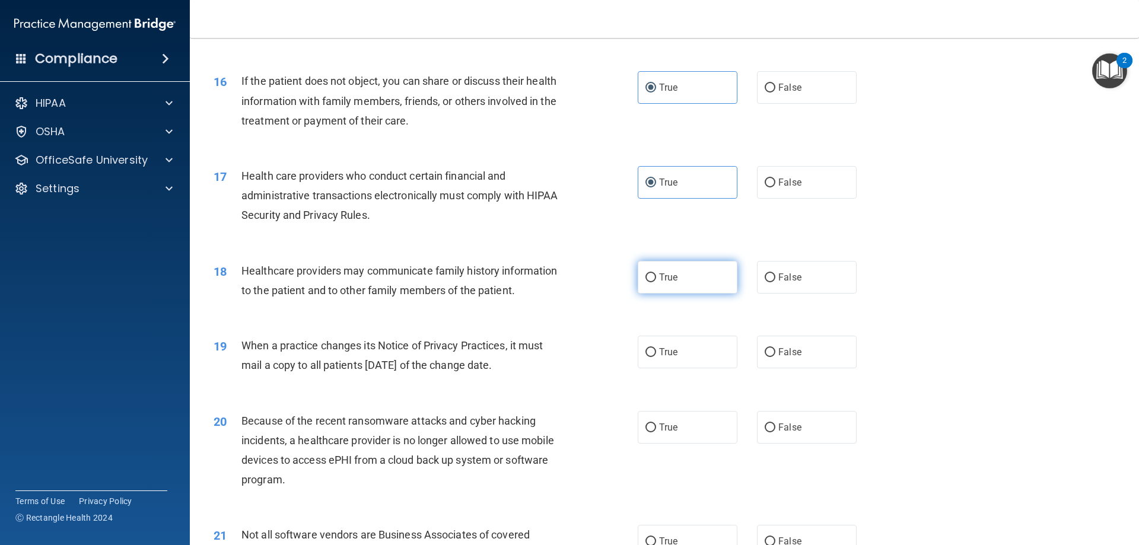
click at [684, 282] on label "True" at bounding box center [687, 277] width 100 height 33
click at [656, 282] on input "True" at bounding box center [650, 277] width 11 height 9
radio input "true"
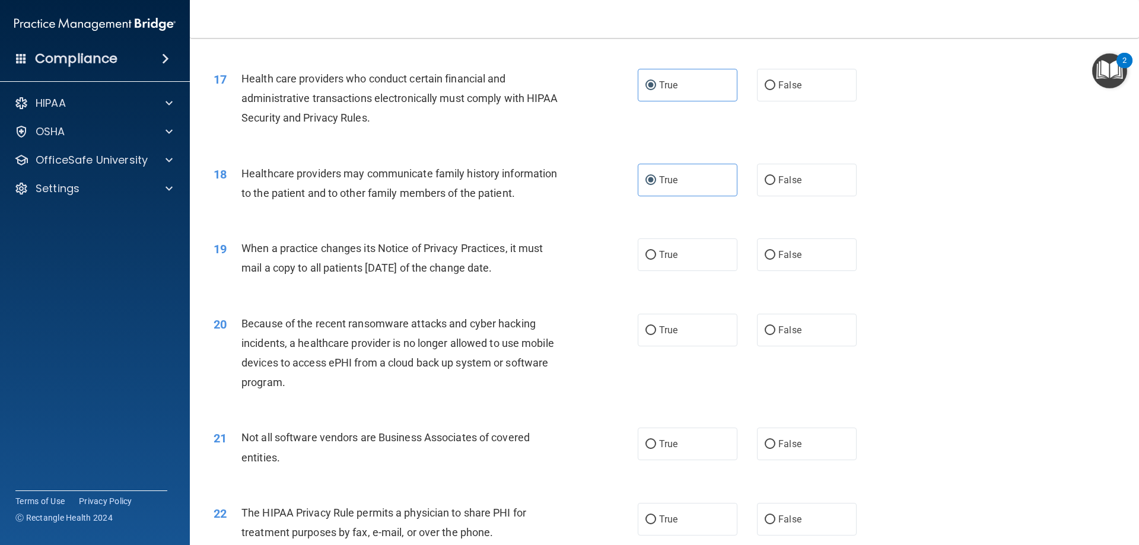
scroll to position [1483, 0]
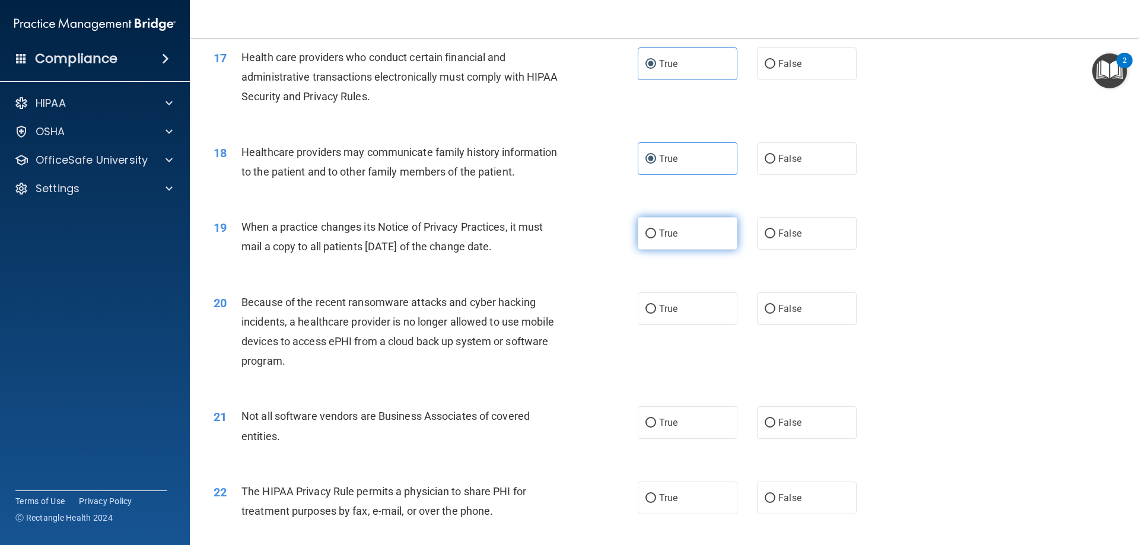
click at [697, 235] on label "True" at bounding box center [687, 233] width 100 height 33
click at [656, 235] on input "True" at bounding box center [650, 233] width 11 height 9
radio input "true"
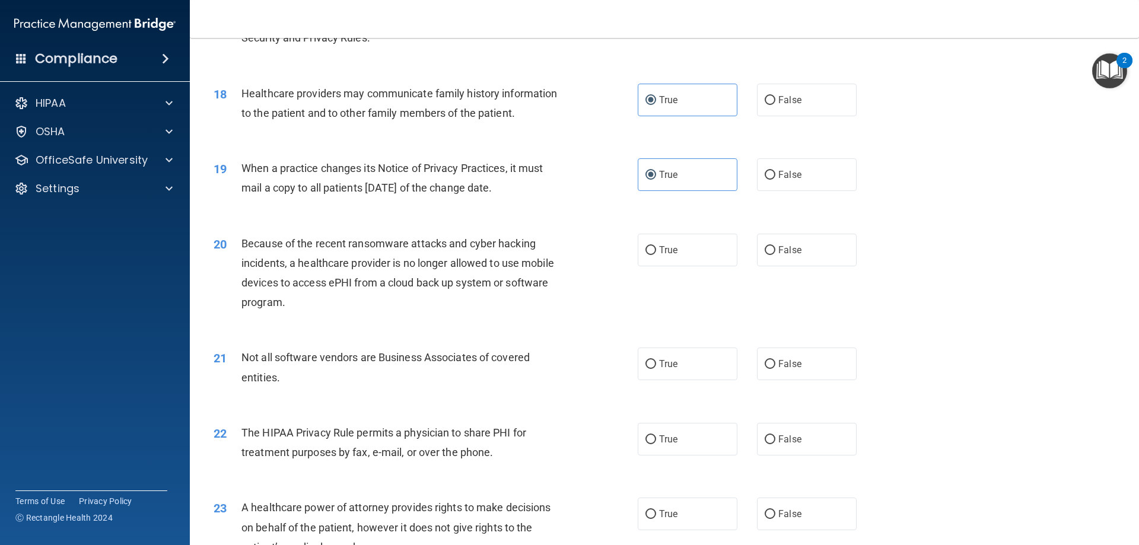
scroll to position [1542, 0]
click at [778, 251] on span "False" at bounding box center [789, 249] width 23 height 11
click at [775, 251] on input "False" at bounding box center [769, 250] width 11 height 9
radio input "true"
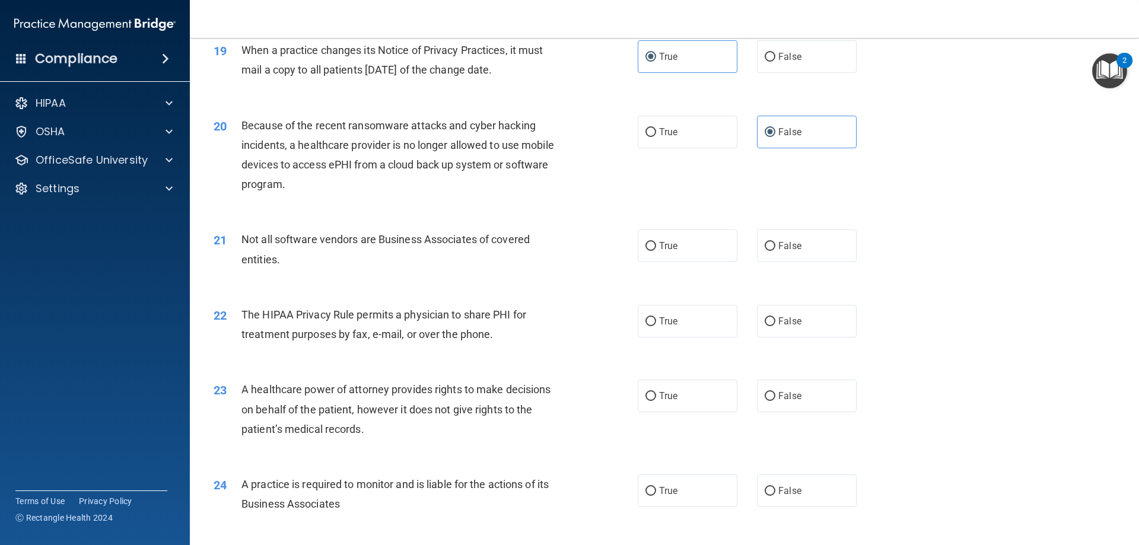
scroll to position [1660, 0]
click at [799, 248] on label "False" at bounding box center [807, 244] width 100 height 33
click at [775, 248] on input "False" at bounding box center [769, 245] width 11 height 9
radio input "true"
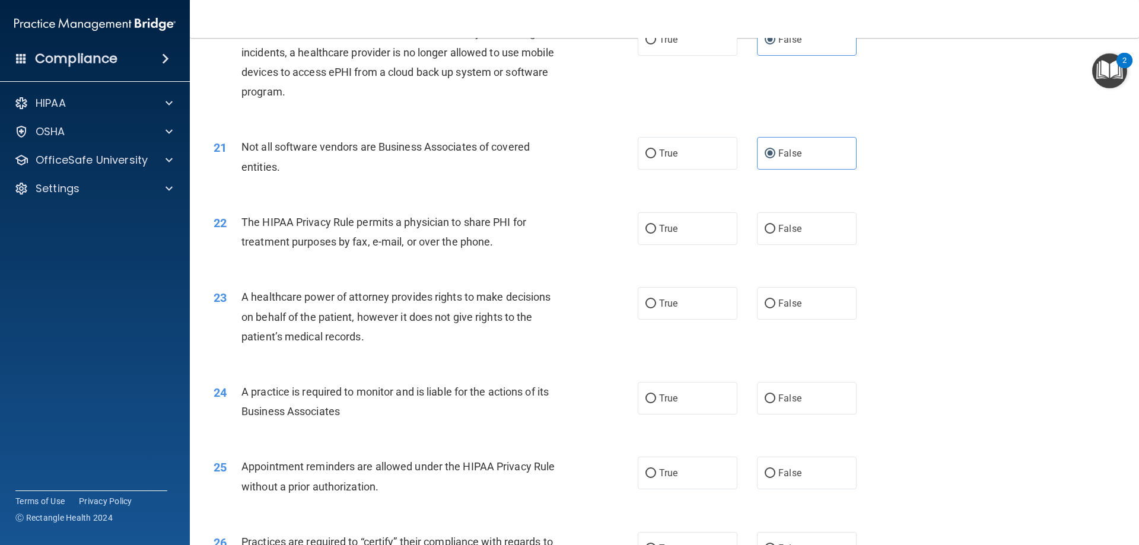
scroll to position [1779, 0]
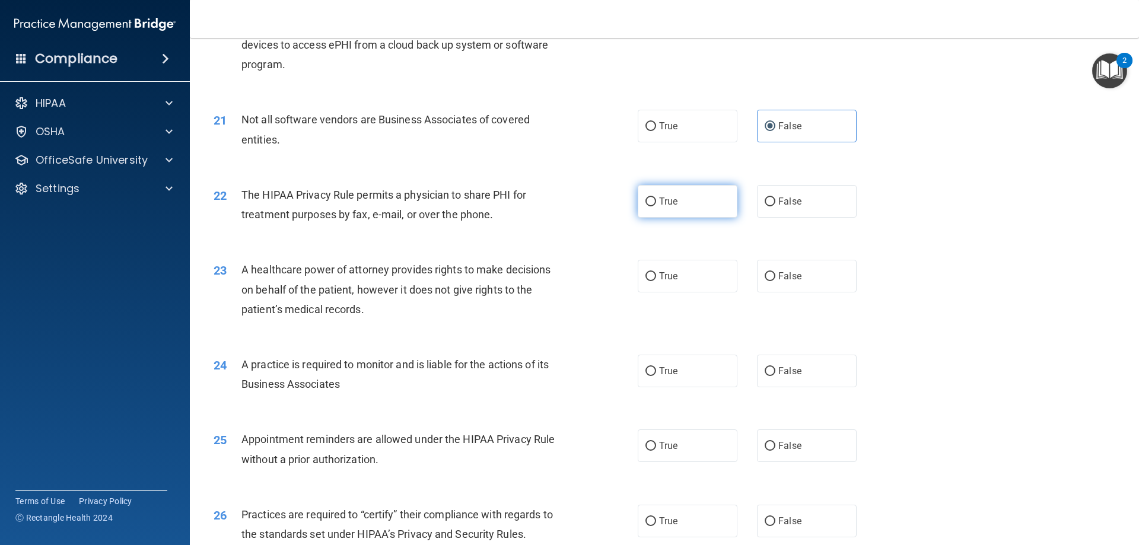
click at [682, 208] on label "True" at bounding box center [687, 201] width 100 height 33
click at [656, 206] on input "True" at bounding box center [650, 201] width 11 height 9
radio input "true"
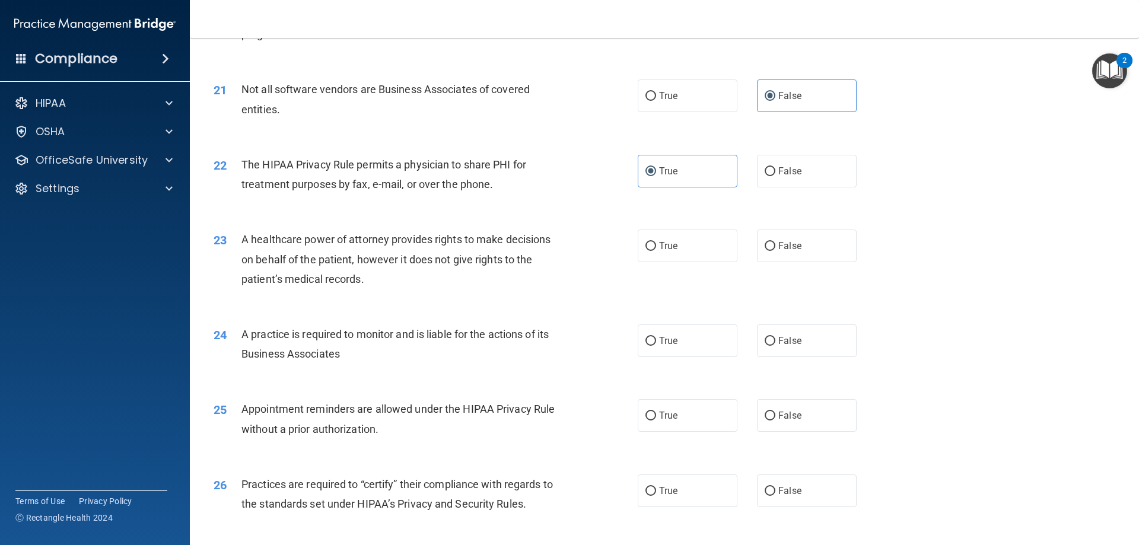
scroll to position [1838, 0]
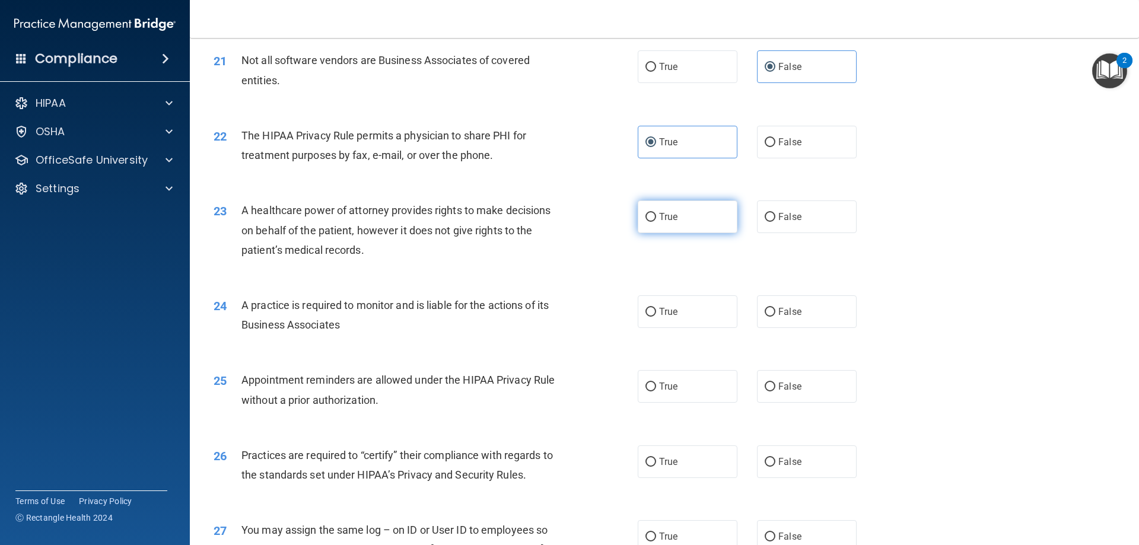
click at [685, 219] on label "True" at bounding box center [687, 216] width 100 height 33
click at [656, 219] on input "True" at bounding box center [650, 217] width 11 height 9
radio input "true"
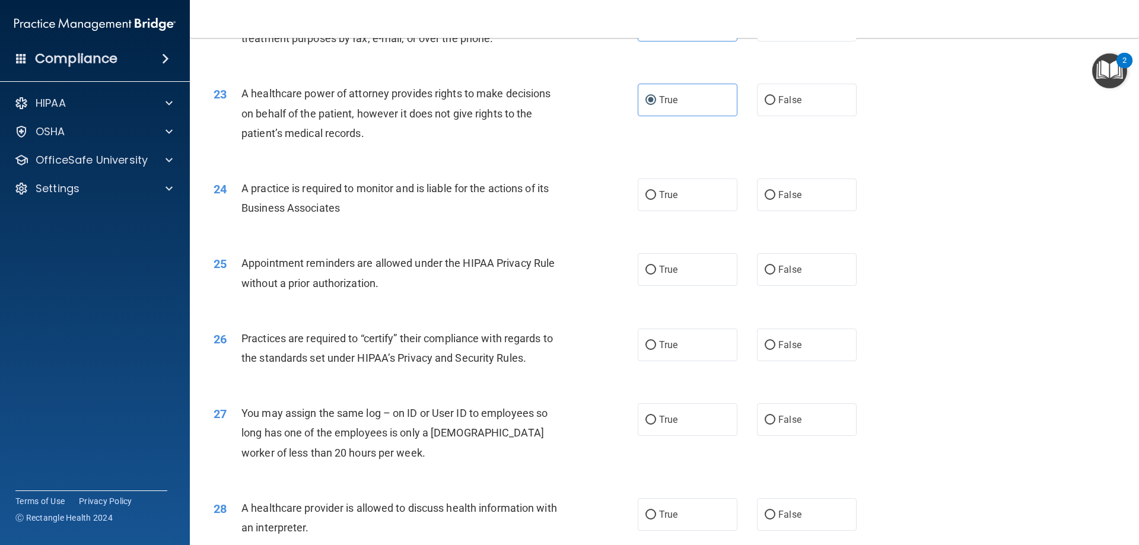
scroll to position [1957, 0]
drag, startPoint x: 821, startPoint y: 199, endPoint x: 815, endPoint y: 198, distance: 6.0
click at [821, 198] on label "False" at bounding box center [807, 193] width 100 height 33
click at [775, 198] on input "False" at bounding box center [769, 193] width 11 height 9
radio input "true"
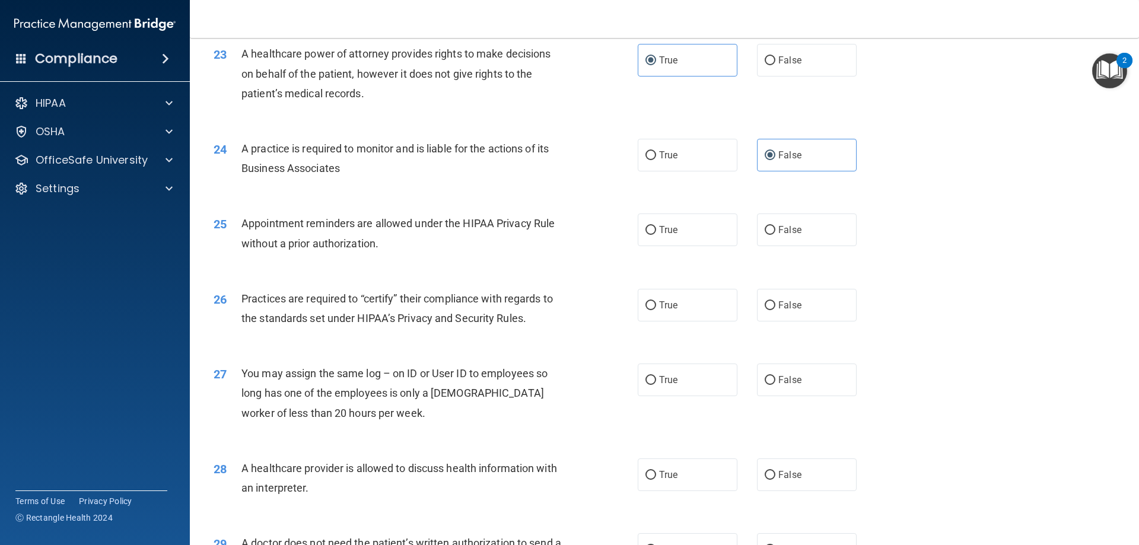
scroll to position [2016, 0]
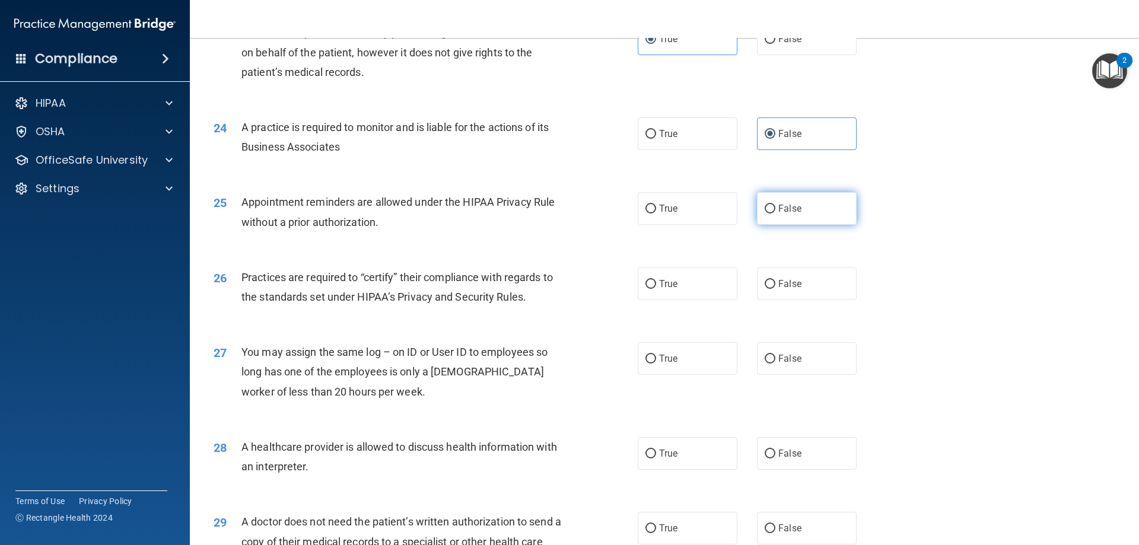
click at [803, 208] on label "False" at bounding box center [807, 208] width 100 height 33
click at [775, 208] on input "False" at bounding box center [769, 209] width 11 height 9
radio input "true"
click at [705, 216] on label "True" at bounding box center [687, 208] width 100 height 33
click at [656, 213] on input "True" at bounding box center [650, 209] width 11 height 9
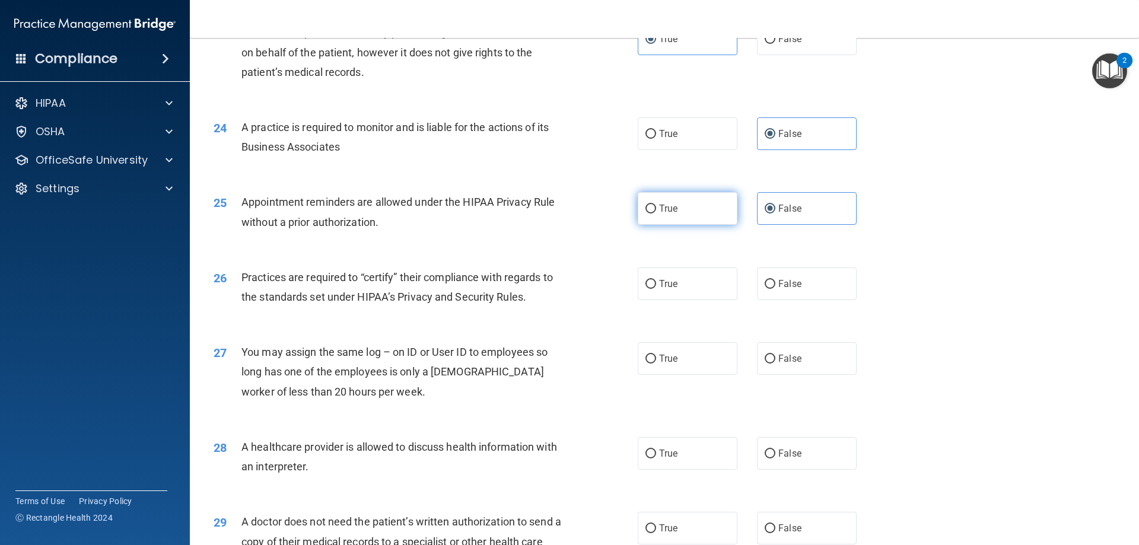
radio input "true"
radio input "false"
drag, startPoint x: 806, startPoint y: 276, endPoint x: 807, endPoint y: 282, distance: 6.0
click at [807, 278] on label "False" at bounding box center [807, 283] width 100 height 33
click at [775, 280] on input "False" at bounding box center [769, 284] width 11 height 9
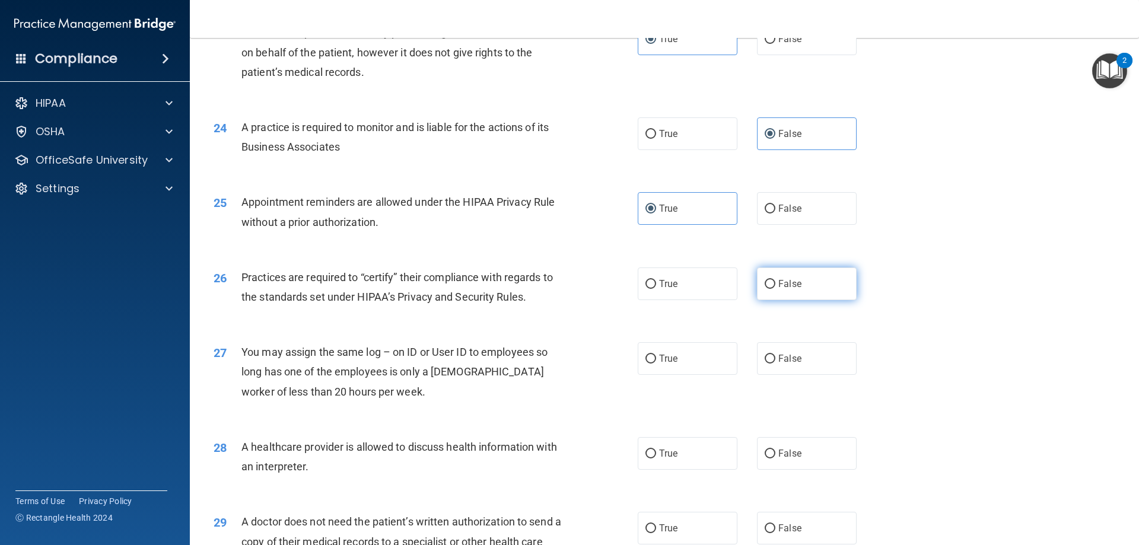
radio input "true"
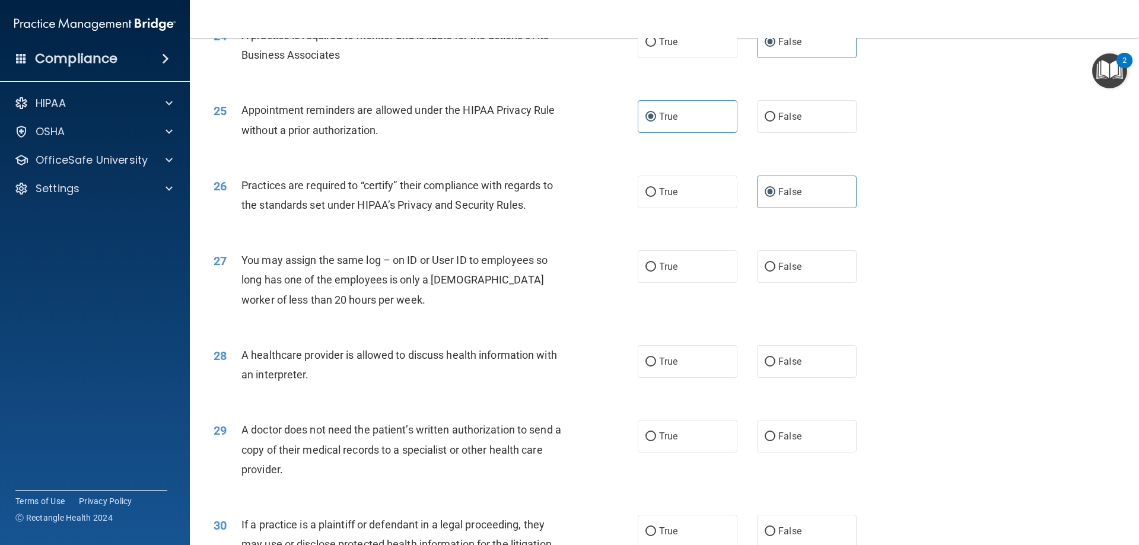
scroll to position [2135, 0]
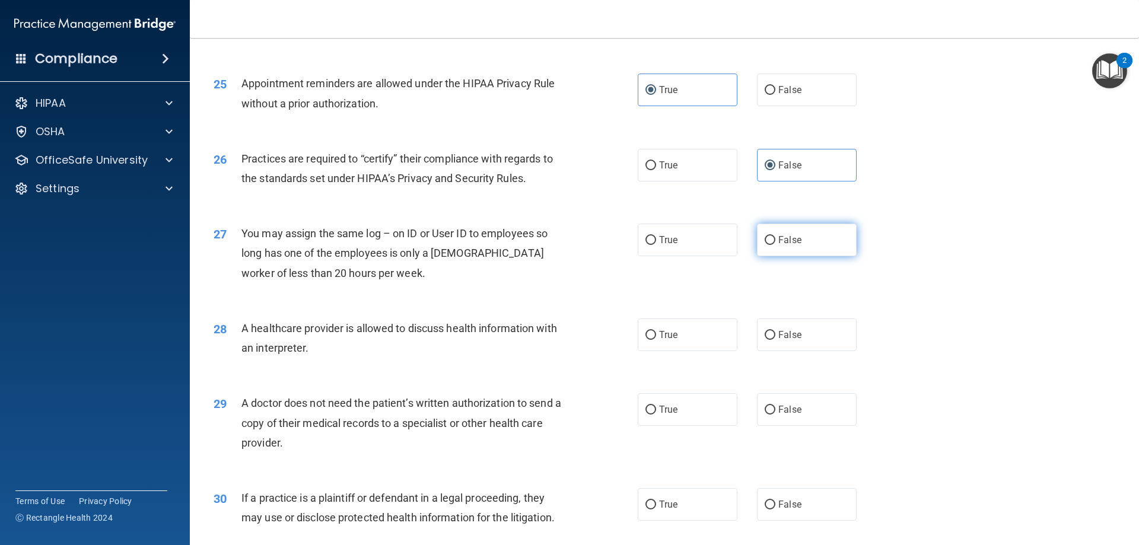
click at [778, 245] on span "False" at bounding box center [789, 239] width 23 height 11
click at [775, 245] on input "False" at bounding box center [769, 240] width 11 height 9
radio input "true"
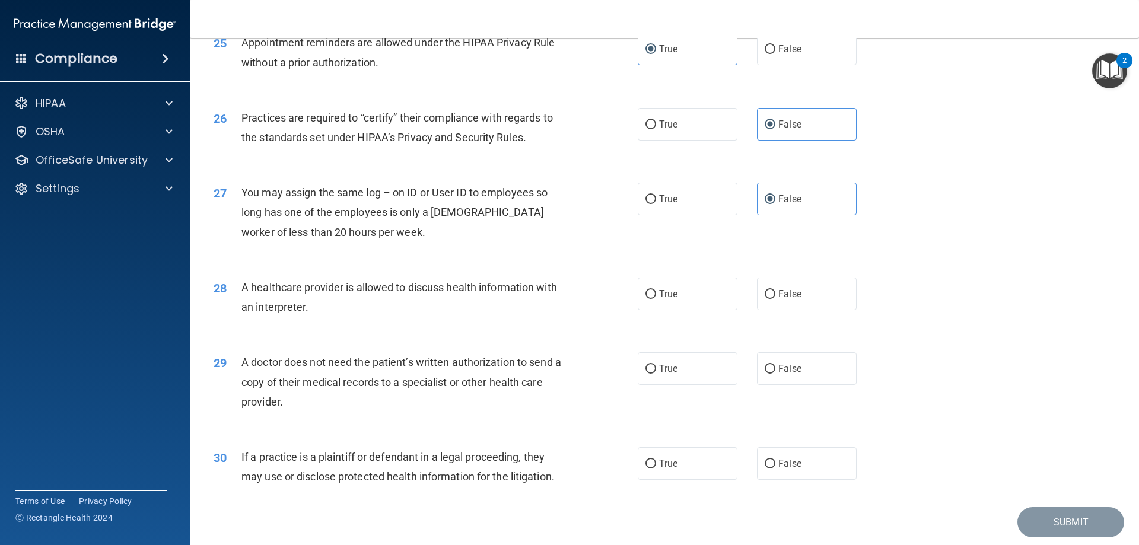
scroll to position [2194, 0]
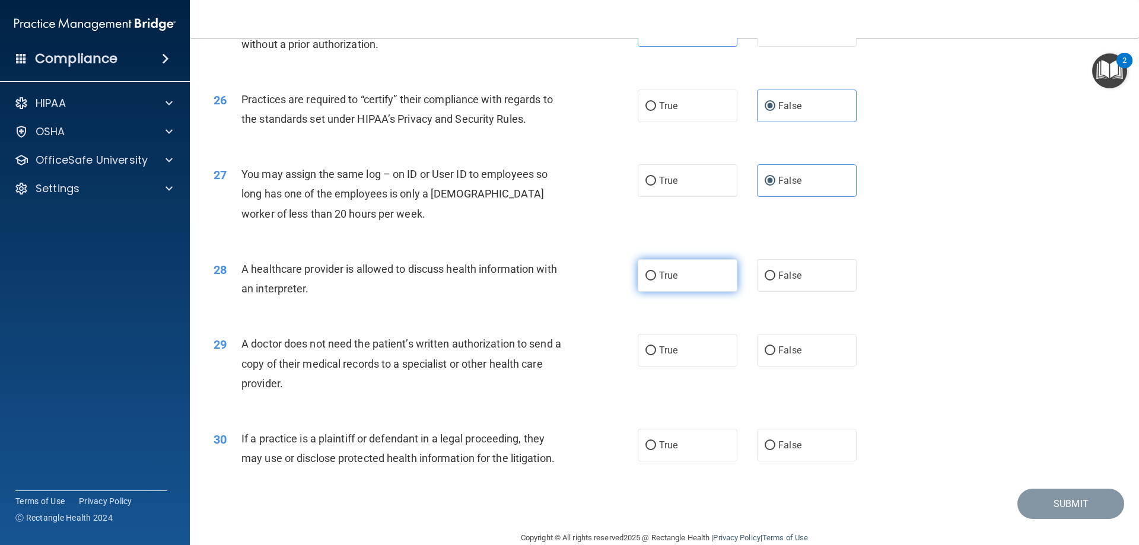
click at [705, 286] on label "True" at bounding box center [687, 275] width 100 height 33
click at [656, 280] on input "True" at bounding box center [650, 276] width 11 height 9
radio input "true"
click at [693, 358] on label "True" at bounding box center [687, 350] width 100 height 33
click at [656, 355] on input "True" at bounding box center [650, 350] width 11 height 9
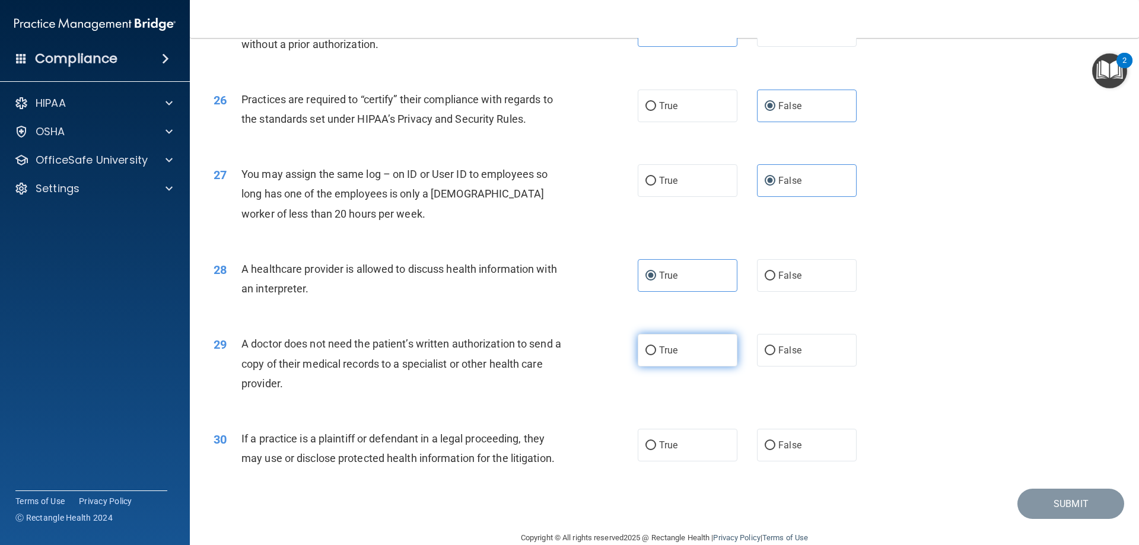
radio input "true"
click at [683, 450] on label "True" at bounding box center [687, 445] width 100 height 33
click at [656, 450] on input "True" at bounding box center [650, 445] width 11 height 9
radio input "true"
click at [1055, 506] on button "Submit" at bounding box center [1070, 504] width 107 height 30
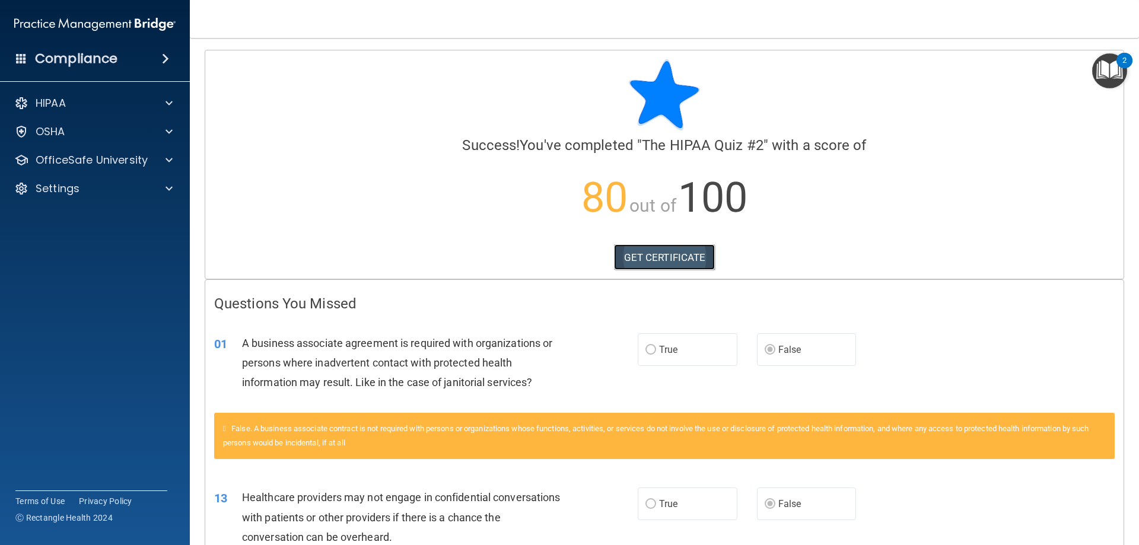
click at [664, 263] on link "GET CERTIFICATE" at bounding box center [664, 257] width 101 height 26
click at [116, 160] on p "OfficeSafe University" at bounding box center [92, 160] width 112 height 14
click at [106, 192] on p "HIPAA Training" at bounding box center [57, 189] width 98 height 12
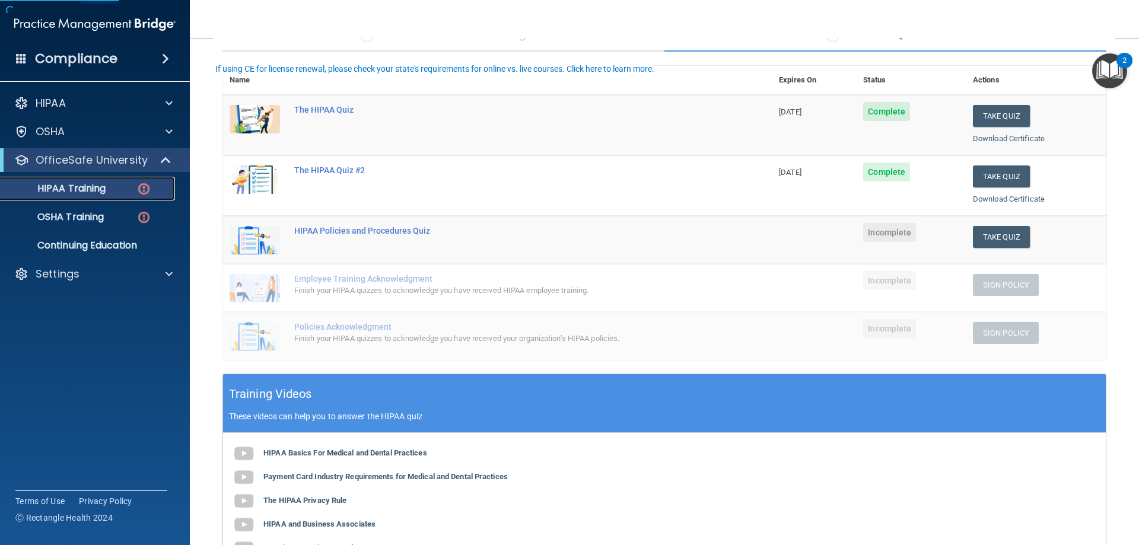
scroll to position [119, 0]
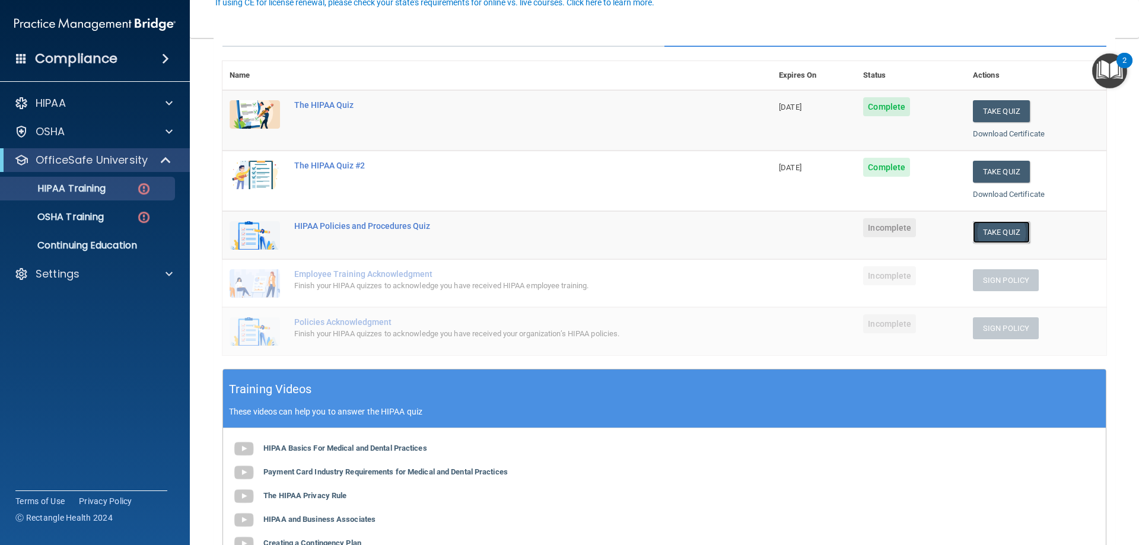
click at [1002, 232] on button "Take Quiz" at bounding box center [1001, 232] width 57 height 22
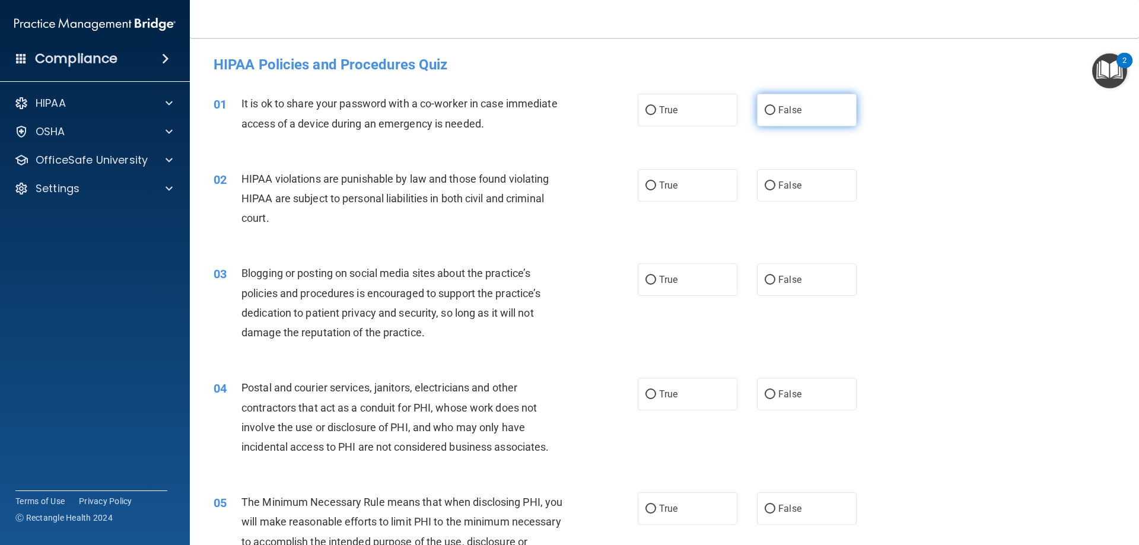
click at [771, 111] on label "False" at bounding box center [807, 110] width 100 height 33
click at [771, 111] on input "False" at bounding box center [769, 110] width 11 height 9
radio input "true"
drag, startPoint x: 669, startPoint y: 182, endPoint x: 664, endPoint y: 198, distance: 16.9
click at [670, 184] on span "True" at bounding box center [668, 185] width 18 height 11
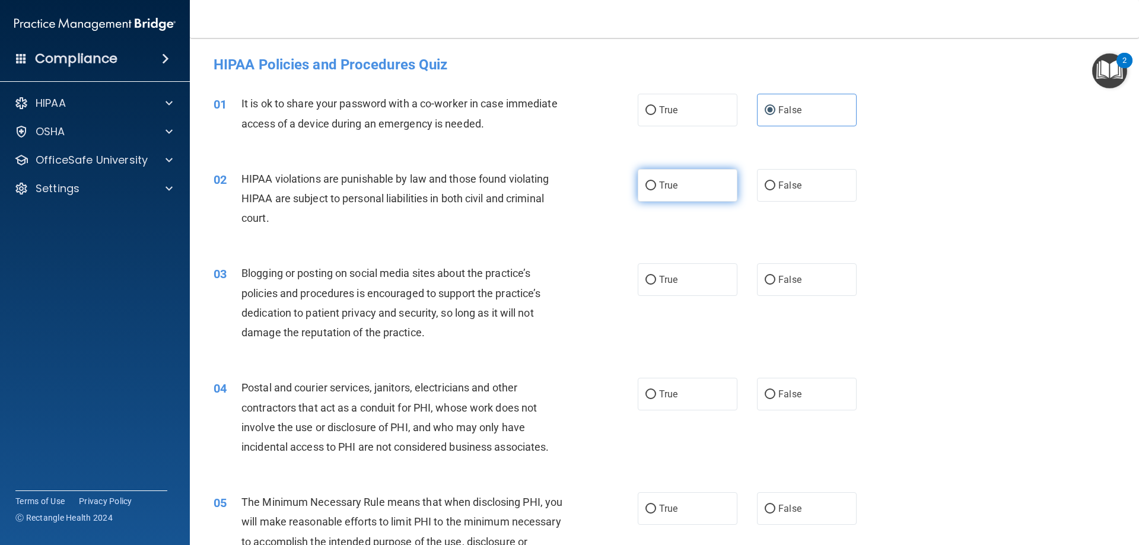
click at [656, 184] on input "True" at bounding box center [650, 185] width 11 height 9
radio input "true"
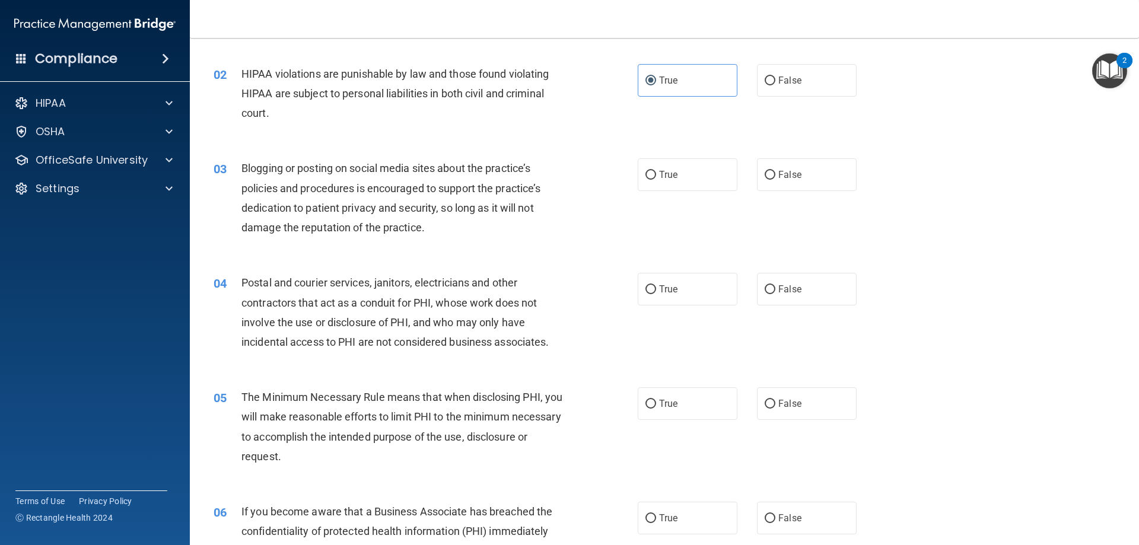
scroll to position [119, 0]
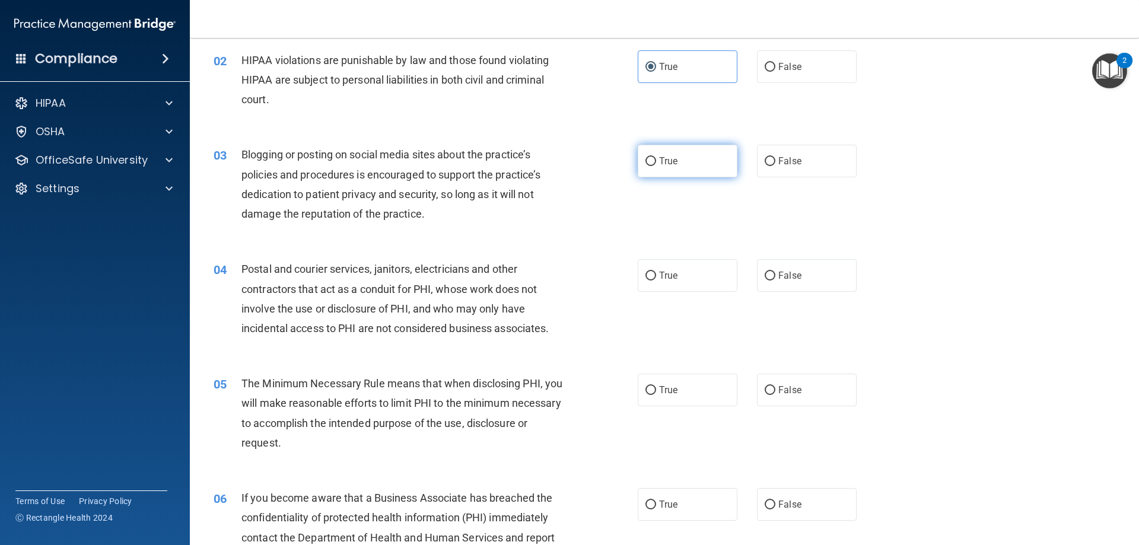
click at [694, 169] on label "True" at bounding box center [687, 161] width 100 height 33
click at [656, 166] on input "True" at bounding box center [650, 161] width 11 height 9
radio input "true"
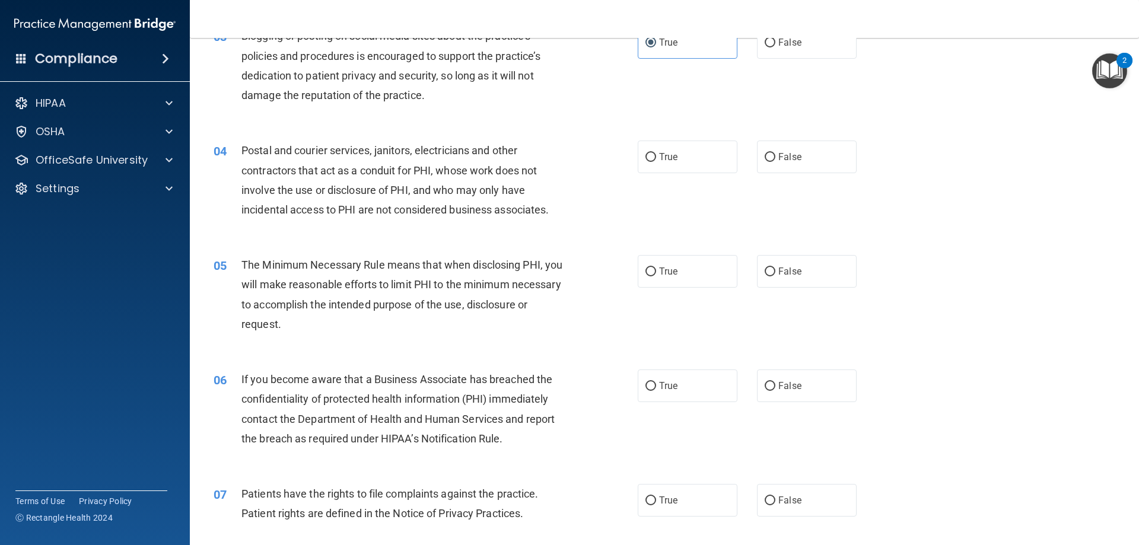
scroll to position [297, 0]
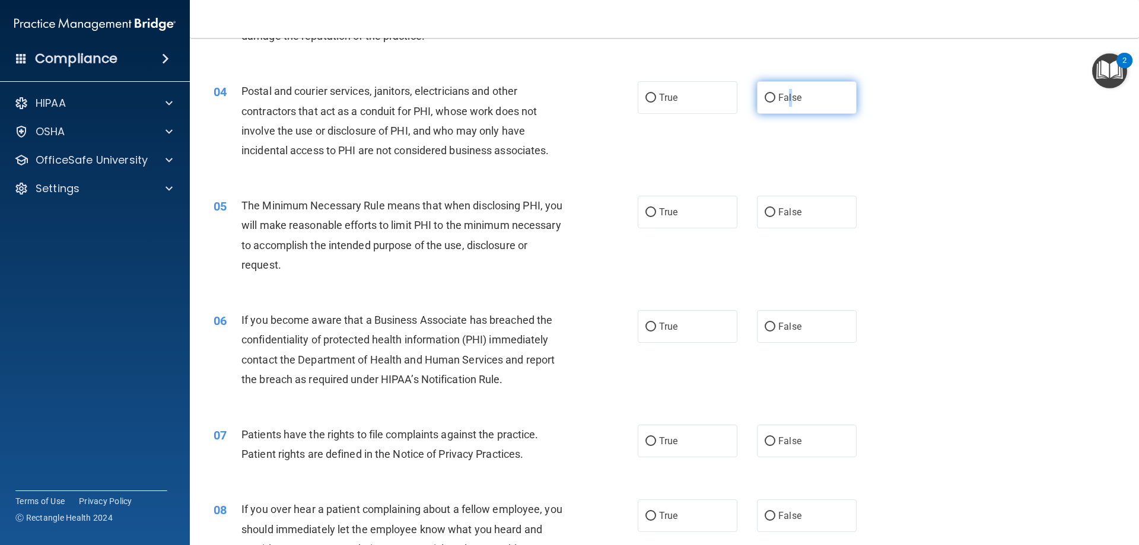
drag, startPoint x: 783, startPoint y: 101, endPoint x: 785, endPoint y: 110, distance: 9.7
click at [785, 107] on label "False" at bounding box center [807, 97] width 100 height 33
click at [772, 107] on label "False" at bounding box center [807, 97] width 100 height 33
click at [772, 103] on input "False" at bounding box center [769, 98] width 11 height 9
radio input "true"
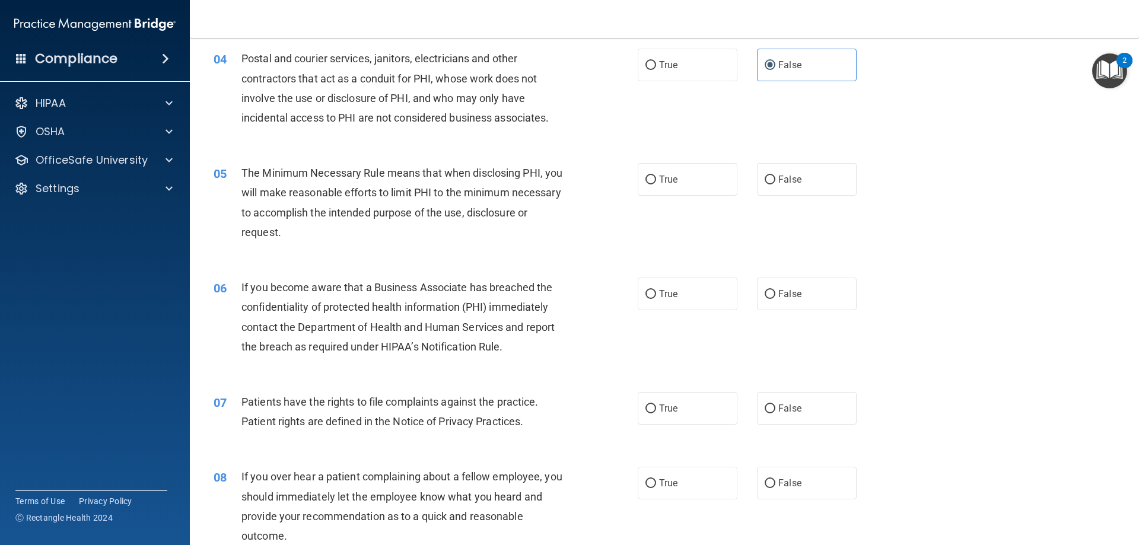
scroll to position [356, 0]
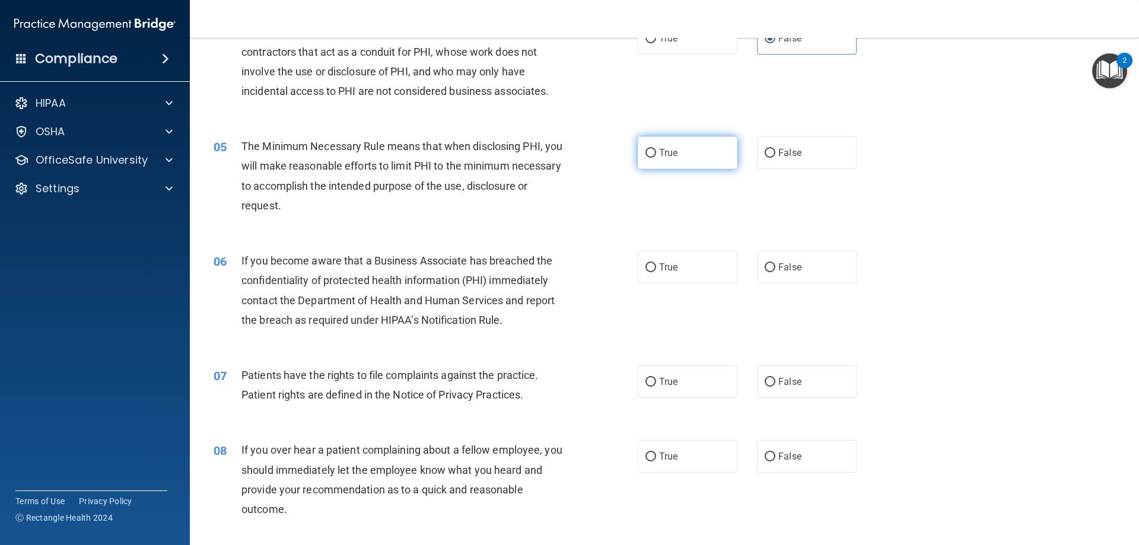
click at [671, 156] on span "True" at bounding box center [668, 152] width 18 height 11
click at [656, 156] on input "True" at bounding box center [650, 153] width 11 height 9
radio input "true"
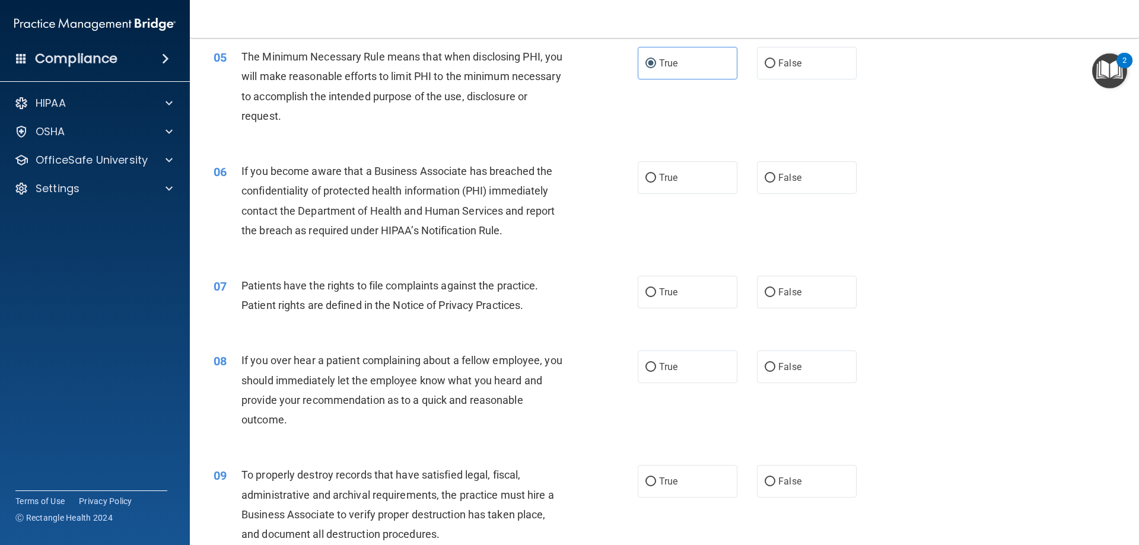
scroll to position [474, 0]
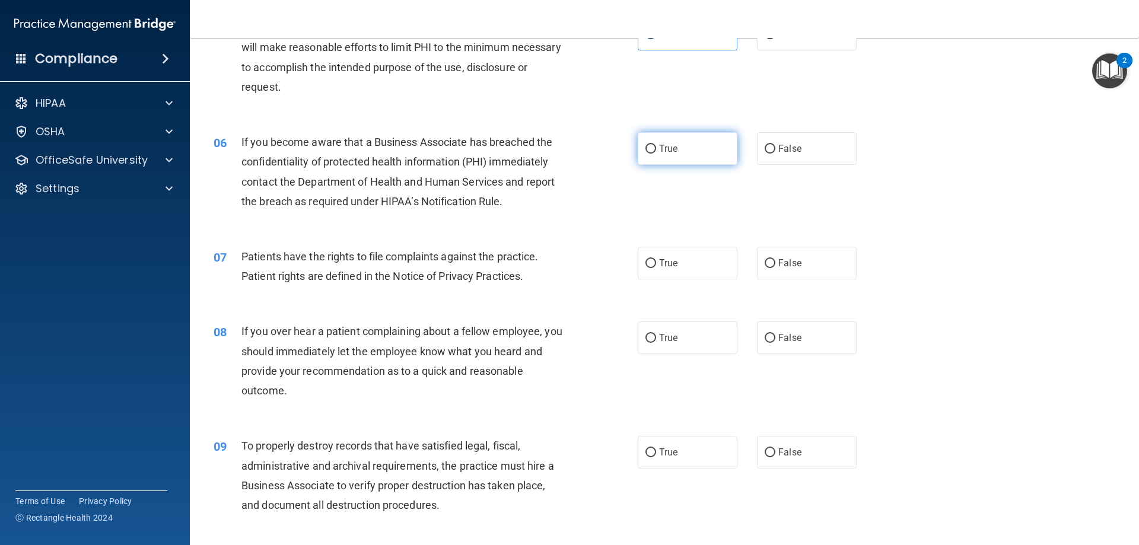
click at [689, 144] on label "True" at bounding box center [687, 148] width 100 height 33
click at [656, 145] on input "True" at bounding box center [650, 149] width 11 height 9
radio input "true"
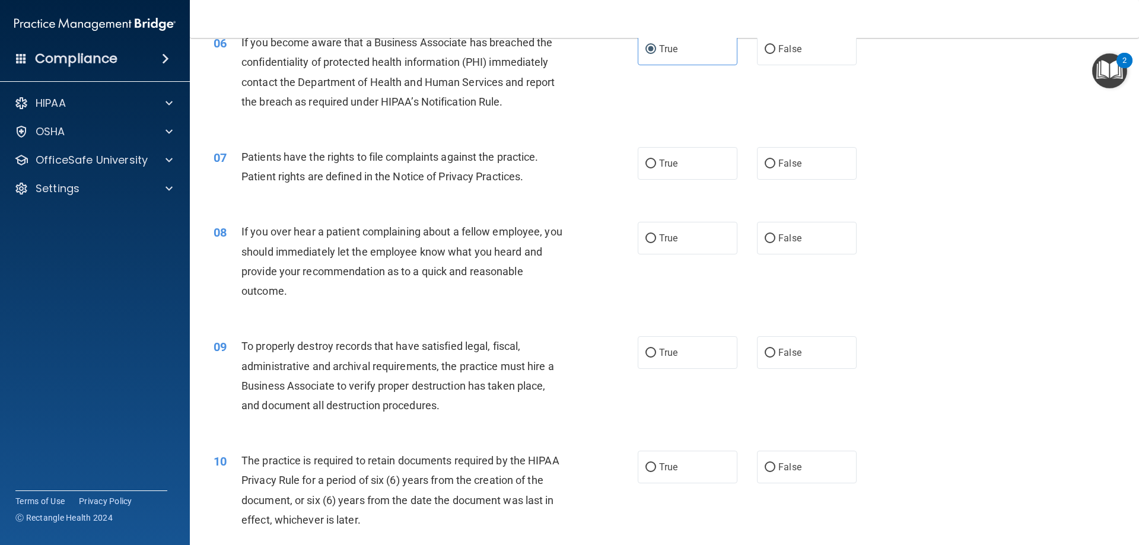
scroll to position [593, 0]
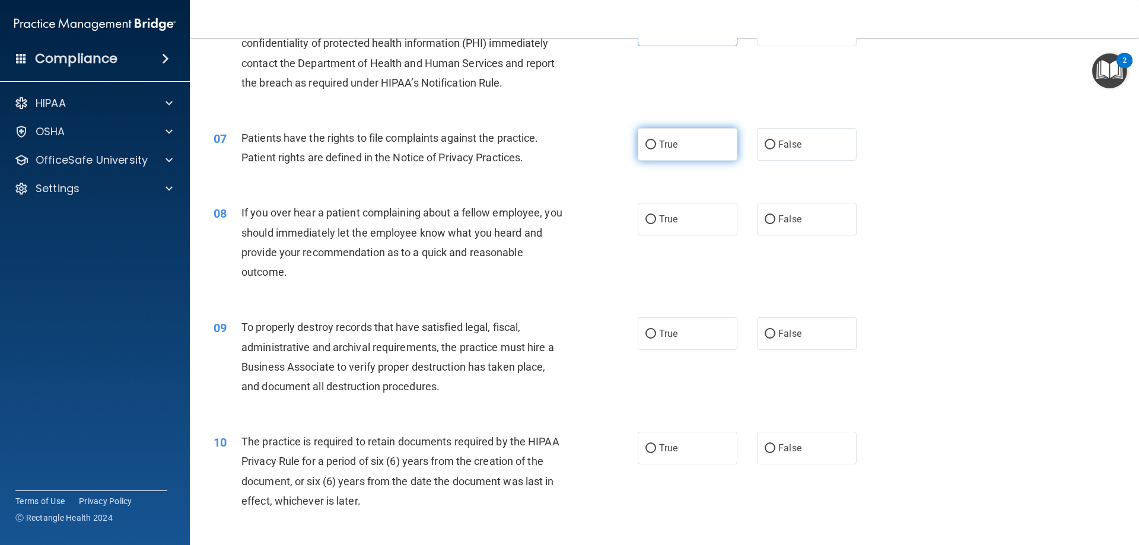
click at [659, 149] on span "True" at bounding box center [668, 144] width 18 height 11
click at [656, 149] on input "True" at bounding box center [650, 145] width 11 height 9
radio input "true"
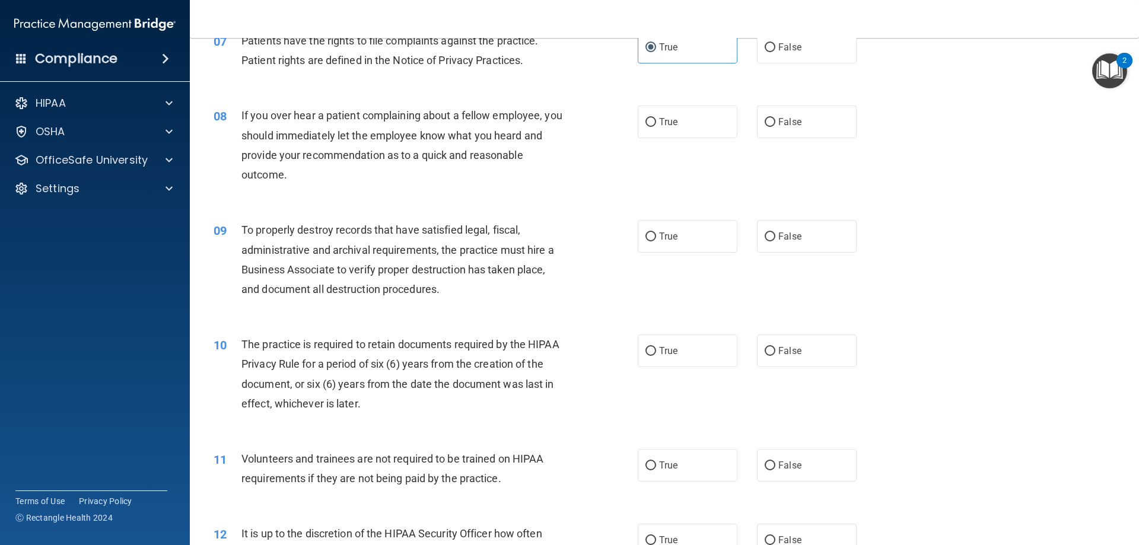
scroll to position [712, 0]
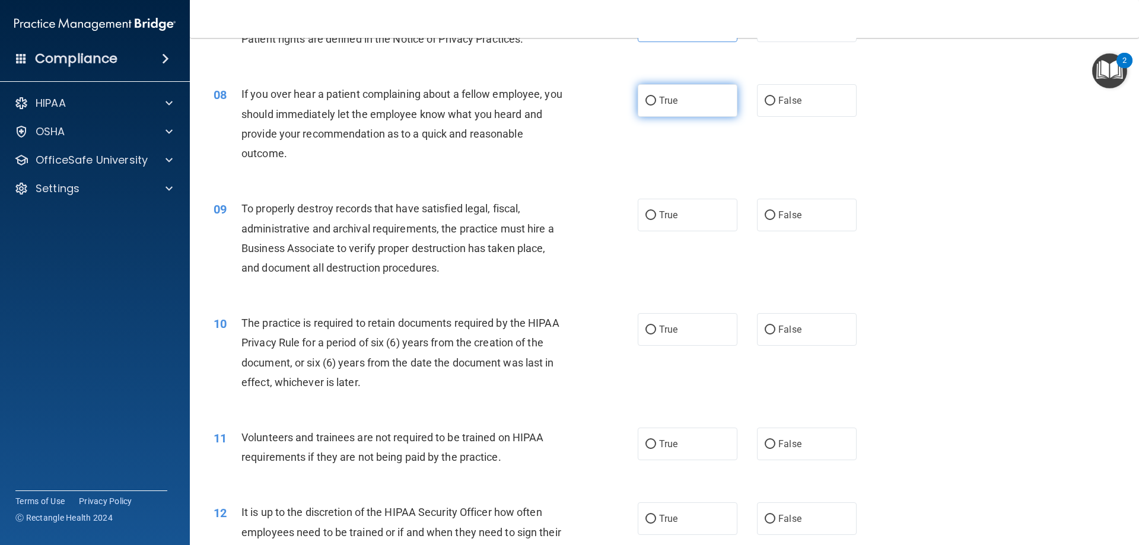
drag, startPoint x: 677, startPoint y: 97, endPoint x: 677, endPoint y: 106, distance: 8.3
click at [678, 101] on label "True" at bounding box center [687, 100] width 100 height 33
click at [656, 101] on input "True" at bounding box center [650, 101] width 11 height 9
radio input "true"
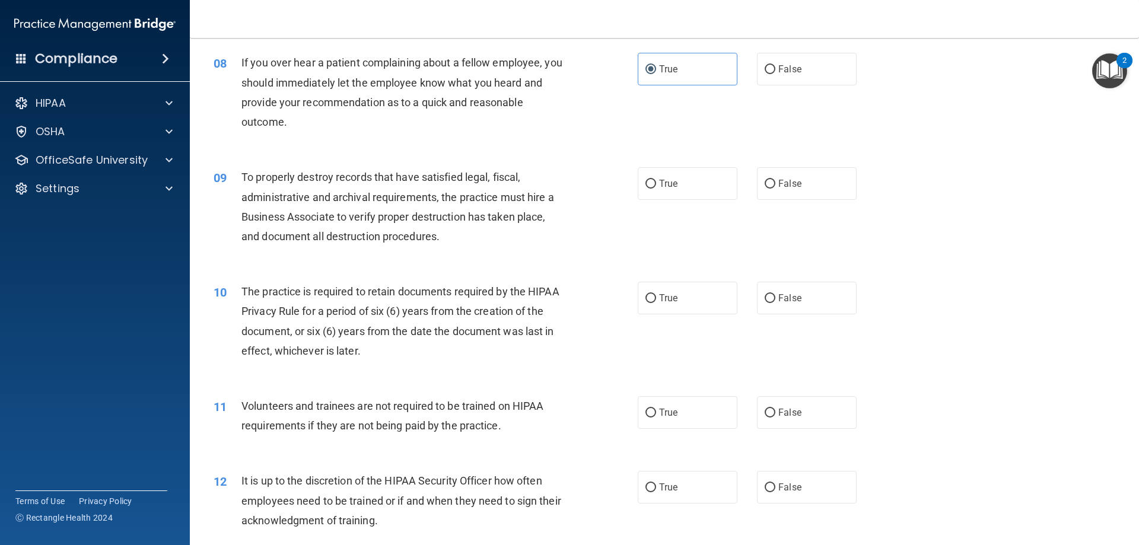
scroll to position [830, 0]
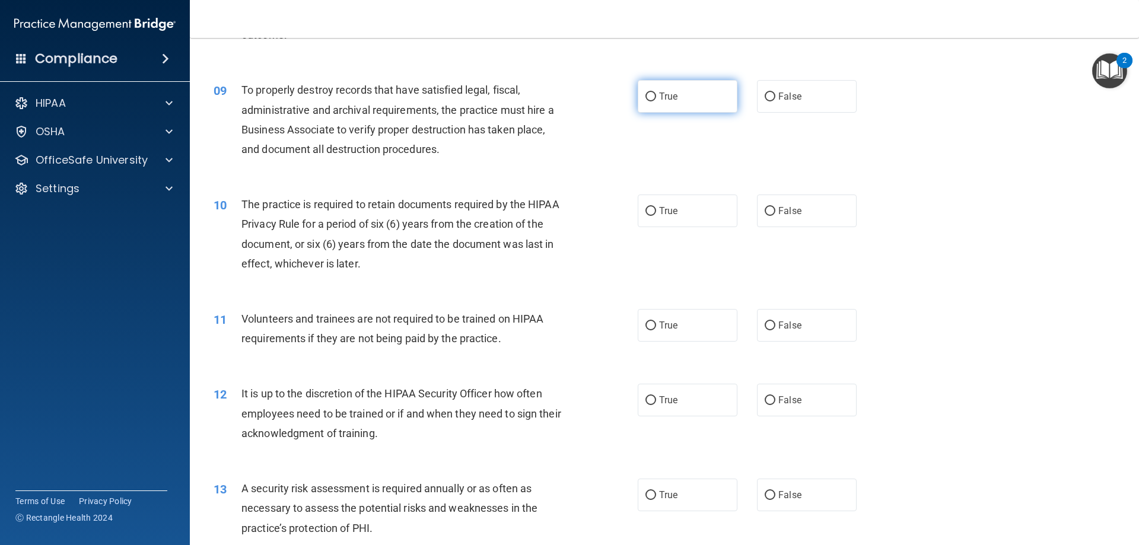
click at [659, 98] on span "True" at bounding box center [668, 96] width 18 height 11
click at [656, 98] on input "True" at bounding box center [650, 97] width 11 height 9
radio input "true"
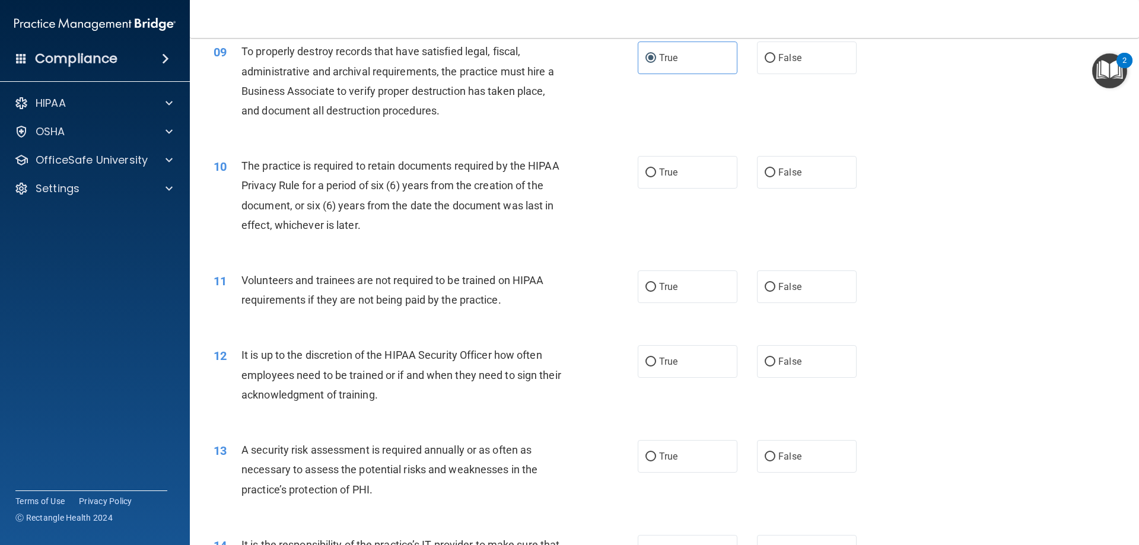
scroll to position [890, 0]
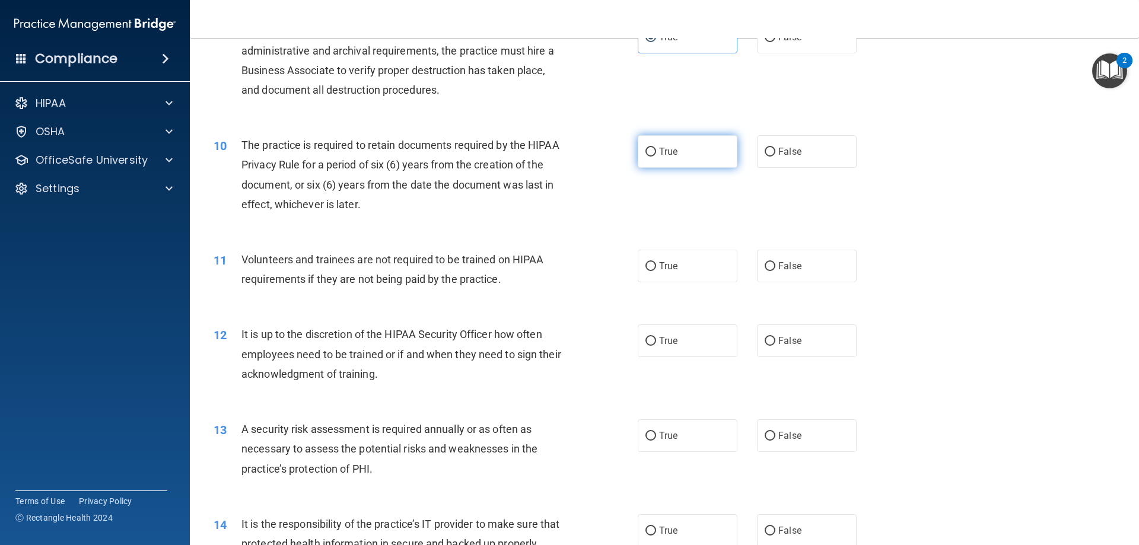
click at [663, 154] on span "True" at bounding box center [668, 151] width 18 height 11
click at [656, 154] on input "True" at bounding box center [650, 152] width 11 height 9
radio input "true"
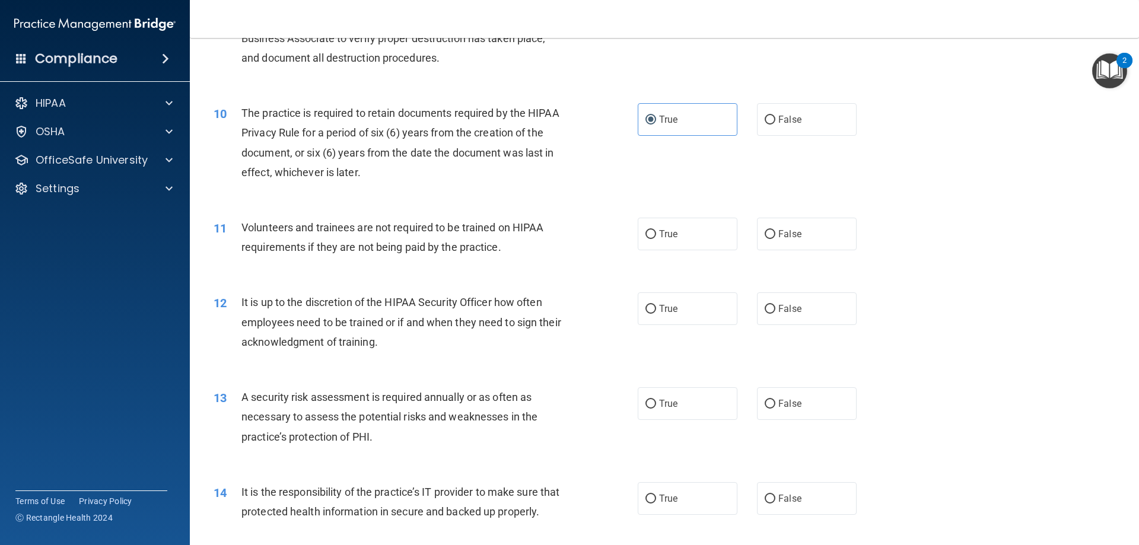
scroll to position [949, 0]
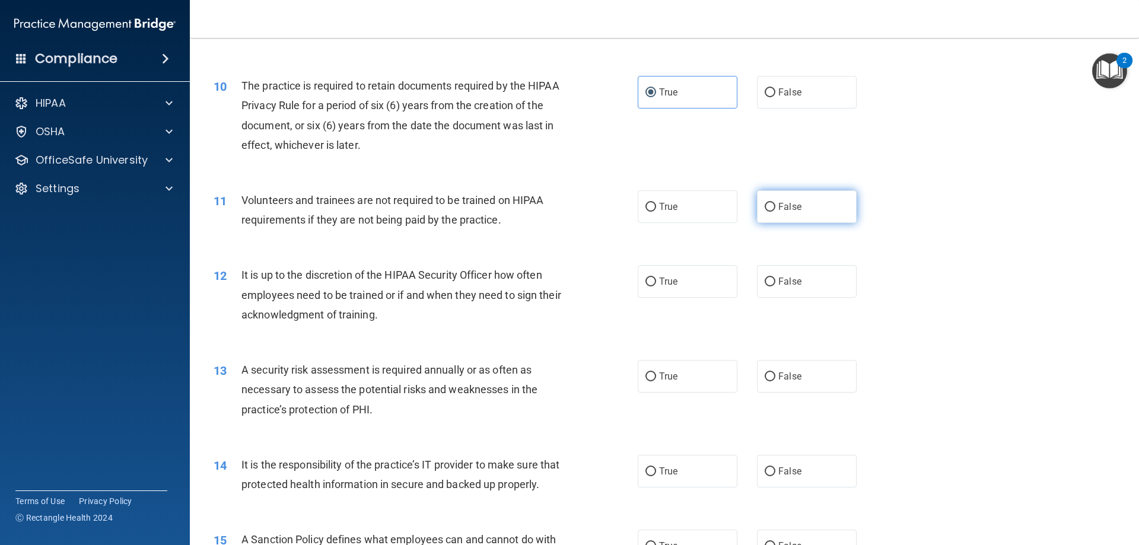
click at [772, 204] on label "False" at bounding box center [807, 206] width 100 height 33
click at [772, 204] on input "False" at bounding box center [769, 207] width 11 height 9
radio input "true"
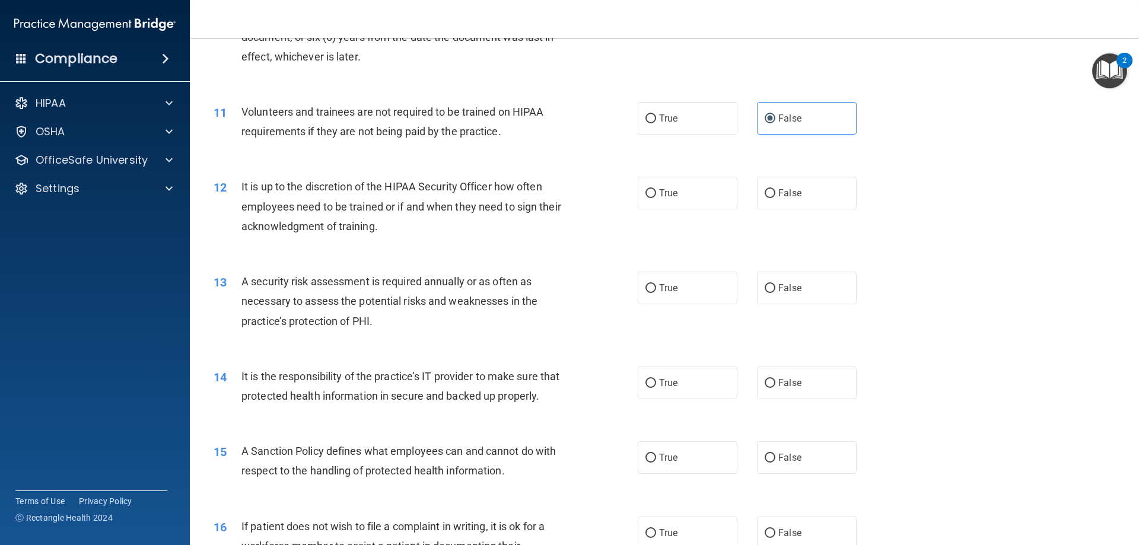
scroll to position [1067, 0]
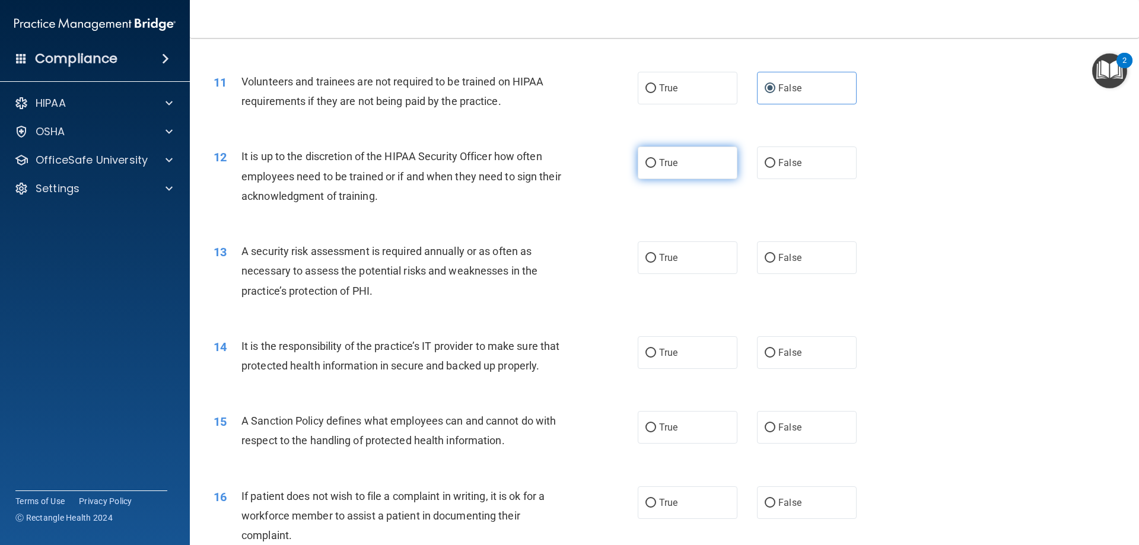
click at [659, 167] on span "True" at bounding box center [668, 162] width 18 height 11
click at [656, 167] on input "True" at bounding box center [650, 163] width 11 height 9
radio input "true"
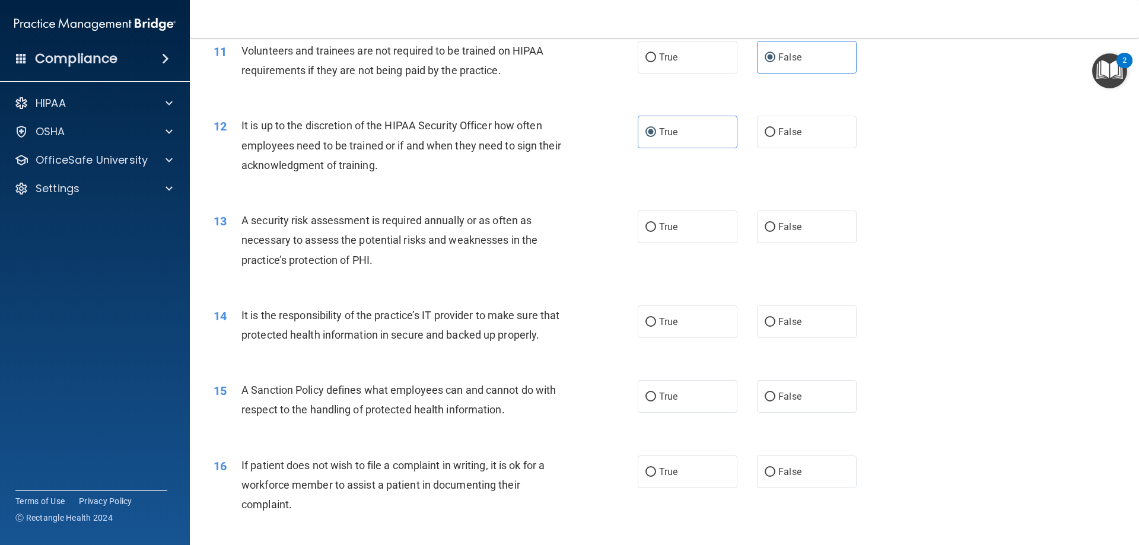
scroll to position [1186, 0]
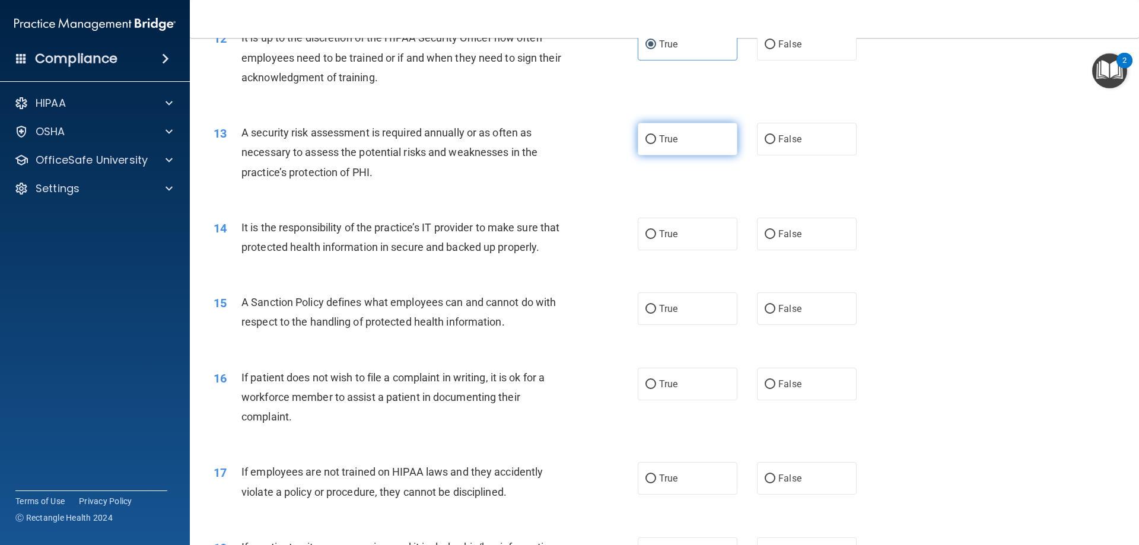
drag, startPoint x: 667, startPoint y: 145, endPoint x: 663, endPoint y: 152, distance: 8.0
click at [666, 149] on label "True" at bounding box center [687, 139] width 100 height 33
click at [656, 144] on input "True" at bounding box center [650, 139] width 11 height 9
radio input "true"
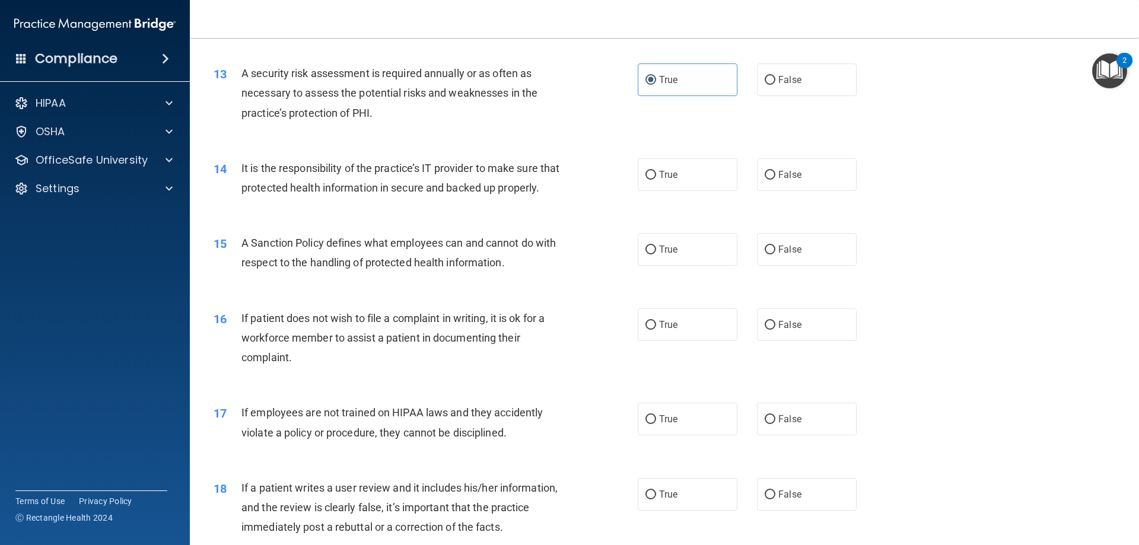
scroll to position [1305, 0]
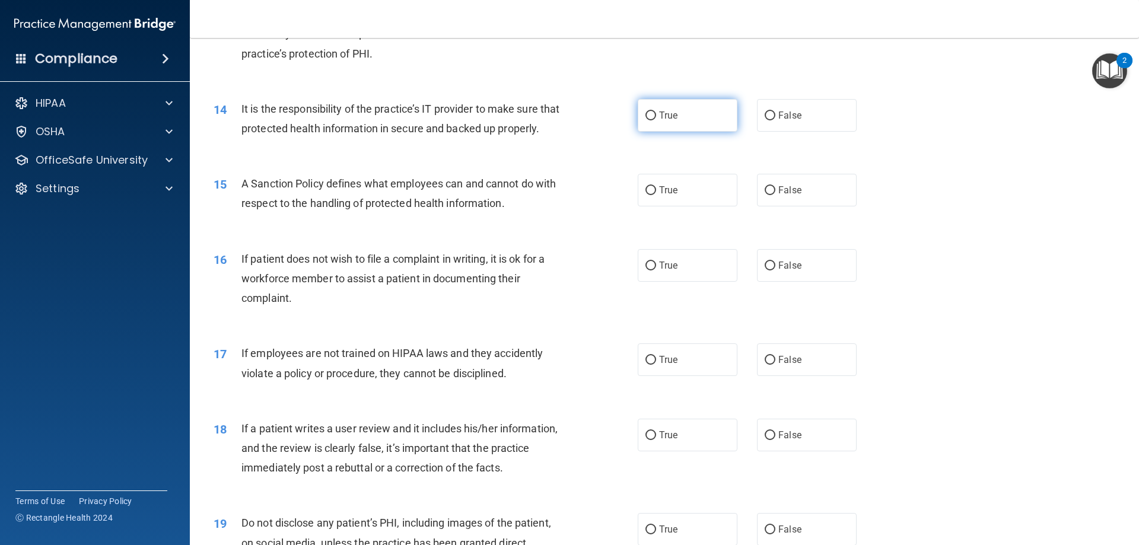
drag, startPoint x: 693, startPoint y: 119, endPoint x: 679, endPoint y: 129, distance: 17.1
click at [693, 121] on label "True" at bounding box center [687, 115] width 100 height 33
click at [656, 120] on input "True" at bounding box center [650, 115] width 11 height 9
radio input "true"
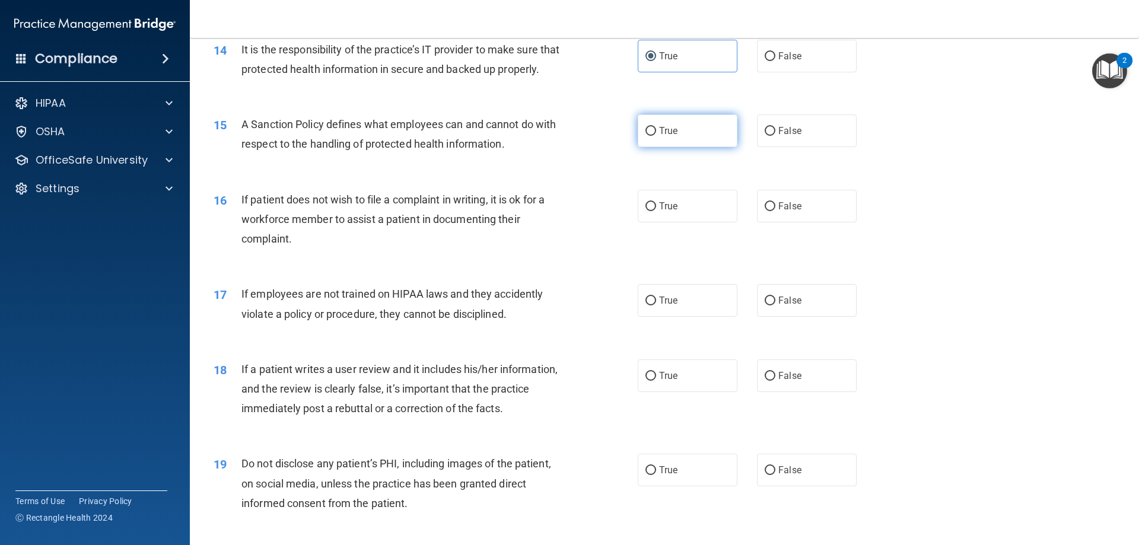
click at [672, 147] on label "True" at bounding box center [687, 130] width 100 height 33
click at [656, 136] on input "True" at bounding box center [650, 131] width 11 height 9
radio input "true"
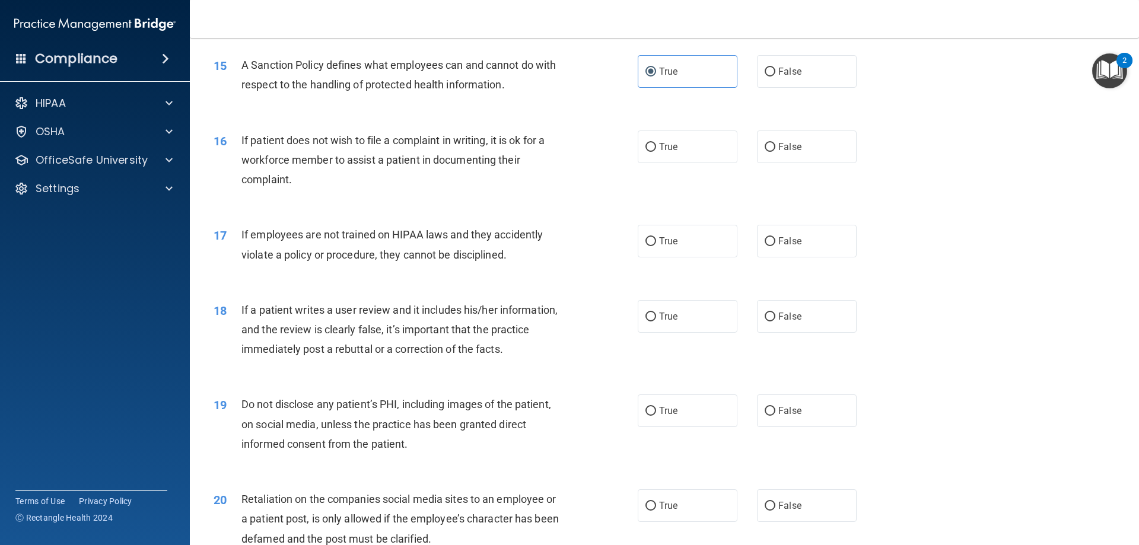
scroll to position [1483, 0]
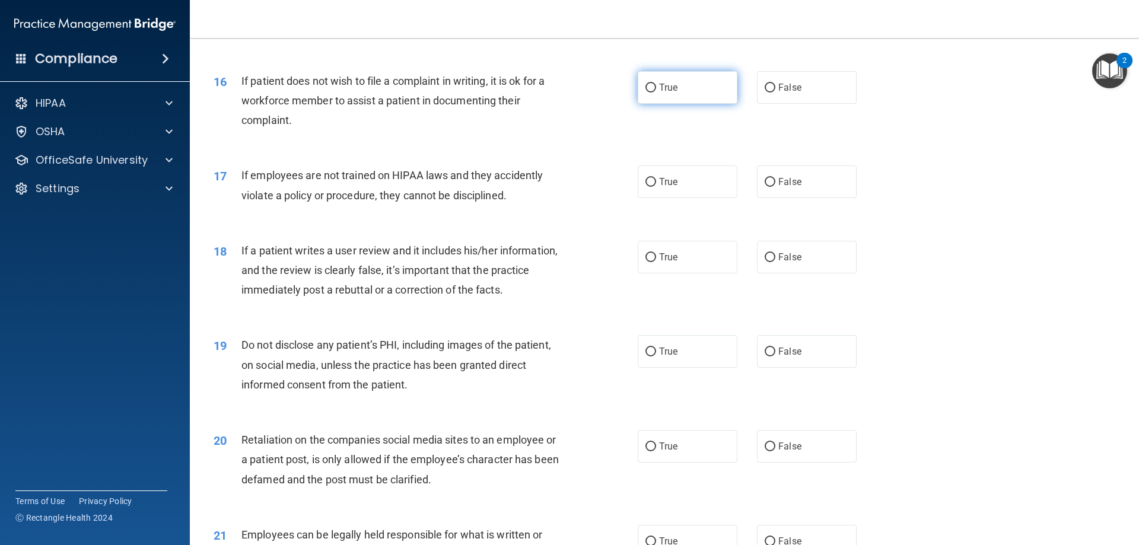
click at [690, 104] on label "True" at bounding box center [687, 87] width 100 height 33
click at [656, 93] on input "True" at bounding box center [650, 88] width 11 height 9
radio input "true"
click at [796, 198] on label "False" at bounding box center [807, 181] width 100 height 33
click at [775, 187] on input "False" at bounding box center [769, 182] width 11 height 9
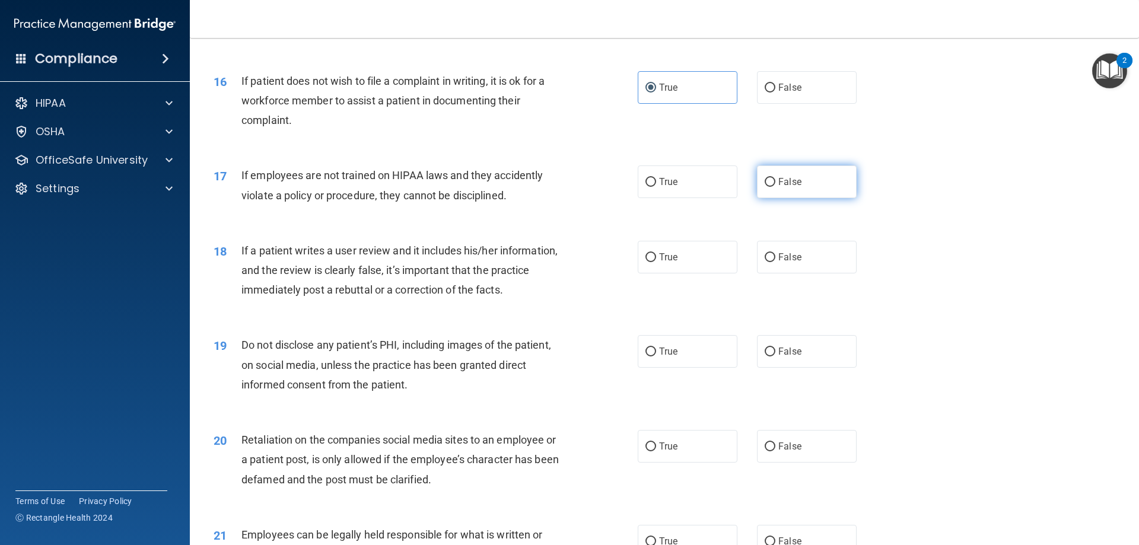
radio input "true"
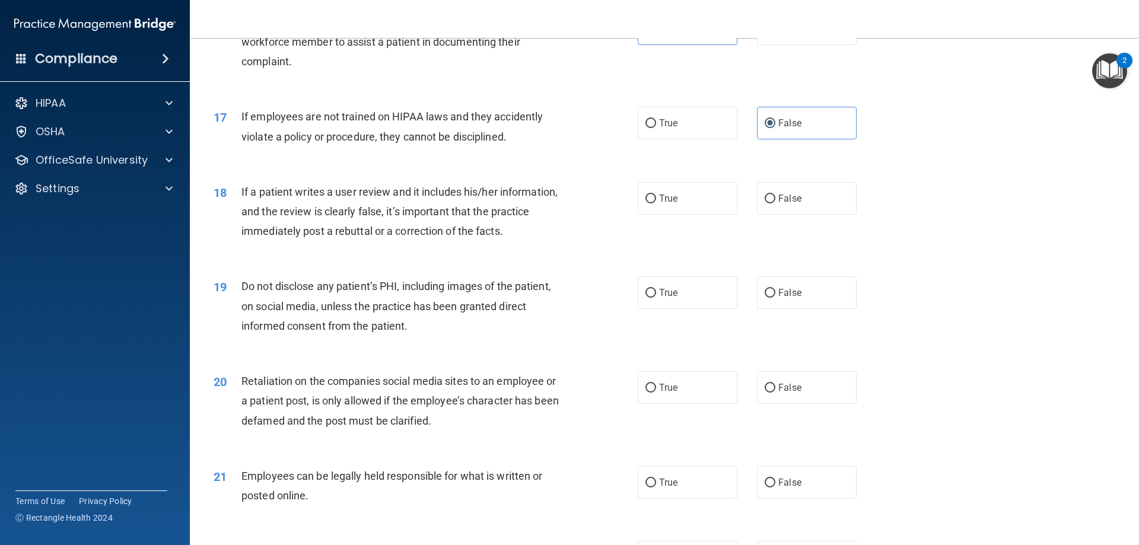
scroll to position [1542, 0]
click at [785, 214] on label "False" at bounding box center [807, 197] width 100 height 33
click at [775, 203] on input "False" at bounding box center [769, 198] width 11 height 9
radio input "true"
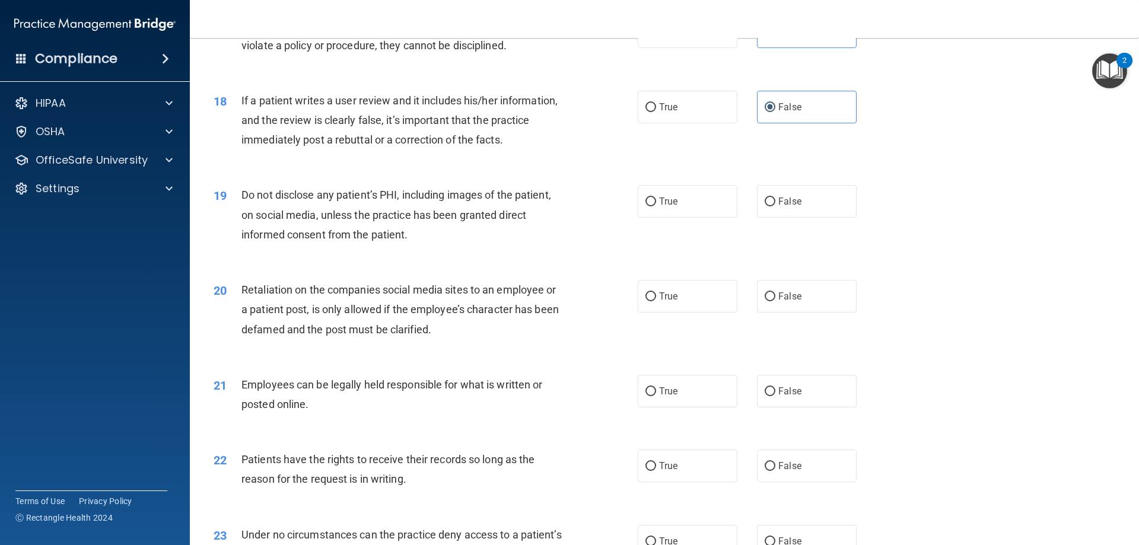
scroll to position [1660, 0]
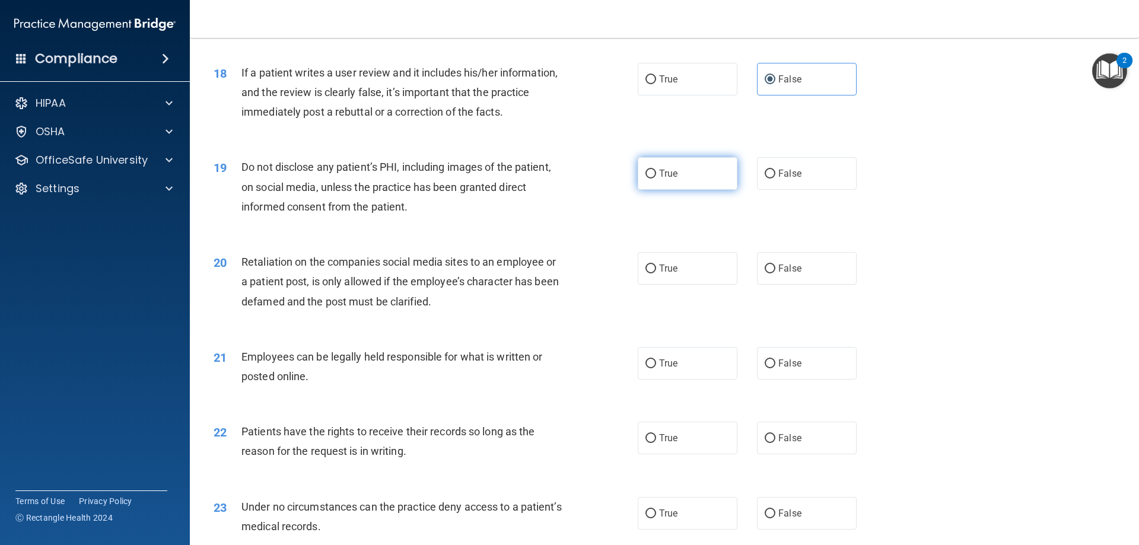
click at [672, 190] on label "True" at bounding box center [687, 173] width 100 height 33
click at [656, 178] on input "True" at bounding box center [650, 174] width 11 height 9
radio input "true"
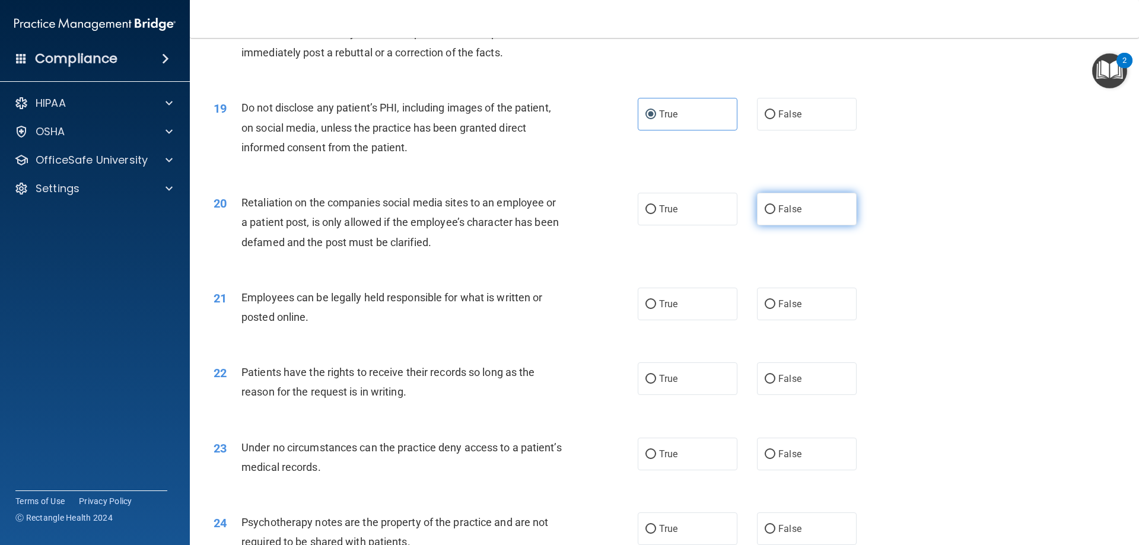
click at [807, 225] on label "False" at bounding box center [807, 209] width 100 height 33
click at [775, 214] on input "False" at bounding box center [769, 209] width 11 height 9
radio input "true"
click at [664, 310] on span "True" at bounding box center [668, 303] width 18 height 11
click at [656, 309] on input "True" at bounding box center [650, 304] width 11 height 9
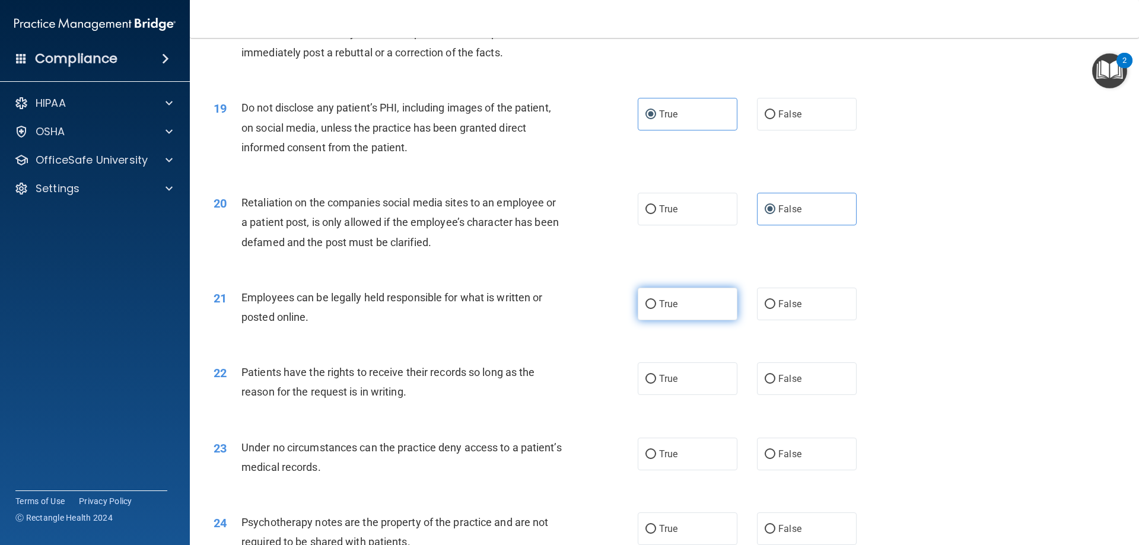
radio input "true"
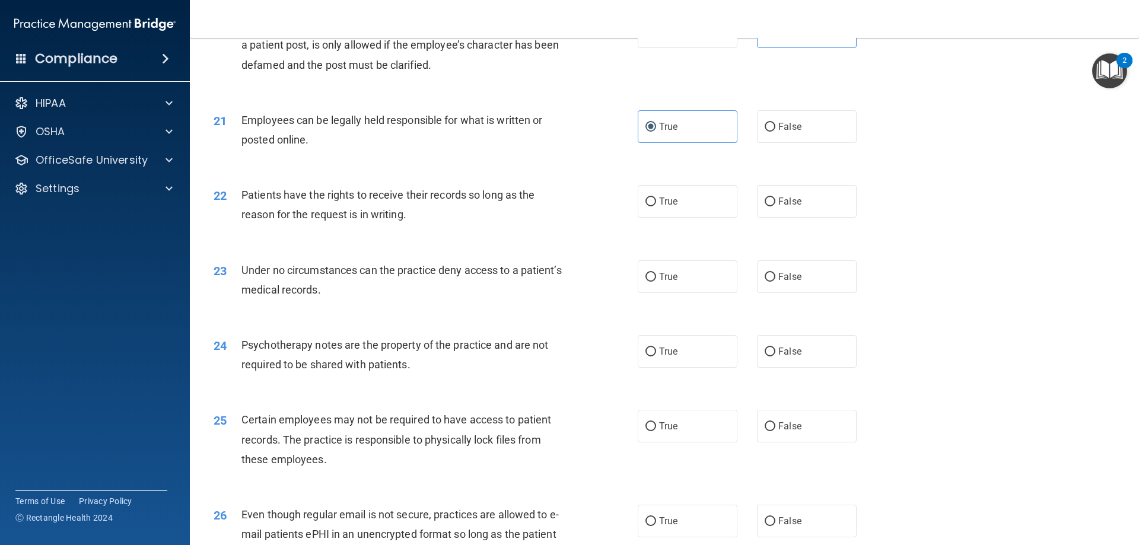
scroll to position [1898, 0]
click at [811, 217] on label "False" at bounding box center [807, 200] width 100 height 33
click at [775, 206] on input "False" at bounding box center [769, 201] width 11 height 9
radio input "true"
drag, startPoint x: 682, startPoint y: 224, endPoint x: 675, endPoint y: 231, distance: 10.5
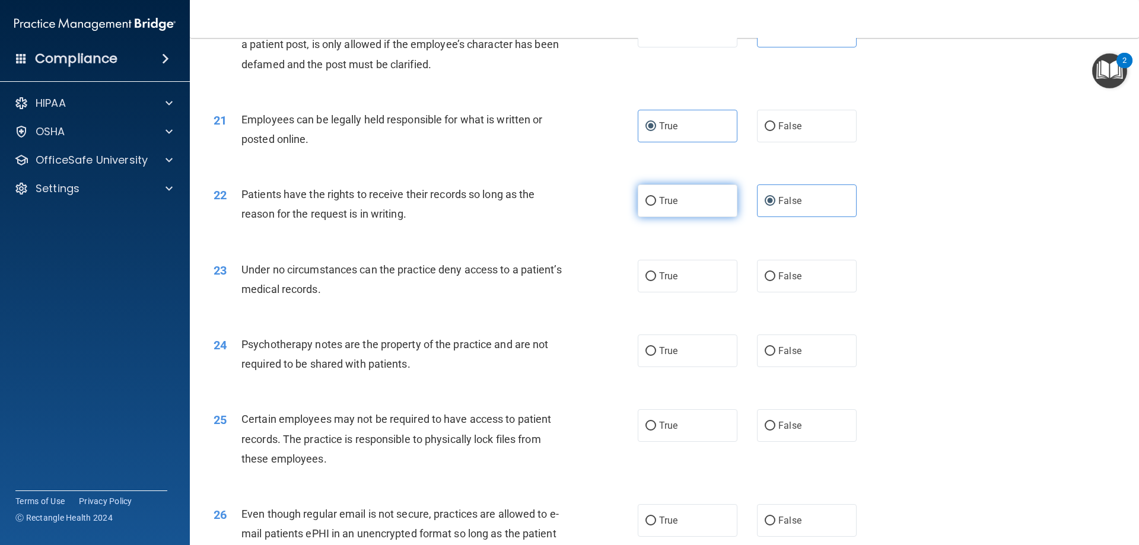
click at [682, 217] on label "True" at bounding box center [687, 200] width 100 height 33
click at [656, 206] on input "True" at bounding box center [650, 201] width 11 height 9
radio input "true"
radio input "false"
drag, startPoint x: 673, startPoint y: 297, endPoint x: 671, endPoint y: 306, distance: 9.8
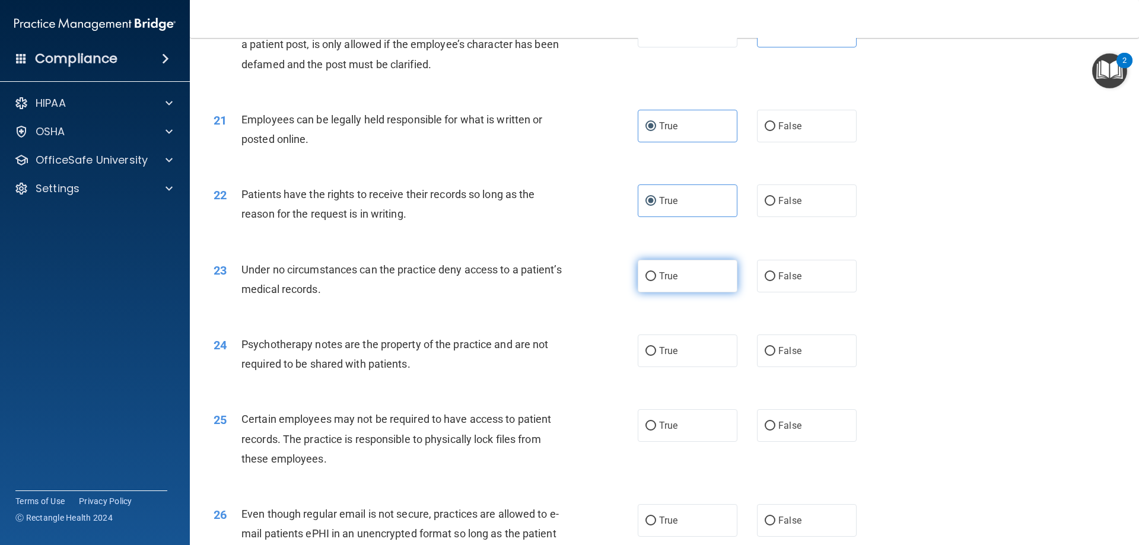
click at [674, 292] on label "True" at bounding box center [687, 276] width 100 height 33
click at [656, 281] on input "True" at bounding box center [650, 276] width 11 height 9
radio input "true"
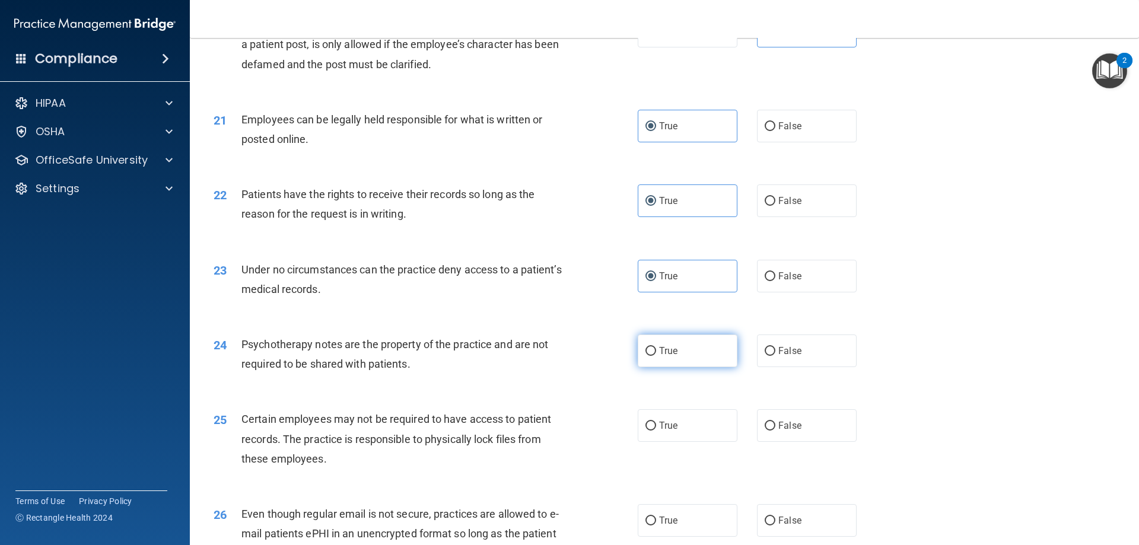
drag, startPoint x: 696, startPoint y: 380, endPoint x: 684, endPoint y: 389, distance: 14.4
click at [697, 367] on label "True" at bounding box center [687, 350] width 100 height 33
click at [656, 356] on input "True" at bounding box center [650, 351] width 11 height 9
radio input "true"
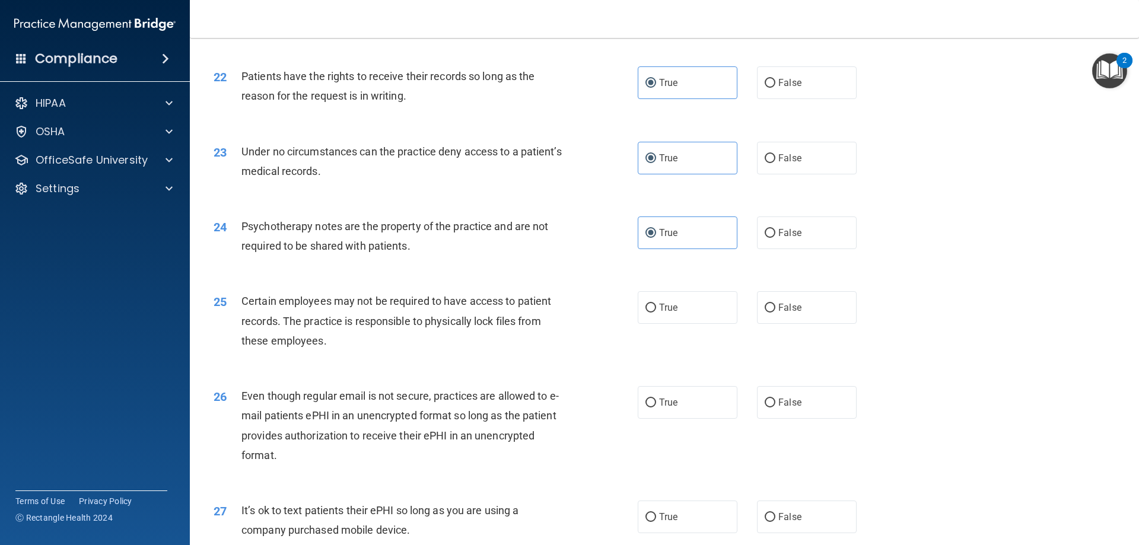
scroll to position [2016, 0]
click at [715, 323] on label "True" at bounding box center [687, 307] width 100 height 33
click at [656, 312] on input "True" at bounding box center [650, 307] width 11 height 9
radio input "true"
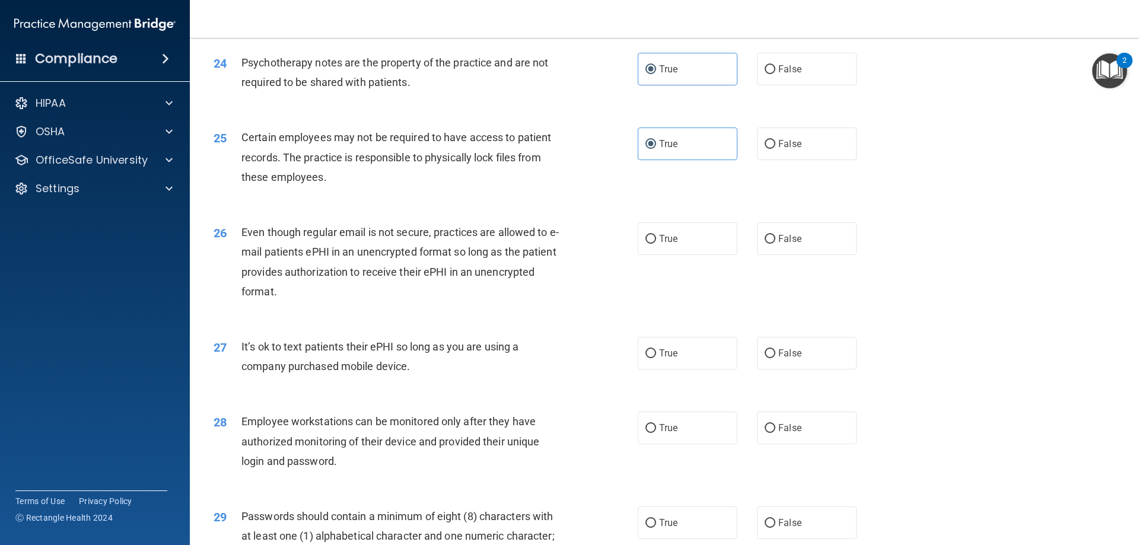
scroll to position [2194, 0]
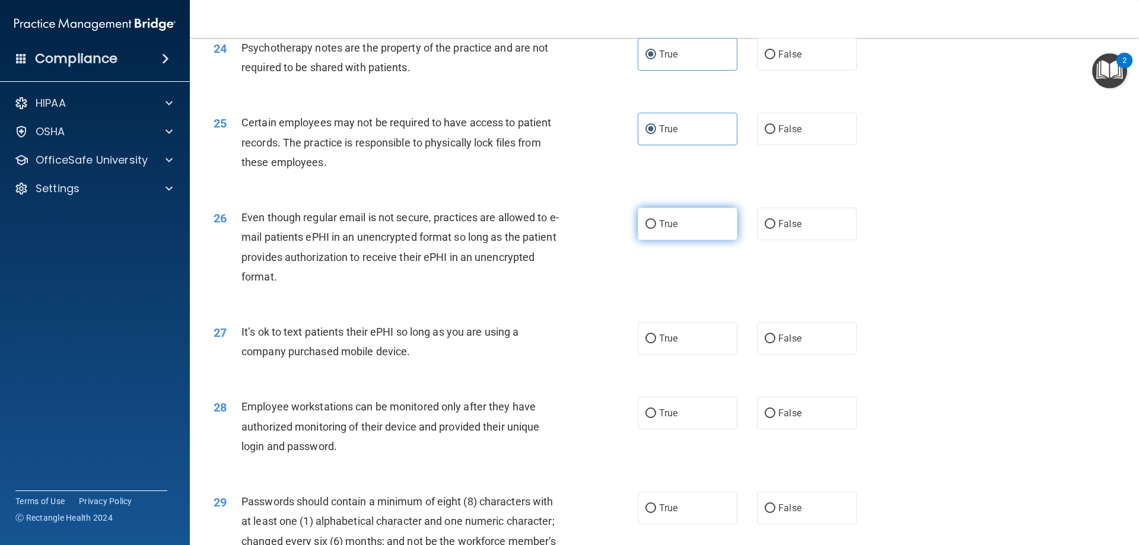
click at [675, 240] on label "True" at bounding box center [687, 224] width 100 height 33
click at [656, 229] on input "True" at bounding box center [650, 224] width 11 height 9
radio input "true"
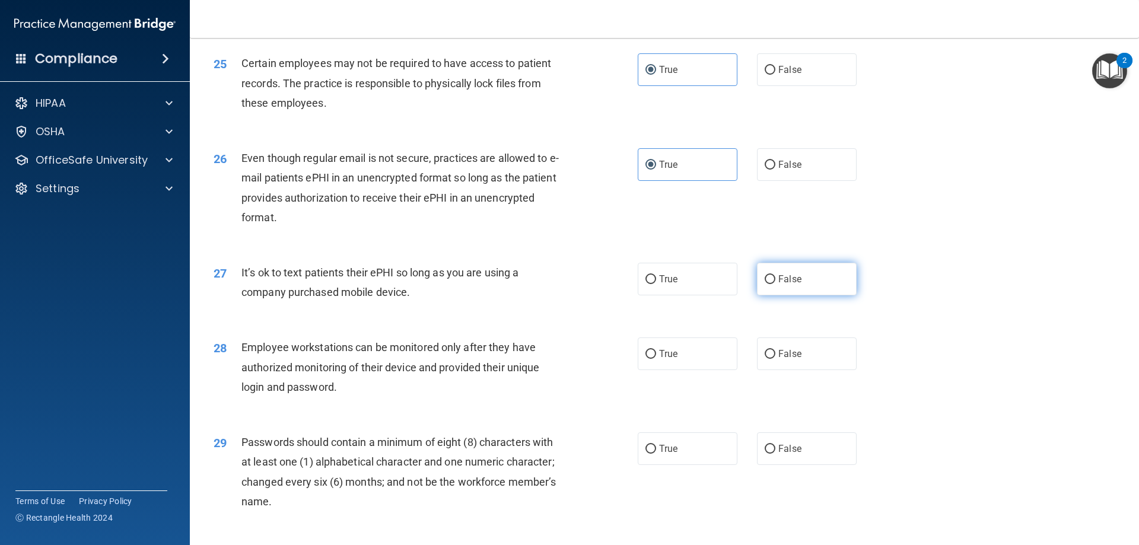
click at [764, 284] on input "False" at bounding box center [769, 279] width 11 height 9
radio input "true"
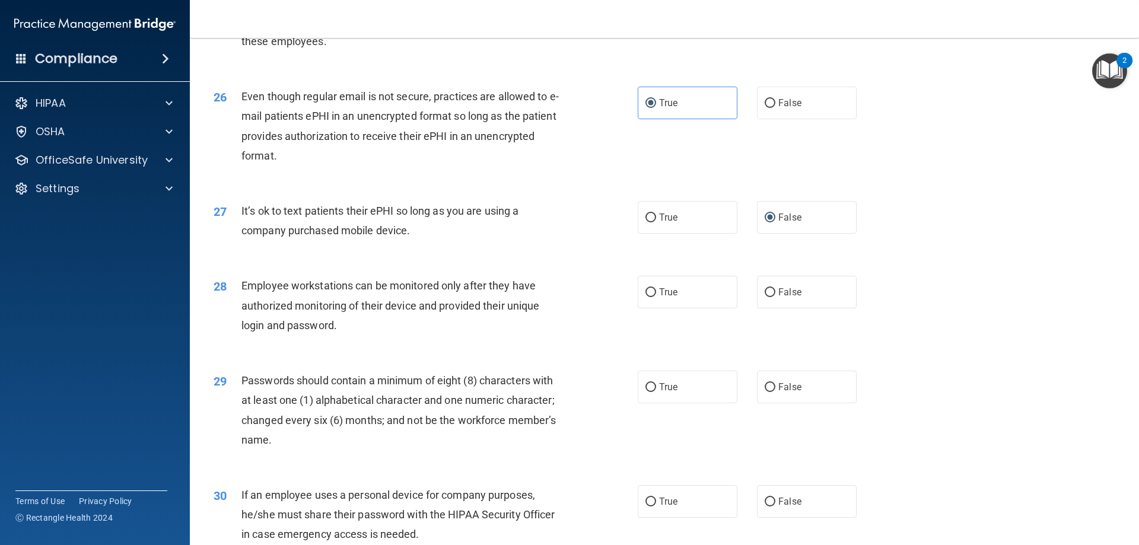
scroll to position [2372, 0]
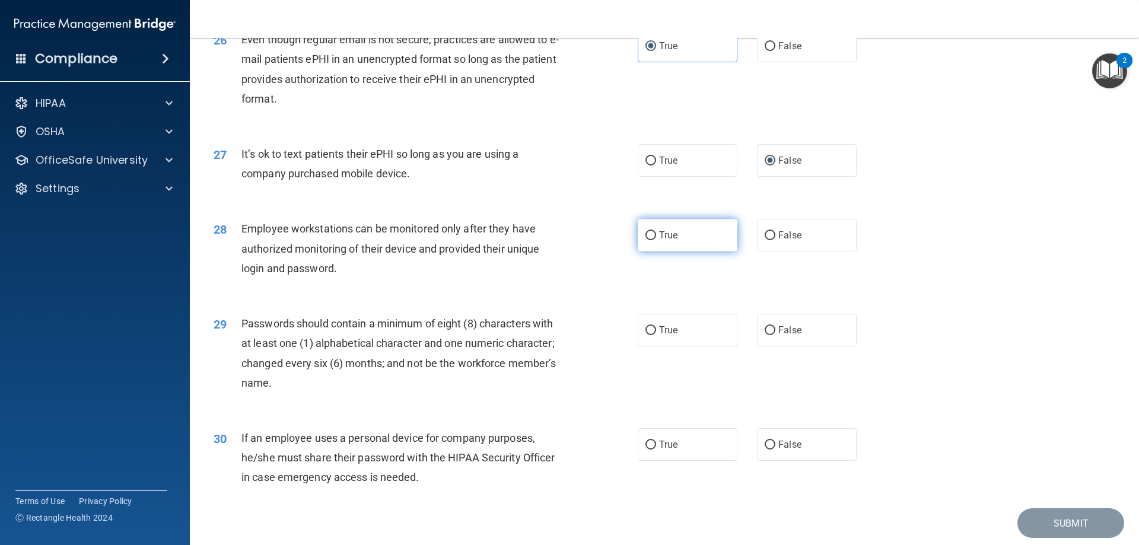
click at [681, 251] on label "True" at bounding box center [687, 235] width 100 height 33
click at [656, 240] on input "True" at bounding box center [650, 235] width 11 height 9
radio input "true"
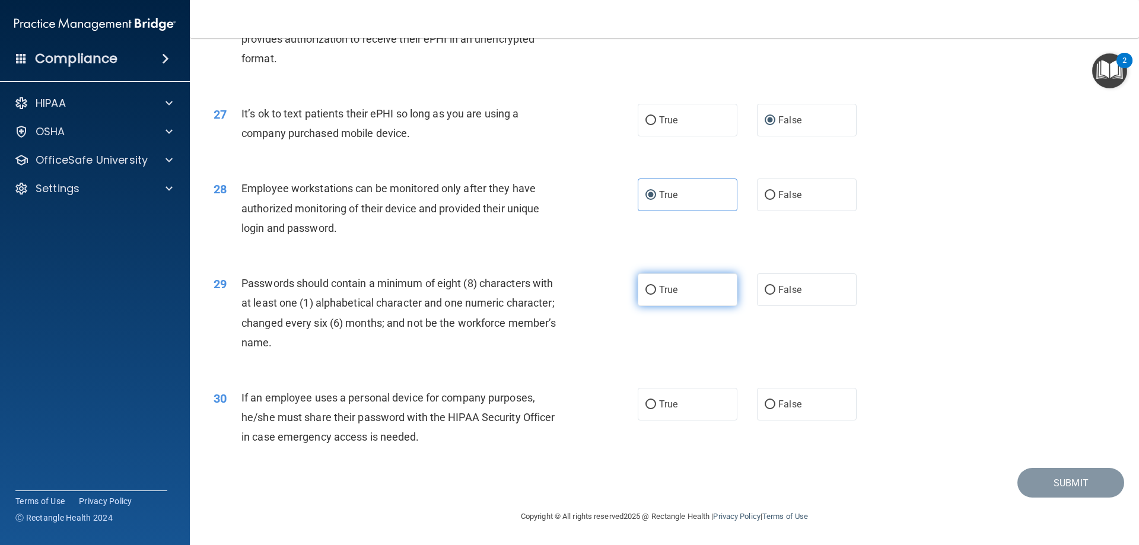
click at [682, 297] on label "True" at bounding box center [687, 289] width 100 height 33
click at [656, 295] on input "True" at bounding box center [650, 290] width 11 height 9
radio input "true"
drag, startPoint x: 789, startPoint y: 410, endPoint x: 782, endPoint y: 417, distance: 9.7
click at [789, 410] on label "False" at bounding box center [807, 404] width 100 height 33
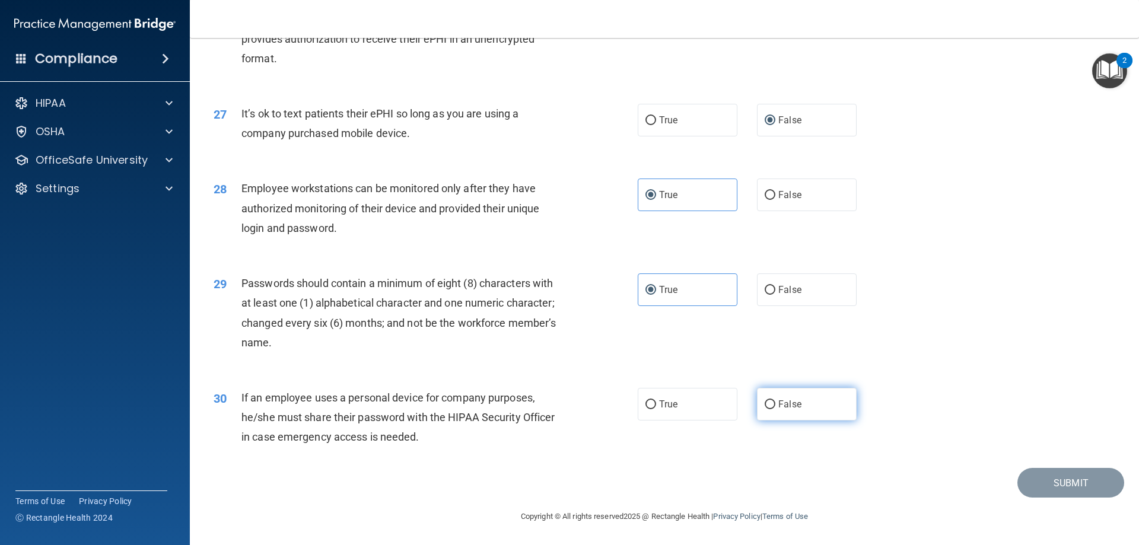
click at [775, 409] on input "False" at bounding box center [769, 404] width 11 height 9
radio input "true"
click at [1046, 483] on button "Submit" at bounding box center [1070, 483] width 107 height 30
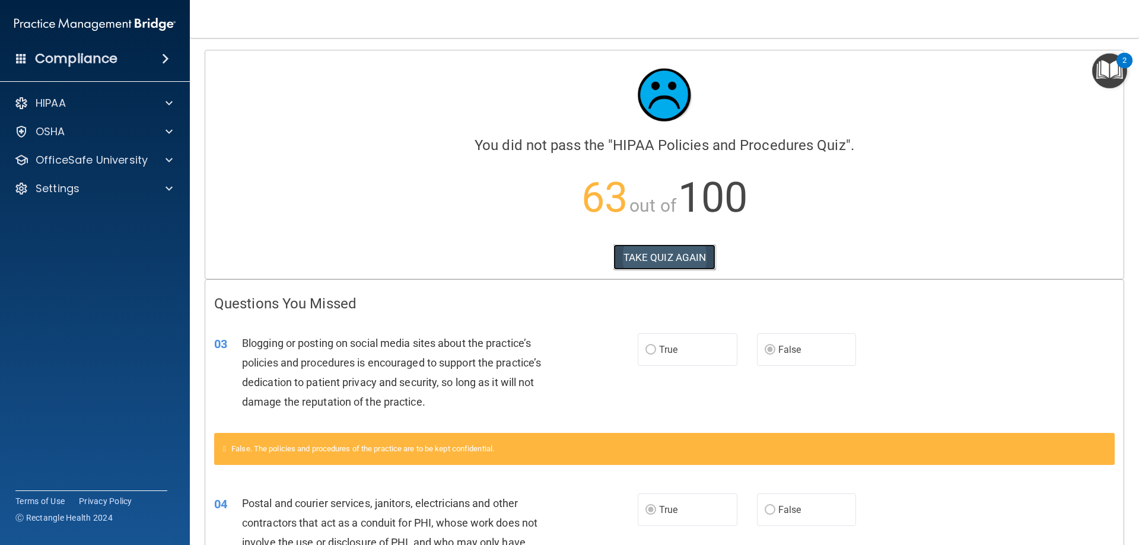
click at [684, 265] on button "TAKE QUIZ AGAIN" at bounding box center [664, 257] width 103 height 26
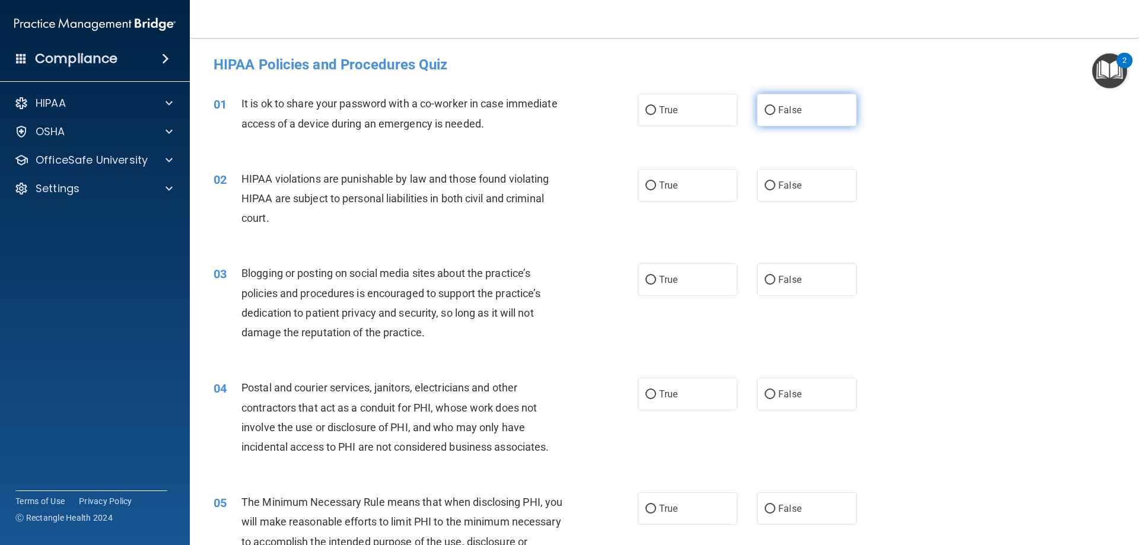
click at [770, 108] on label "False" at bounding box center [807, 110] width 100 height 33
click at [770, 108] on input "False" at bounding box center [769, 110] width 11 height 9
radio input "true"
click at [645, 192] on label "True" at bounding box center [687, 185] width 100 height 33
click at [645, 190] on input "True" at bounding box center [650, 185] width 11 height 9
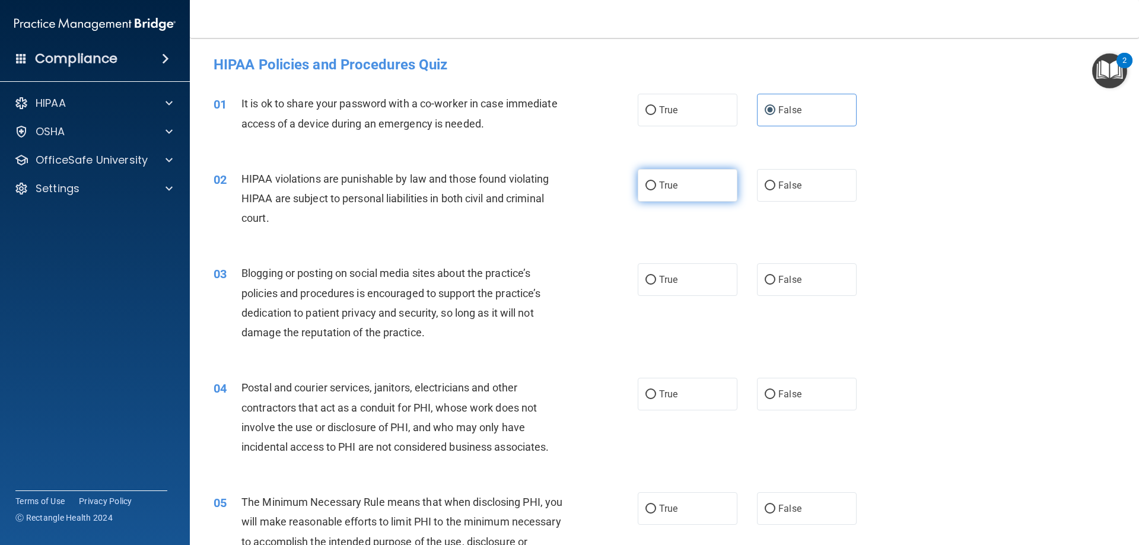
radio input "true"
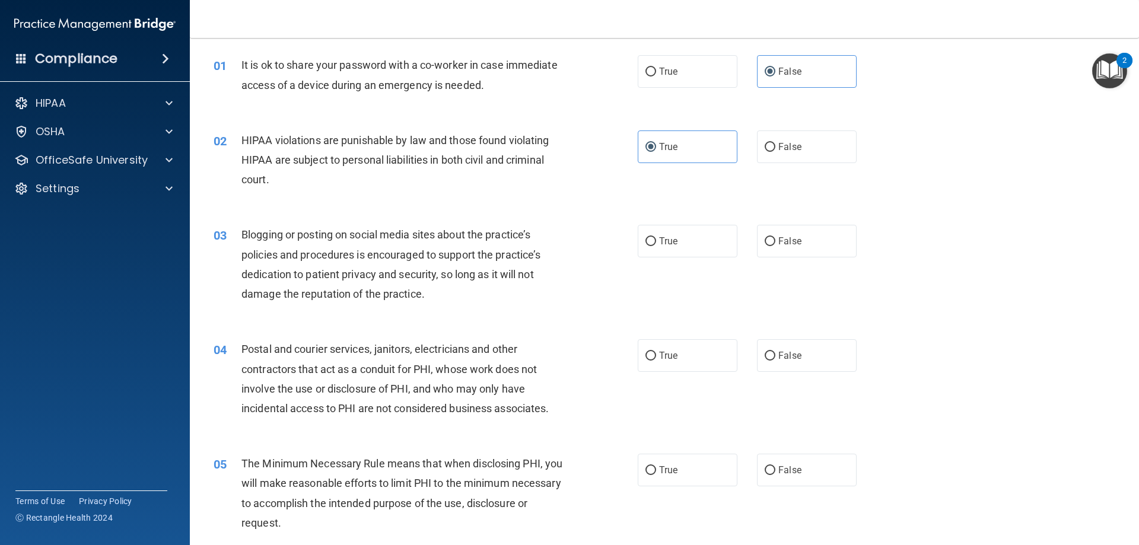
scroll to position [59, 0]
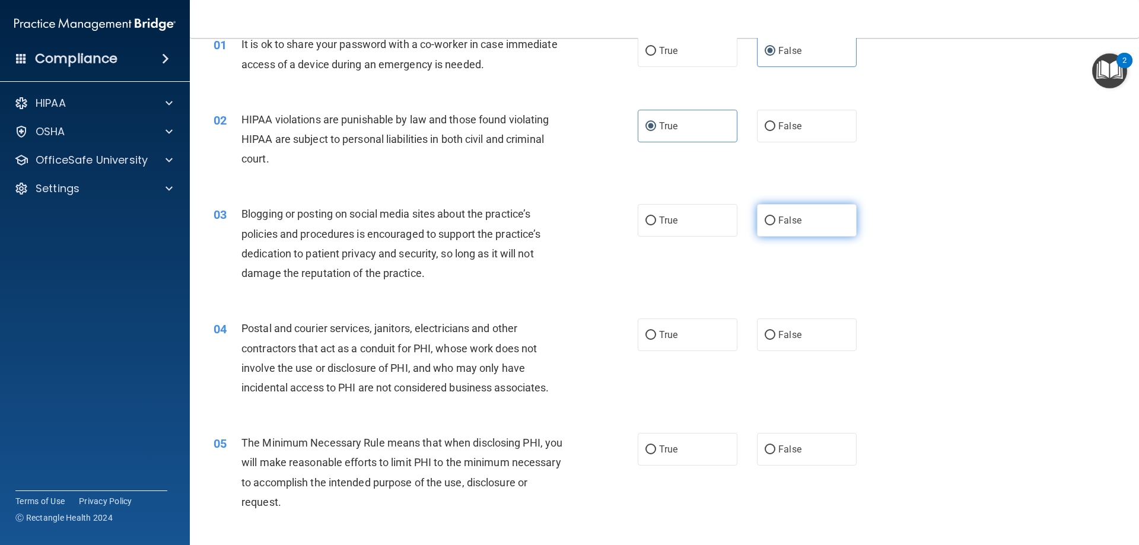
click at [781, 224] on span "False" at bounding box center [789, 220] width 23 height 11
click at [775, 224] on input "False" at bounding box center [769, 220] width 11 height 9
radio input "true"
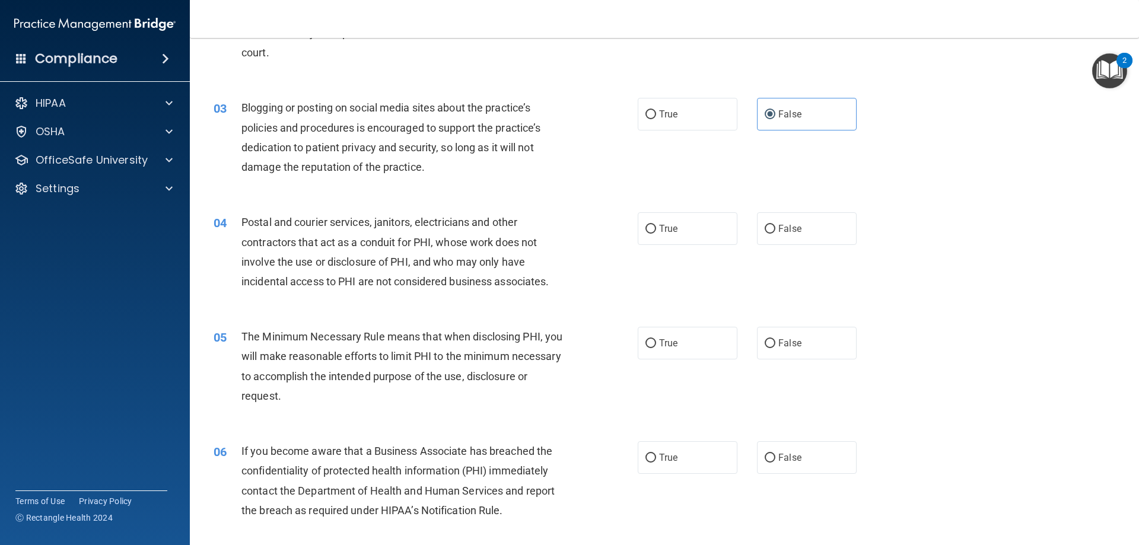
scroll to position [178, 0]
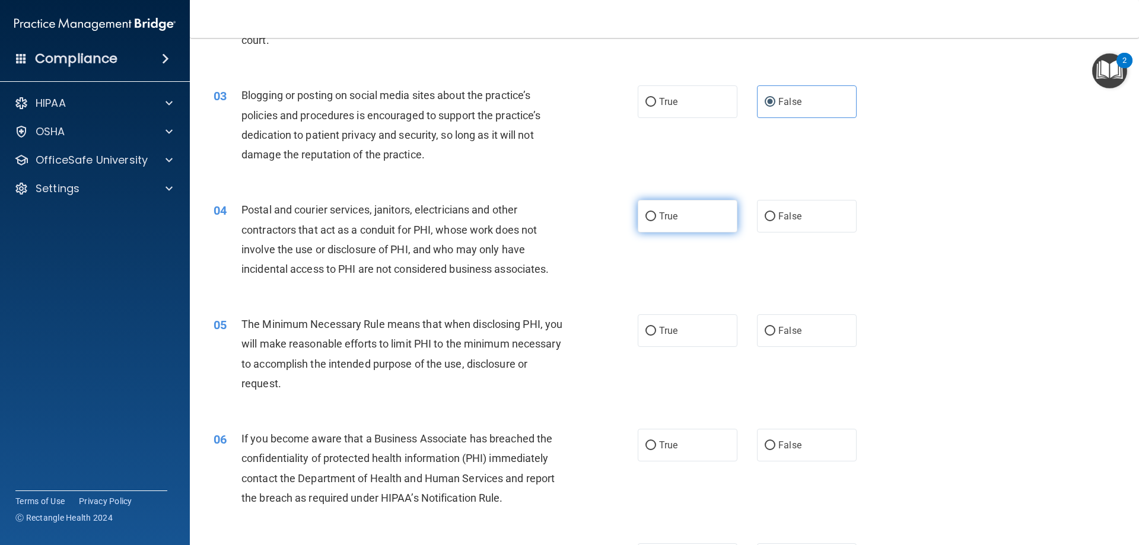
click at [665, 219] on span "True" at bounding box center [668, 216] width 18 height 11
click at [656, 219] on input "True" at bounding box center [650, 216] width 11 height 9
radio input "true"
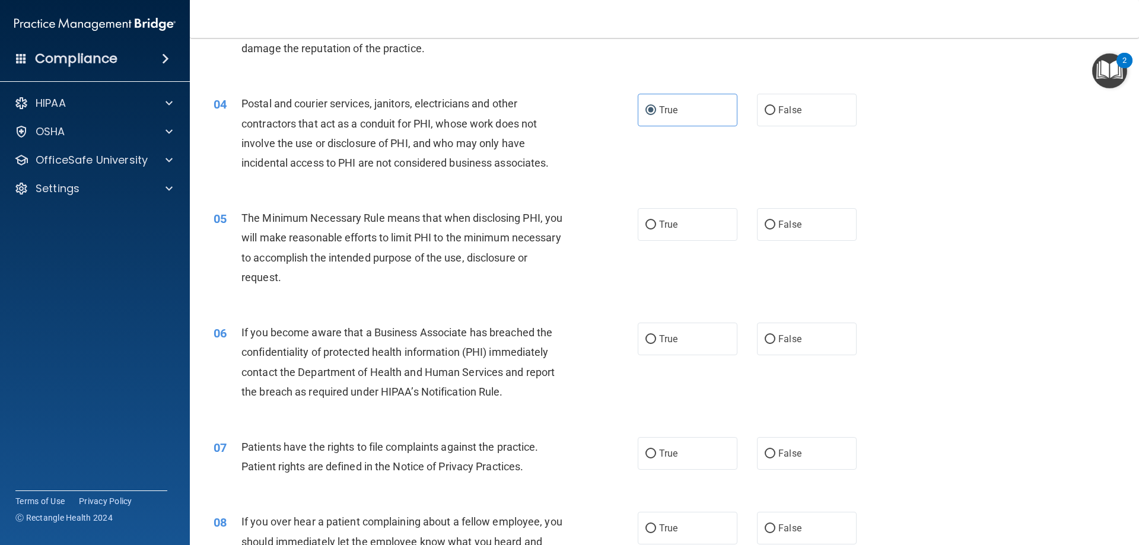
scroll to position [297, 0]
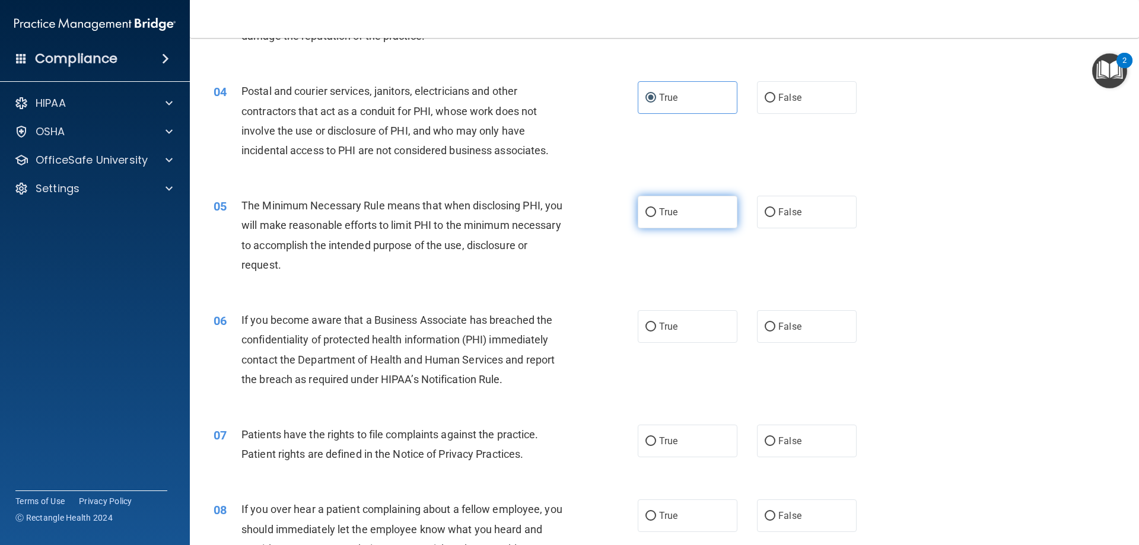
click at [670, 215] on span "True" at bounding box center [668, 211] width 18 height 11
click at [656, 215] on input "True" at bounding box center [650, 212] width 11 height 9
radio input "true"
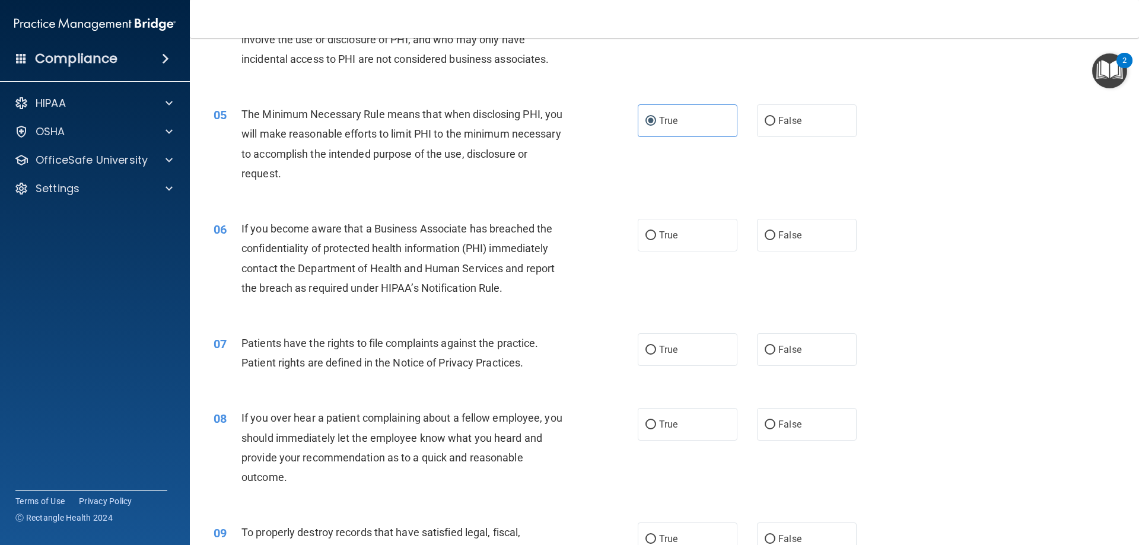
scroll to position [415, 0]
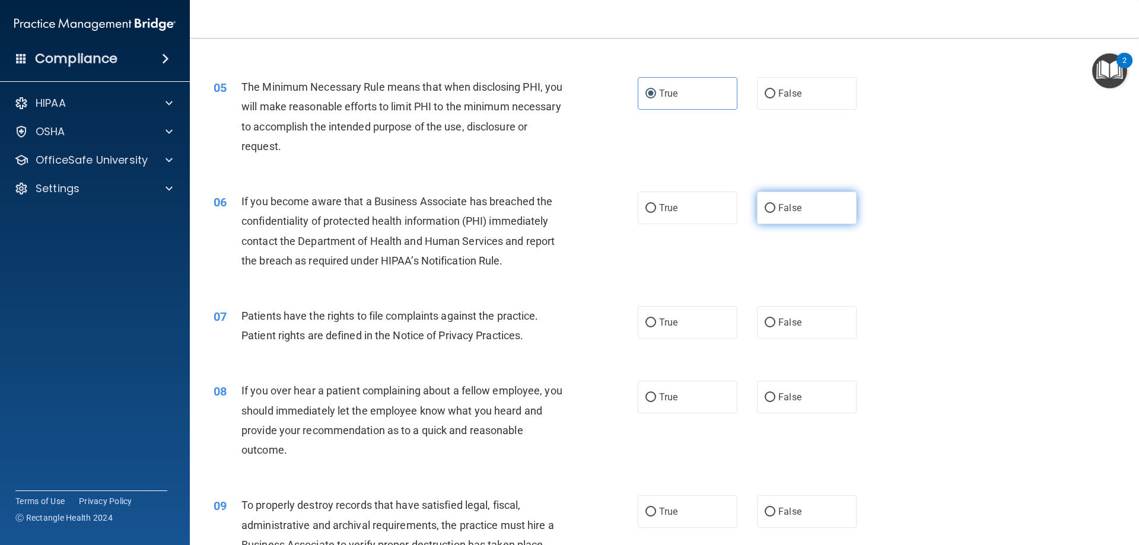
click at [780, 212] on span "False" at bounding box center [789, 207] width 23 height 11
click at [775, 212] on input "False" at bounding box center [769, 208] width 11 height 9
radio input "true"
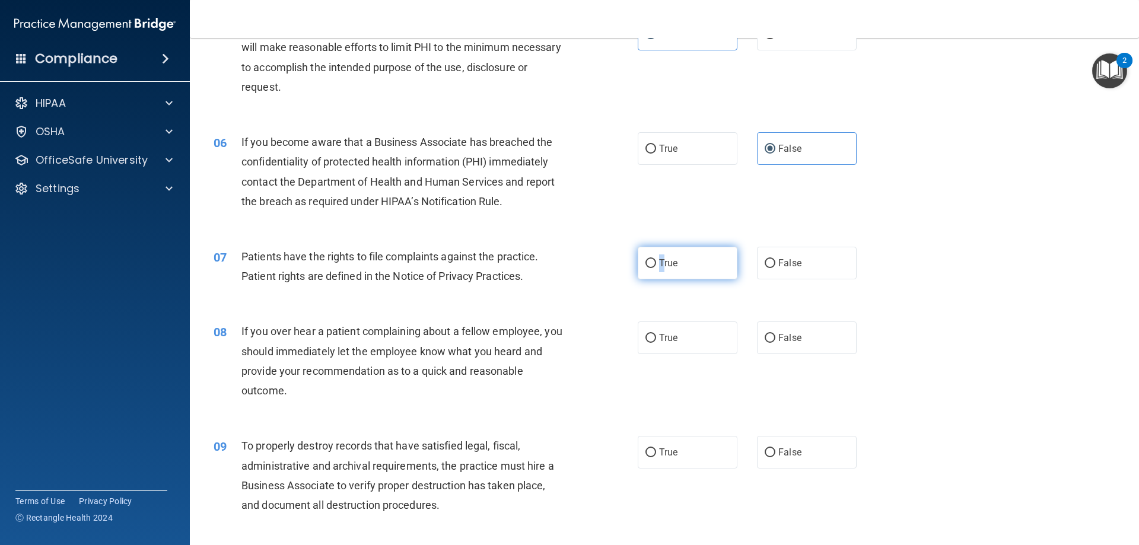
click at [658, 272] on label "True" at bounding box center [687, 263] width 100 height 33
click at [674, 266] on label "True" at bounding box center [687, 263] width 100 height 33
click at [656, 266] on input "True" at bounding box center [650, 263] width 11 height 9
radio input "true"
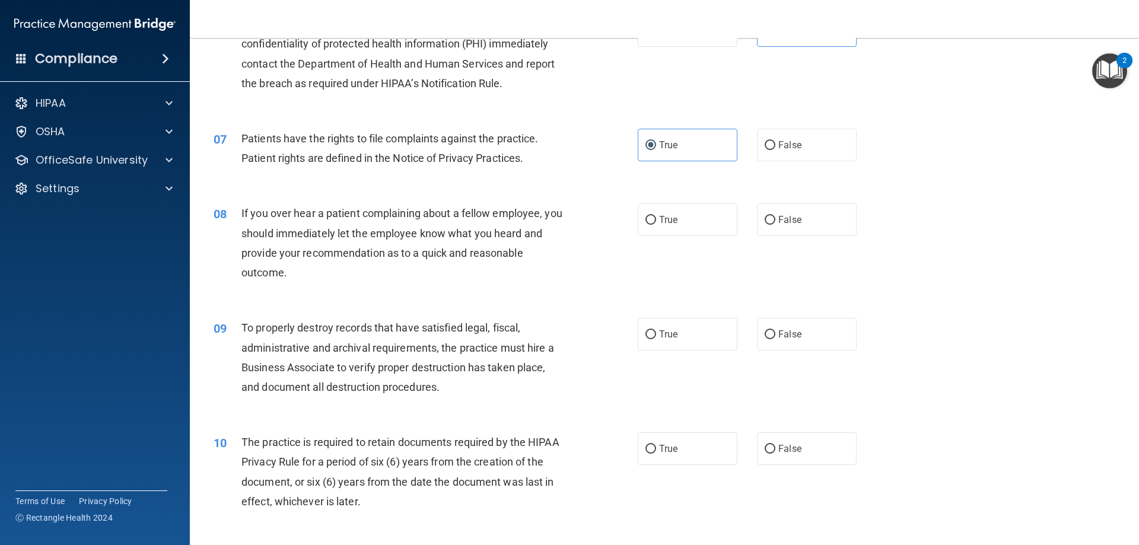
scroll to position [593, 0]
click at [786, 225] on label "False" at bounding box center [807, 219] width 100 height 33
click at [775, 224] on input "False" at bounding box center [769, 219] width 11 height 9
radio input "true"
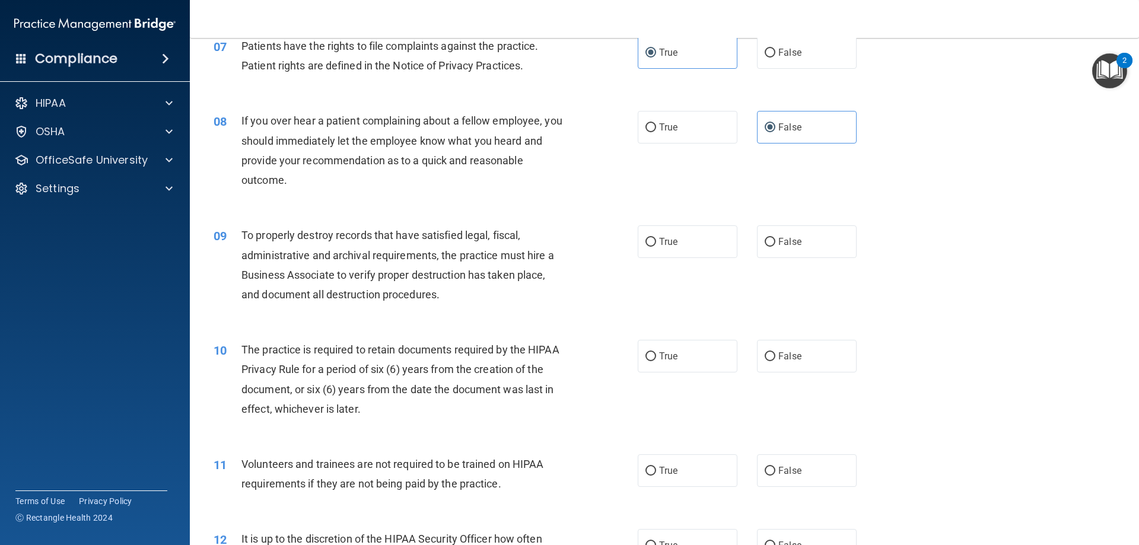
scroll to position [712, 0]
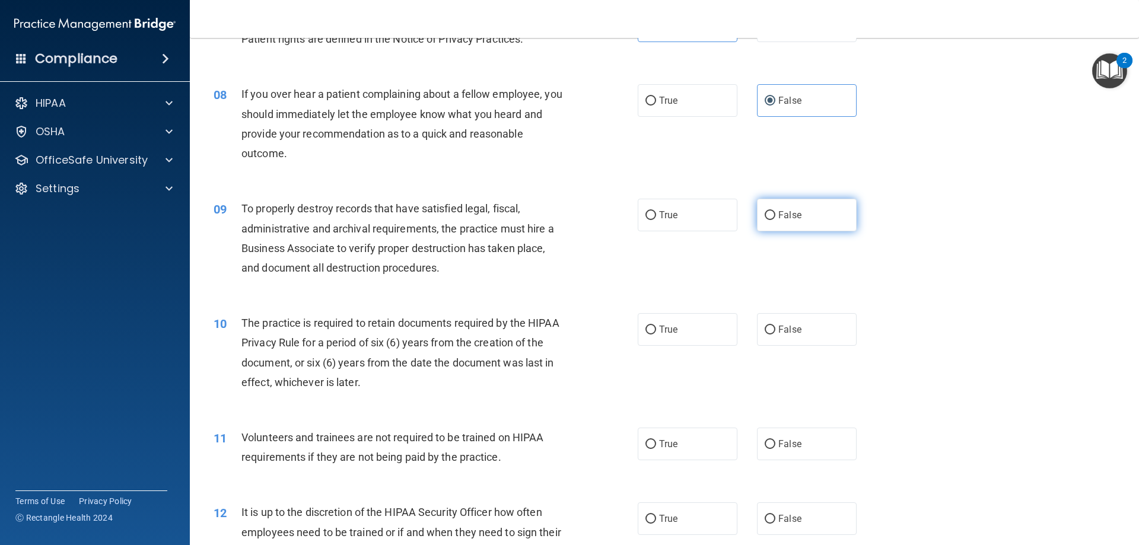
click at [782, 218] on span "False" at bounding box center [789, 214] width 23 height 11
click at [775, 218] on input "False" at bounding box center [769, 215] width 11 height 9
radio input "true"
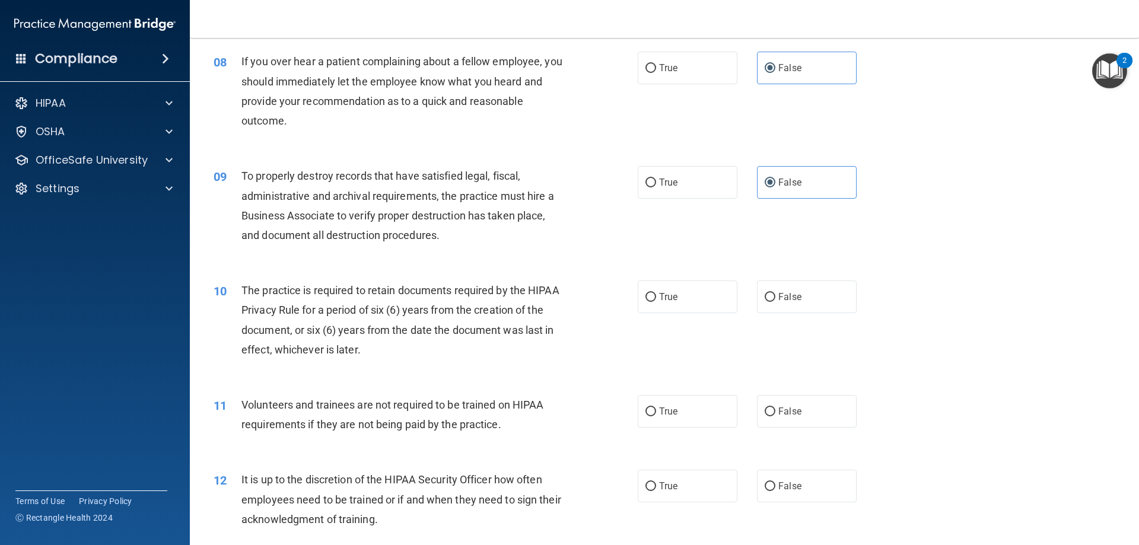
scroll to position [771, 0]
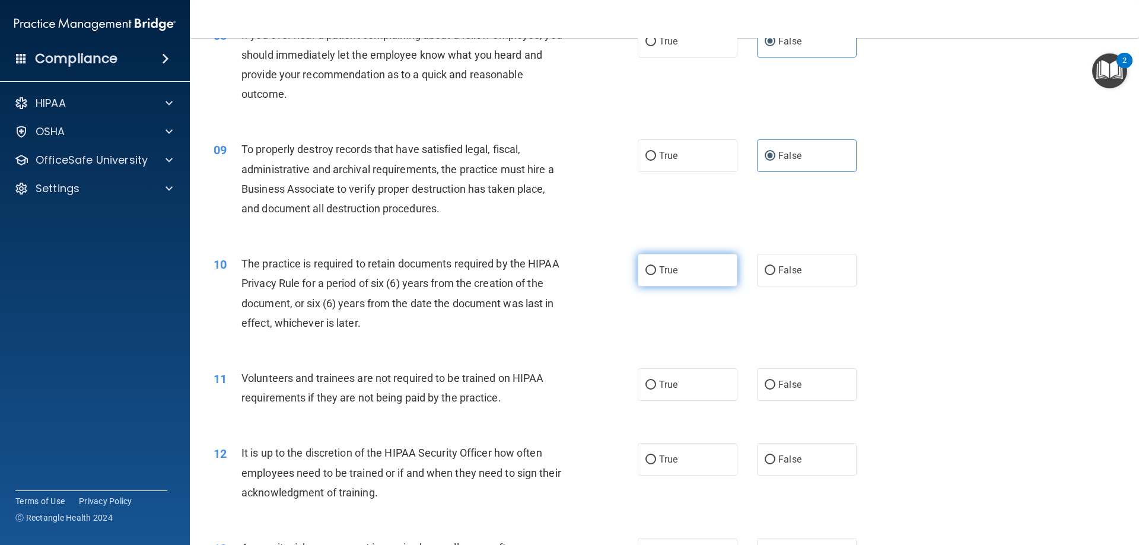
click at [670, 270] on span "True" at bounding box center [668, 269] width 18 height 11
click at [656, 270] on input "True" at bounding box center [650, 270] width 11 height 9
radio input "true"
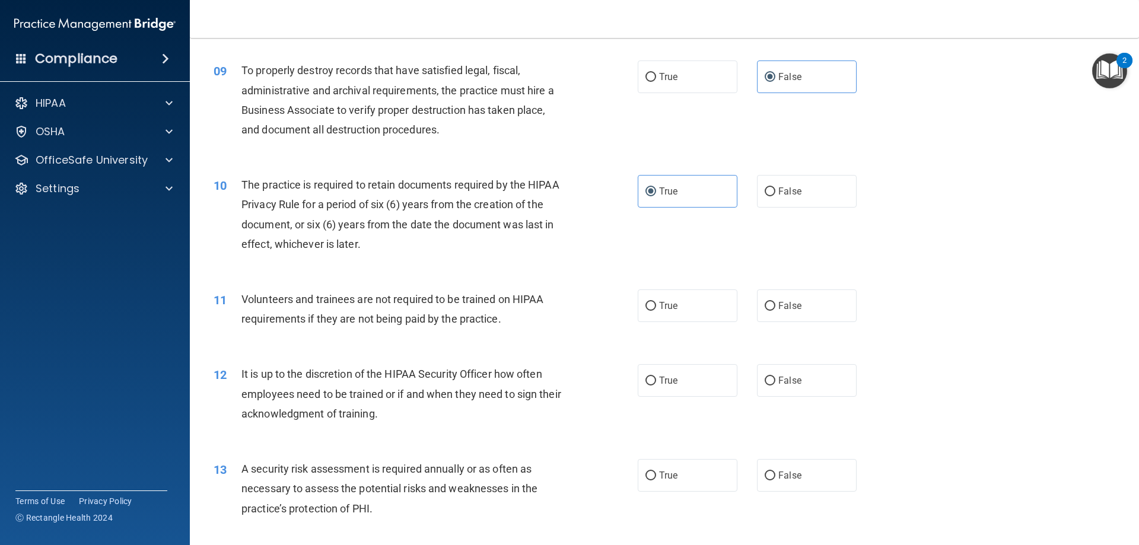
scroll to position [890, 0]
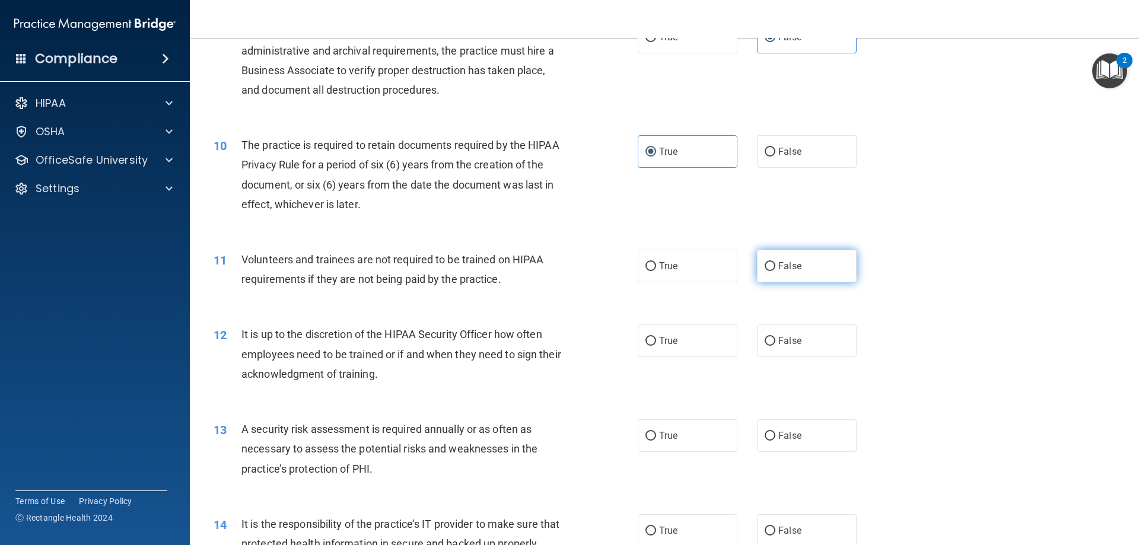
click at [782, 269] on span "False" at bounding box center [789, 265] width 23 height 11
click at [775, 269] on input "False" at bounding box center [769, 266] width 11 height 9
radio input "true"
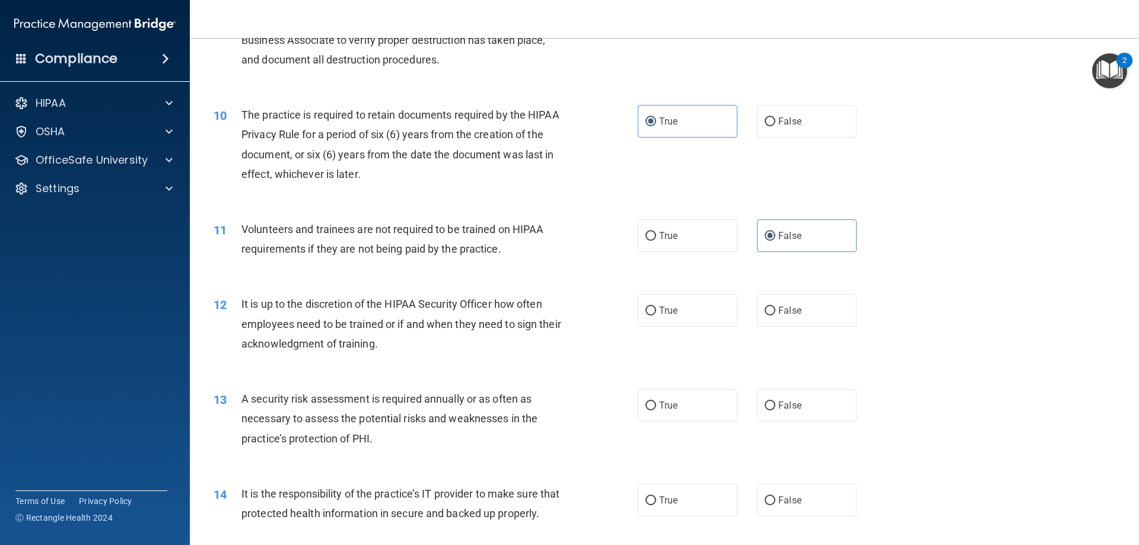
scroll to position [949, 0]
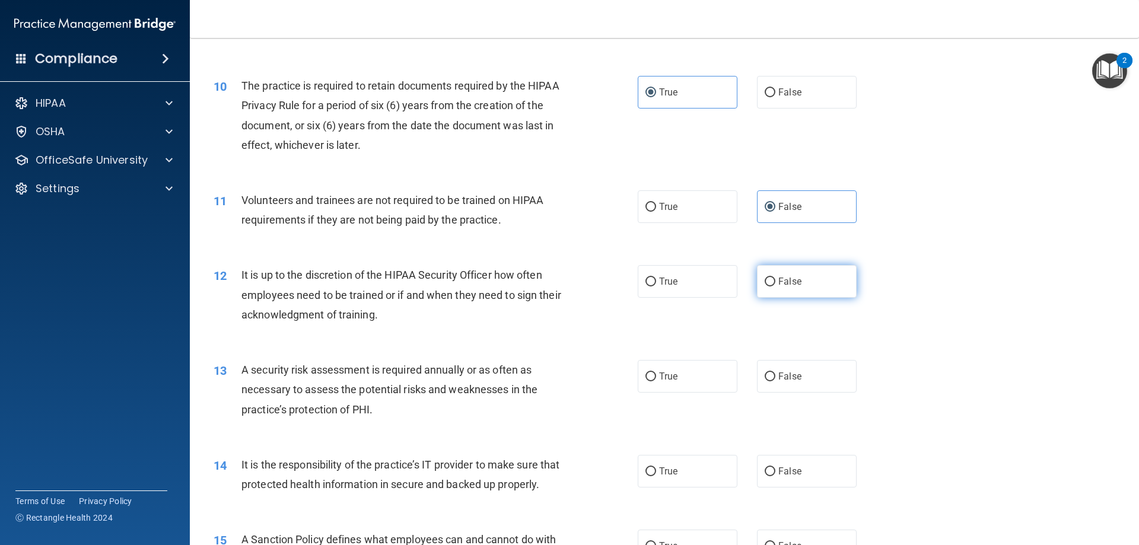
click at [792, 282] on span "False" at bounding box center [789, 281] width 23 height 11
click at [775, 282] on input "False" at bounding box center [769, 282] width 11 height 9
radio input "true"
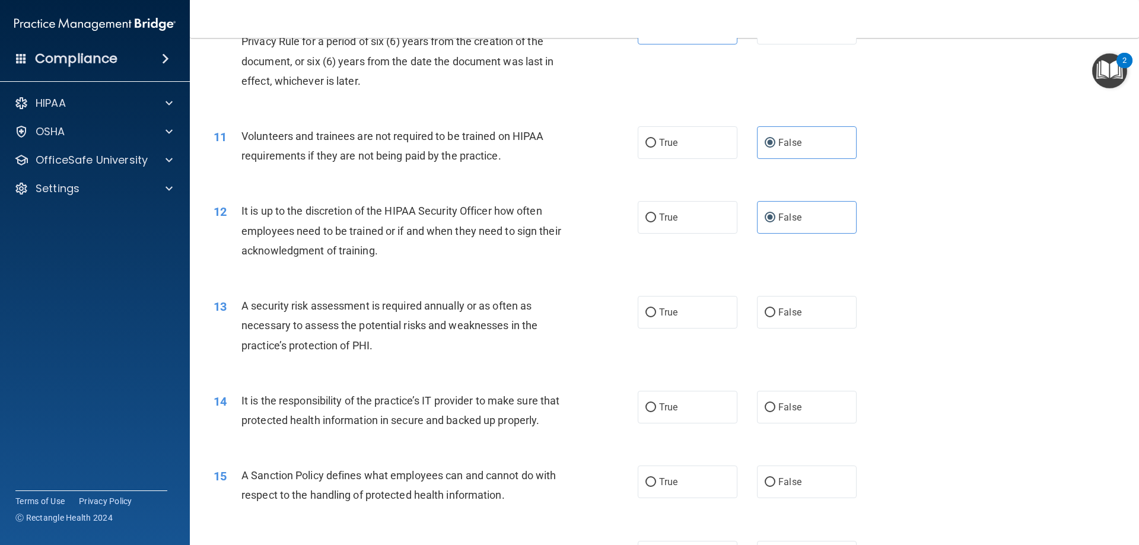
scroll to position [1067, 0]
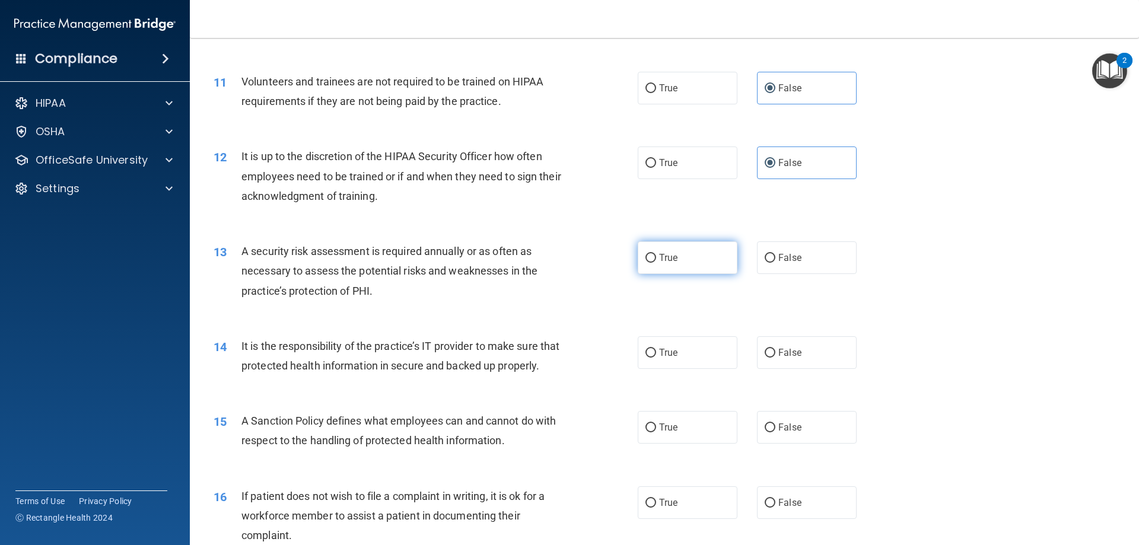
click at [682, 263] on label "True" at bounding box center [687, 257] width 100 height 33
click at [656, 263] on input "True" at bounding box center [650, 258] width 11 height 9
radio input "true"
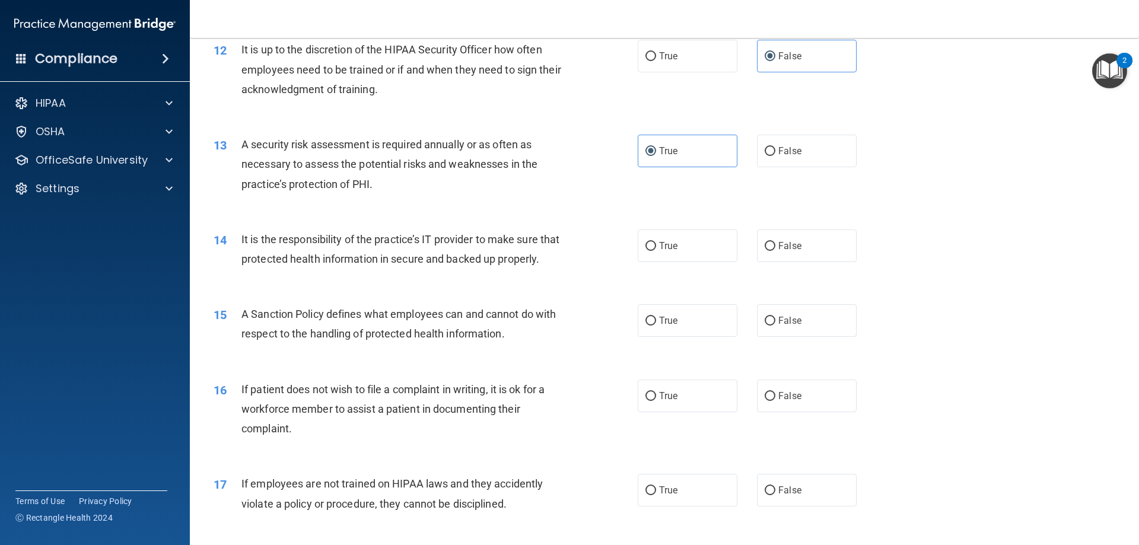
scroll to position [1186, 0]
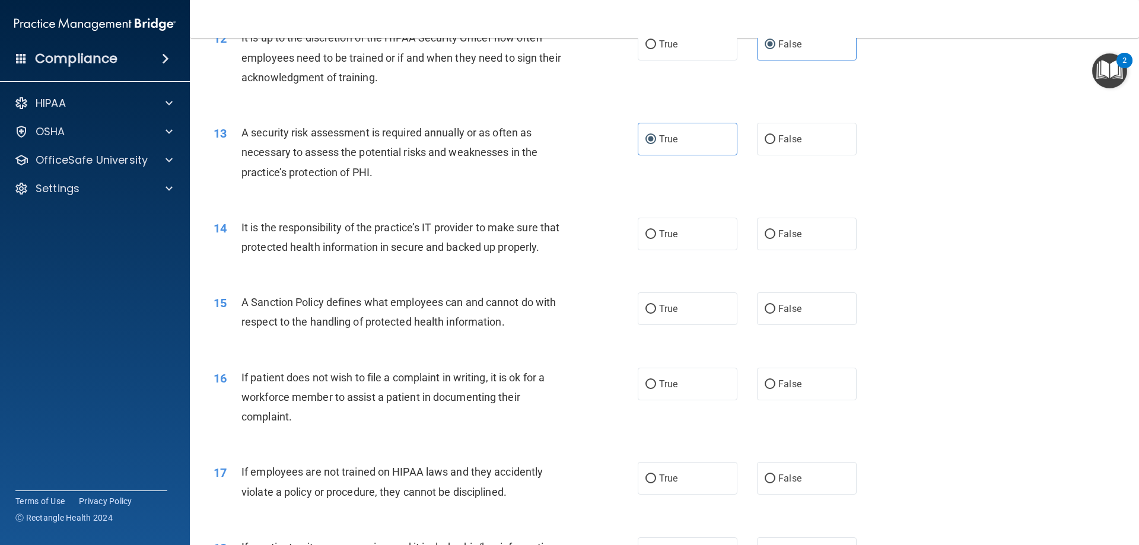
drag, startPoint x: 793, startPoint y: 237, endPoint x: 758, endPoint y: 254, distance: 39.5
click at [793, 239] on span "False" at bounding box center [789, 233] width 23 height 11
click at [775, 239] on input "False" at bounding box center [769, 234] width 11 height 9
radio input "true"
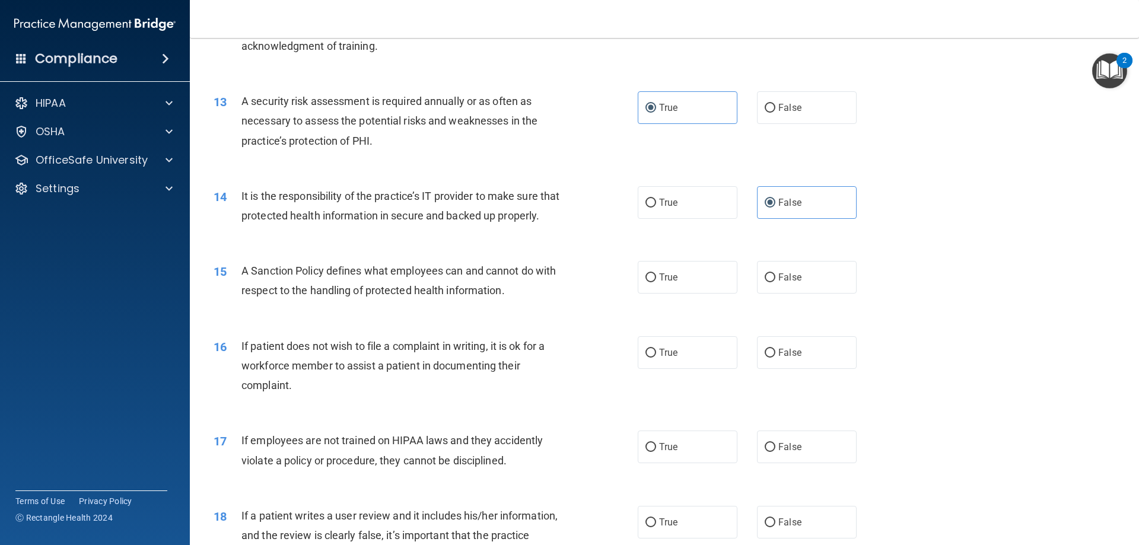
scroll to position [1245, 0]
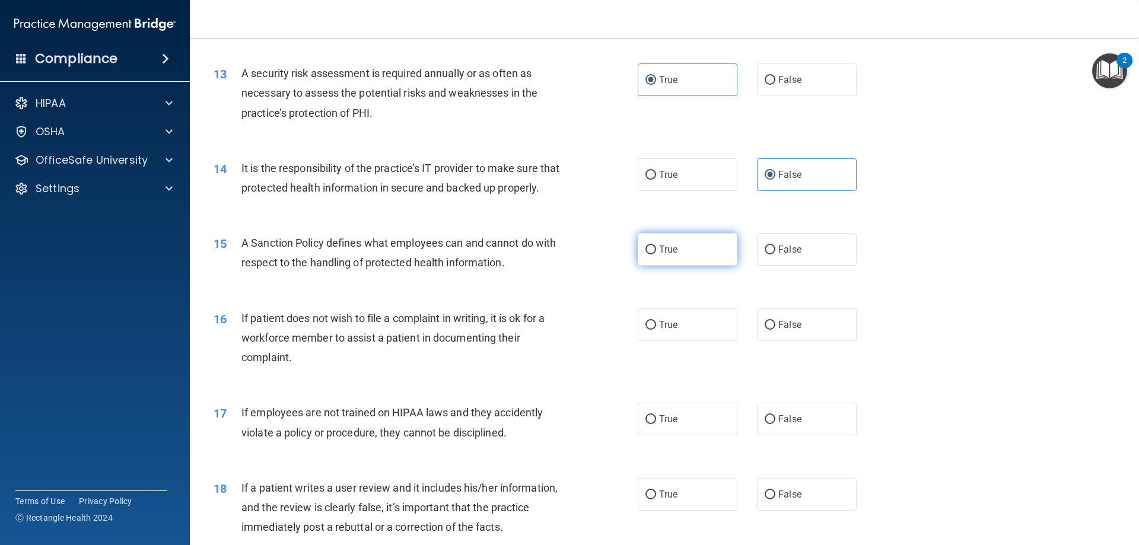
click at [696, 266] on label "True" at bounding box center [687, 249] width 100 height 33
click at [656, 254] on input "True" at bounding box center [650, 250] width 11 height 9
radio input "true"
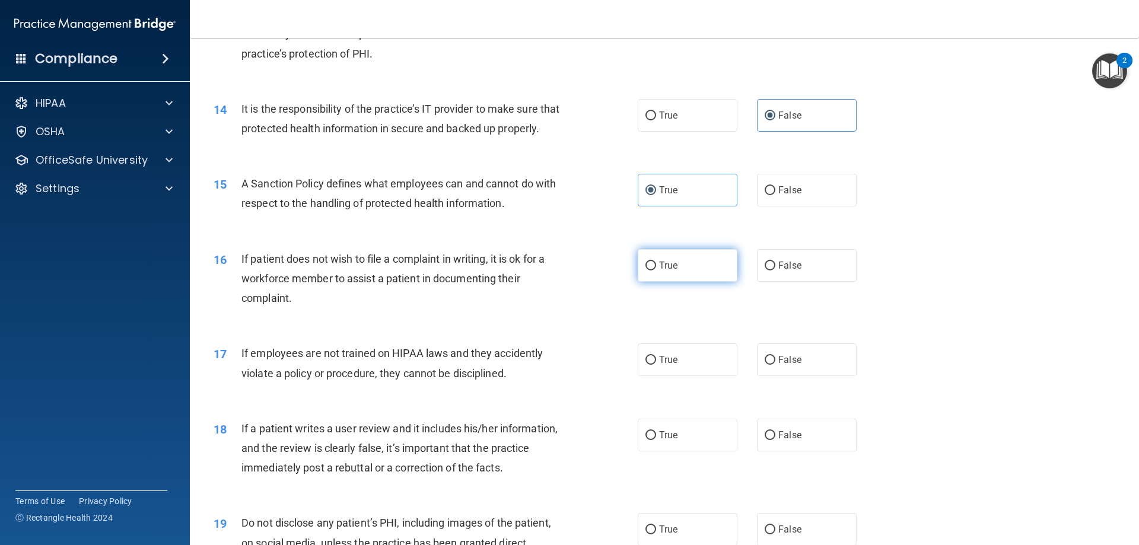
click at [694, 282] on label "True" at bounding box center [687, 265] width 100 height 33
click at [656, 270] on input "True" at bounding box center [650, 266] width 11 height 9
radio input "true"
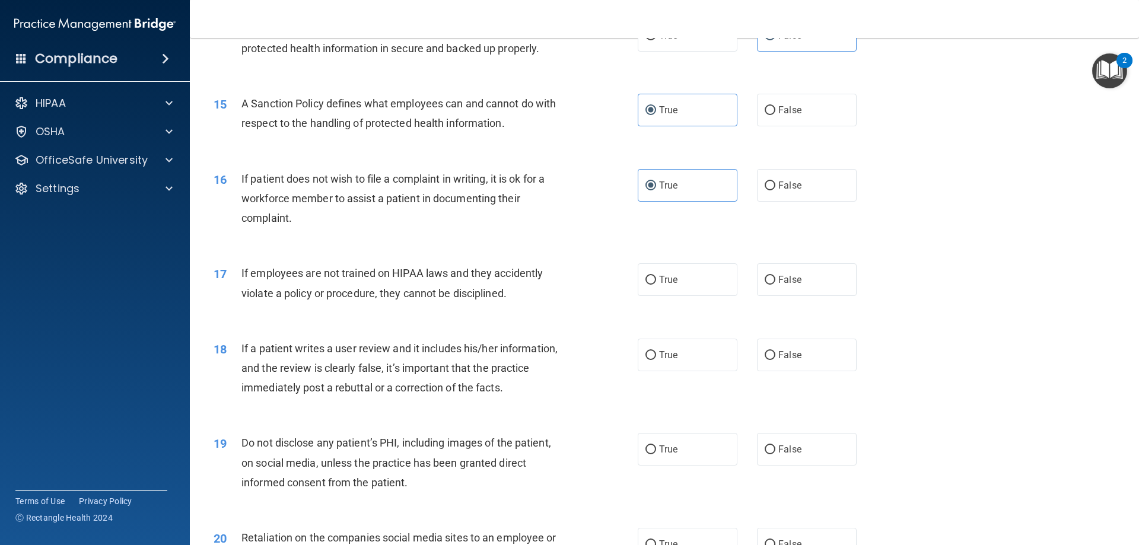
scroll to position [1423, 0]
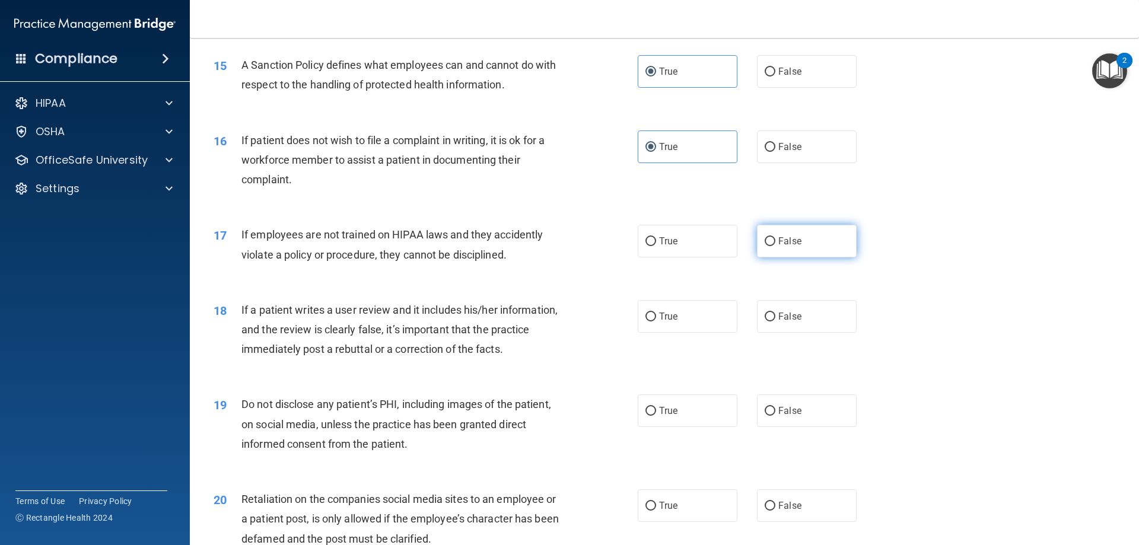
drag, startPoint x: 811, startPoint y: 264, endPoint x: 801, endPoint y: 272, distance: 12.2
click at [811, 257] on label "False" at bounding box center [807, 241] width 100 height 33
click at [775, 246] on input "False" at bounding box center [769, 241] width 11 height 9
radio input "true"
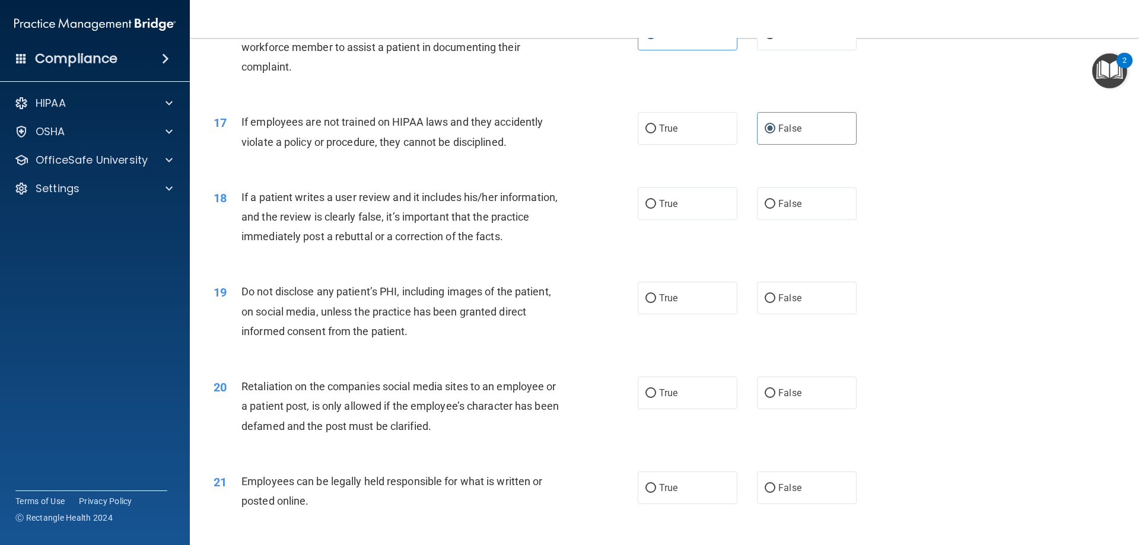
scroll to position [1542, 0]
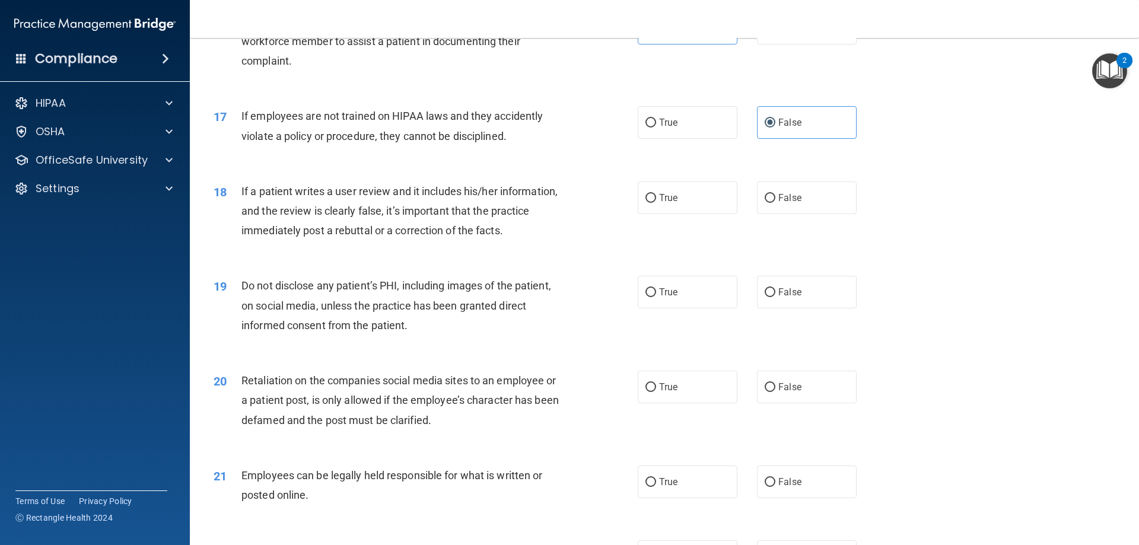
drag, startPoint x: 823, startPoint y: 216, endPoint x: 751, endPoint y: 251, distance: 79.8
click at [821, 214] on label "False" at bounding box center [807, 197] width 100 height 33
click at [775, 203] on input "False" at bounding box center [769, 198] width 11 height 9
radio input "true"
drag, startPoint x: 680, startPoint y: 312, endPoint x: 664, endPoint y: 317, distance: 16.7
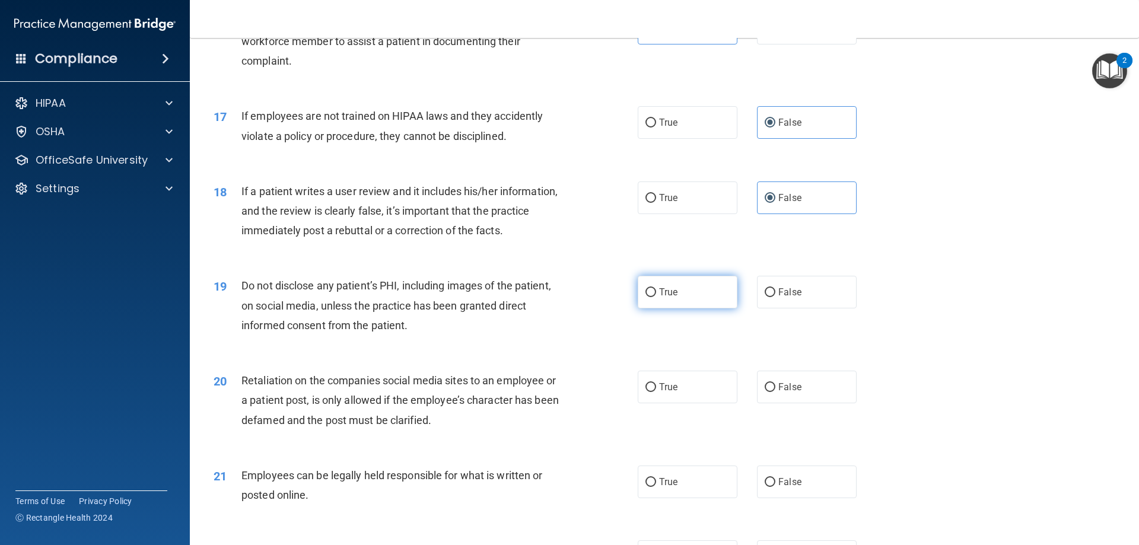
click at [680, 308] on label "True" at bounding box center [687, 292] width 100 height 33
click at [656, 297] on input "True" at bounding box center [650, 292] width 11 height 9
radio input "true"
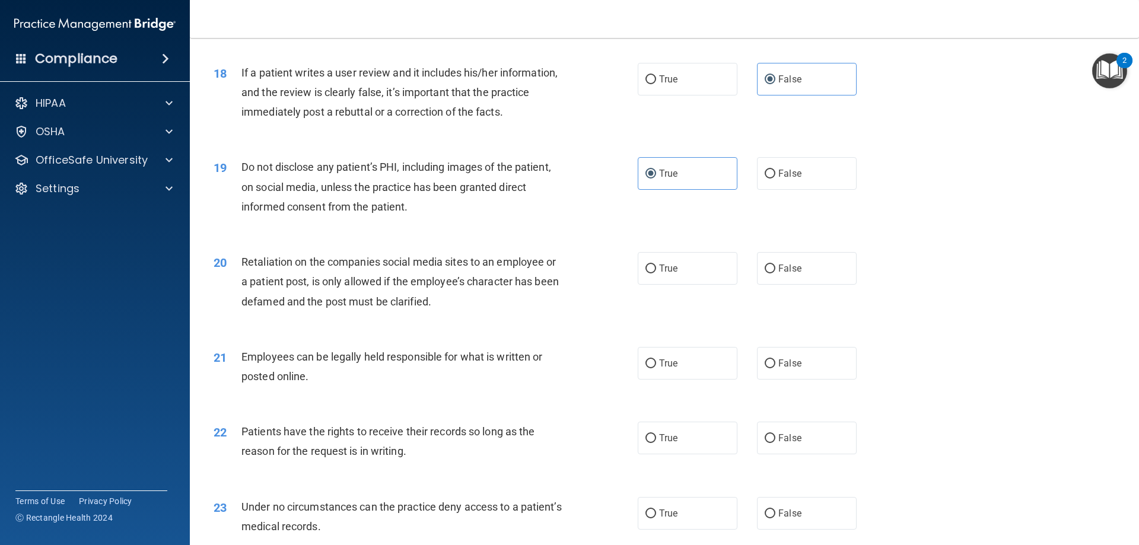
scroll to position [1720, 0]
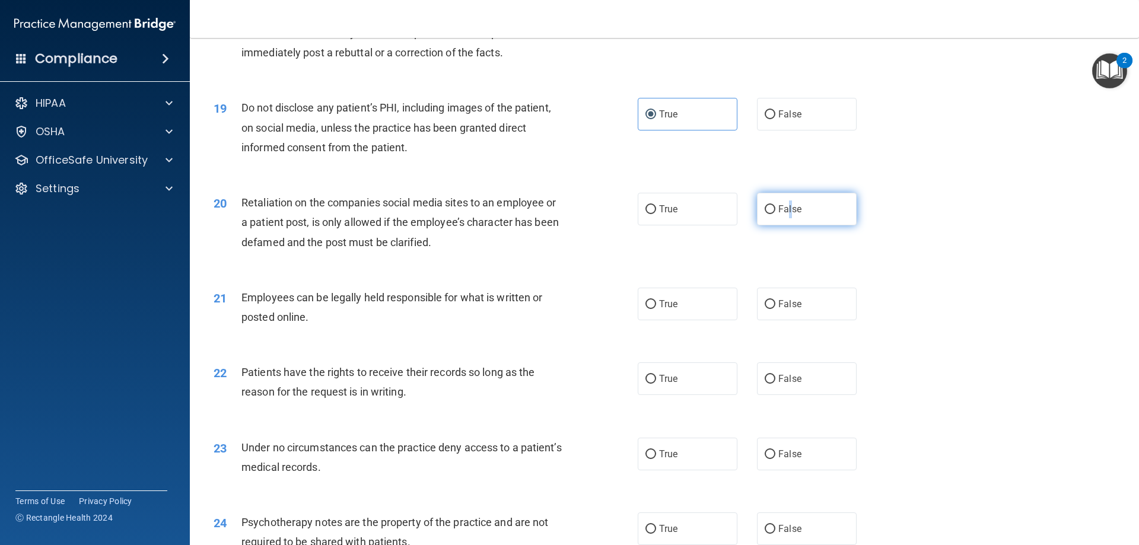
click at [785, 225] on label "False" at bounding box center [807, 209] width 100 height 33
click at [820, 225] on label "False" at bounding box center [807, 209] width 100 height 33
click at [775, 214] on input "False" at bounding box center [769, 209] width 11 height 9
radio input "true"
click at [686, 320] on label "True" at bounding box center [687, 304] width 100 height 33
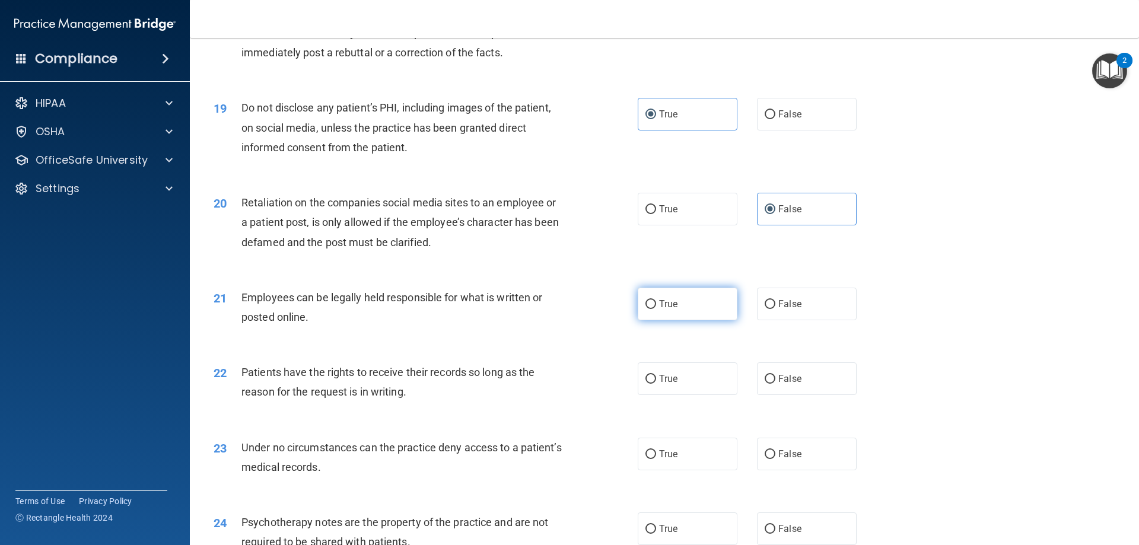
click at [656, 309] on input "True" at bounding box center [650, 304] width 11 height 9
radio input "true"
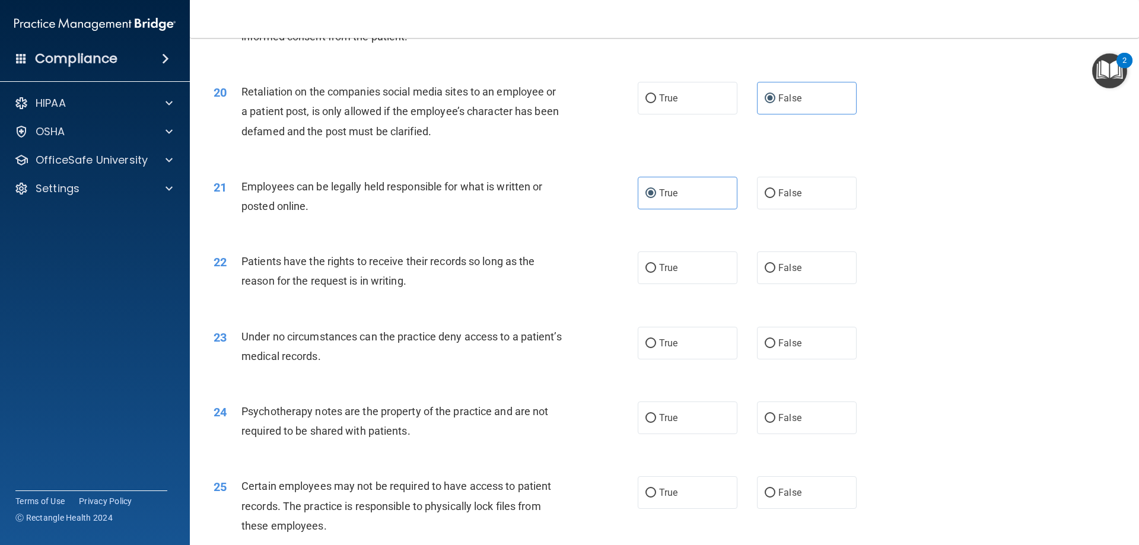
scroll to position [1838, 0]
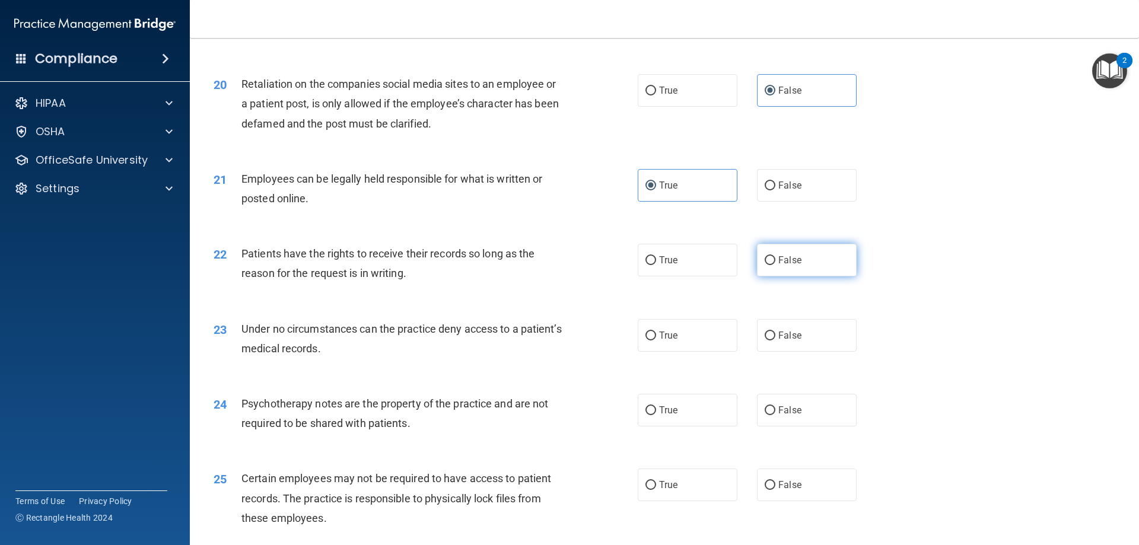
click at [780, 266] on span "False" at bounding box center [789, 259] width 23 height 11
click at [775, 265] on input "False" at bounding box center [769, 260] width 11 height 9
radio input "true"
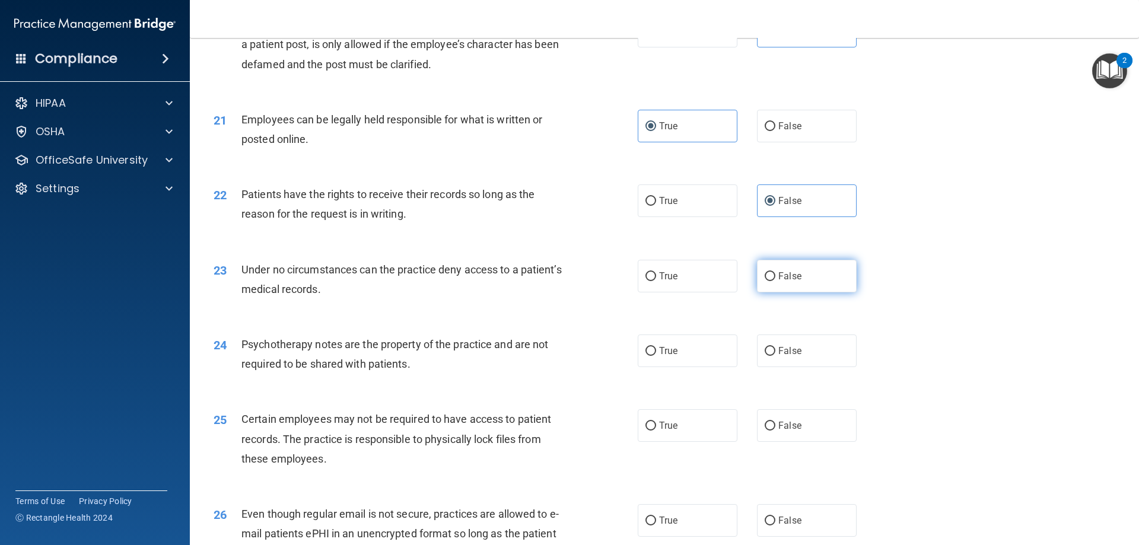
click at [795, 292] on label "False" at bounding box center [807, 276] width 100 height 33
click at [775, 281] on input "False" at bounding box center [769, 276] width 11 height 9
radio input "true"
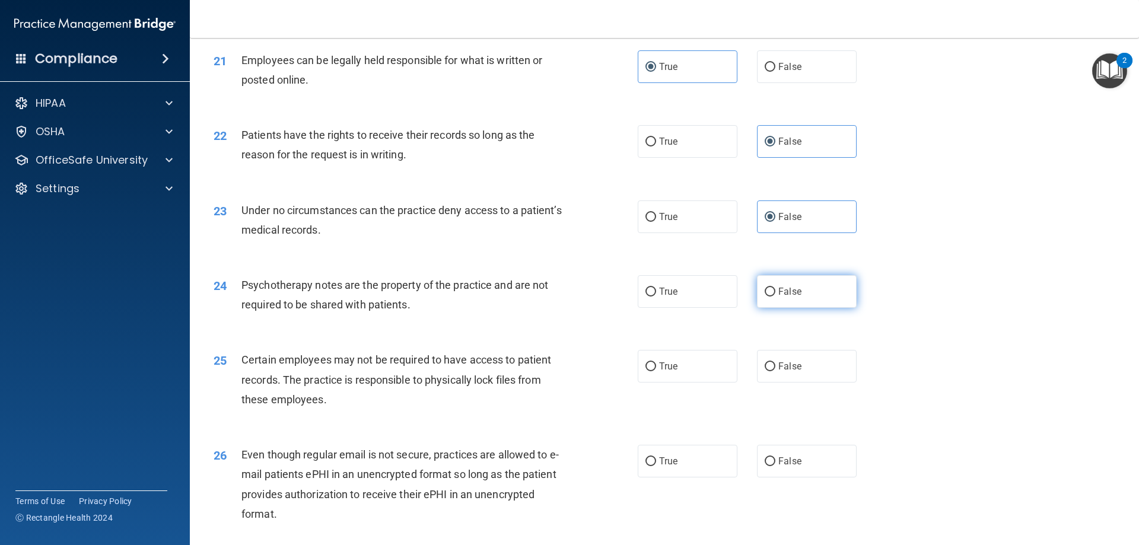
click at [792, 297] on span "False" at bounding box center [789, 291] width 23 height 11
click at [775, 297] on input "False" at bounding box center [769, 292] width 11 height 9
radio input "true"
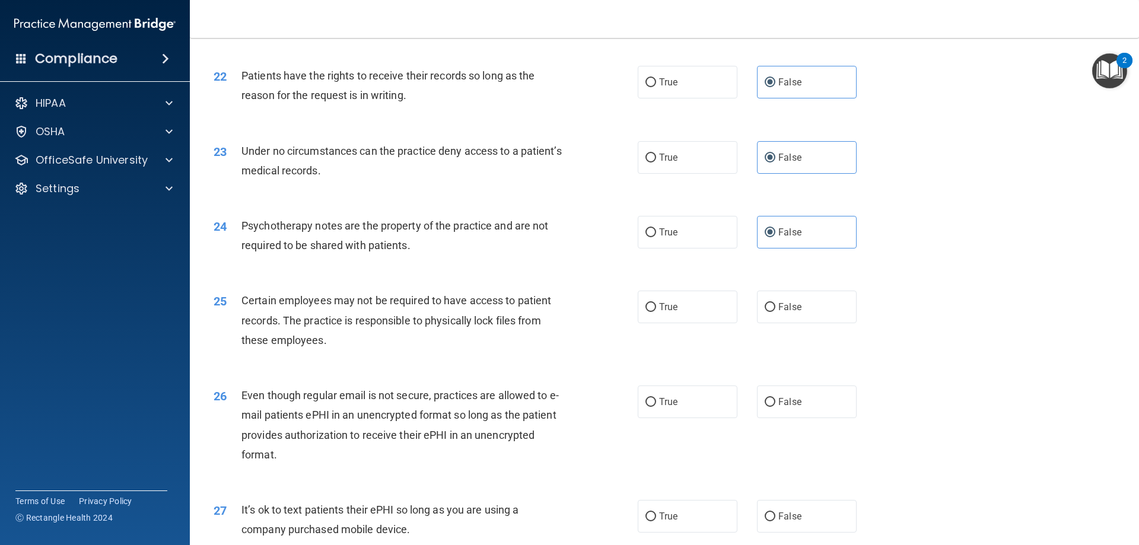
scroll to position [2076, 0]
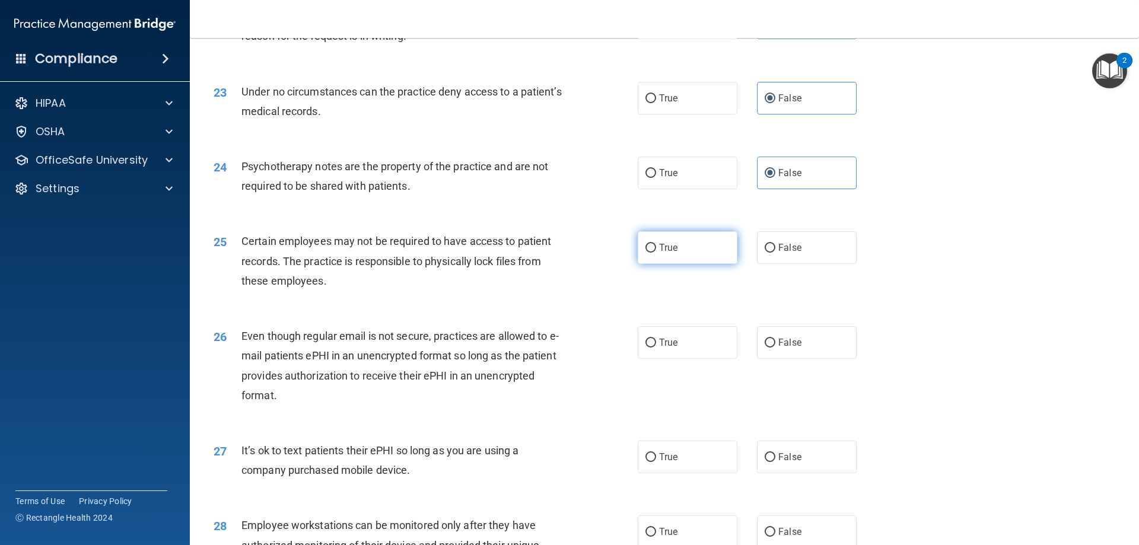
click at [699, 264] on label "True" at bounding box center [687, 247] width 100 height 33
click at [656, 253] on input "True" at bounding box center [650, 248] width 11 height 9
radio input "true"
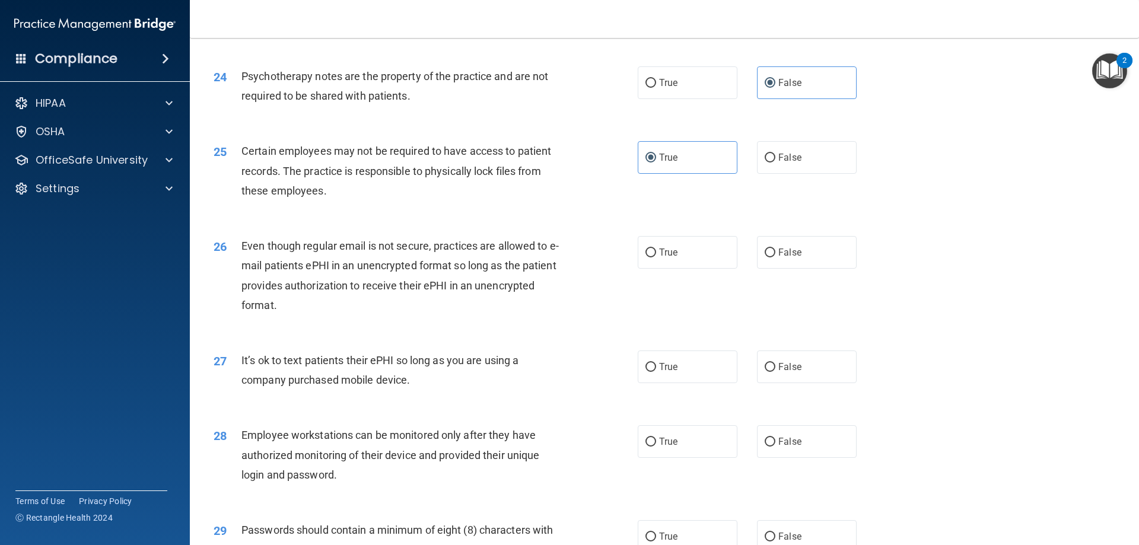
scroll to position [2194, 0]
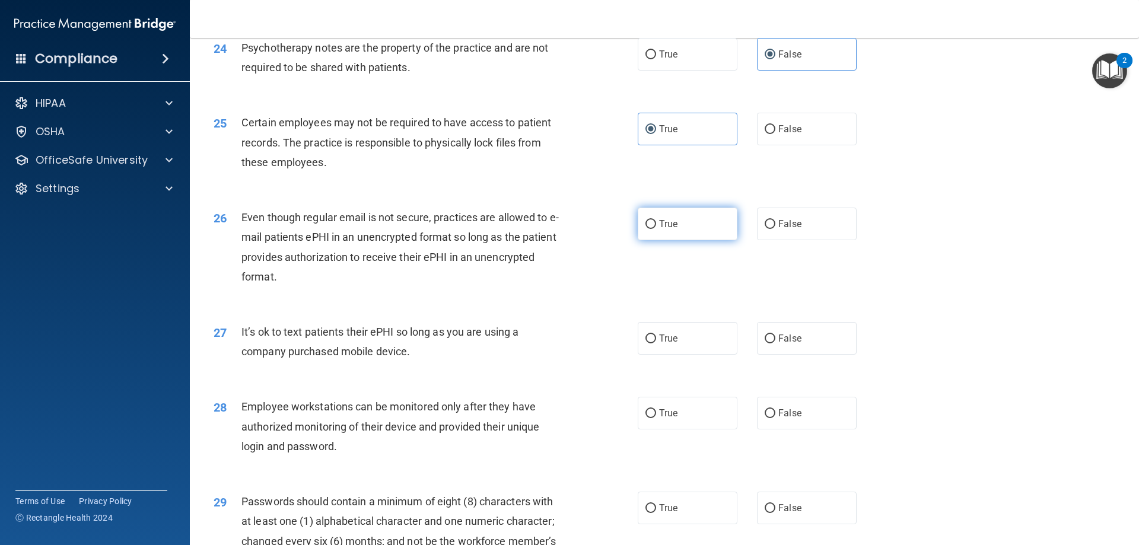
click at [671, 240] on label "True" at bounding box center [687, 224] width 100 height 33
click at [656, 229] on input "True" at bounding box center [650, 224] width 11 height 9
radio input "true"
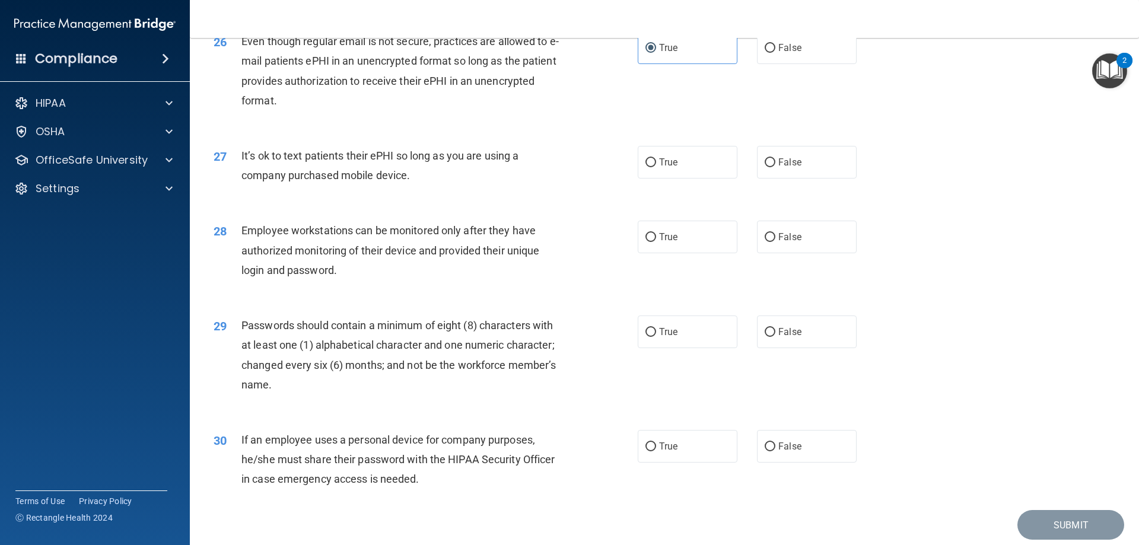
scroll to position [2372, 0]
click at [794, 173] on label "False" at bounding box center [807, 160] width 100 height 33
click at [775, 165] on input "False" at bounding box center [769, 161] width 11 height 9
radio input "true"
click at [792, 241] on span "False" at bounding box center [789, 234] width 23 height 11
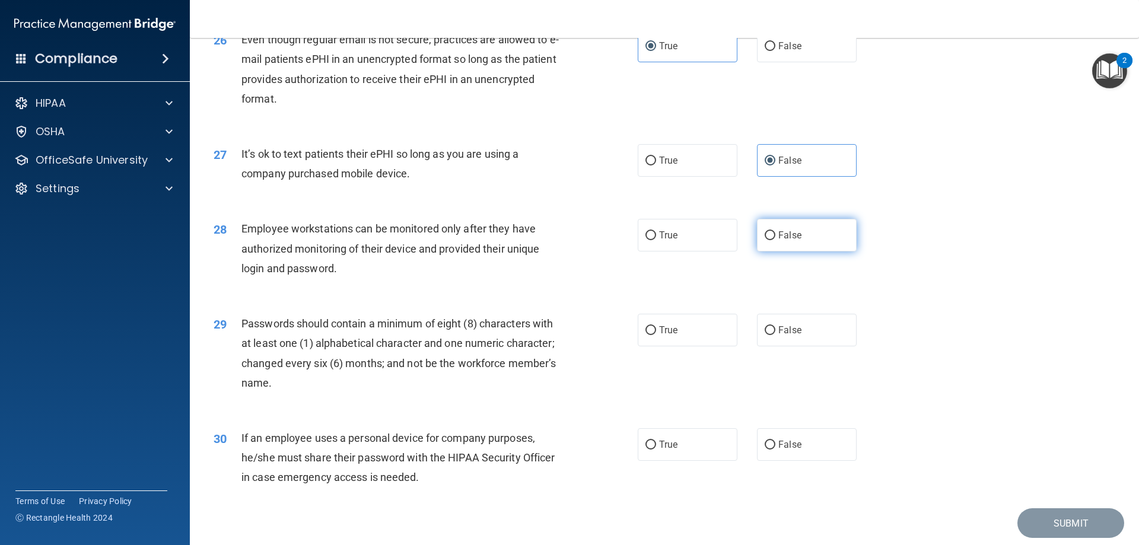
click at [775, 240] on input "False" at bounding box center [769, 235] width 11 height 9
radio input "true"
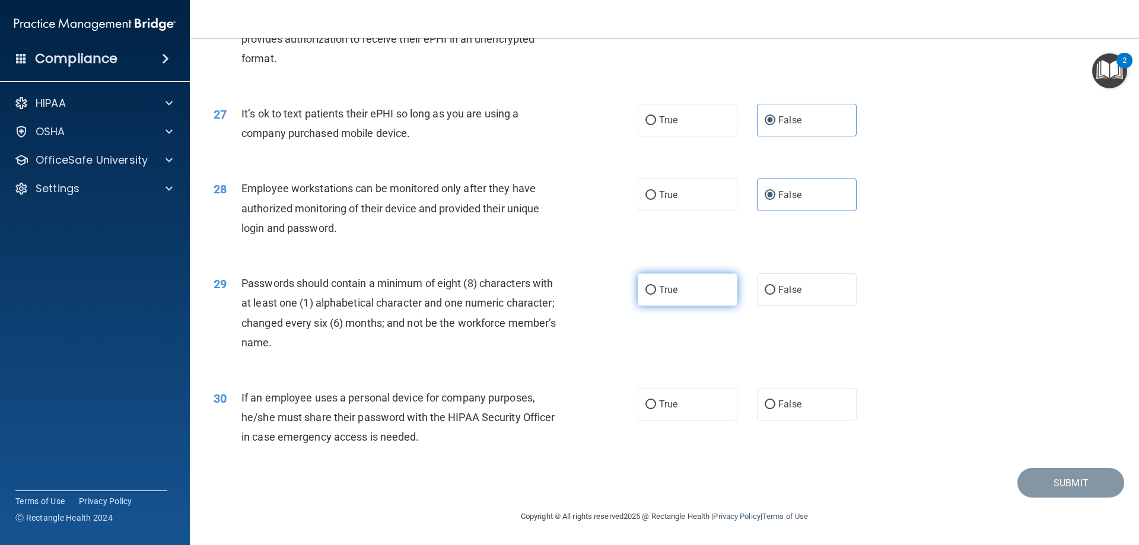
click at [684, 288] on label "True" at bounding box center [687, 289] width 100 height 33
click at [656, 288] on input "True" at bounding box center [650, 290] width 11 height 9
radio input "true"
click at [795, 410] on span "False" at bounding box center [789, 404] width 23 height 11
click at [828, 405] on label "False" at bounding box center [807, 404] width 100 height 33
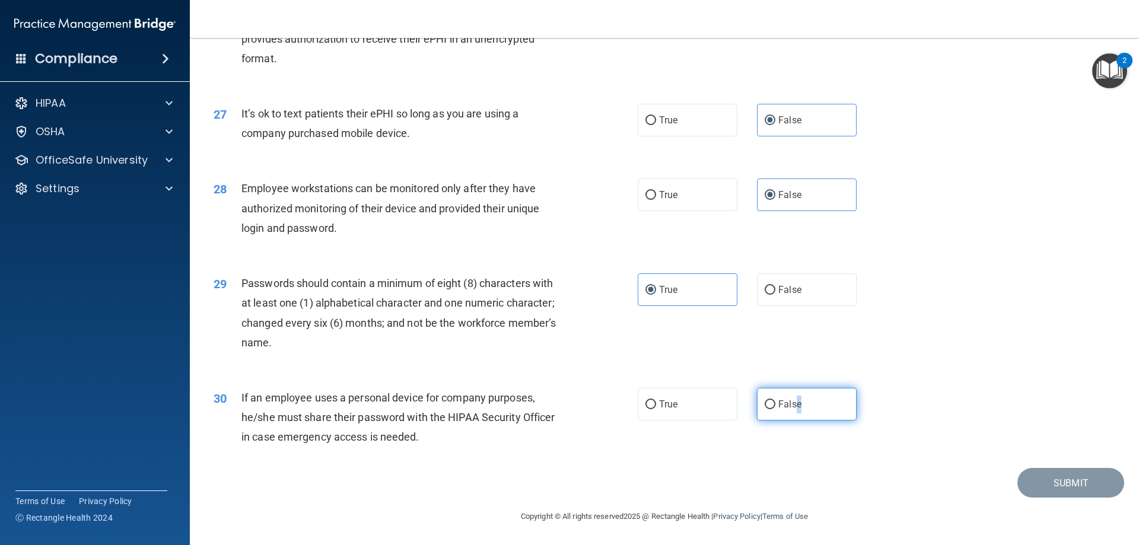
click at [775, 405] on input "False" at bounding box center [769, 404] width 11 height 9
radio input "true"
click at [1025, 480] on button "Submit" at bounding box center [1070, 483] width 107 height 30
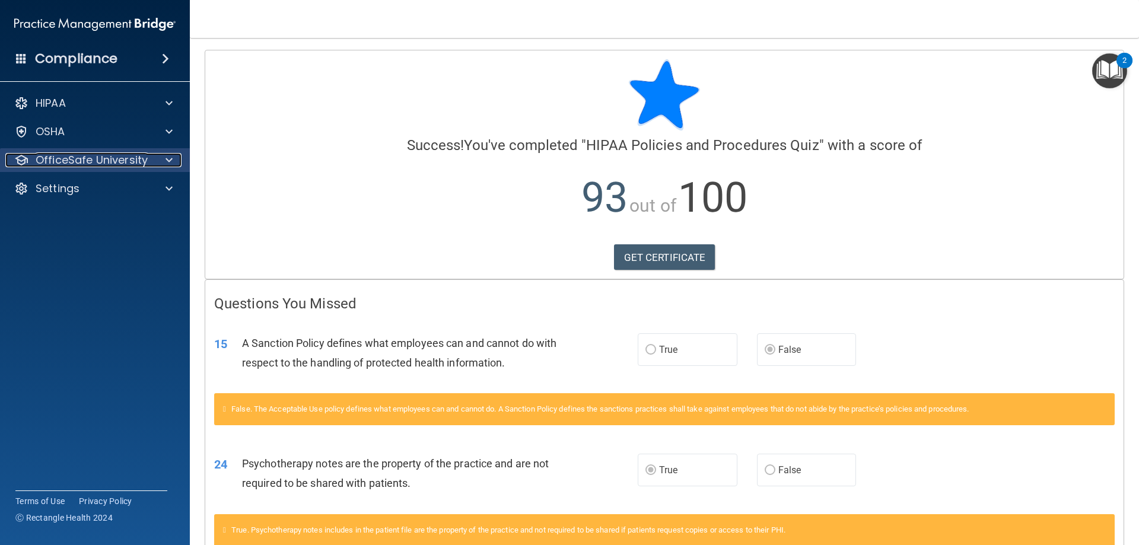
click at [97, 165] on p "OfficeSafe University" at bounding box center [92, 160] width 112 height 14
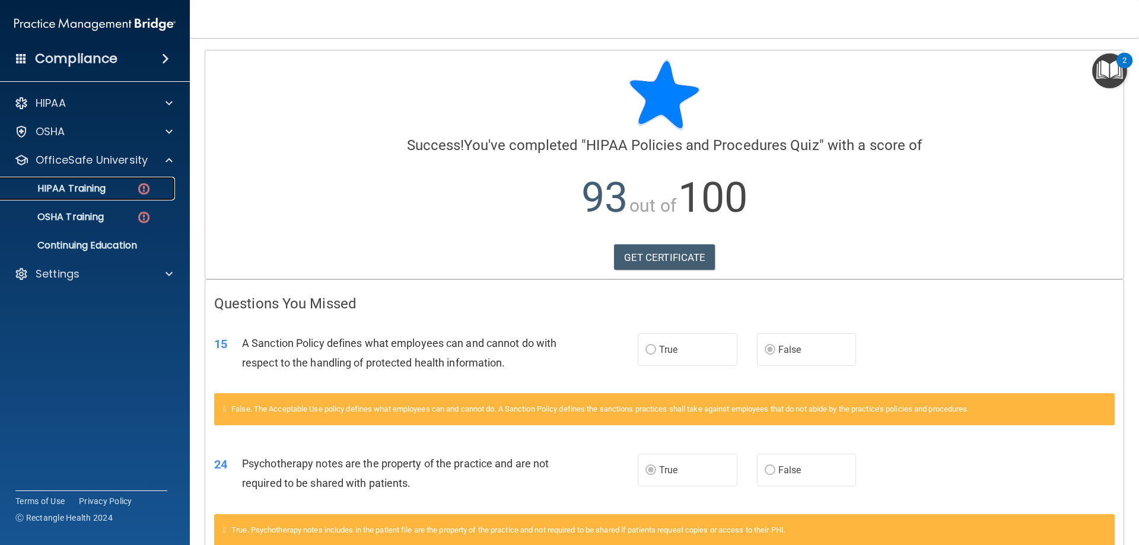
click at [82, 189] on p "HIPAA Training" at bounding box center [57, 189] width 98 height 12
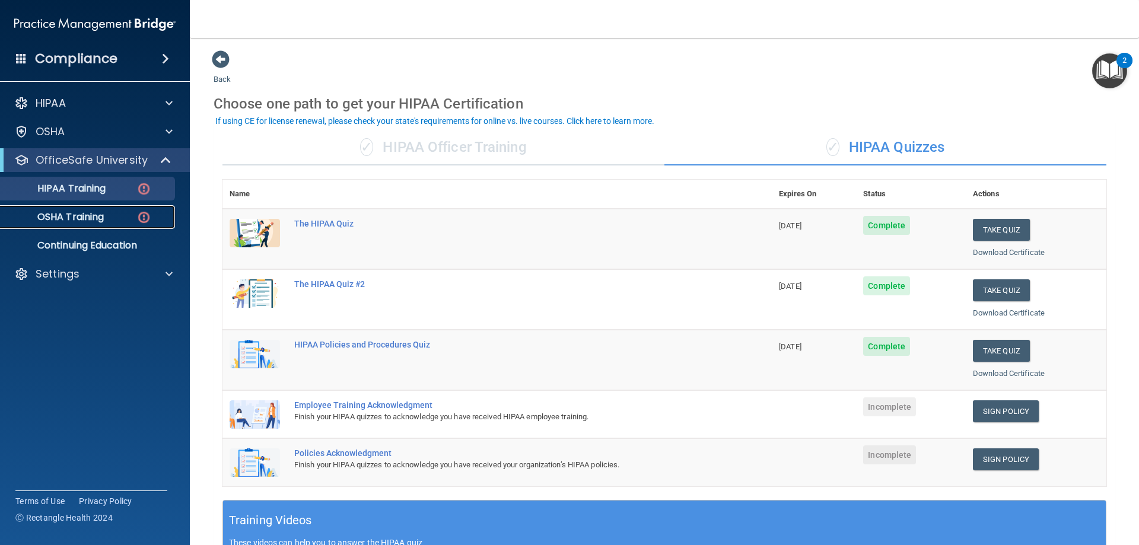
click at [87, 213] on p "OSHA Training" at bounding box center [56, 217] width 96 height 12
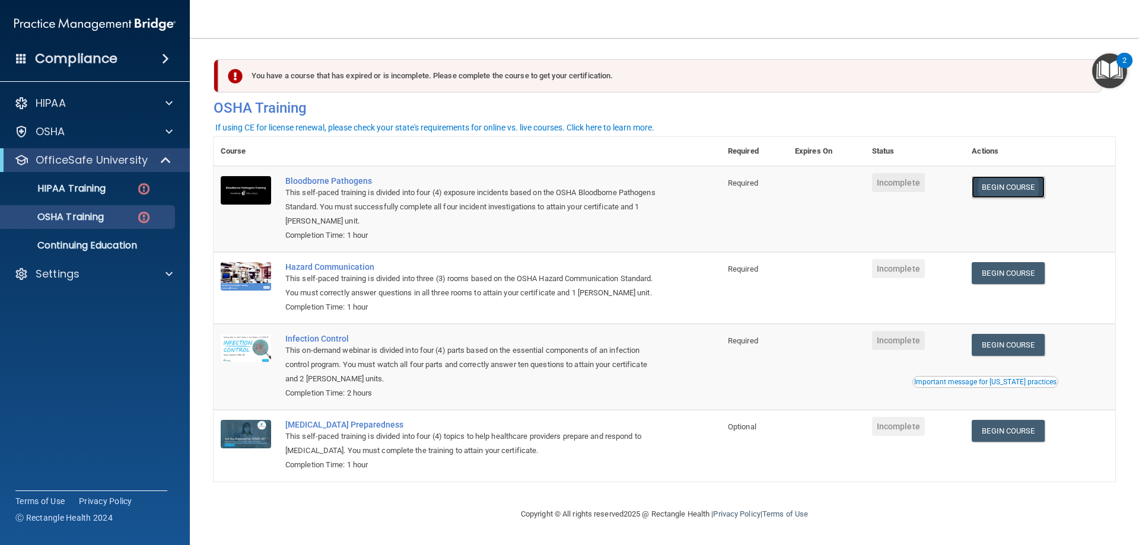
click at [1015, 190] on link "Begin Course" at bounding box center [1007, 187] width 72 height 22
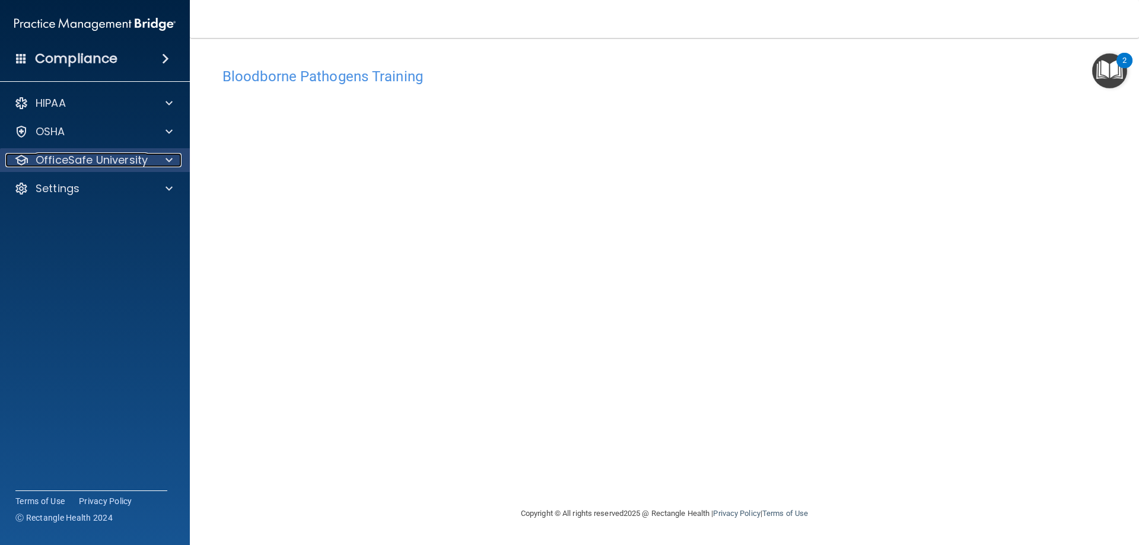
click at [103, 160] on p "OfficeSafe University" at bounding box center [92, 160] width 112 height 14
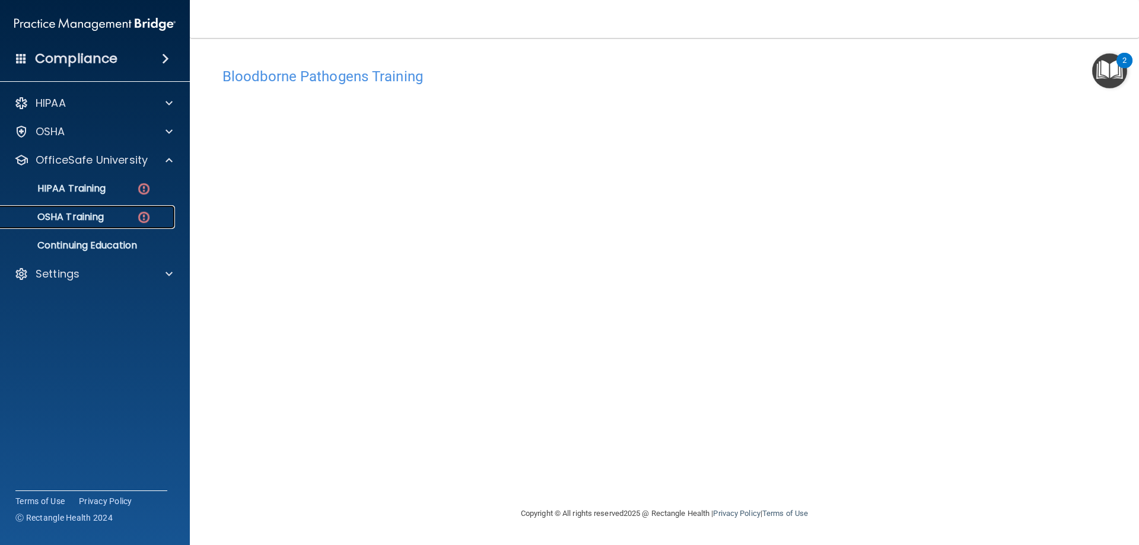
click at [126, 218] on div "OSHA Training" at bounding box center [89, 217] width 162 height 12
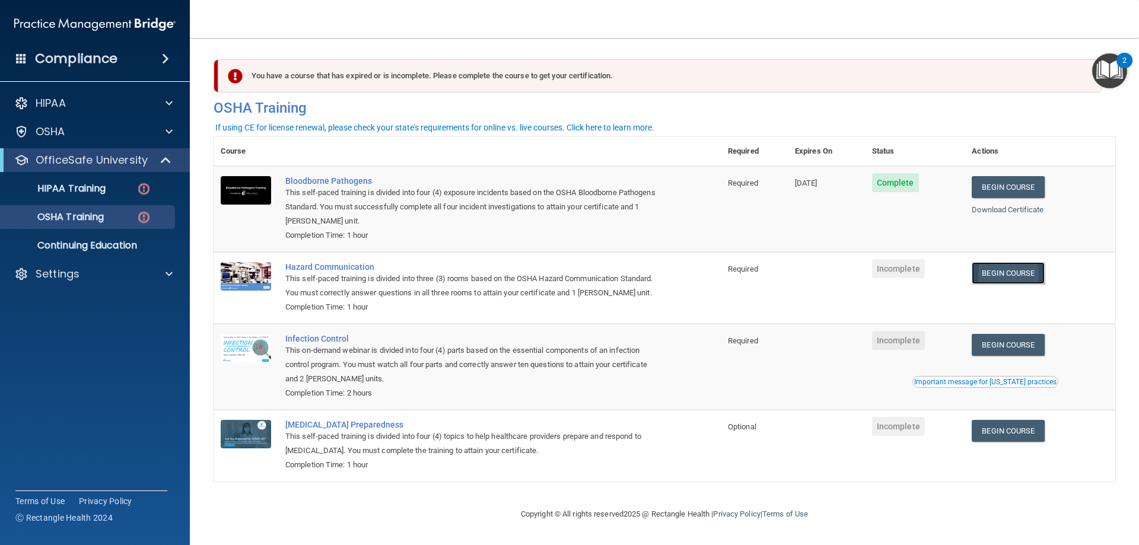
click at [1016, 276] on link "Begin Course" at bounding box center [1007, 273] width 72 height 22
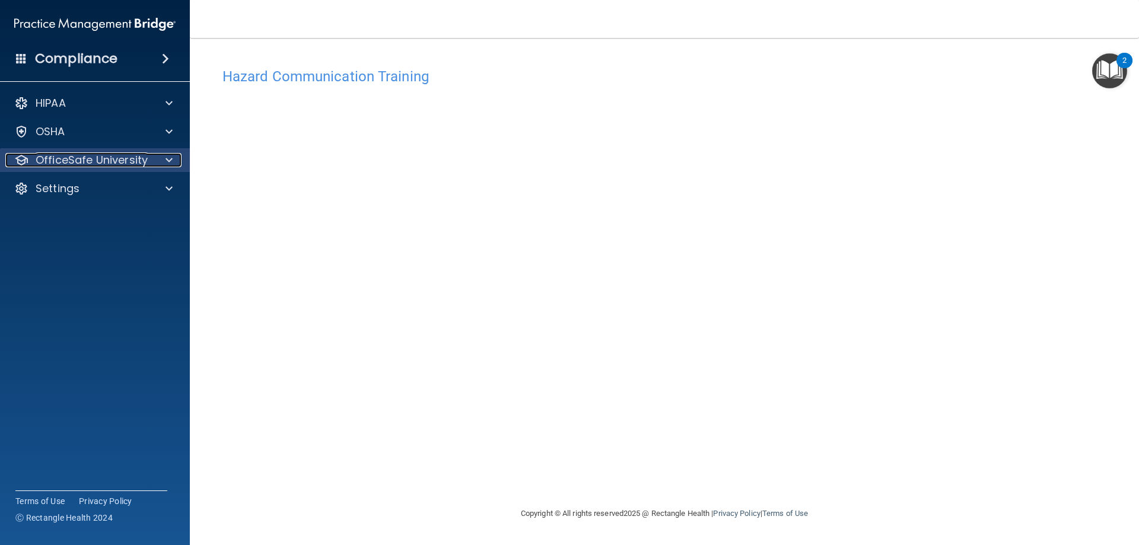
click at [120, 165] on p "OfficeSafe University" at bounding box center [92, 160] width 112 height 14
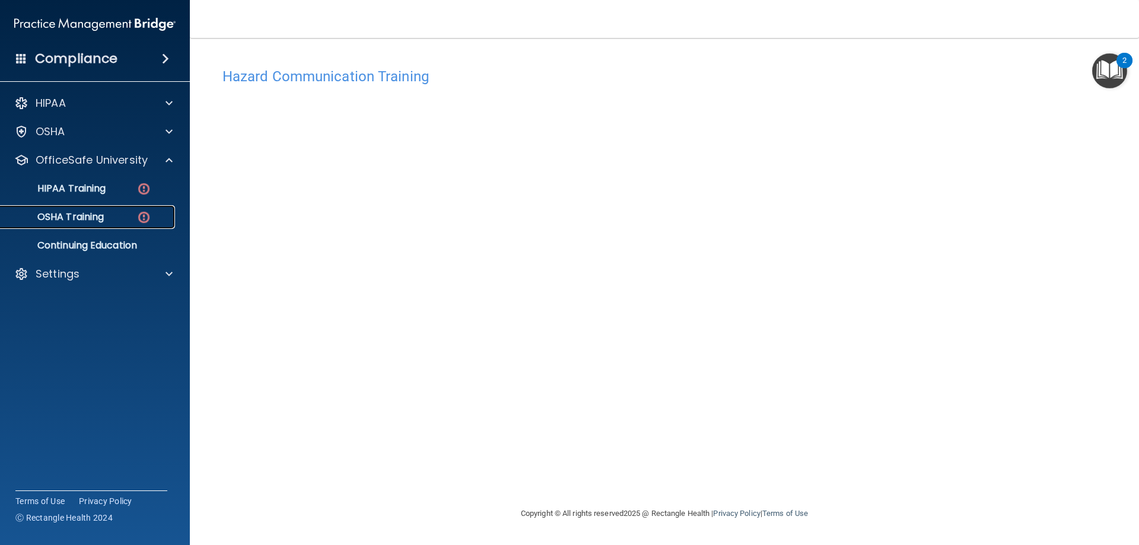
click at [107, 215] on div "OSHA Training" at bounding box center [89, 217] width 162 height 12
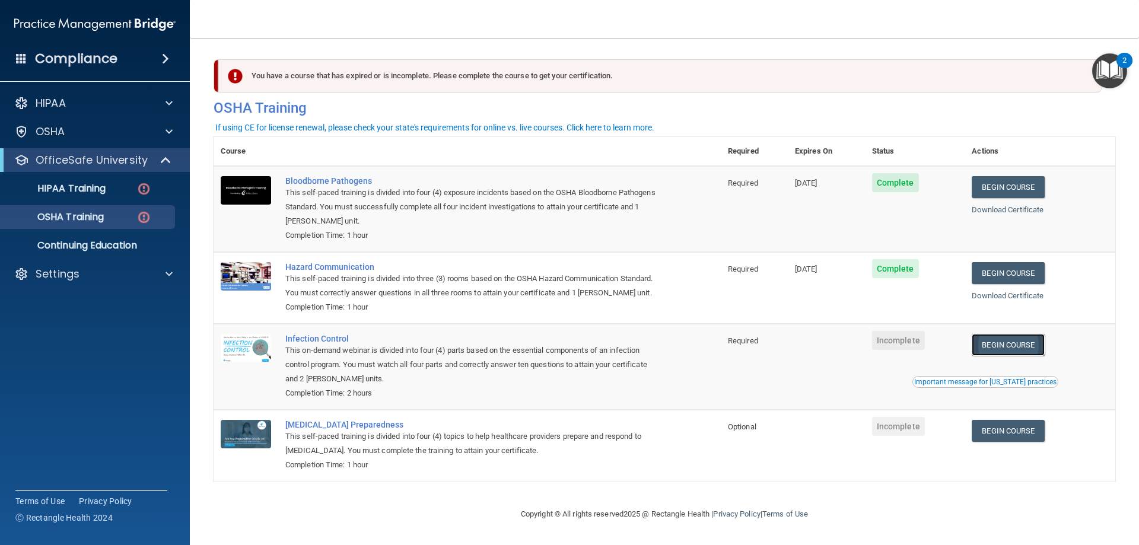
click at [1019, 356] on link "Begin Course" at bounding box center [1007, 345] width 72 height 22
